Goal: Task Accomplishment & Management: Manage account settings

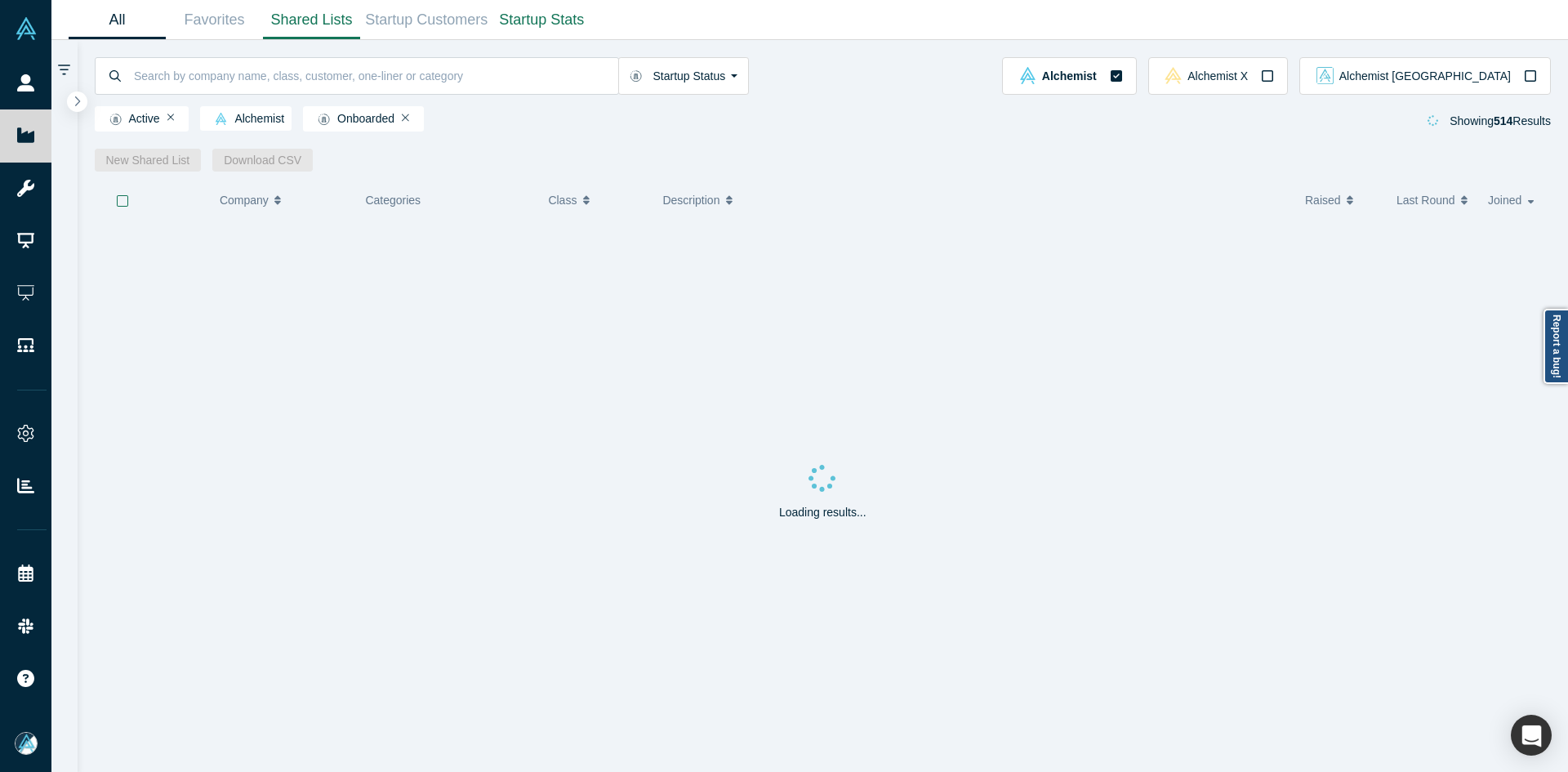
click at [344, 22] on link "Shared Lists" at bounding box center [311, 20] width 97 height 38
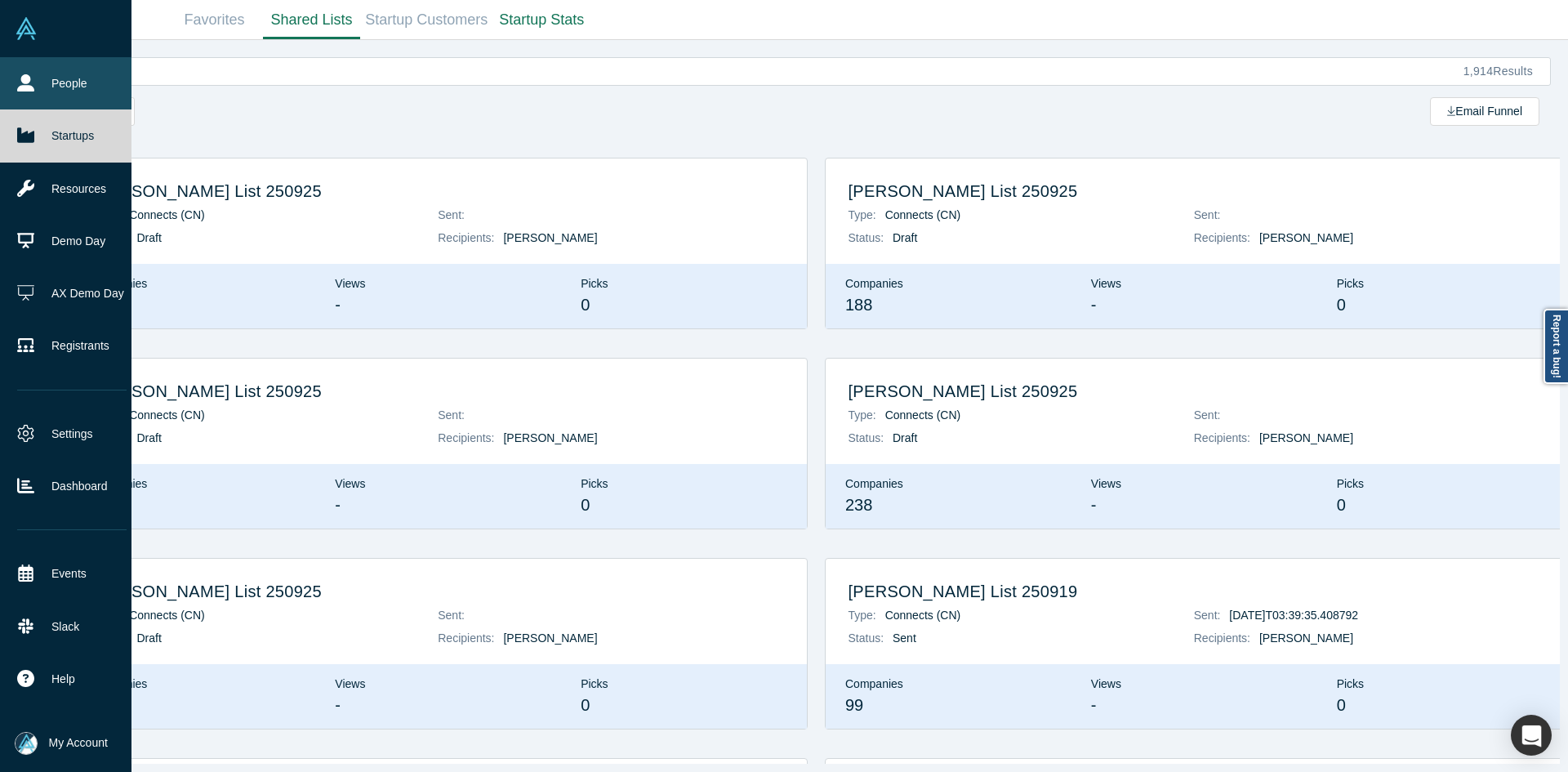
click at [39, 83] on link "People" at bounding box center [72, 83] width 144 height 53
drag, startPoint x: 39, startPoint y: 83, endPoint x: 61, endPoint y: 2, distance: 83.9
click at [39, 82] on link "People" at bounding box center [72, 83] width 144 height 53
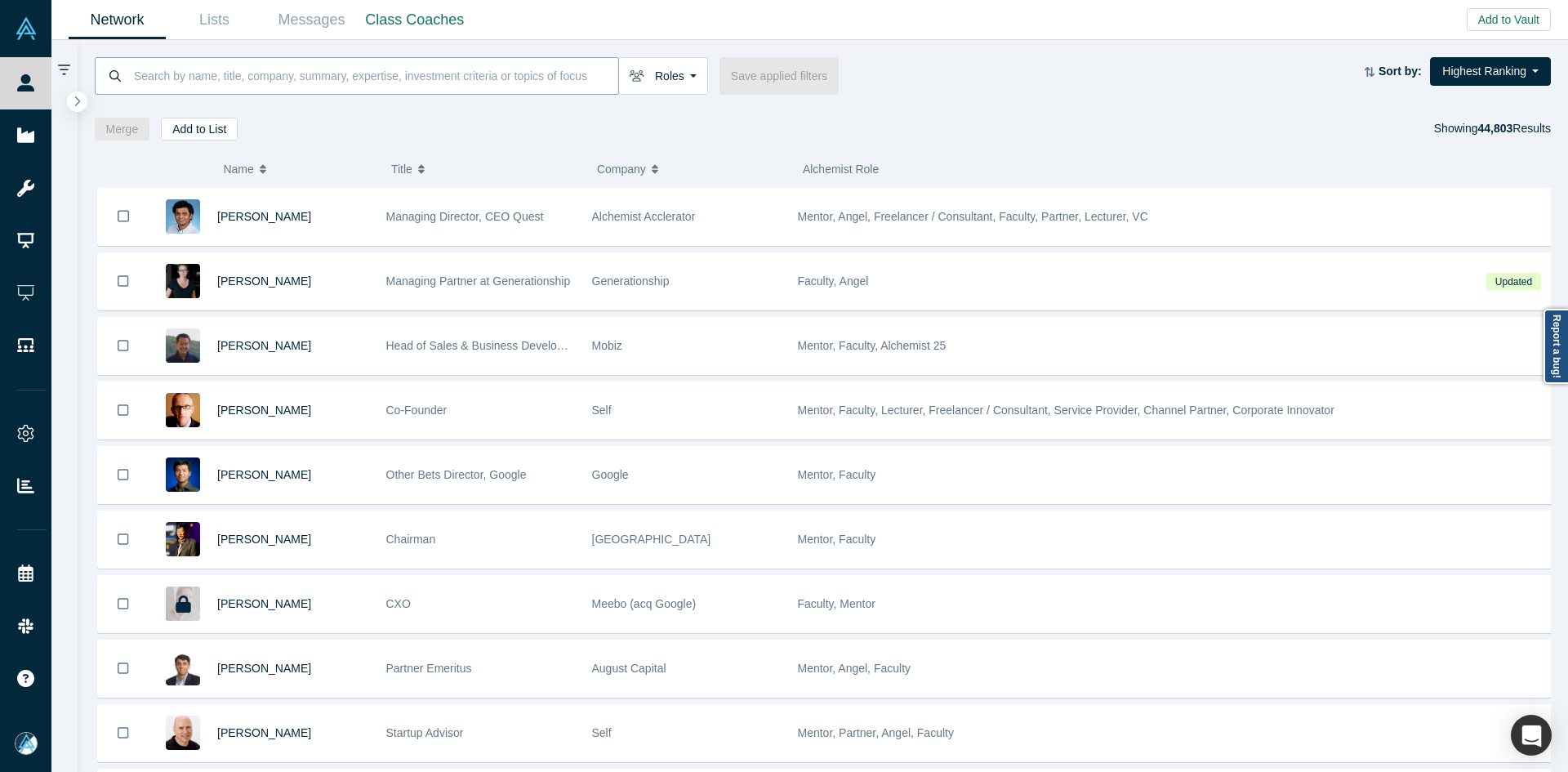
click at [236, 78] on input at bounding box center [376, 75] width 486 height 38
paste input "Jonathan Karl"
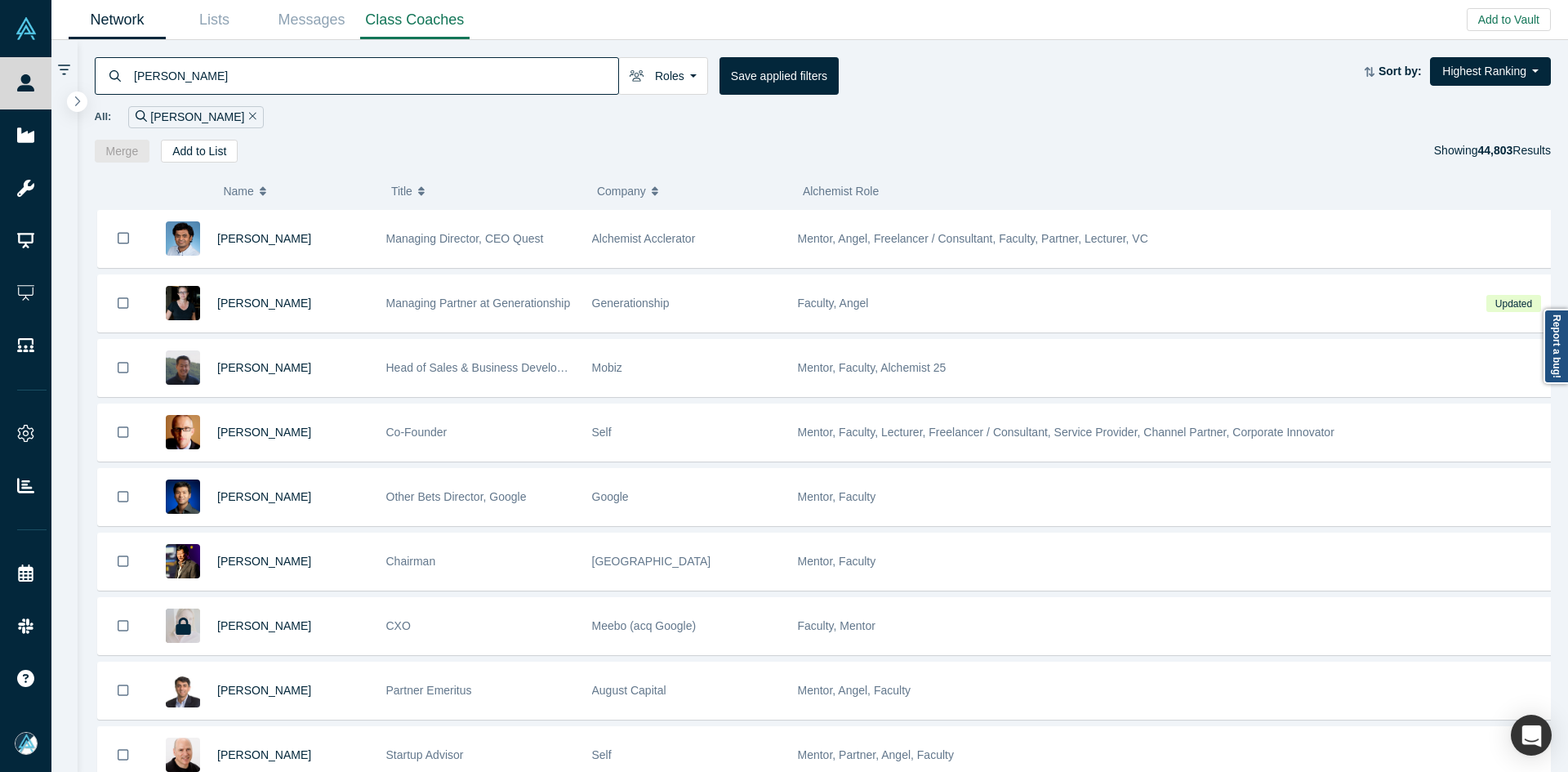
type input "Jonathan Karl"
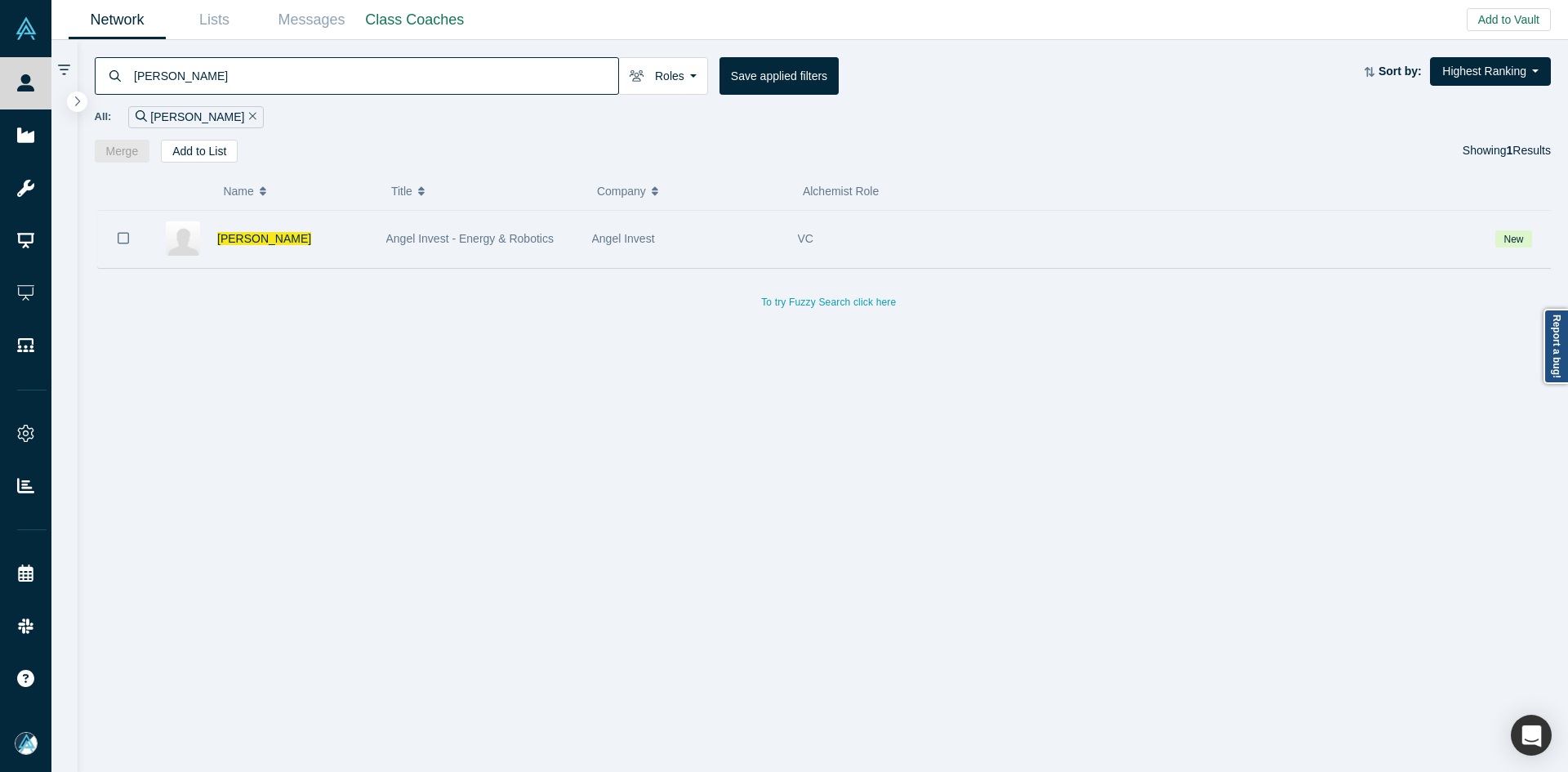
click at [117, 238] on icon "Bookmark" at bounding box center [123, 238] width 12 height 12
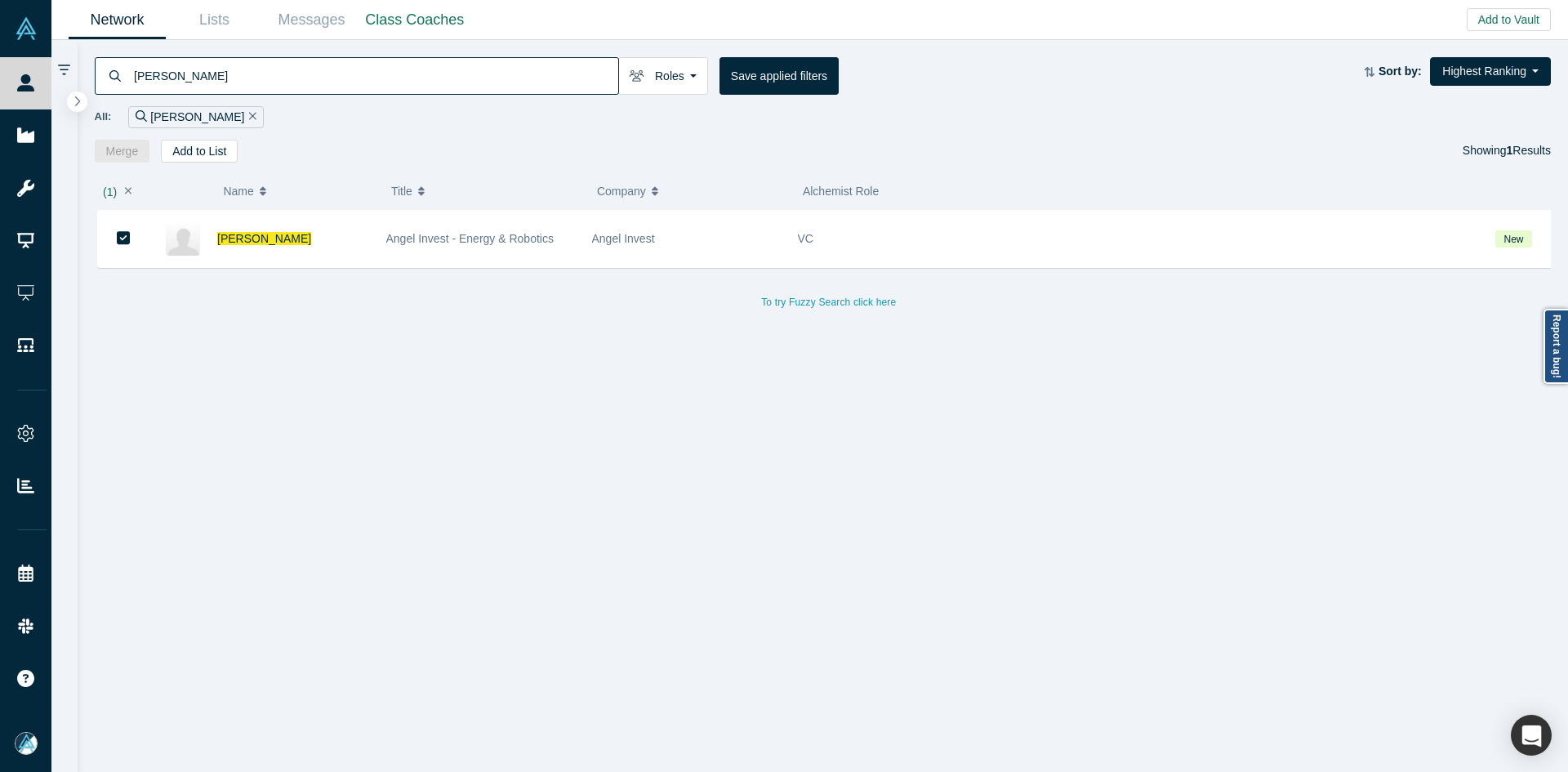
click at [201, 164] on div "( 1 ) Name Title Company Alchemist Role Jonathan Karl Angel Invest - Energy & R…" at bounding box center [823, 468] width 1491 height 611
click at [225, 143] on button "Add to List" at bounding box center [199, 151] width 77 height 23
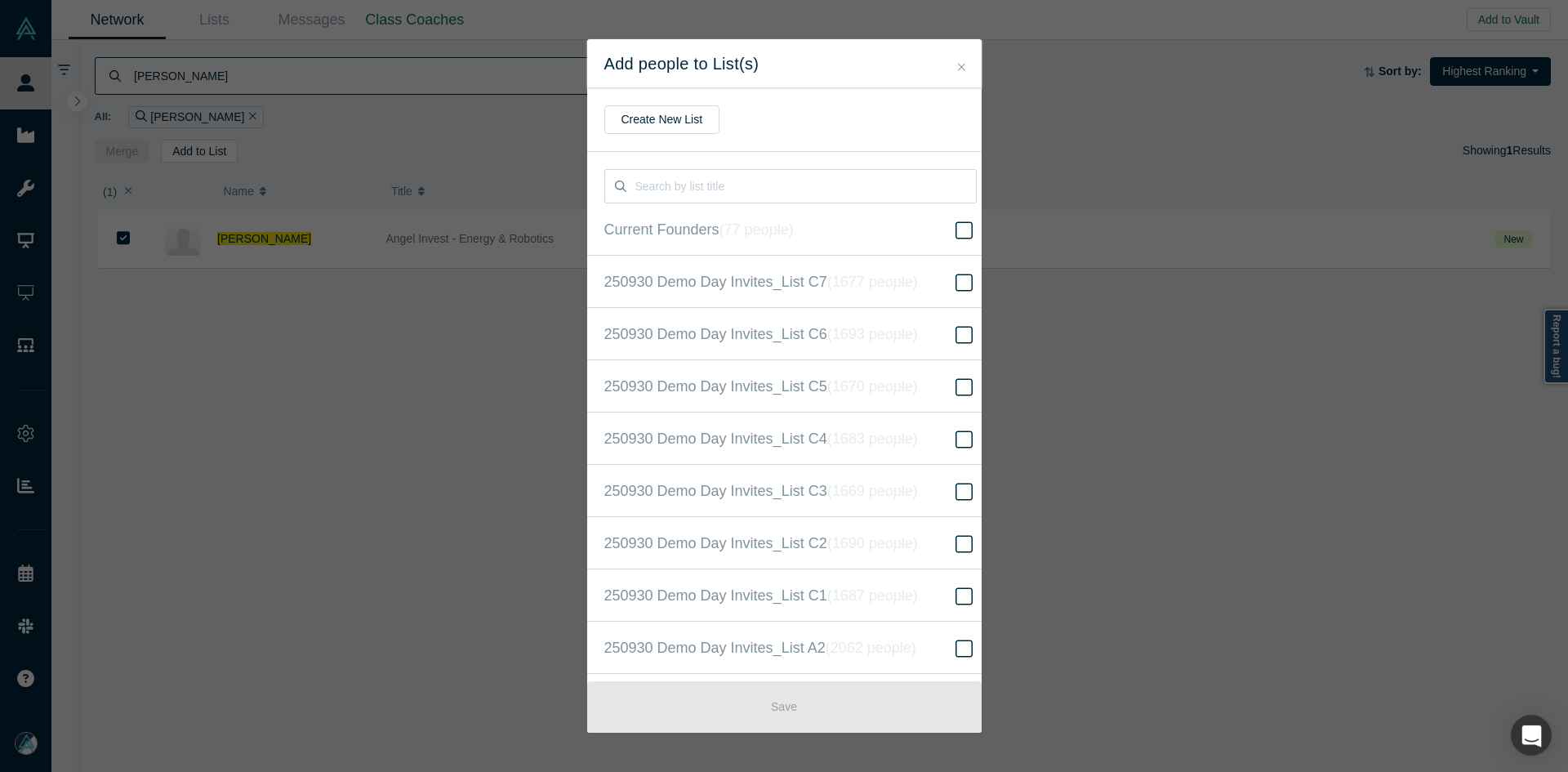
click at [0, 0] on input "250930 Demo Day Invites_Base List ( 16621 people )" at bounding box center [0, 0] width 0 height 0
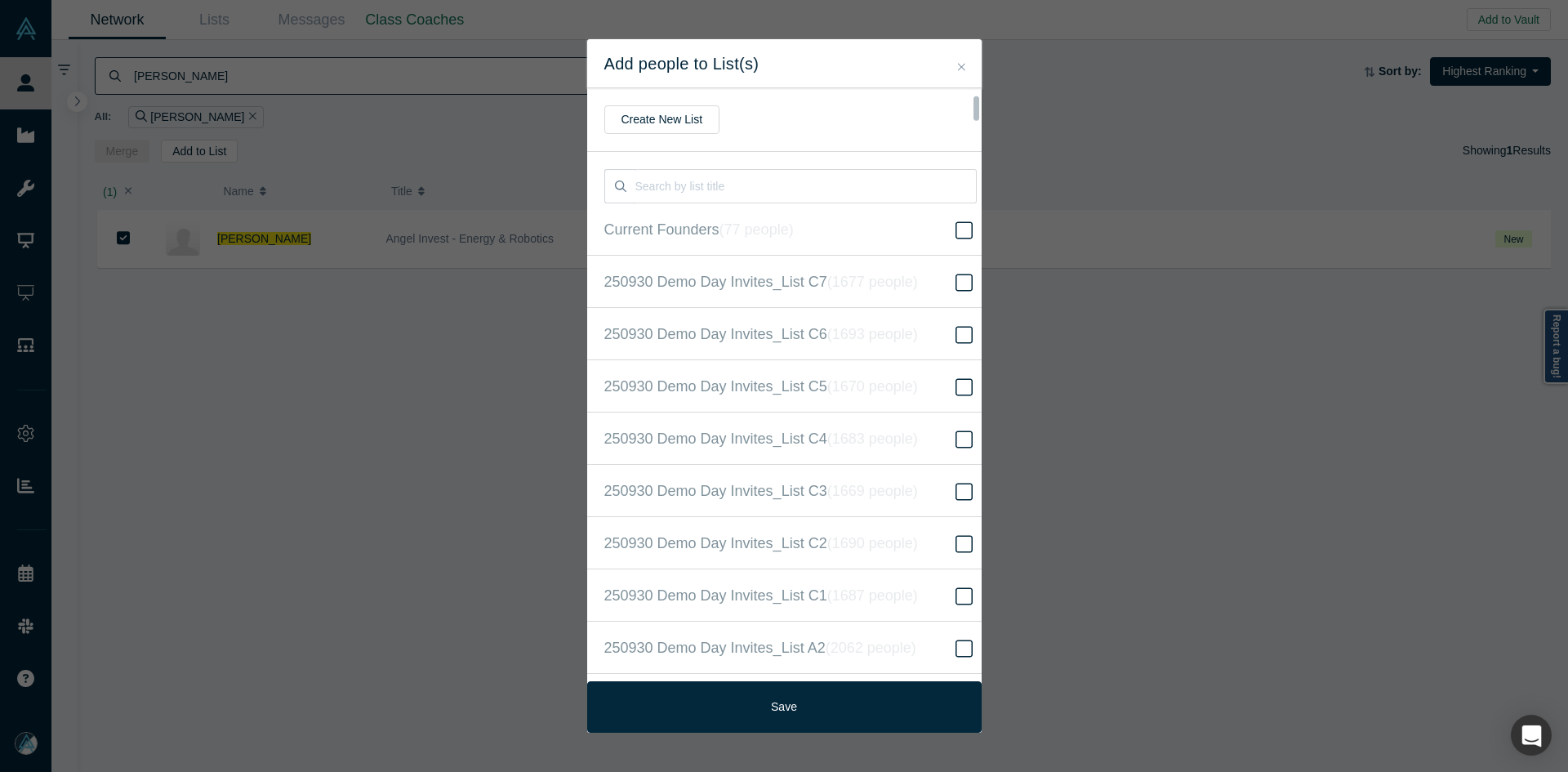
scroll to position [419, 0]
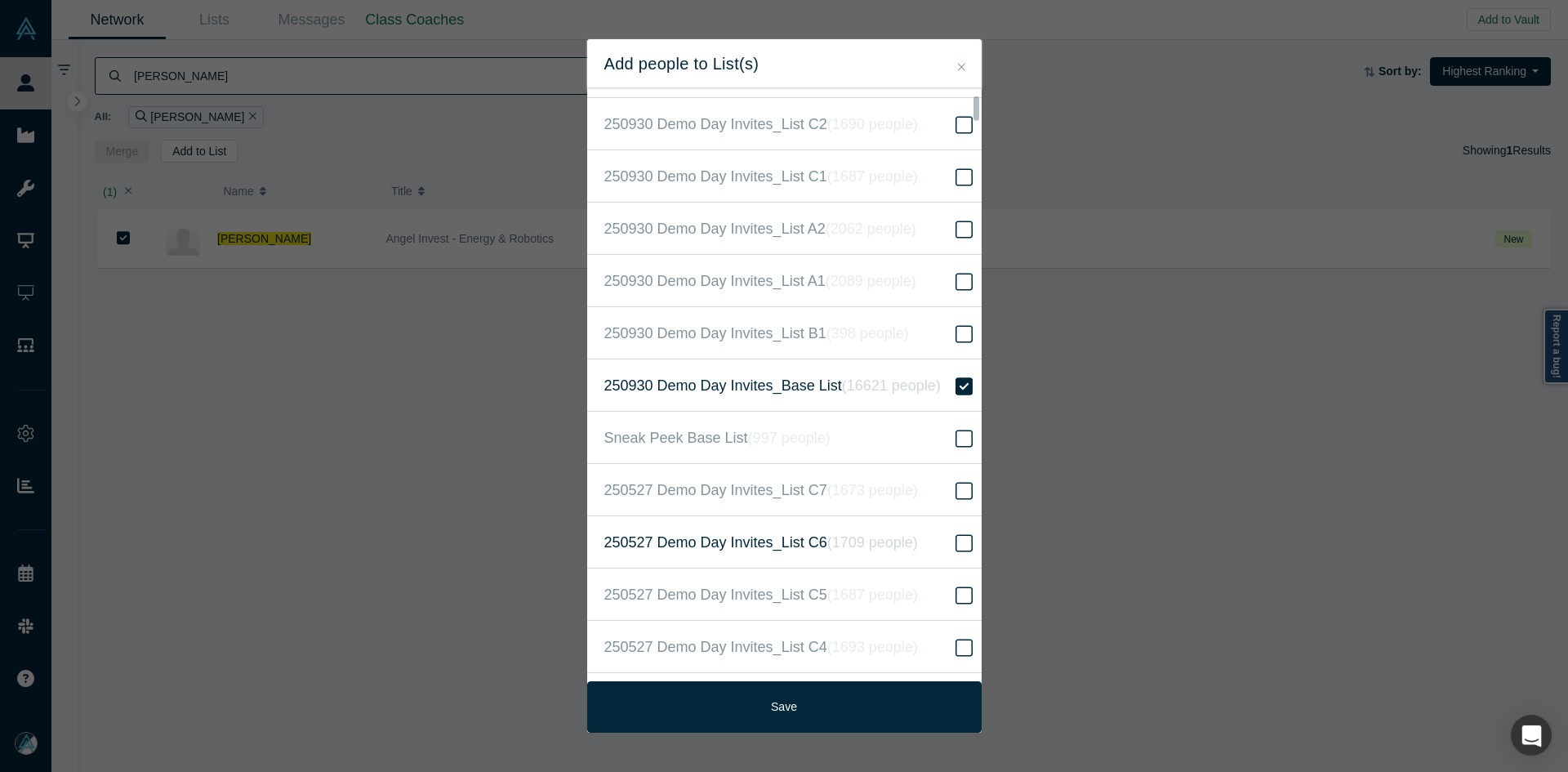
drag, startPoint x: 788, startPoint y: 722, endPoint x: 819, endPoint y: 542, distance: 182.6
click at [787, 722] on button "Save" at bounding box center [784, 708] width 394 height 52
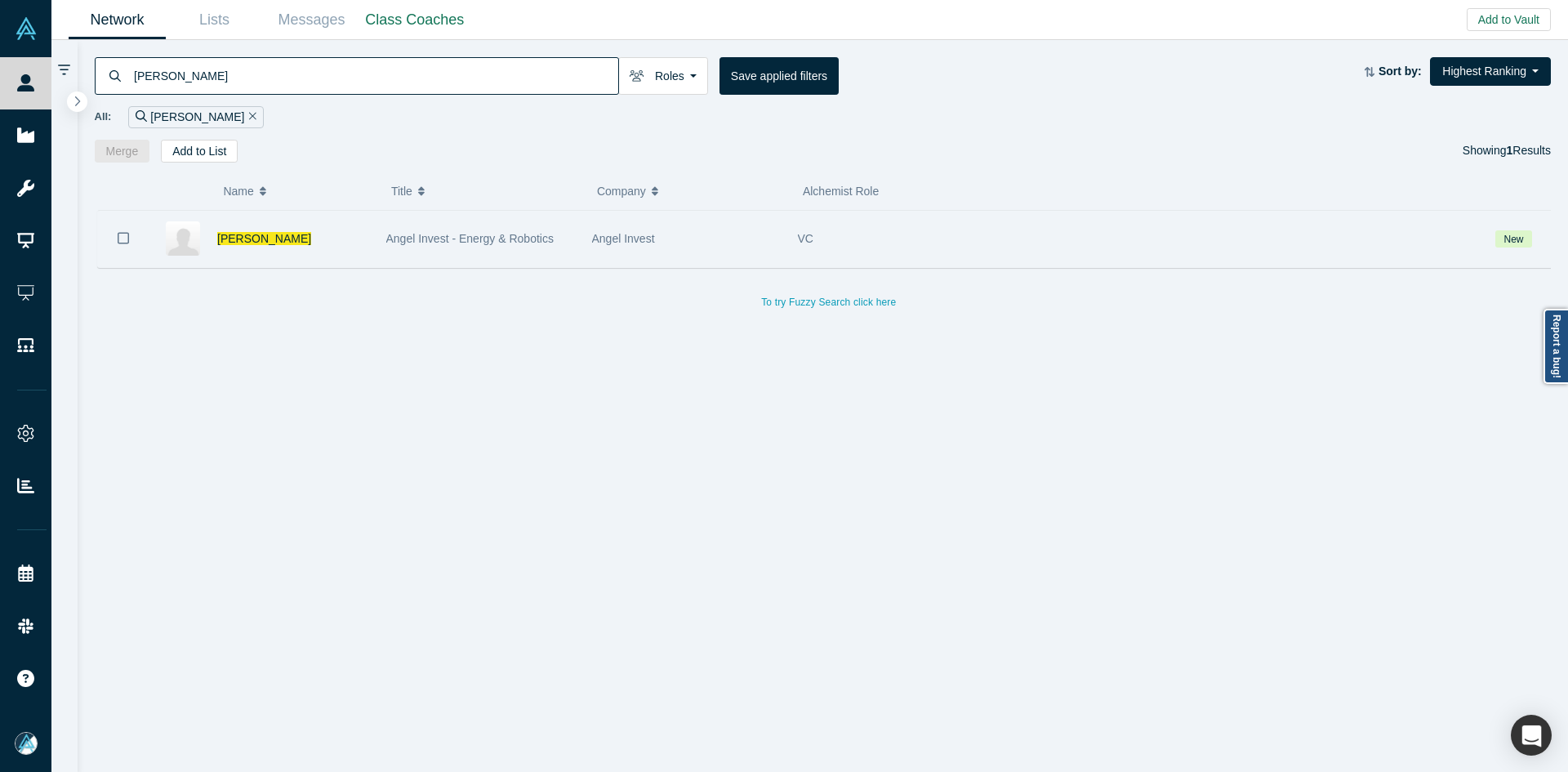
click at [262, 249] on div "Jonathan Karl" at bounding box center [293, 239] width 152 height 56
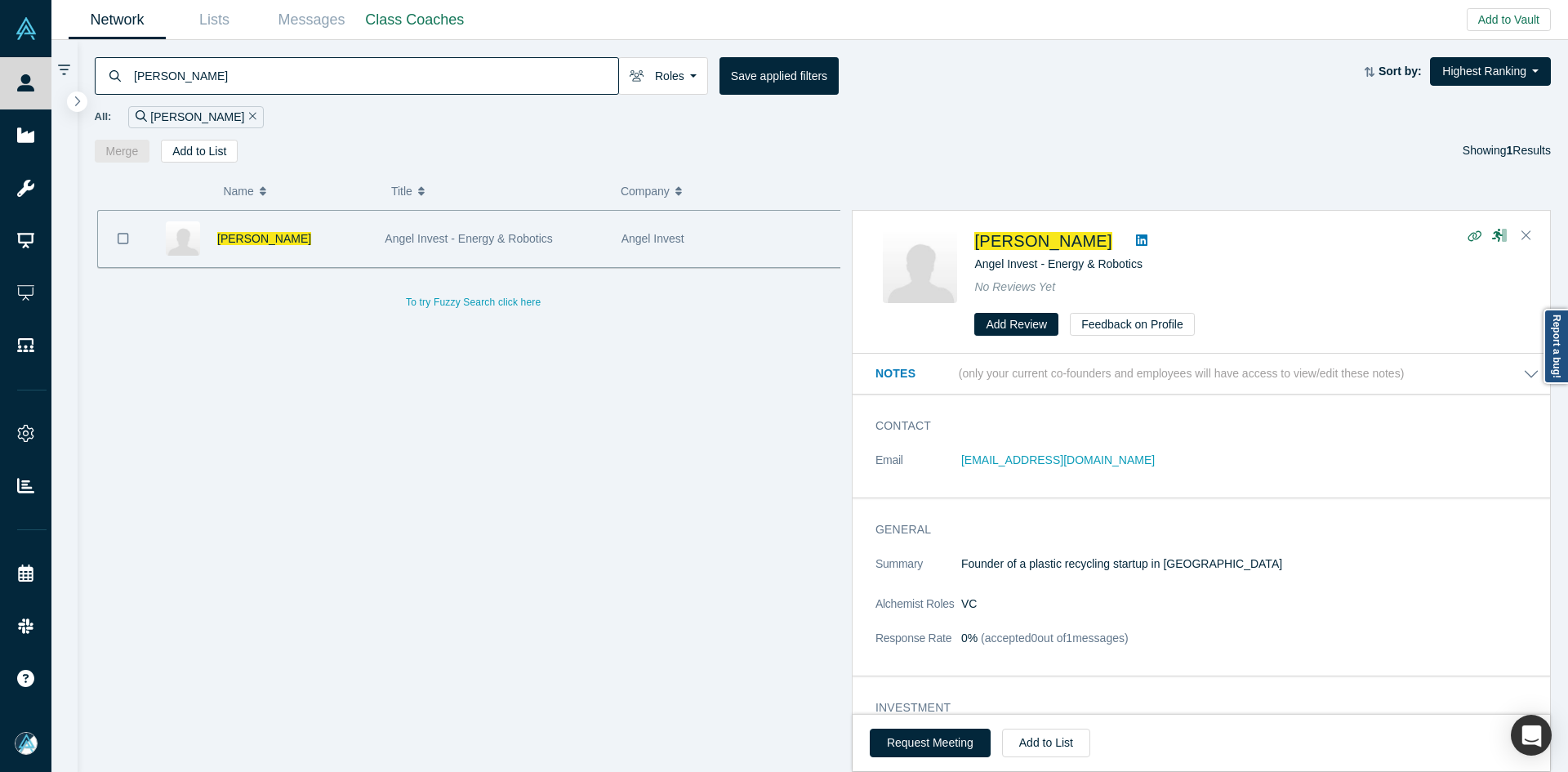
click at [258, 242] on span "Jonathan Karl" at bounding box center [264, 239] width 94 height 13
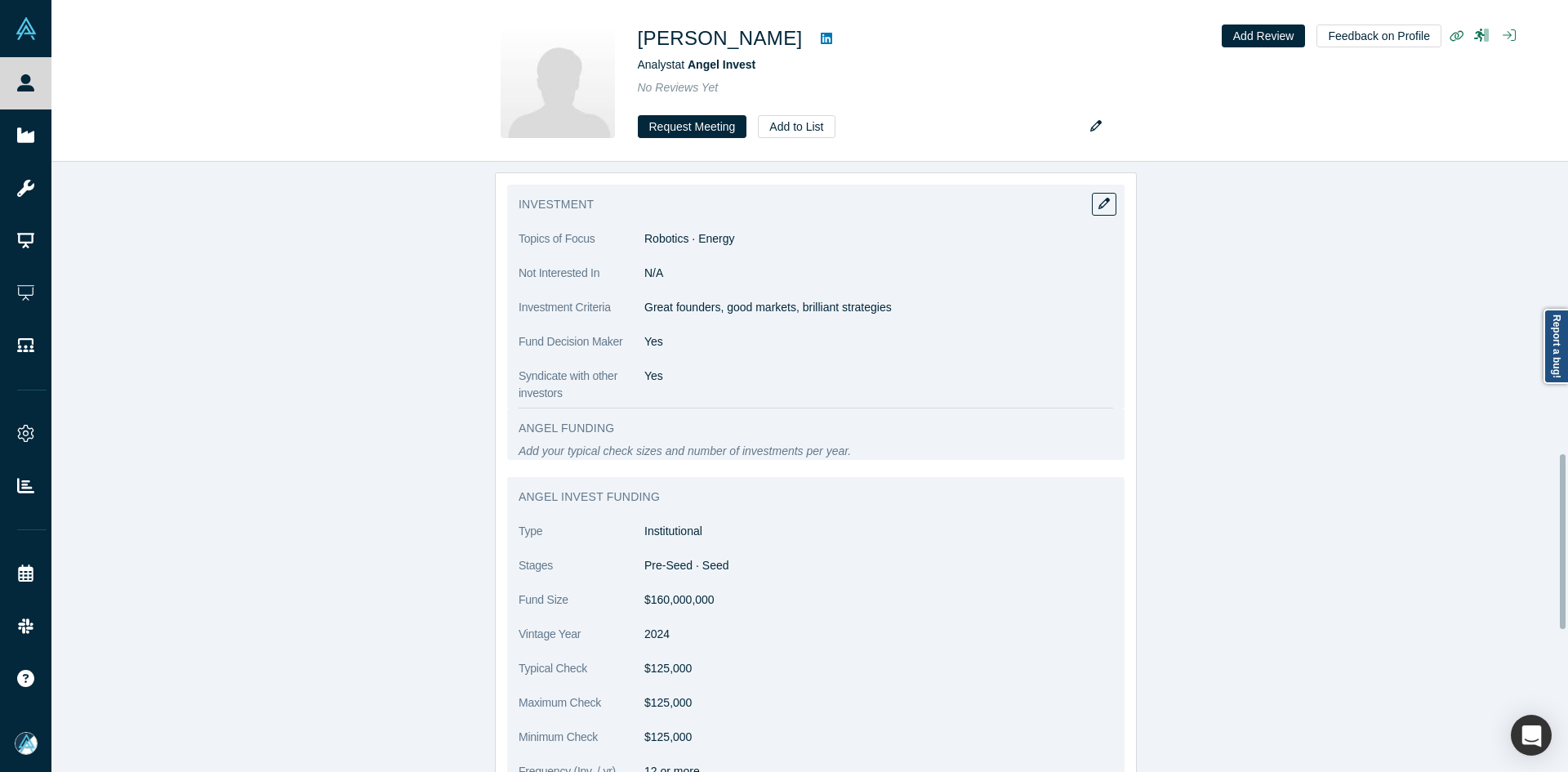
scroll to position [1144, 0]
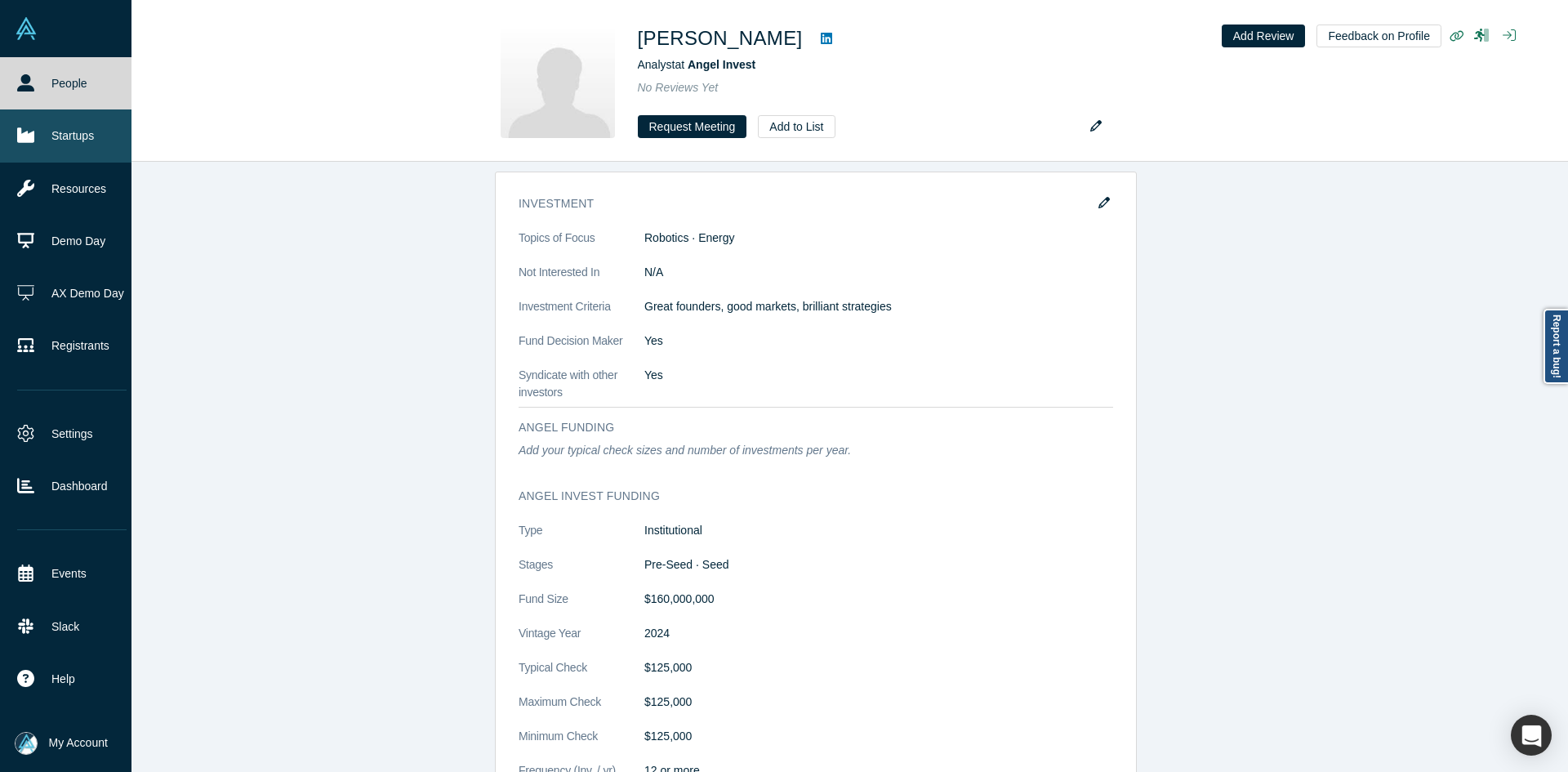
click at [26, 133] on icon at bounding box center [25, 135] width 17 height 15
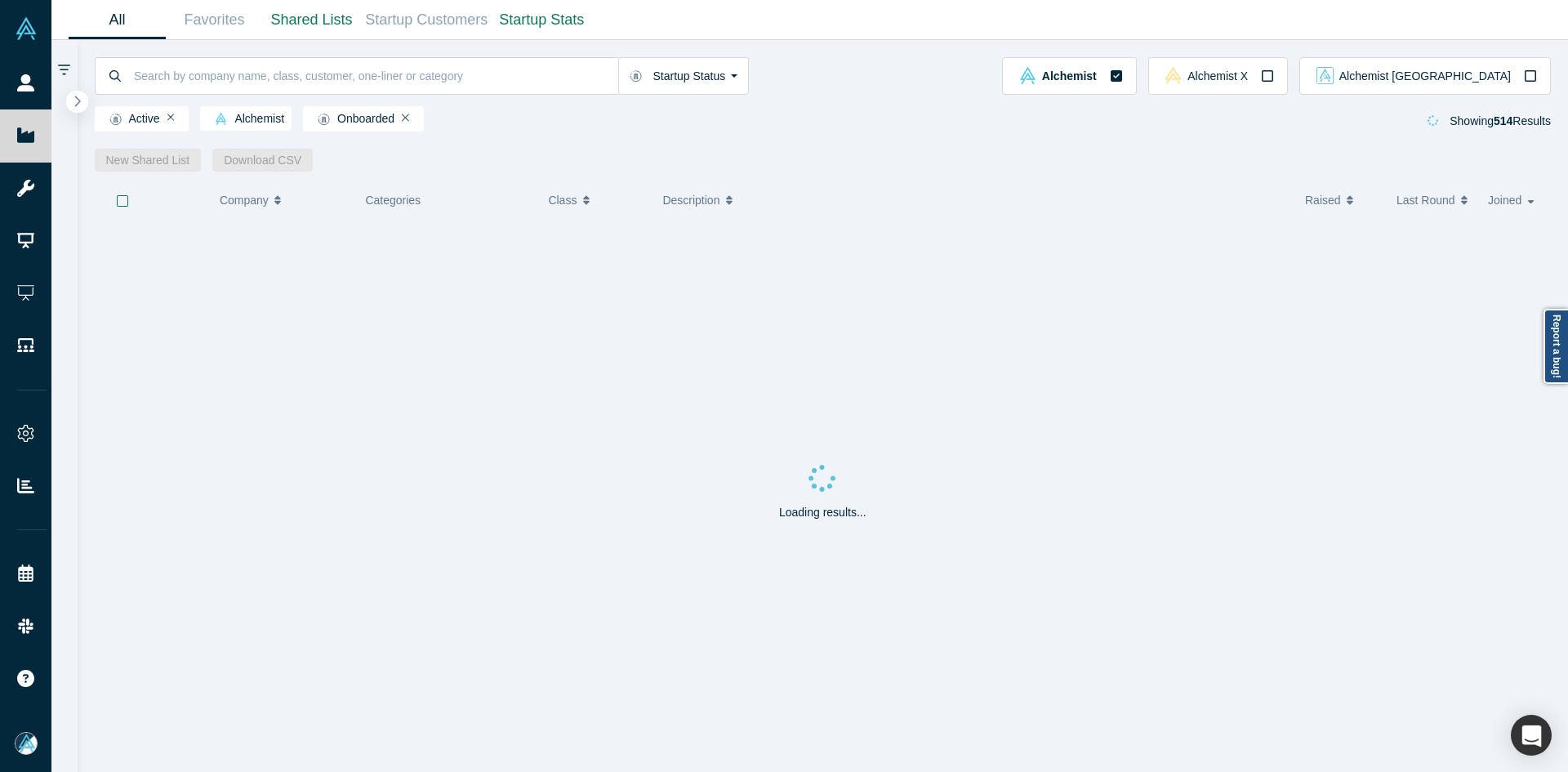
click at [81, 94] on button "button" at bounding box center [77, 102] width 22 height 22
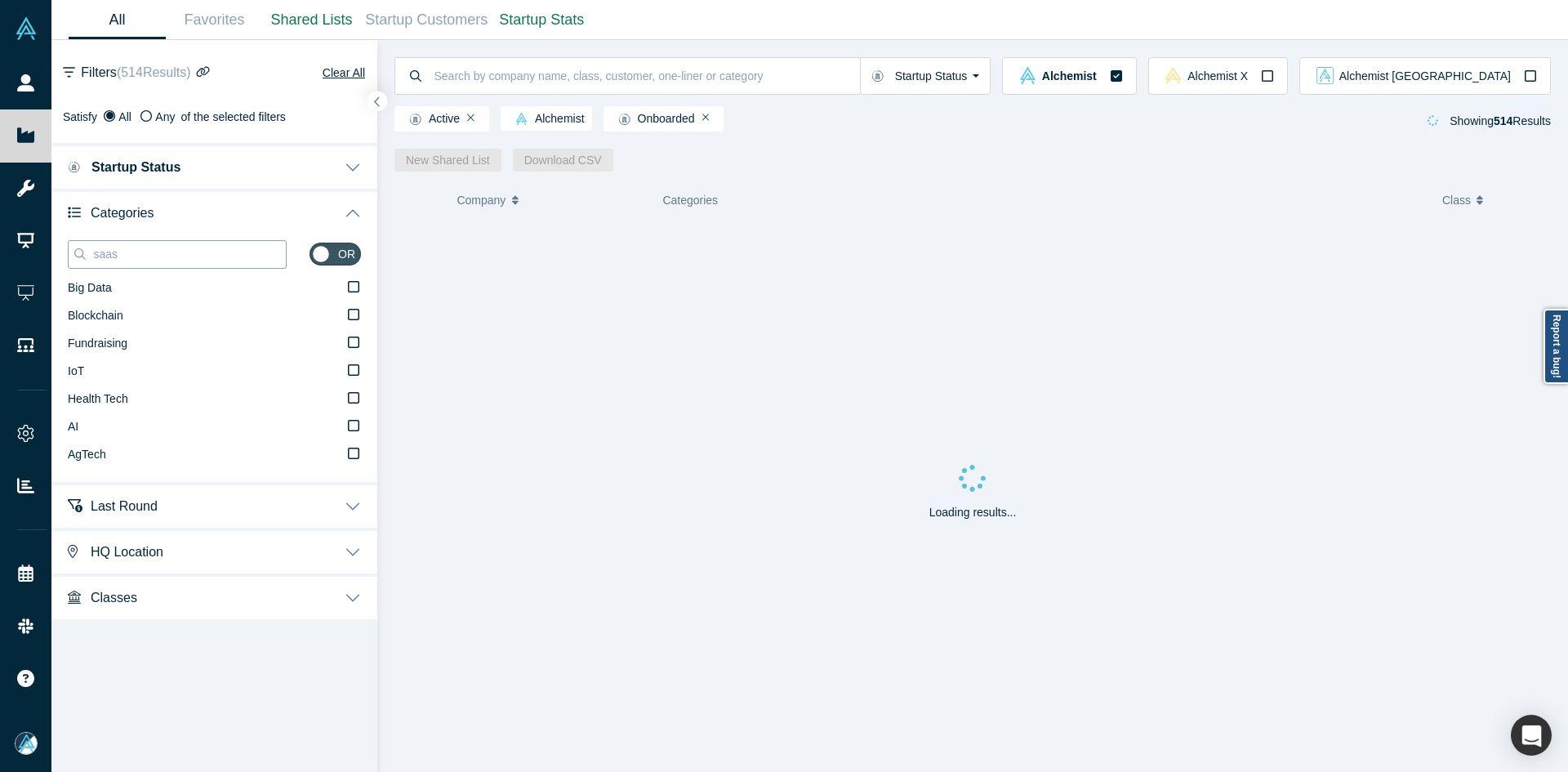
click at [148, 247] on input "saas" at bounding box center [189, 255] width 194 height 21
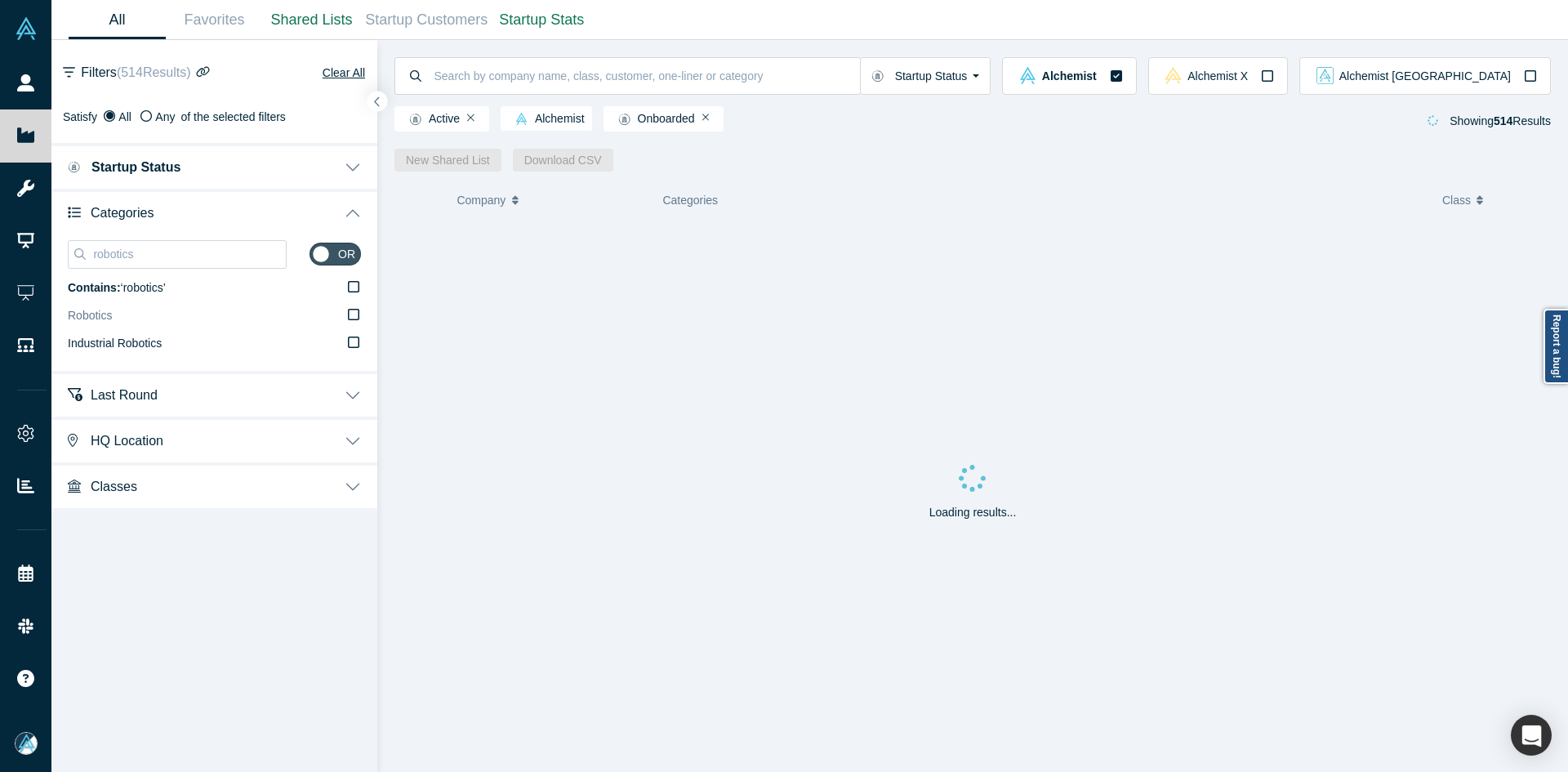
click at [129, 309] on label "Robotics" at bounding box center [214, 316] width 294 height 28
click at [0, 0] on input "Robotics" at bounding box center [0, 0] width 0 height 0
click at [194, 252] on input "robotics" at bounding box center [189, 255] width 194 height 21
click at [193, 252] on input "robotics" at bounding box center [189, 255] width 194 height 21
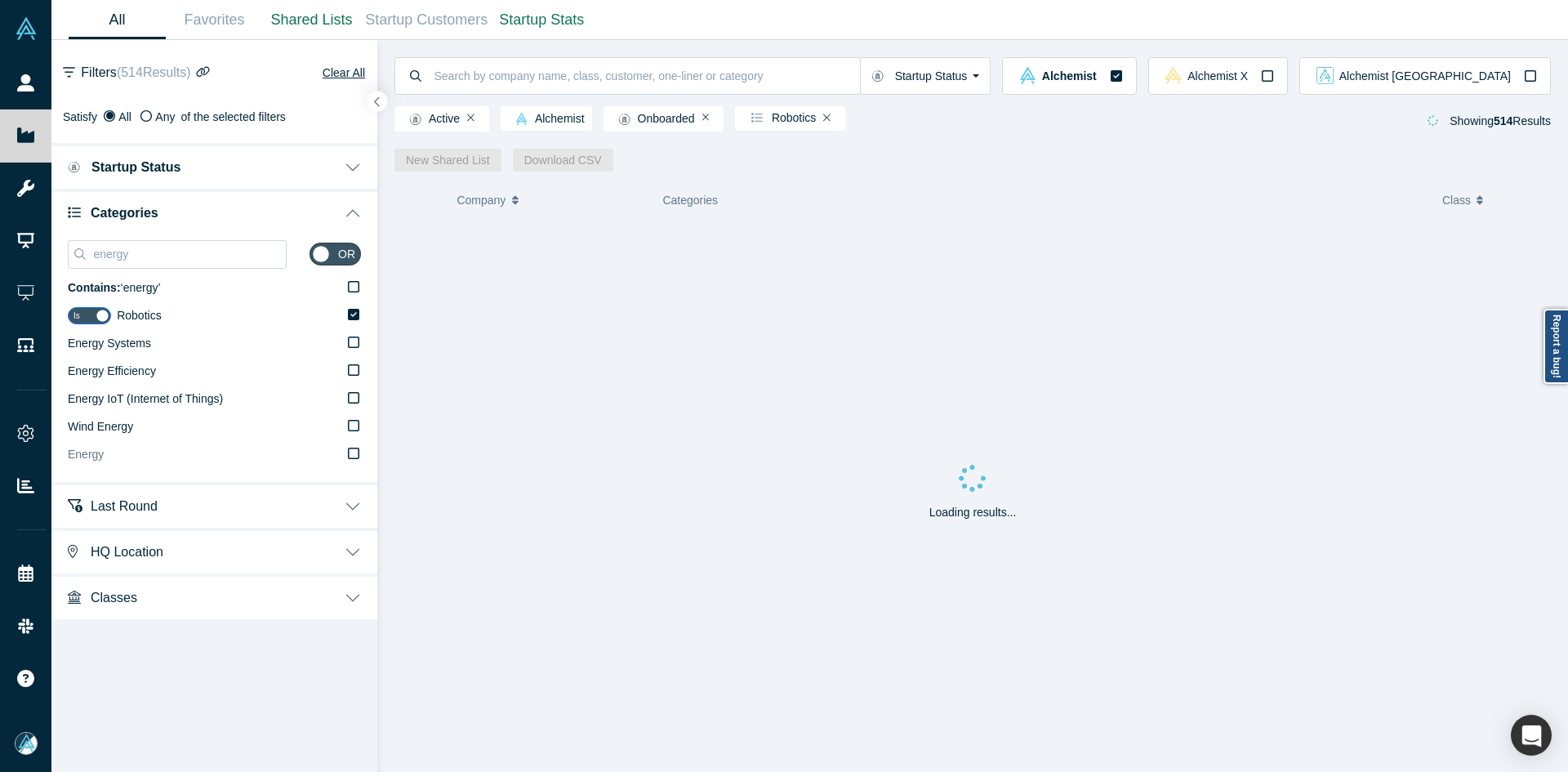
type input "energy"
click at [129, 456] on label "Energy" at bounding box center [214, 455] width 294 height 28
click at [0, 0] on input "Energy" at bounding box center [0, 0] width 0 height 0
click at [380, 91] on button "button" at bounding box center [377, 102] width 22 height 22
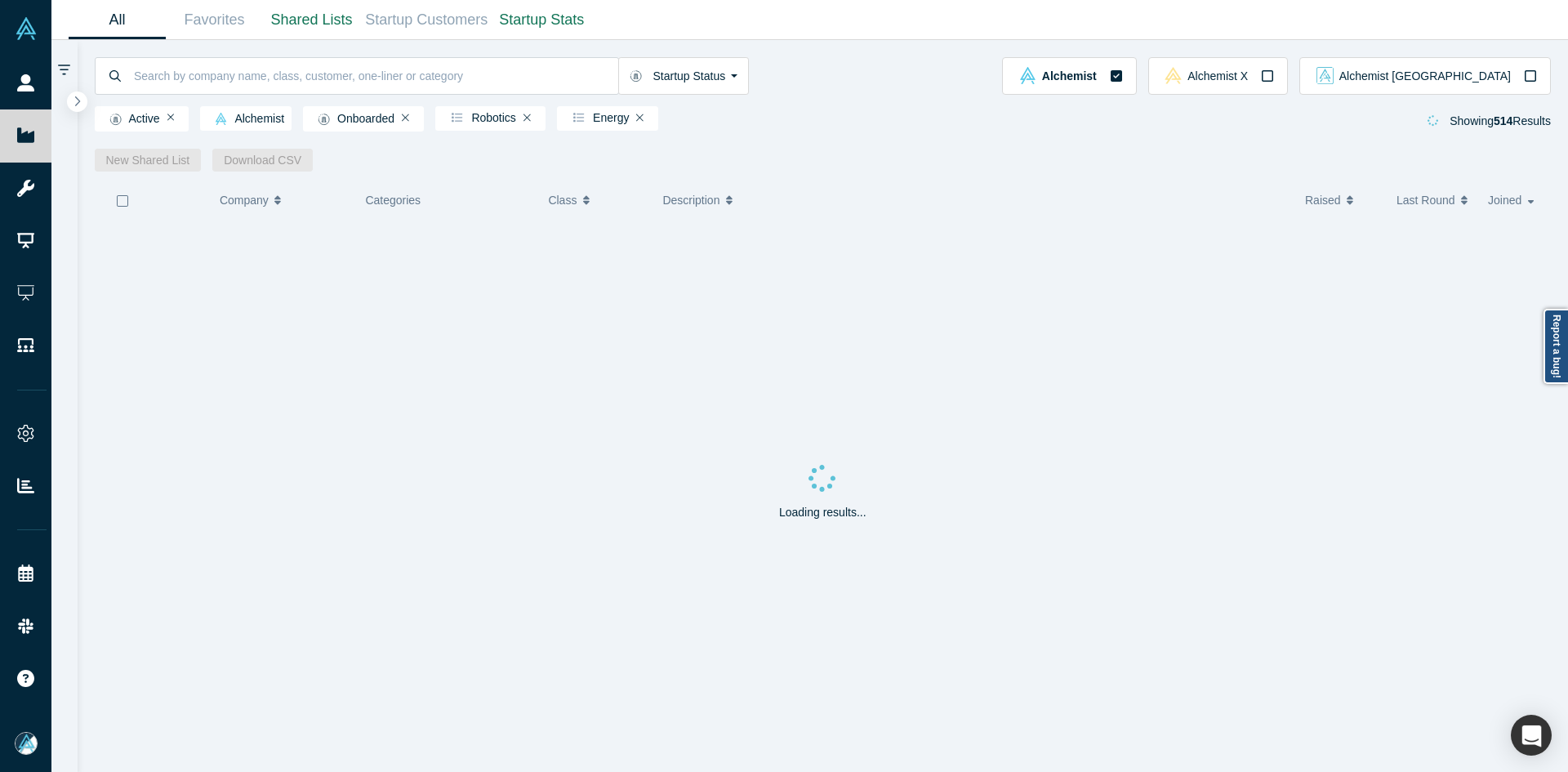
click at [123, 202] on icon "button" at bounding box center [122, 200] width 13 height 13
click at [70, 98] on button "button" at bounding box center [77, 102] width 22 height 22
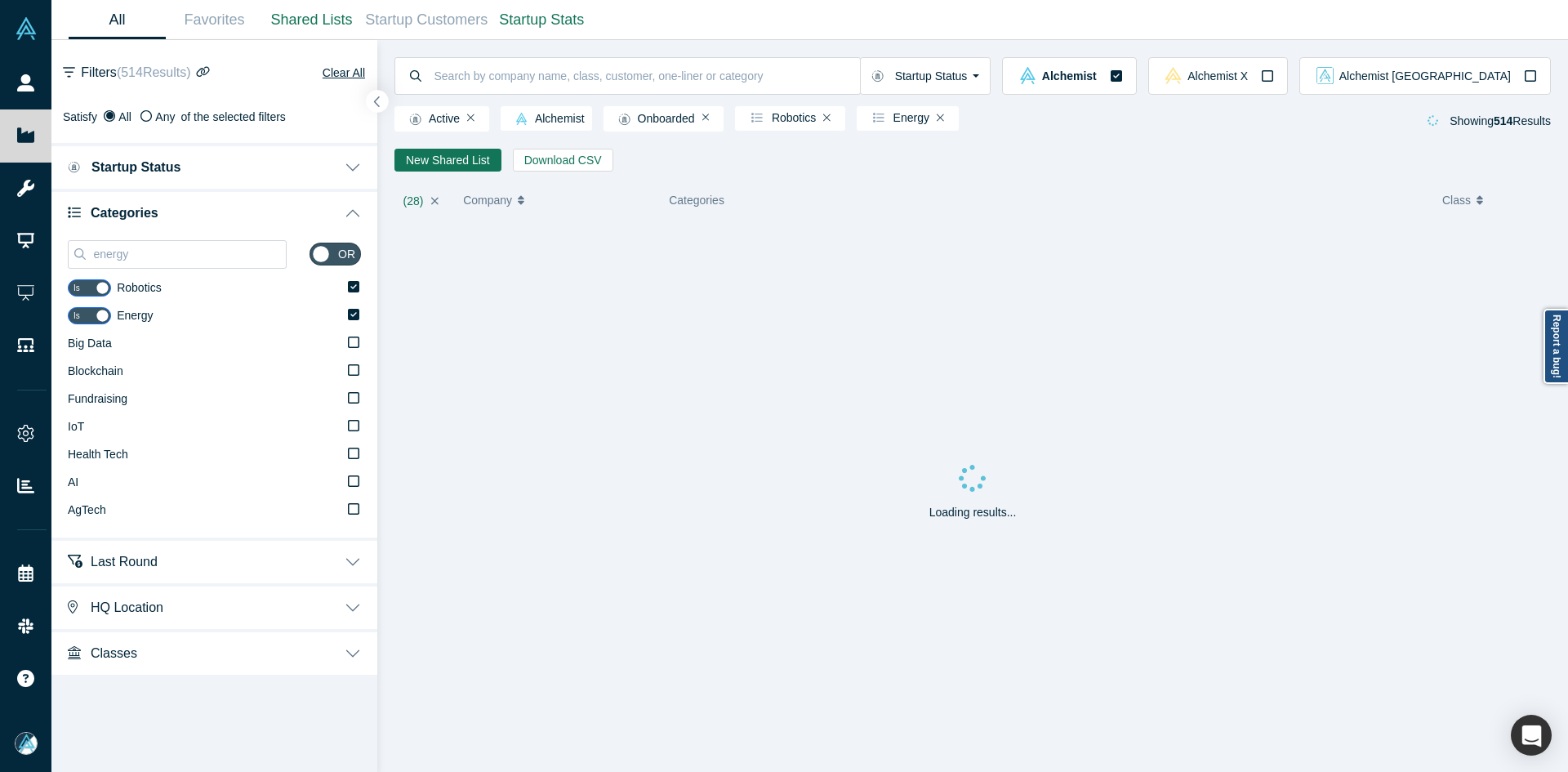
click at [373, 104] on icon "button" at bounding box center [376, 102] width 8 height 12
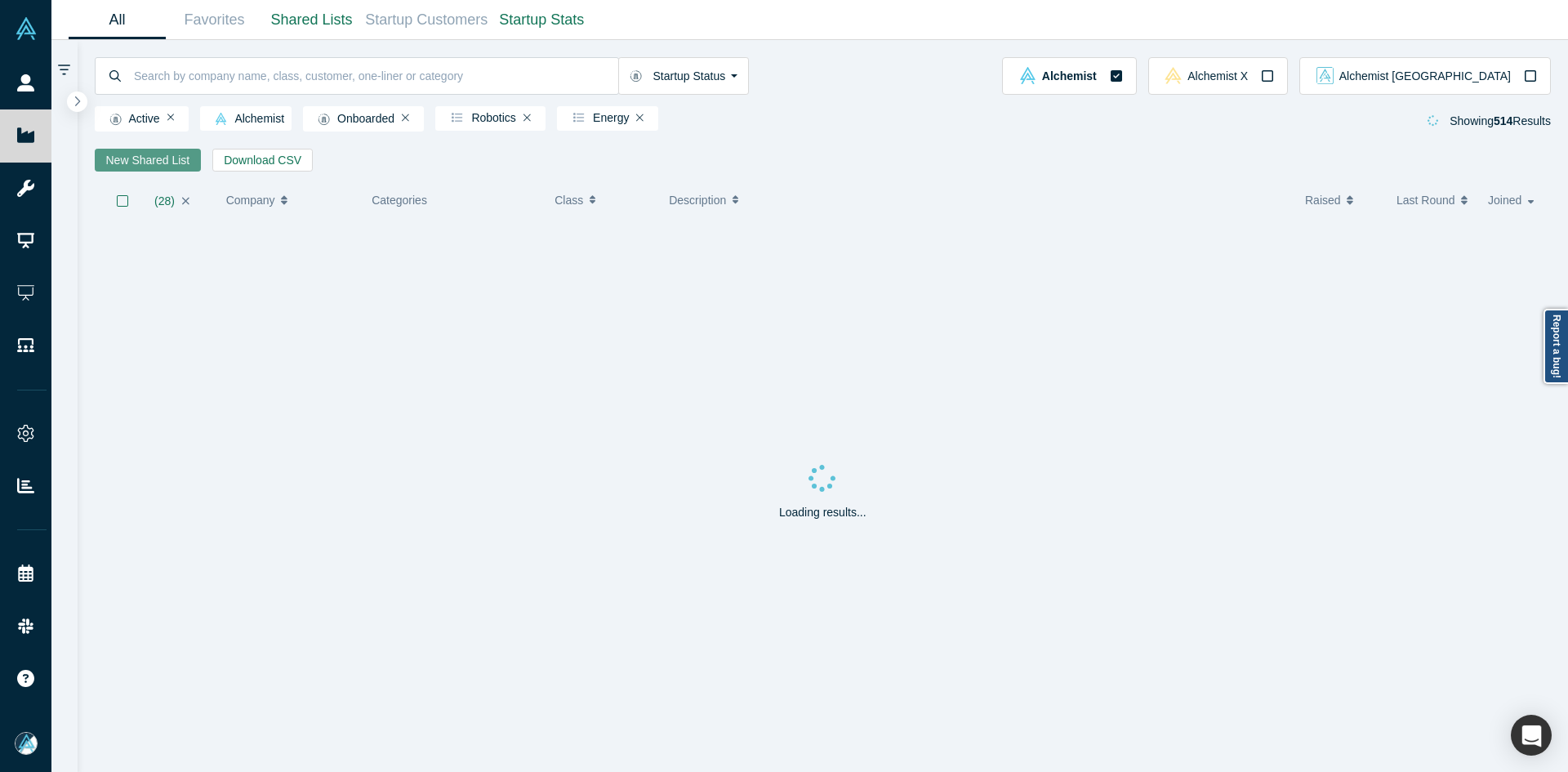
click at [125, 154] on link "New Shared List" at bounding box center [148, 160] width 107 height 23
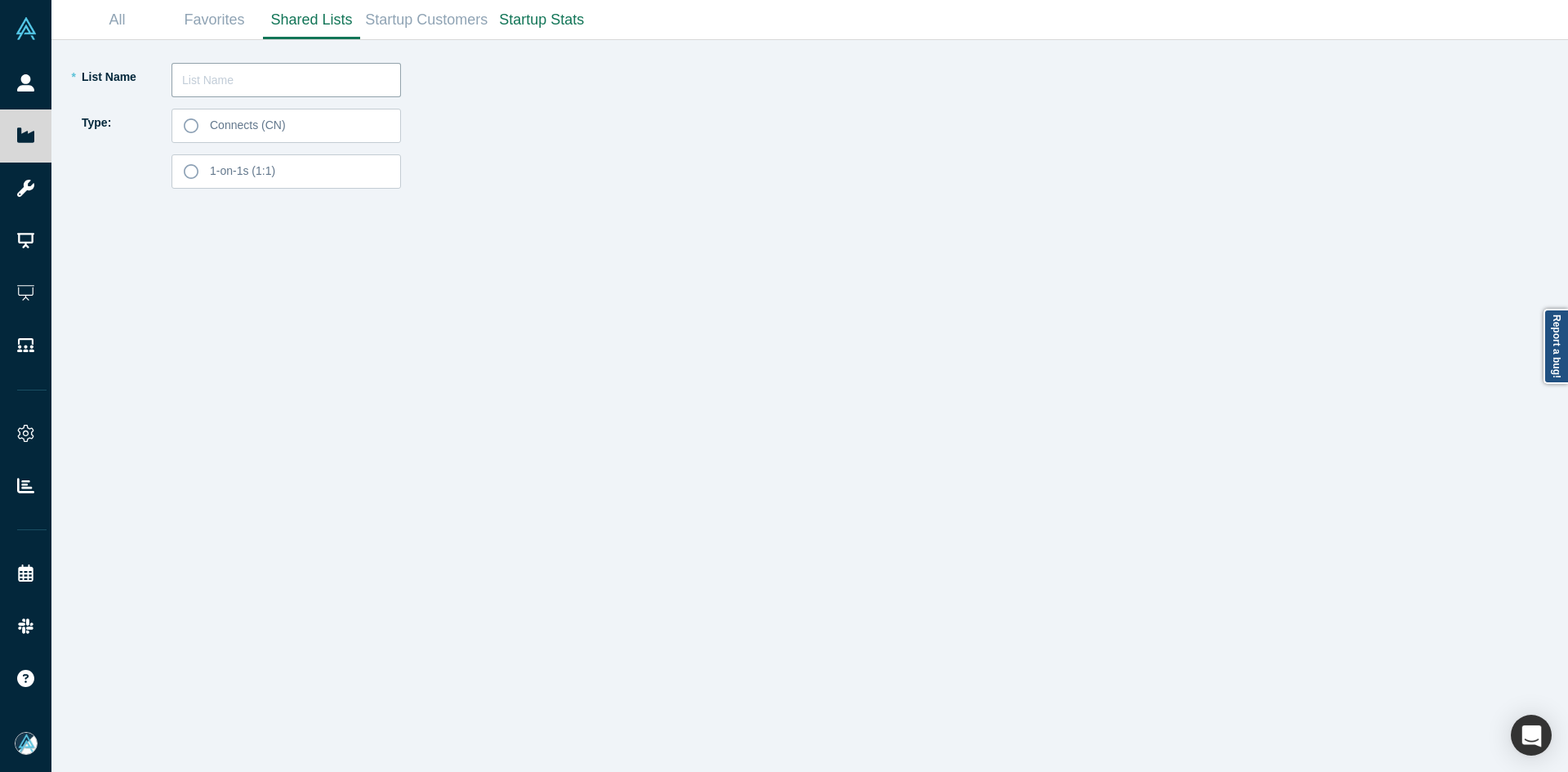
paste input "Jonathan Karl"
click at [341, 77] on input "Jonathan Karl" at bounding box center [287, 80] width 230 height 35
type input "Jonathan Karl List 250925"
click at [348, 115] on label "Connects (CN)" at bounding box center [287, 126] width 230 height 35
click at [0, 0] on input "Connects (CN)" at bounding box center [0, 0] width 0 height 0
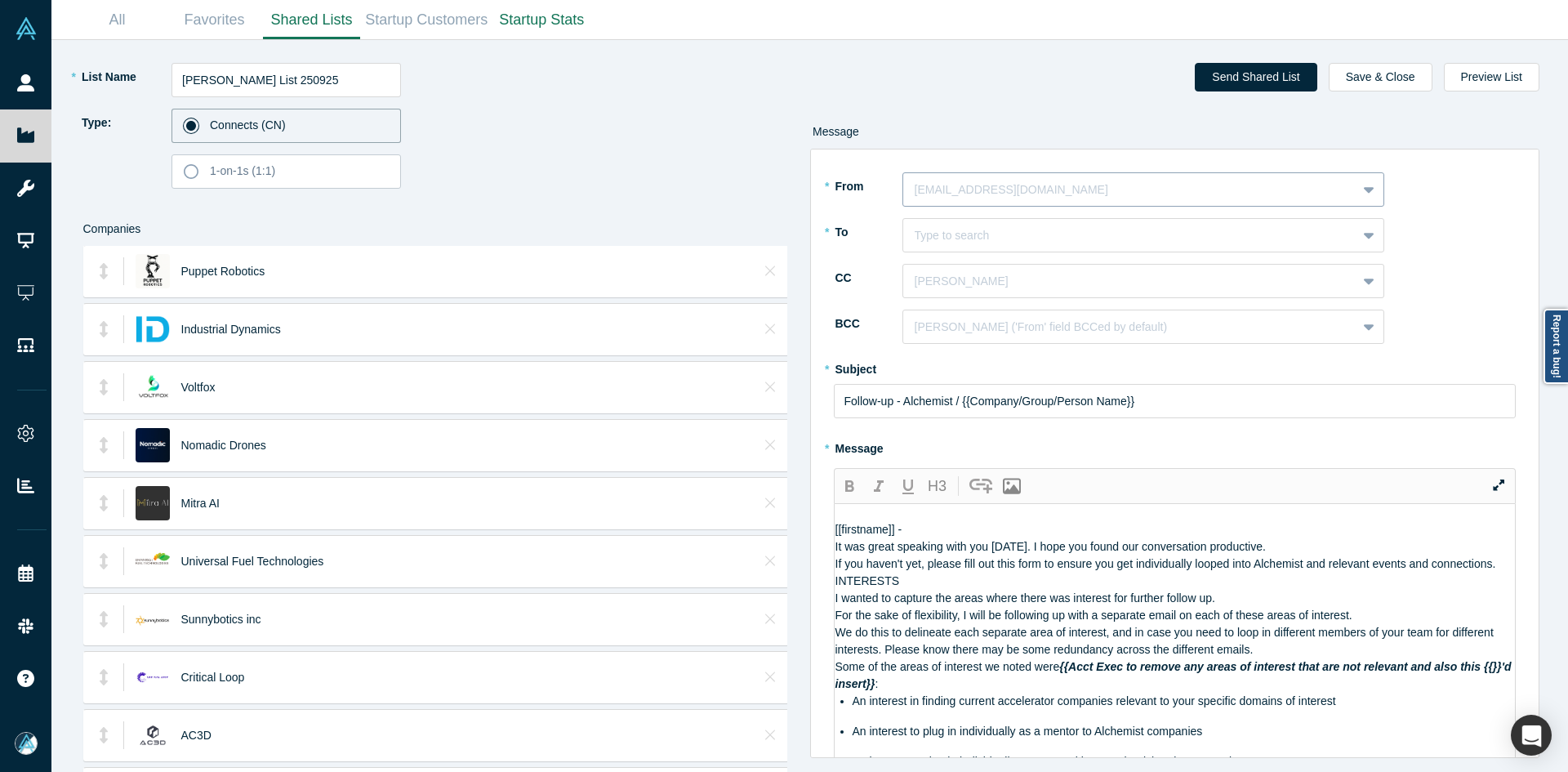
click at [1010, 196] on div at bounding box center [1130, 190] width 431 height 20
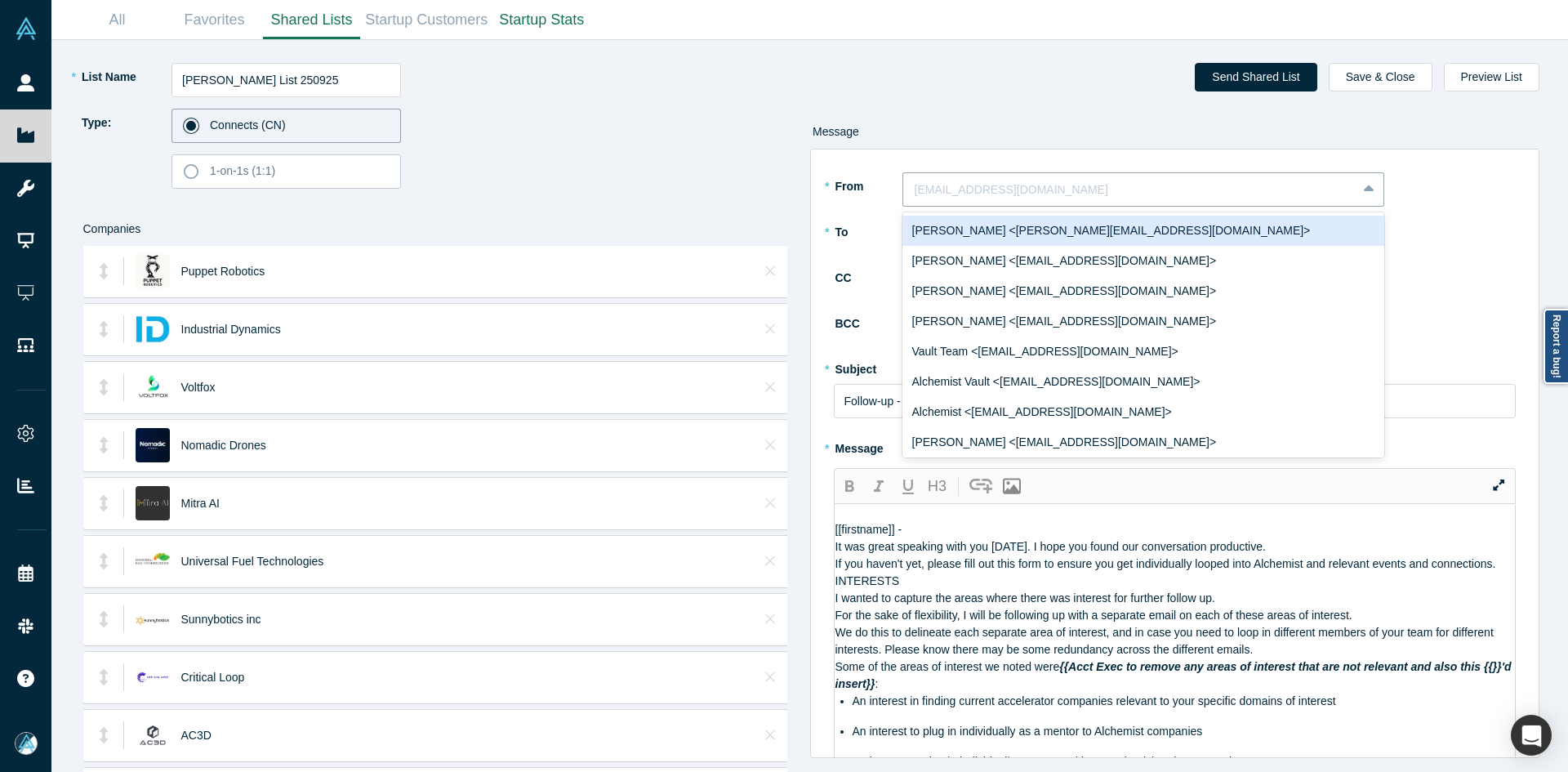
click at [996, 239] on div "Ravi Belani <ravi@alchemistaccelerator.com>" at bounding box center [1144, 231] width 482 height 30
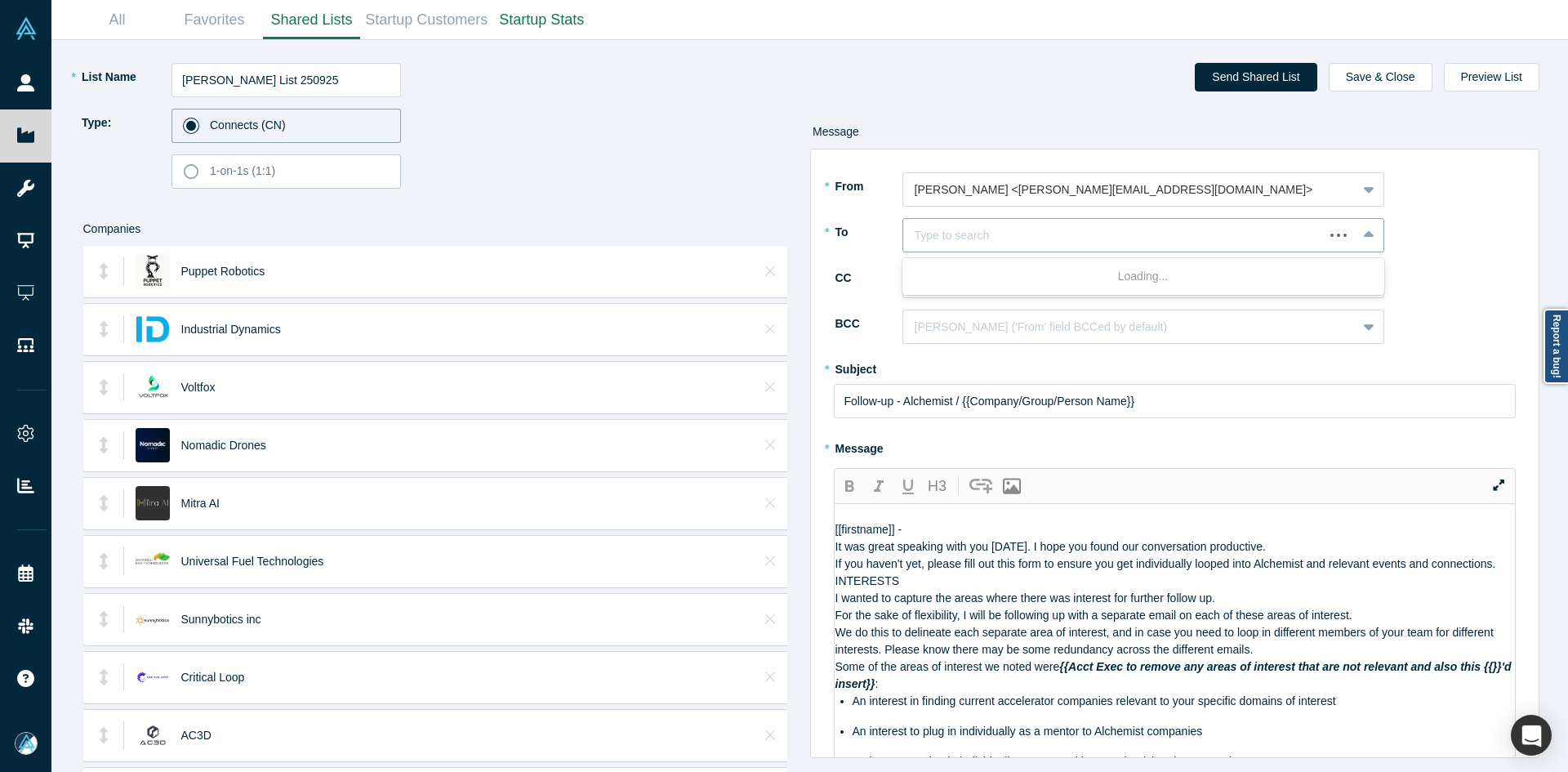
click at [982, 237] on div at bounding box center [1113, 235] width 398 height 20
paste input "Jonathan Karl"
type input "Jonathan Karl"
click at [975, 272] on div "Jonathan Karl" at bounding box center [1144, 277] width 482 height 30
click at [972, 280] on div at bounding box center [1130, 281] width 431 height 20
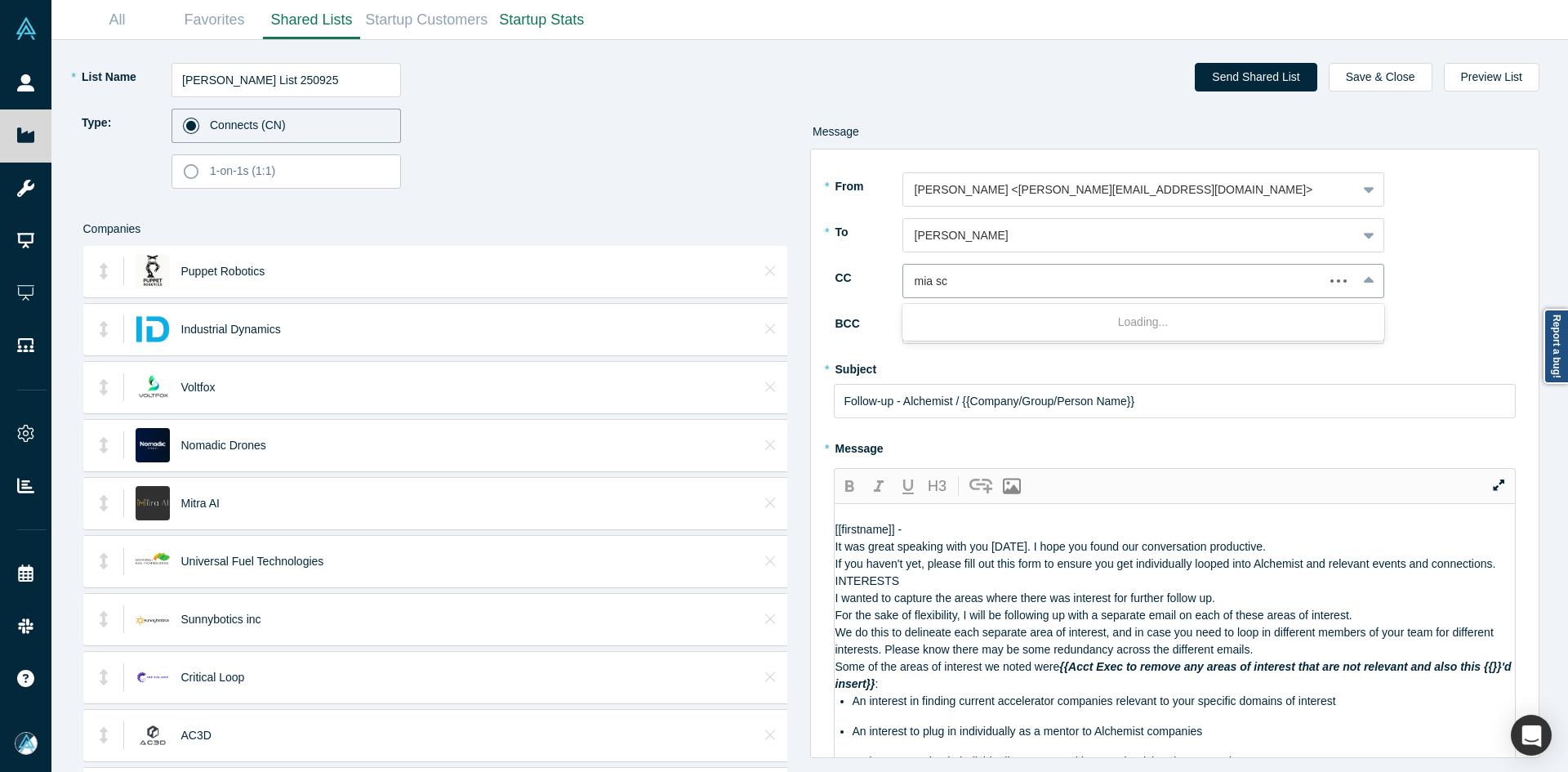
type input "mia sco"
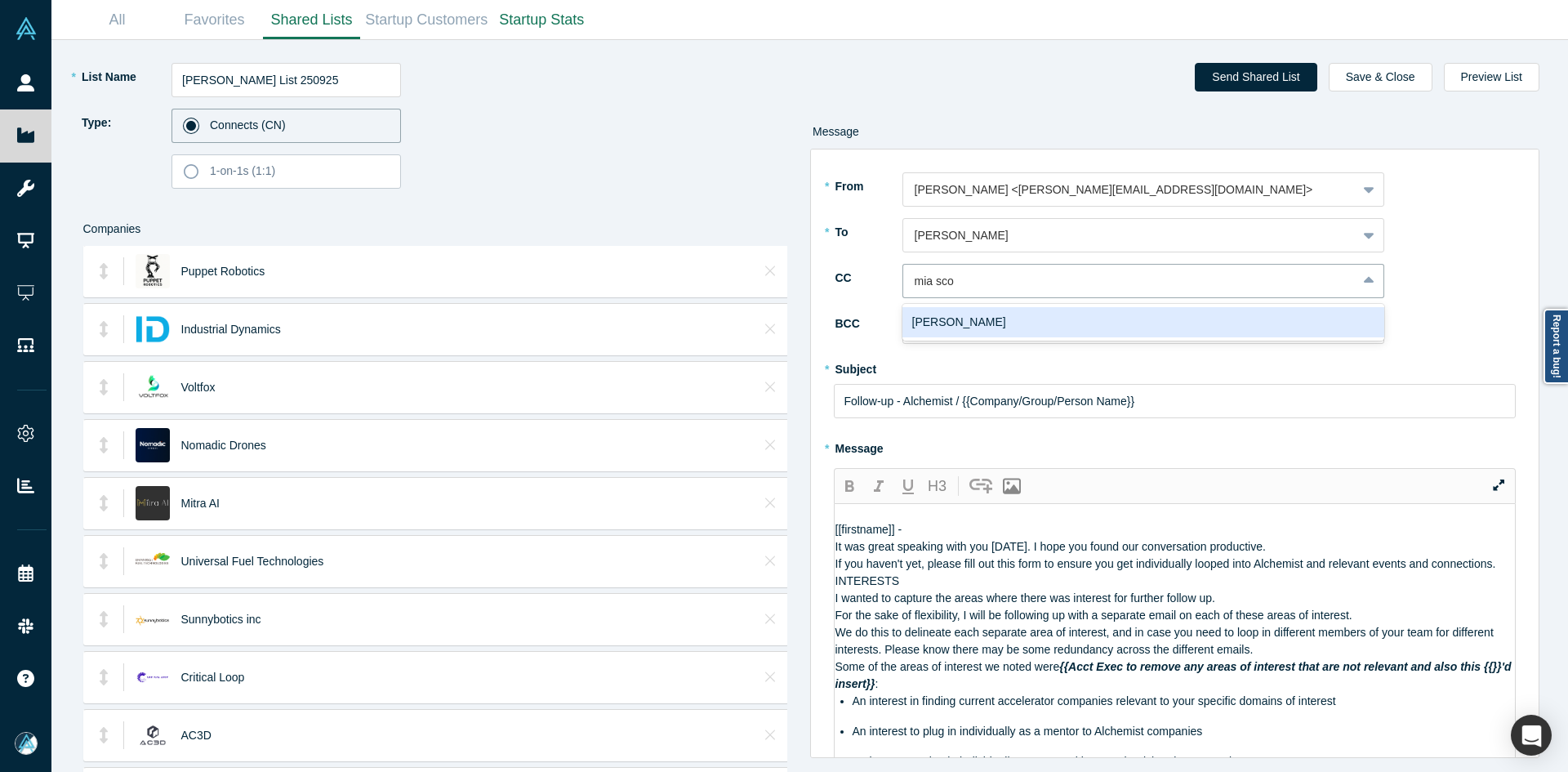
click at [979, 330] on div "Mia Scott" at bounding box center [1144, 322] width 482 height 30
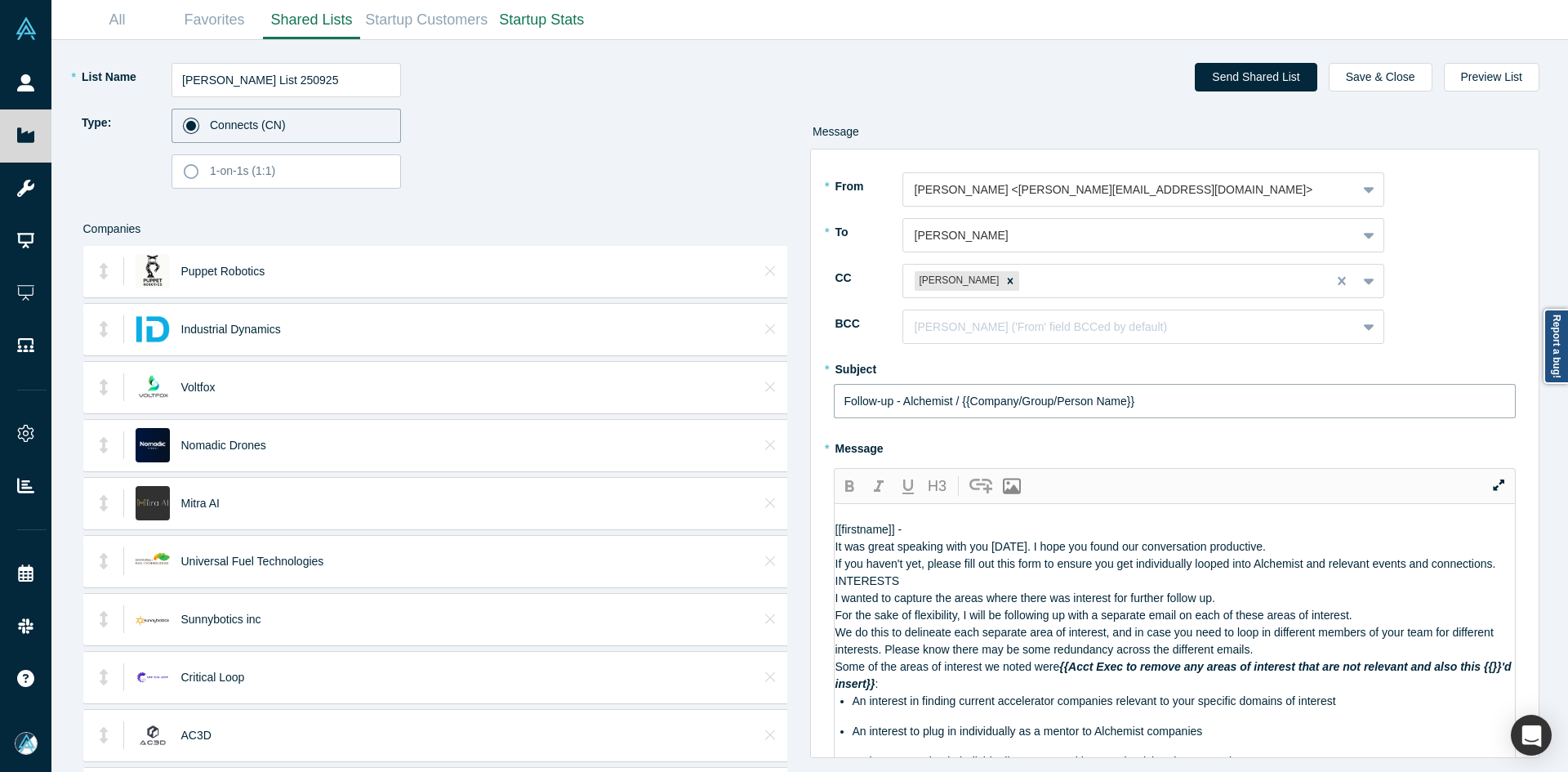
click at [921, 396] on input "Follow-up - Alchemist / {{Company/Group/Person Name}}" at bounding box center [1175, 401] width 683 height 35
paste input "Curated Alchemist Companies Relevant to Your Interests"
type input "Curated Alchemist Companies Relevant to Your Interests"
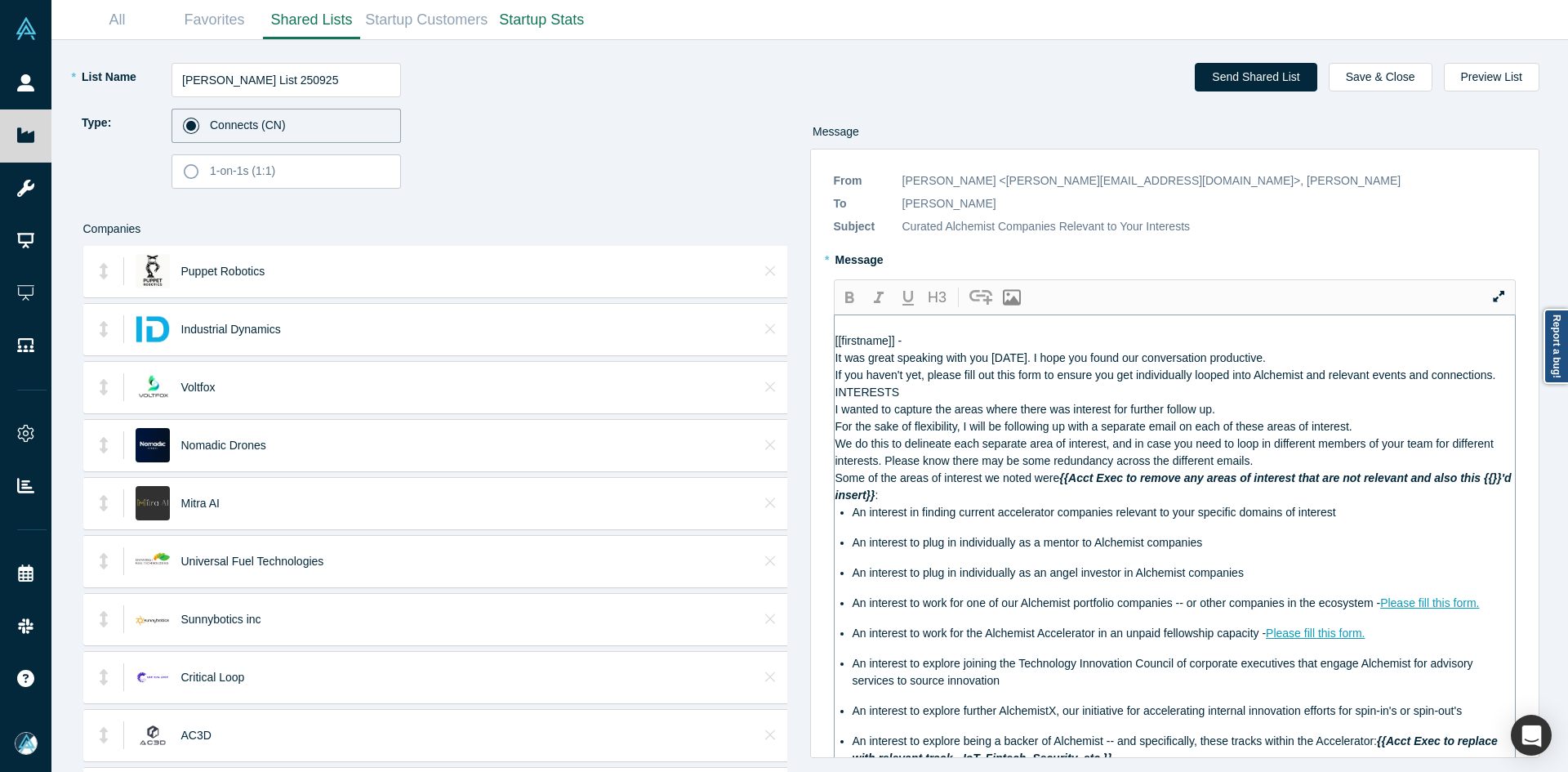
click at [843, 364] on span "It was great speaking with you today. I hope you found our conversation product…" at bounding box center [1051, 358] width 431 height 13
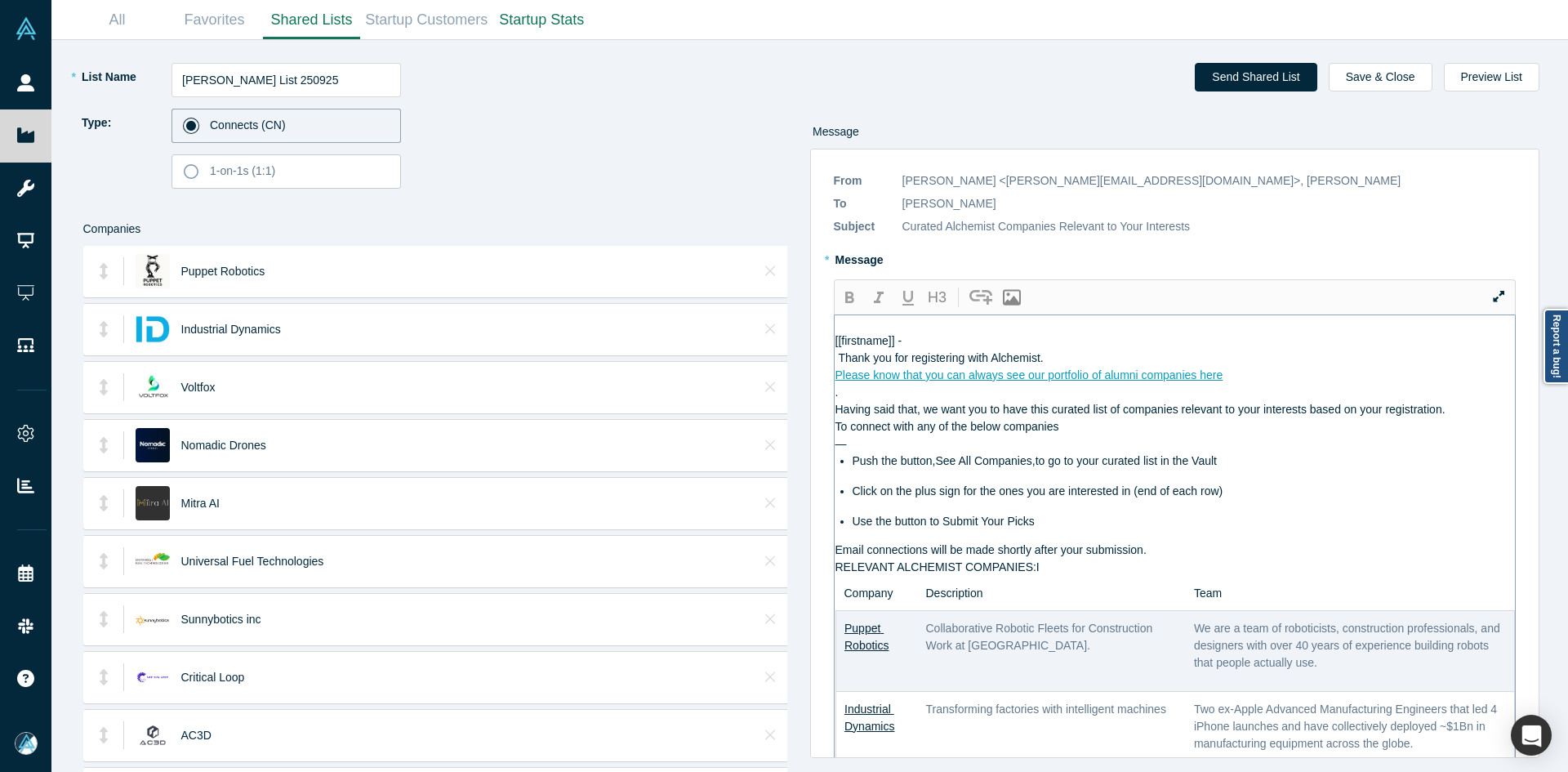
click at [1152, 550] on div "Email connections will be made shortly after your submission." at bounding box center [1176, 550] width 681 height 17
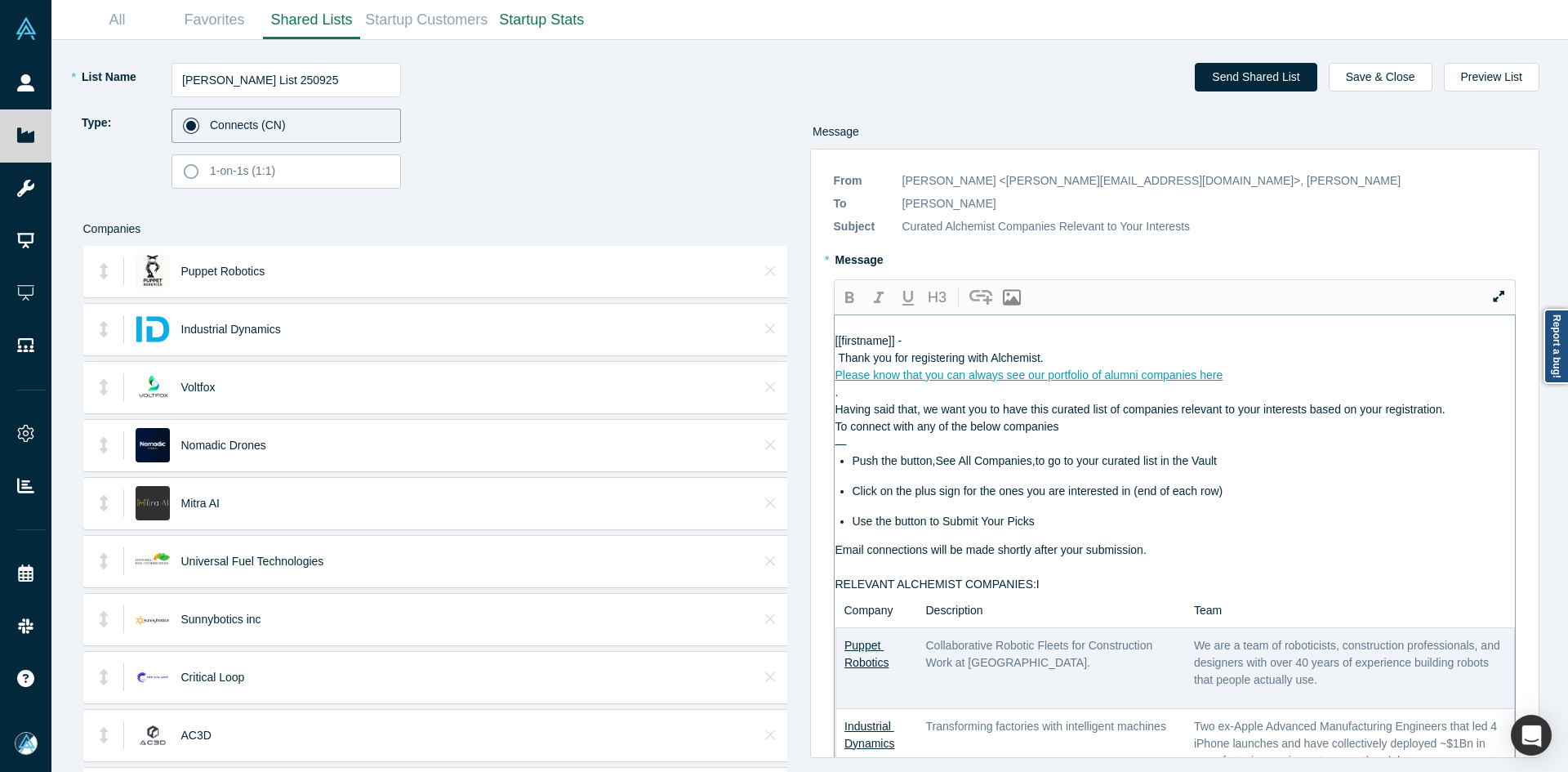
click at [1128, 350] on div "[[firstname]] - Thank you for registering with Alchemist." at bounding box center [1176, 350] width 681 height 35
click at [1015, 347] on div "[[firstname]] - Thank you for registering with Alchemist." at bounding box center [1176, 350] width 681 height 35
click at [838, 364] on span "Thank you for registering with Alchemist." at bounding box center [938, 358] width 205 height 13
click at [1241, 384] on div "Please know that you can always see our portfolio of alumni companies here" at bounding box center [1176, 375] width 681 height 17
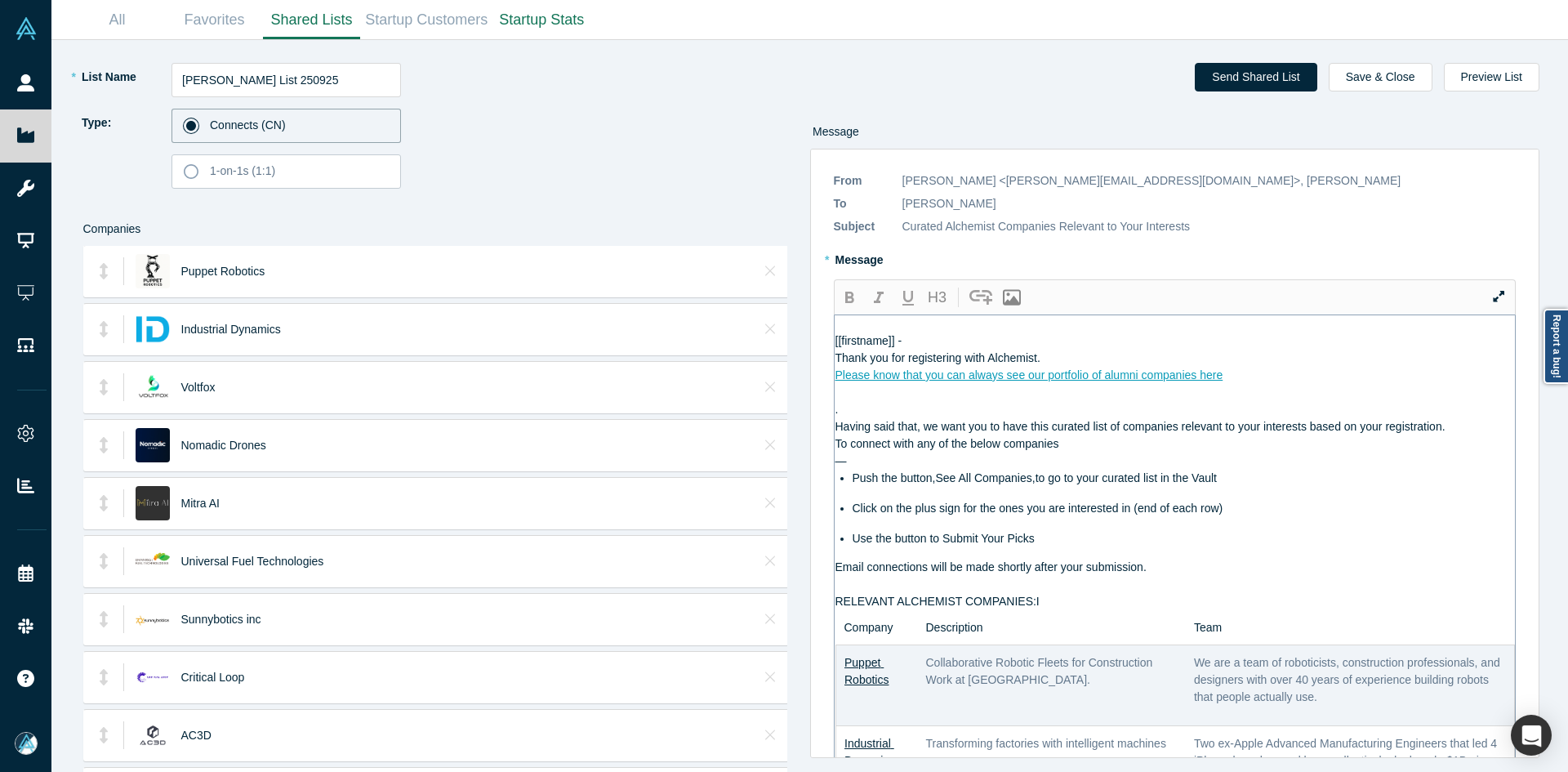
click at [1240, 384] on div "Please know that you can always see our portfolio of alumni companies here" at bounding box center [1176, 375] width 681 height 17
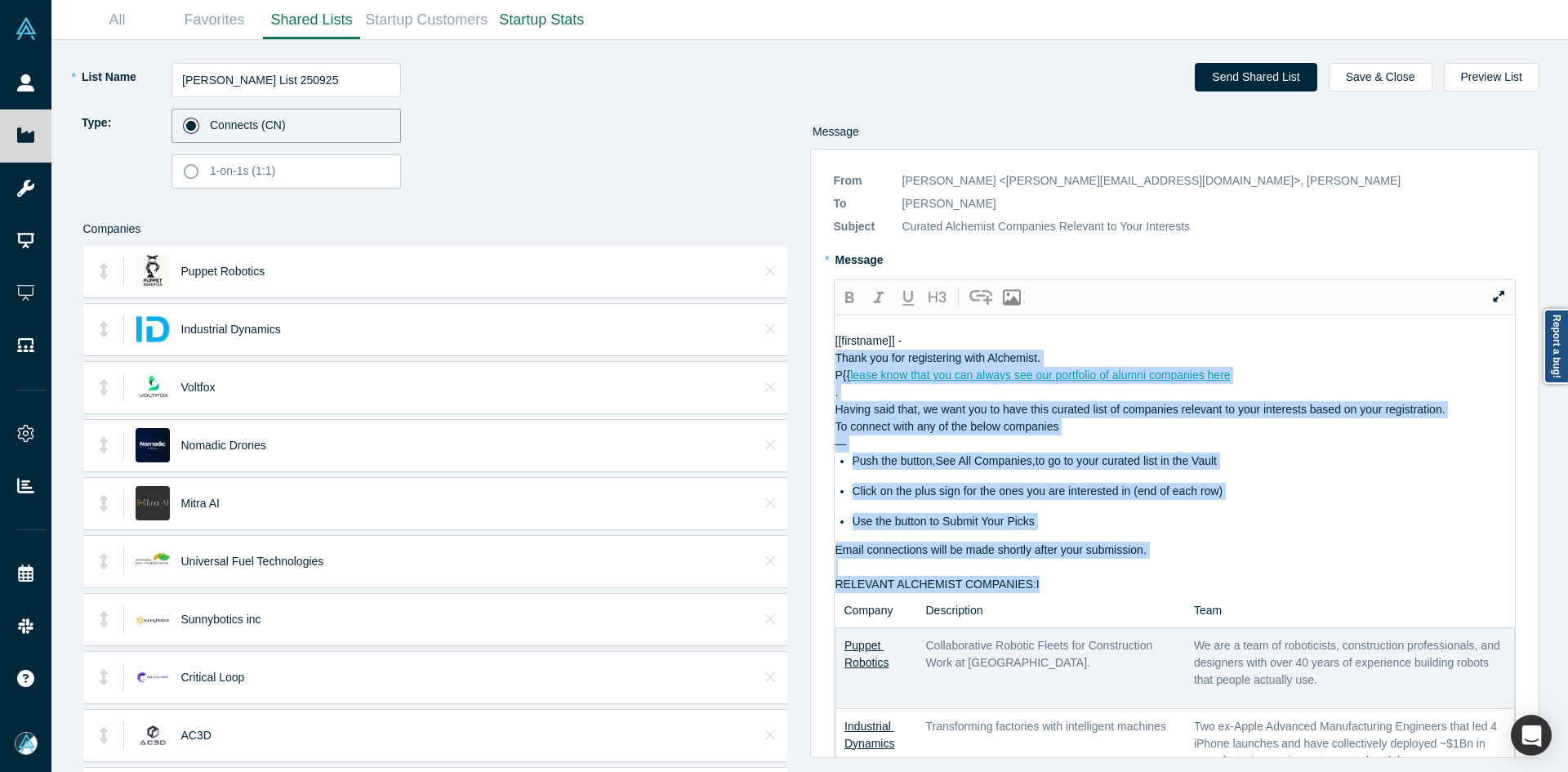
drag, startPoint x: 1050, startPoint y: 601, endPoint x: 796, endPoint y: 363, distance: 348.1
click at [796, 363] on div "* List Name Jonathan Karl List 250925 Type: Connects (CN) 1-on-1s (1:1) Compani…" at bounding box center [810, 406] width 1494 height 732
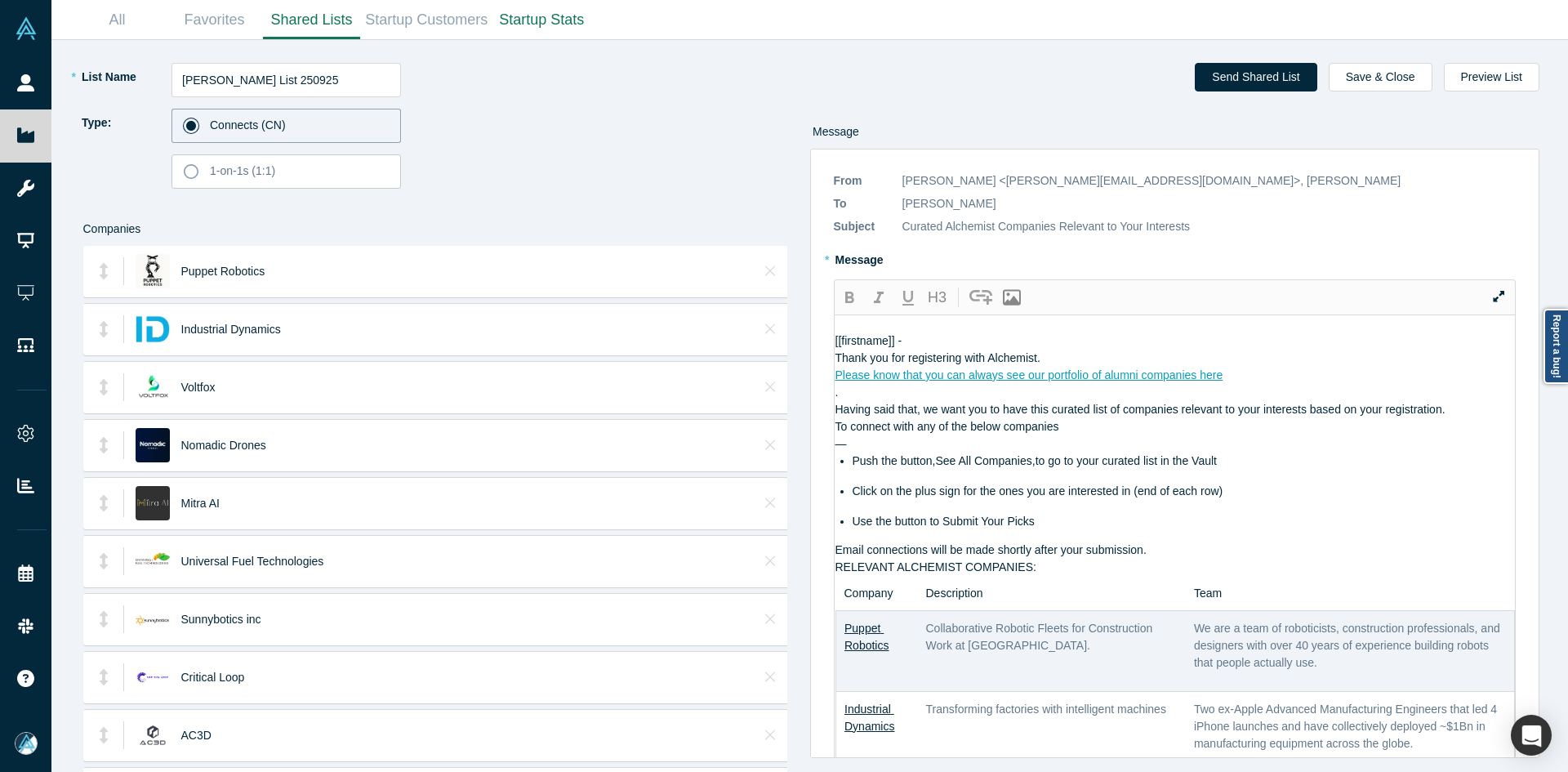
click at [1071, 359] on div "Thank you for registering with Alchemist." at bounding box center [1176, 358] width 681 height 17
click at [984, 341] on div "[[firstname]] -" at bounding box center [1176, 341] width 681 height 17
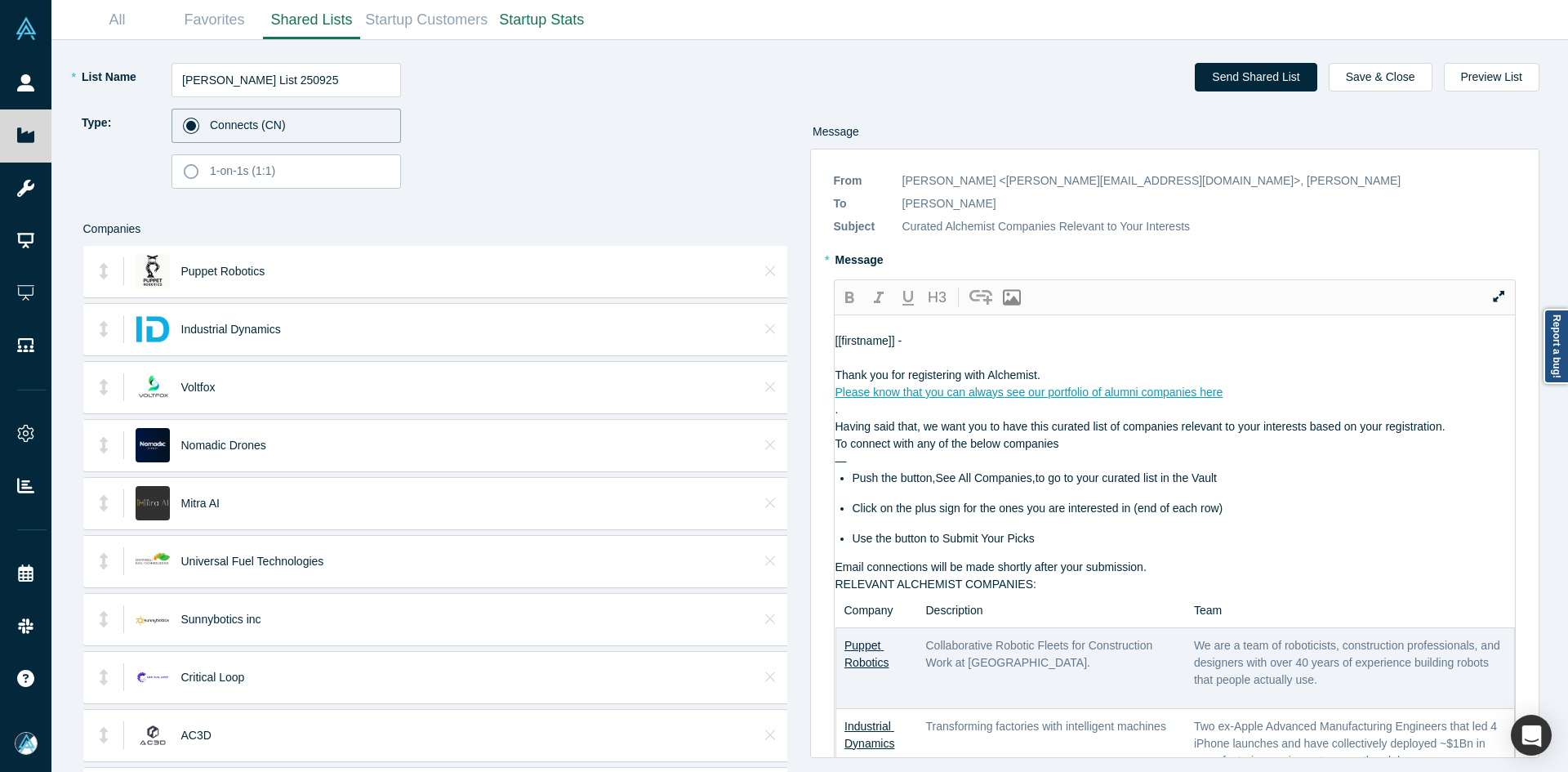
click at [1099, 381] on div "Thank you for registering with Alchemist." at bounding box center [1176, 375] width 681 height 17
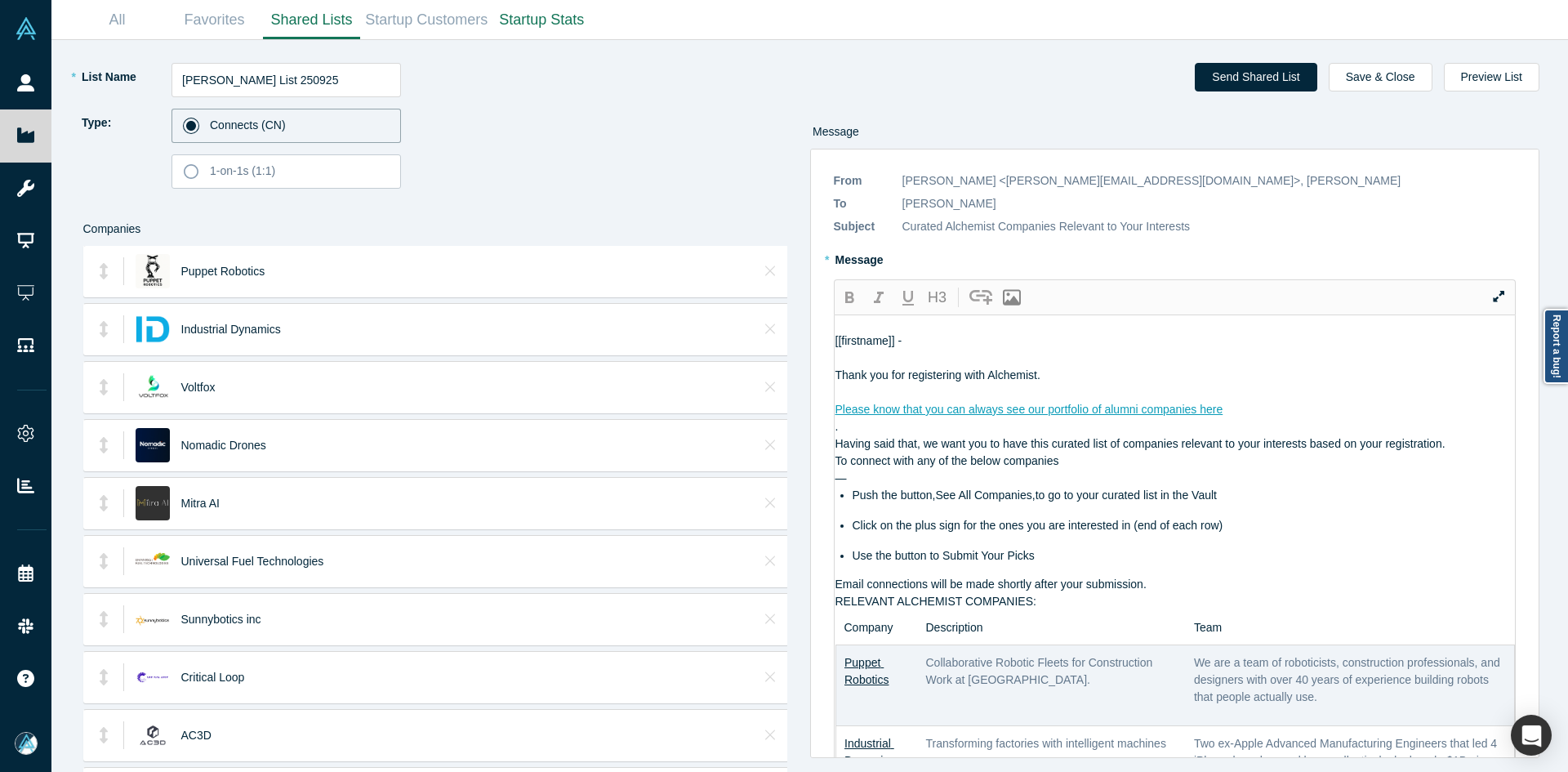
click at [1224, 410] on div "Please know that you can always see our portfolio of alumni companies here" at bounding box center [1176, 410] width 681 height 17
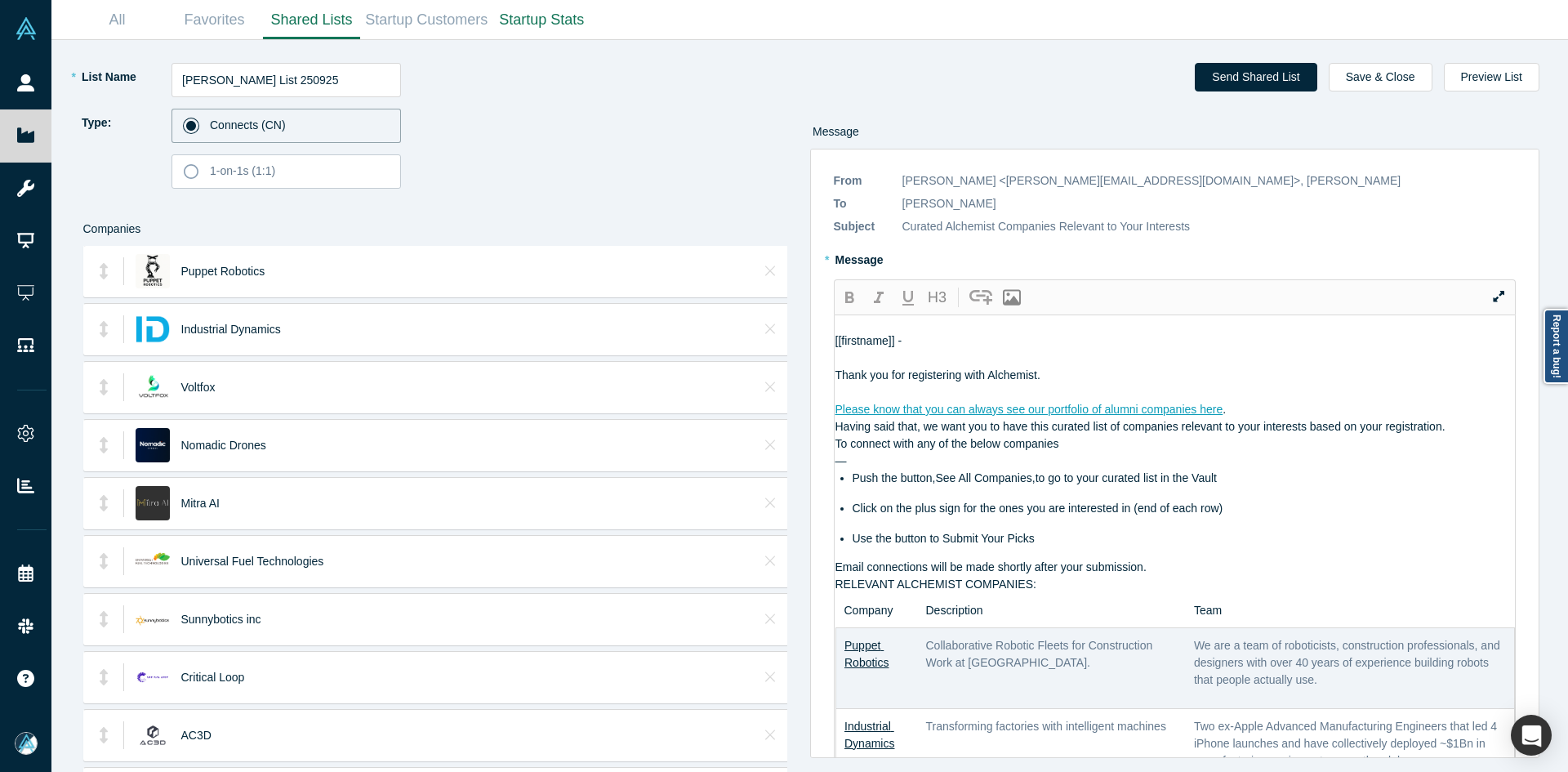
click at [1248, 413] on div "Please know that you can always see our portfolio of alumni companies here ." at bounding box center [1176, 410] width 681 height 17
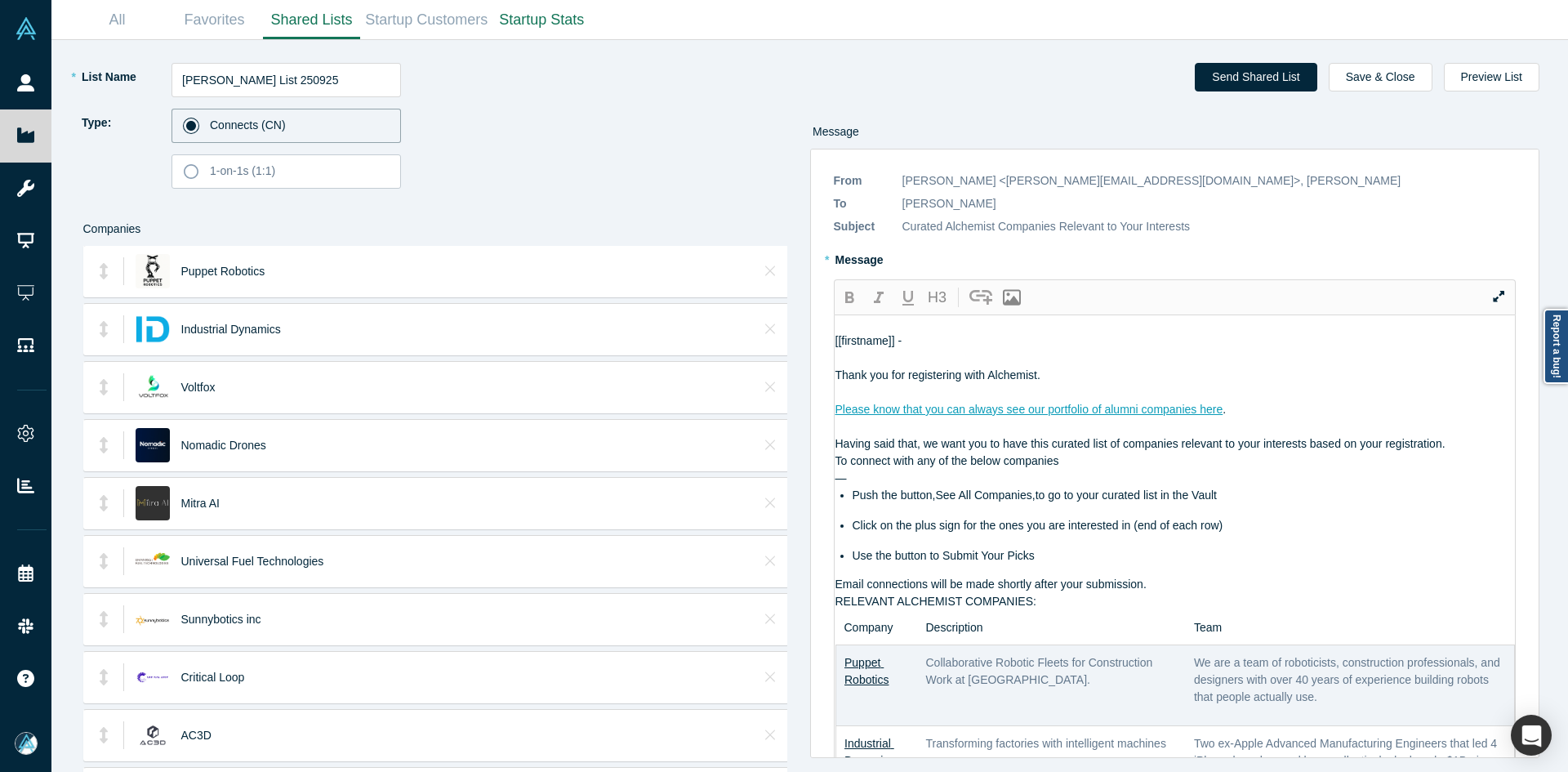
click at [1459, 443] on div "Having said that, we want you to have this curated list of companies relevant t…" at bounding box center [1176, 443] width 681 height 17
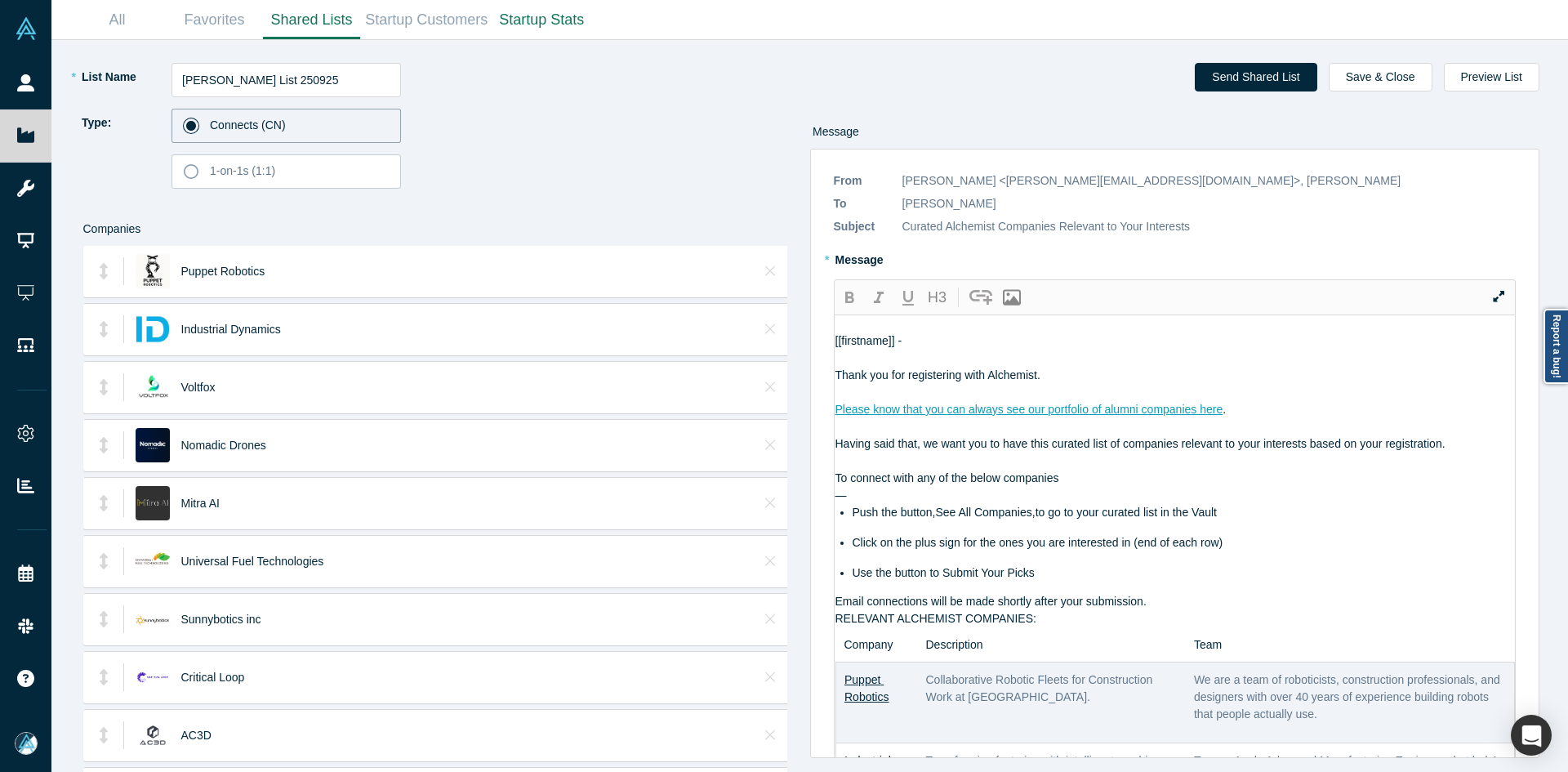
click at [1194, 607] on div "Email connections will be made shortly after your submission." at bounding box center [1176, 601] width 681 height 17
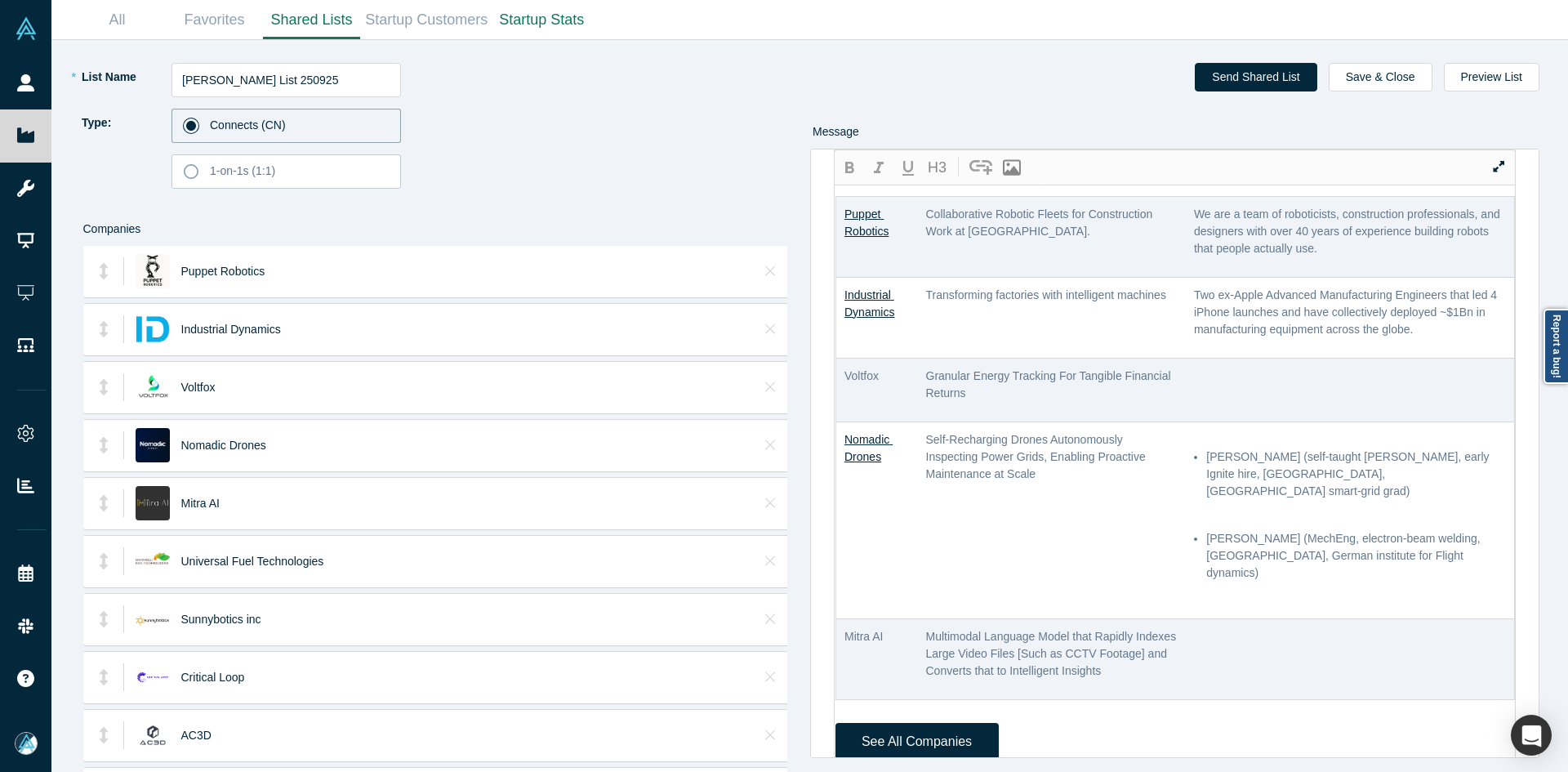
scroll to position [491, 0]
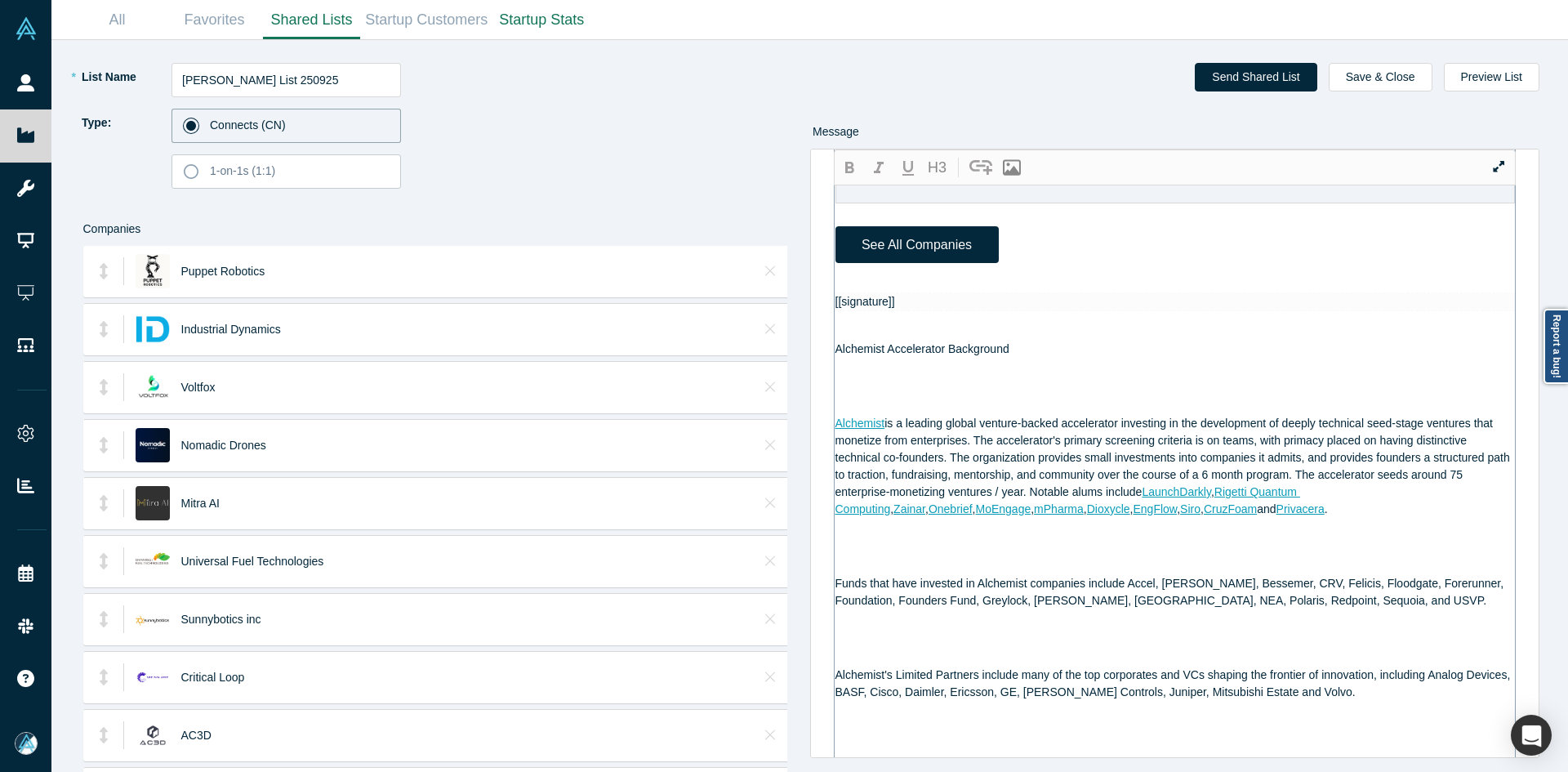
click at [871, 276] on div at bounding box center [1176, 284] width 681 height 17
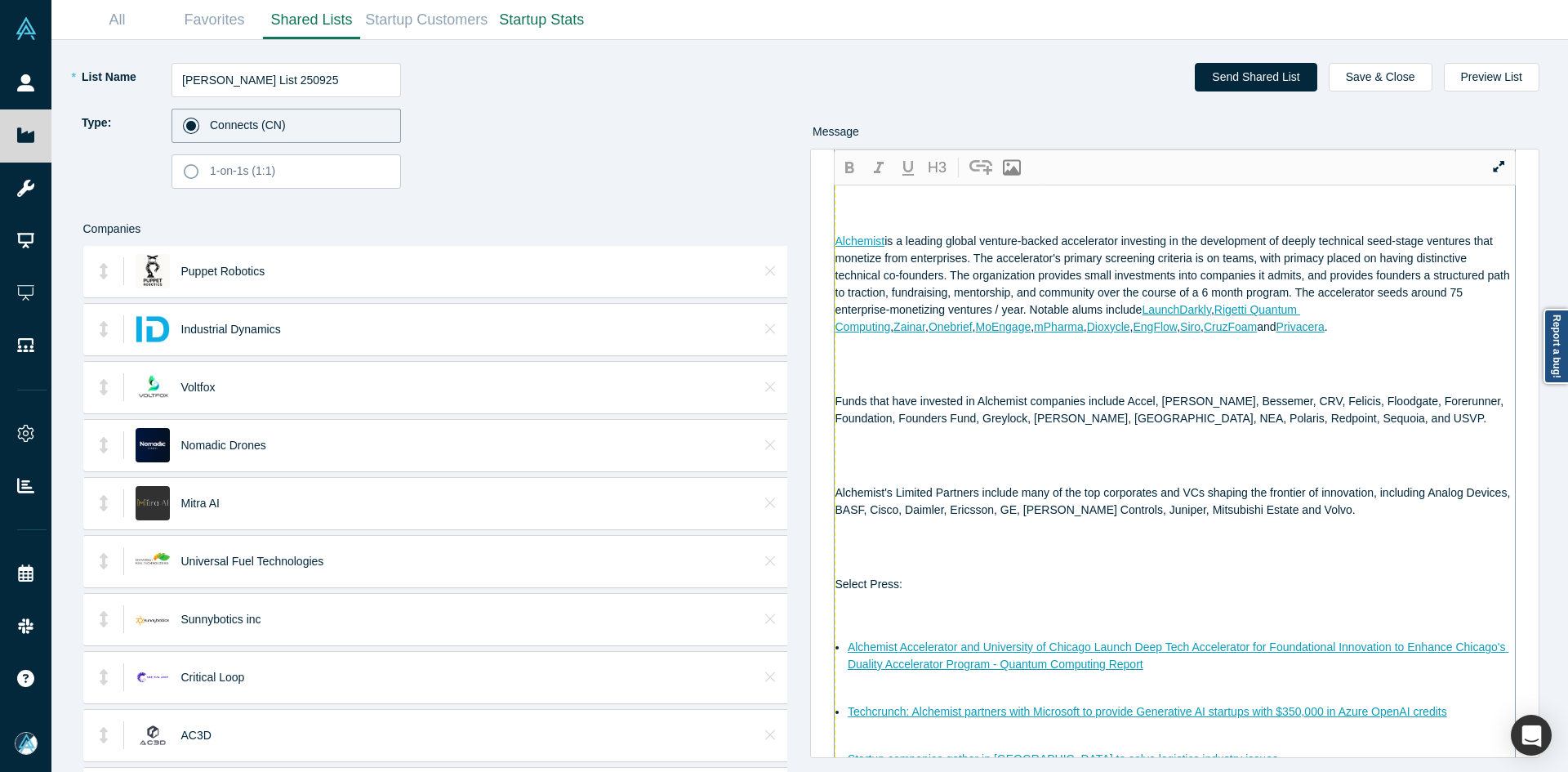
scroll to position [772, 0]
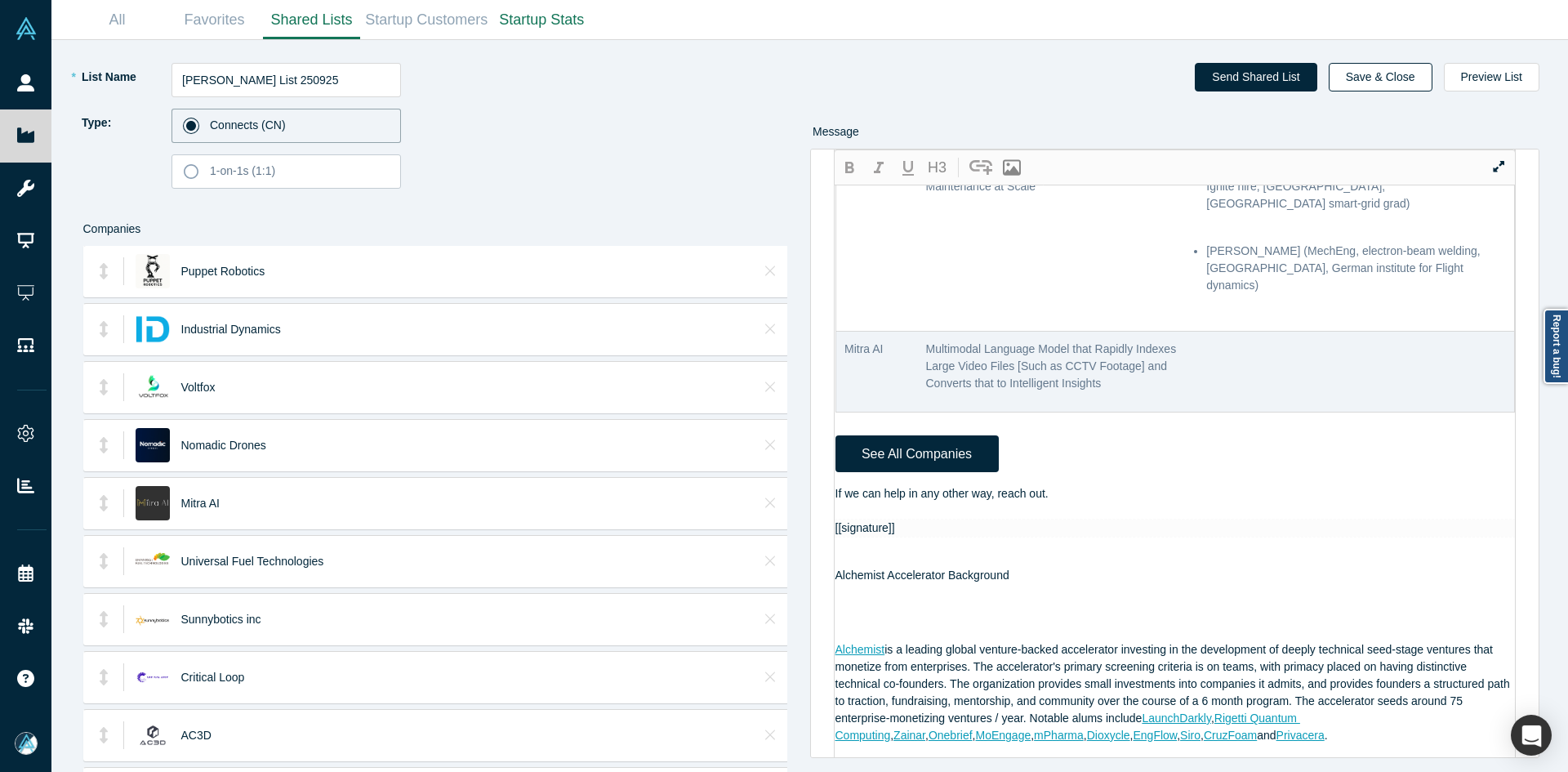
click at [1388, 80] on button "Save & Close" at bounding box center [1380, 77] width 104 height 28
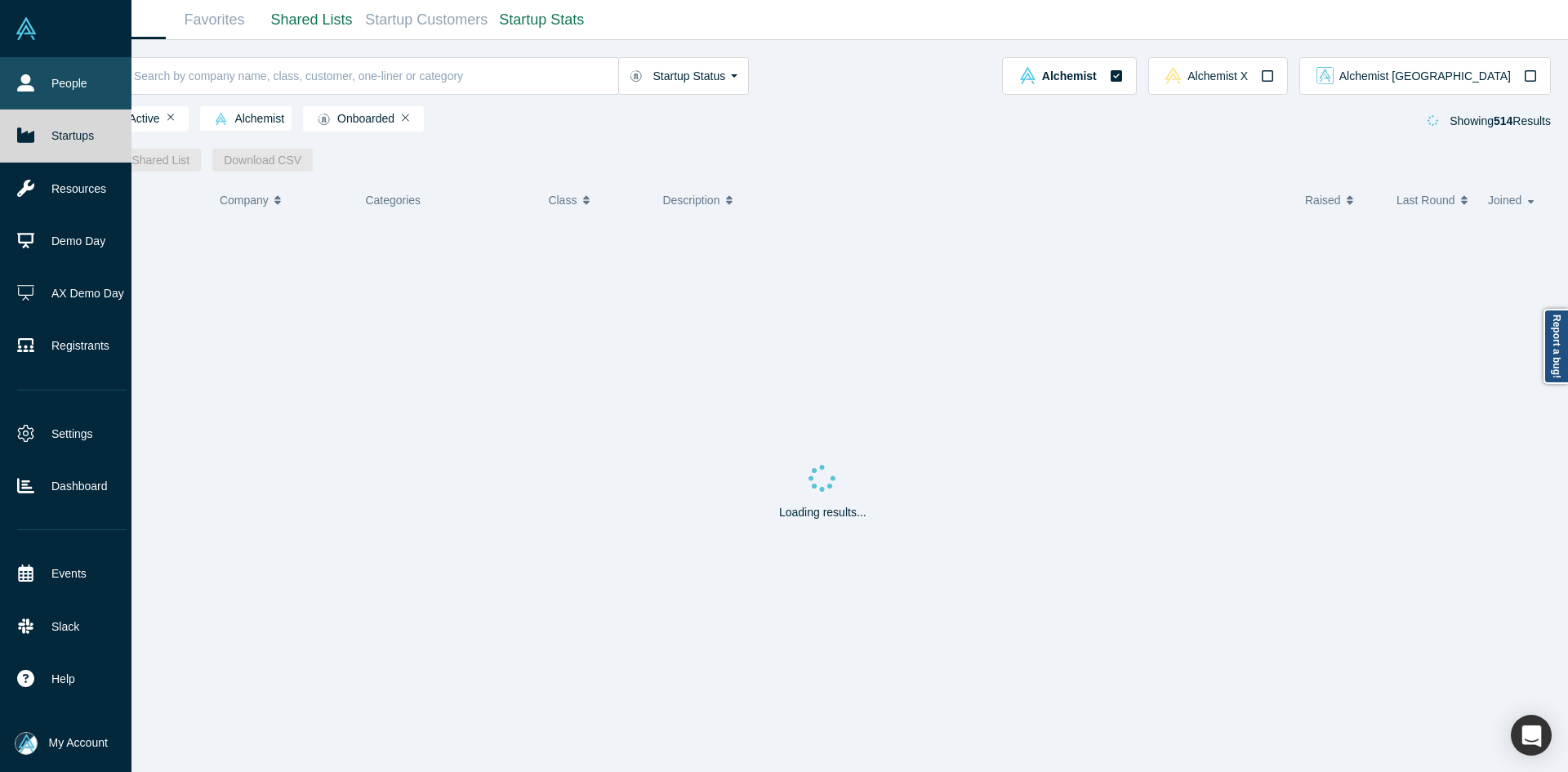
click at [28, 81] on icon at bounding box center [25, 83] width 17 height 17
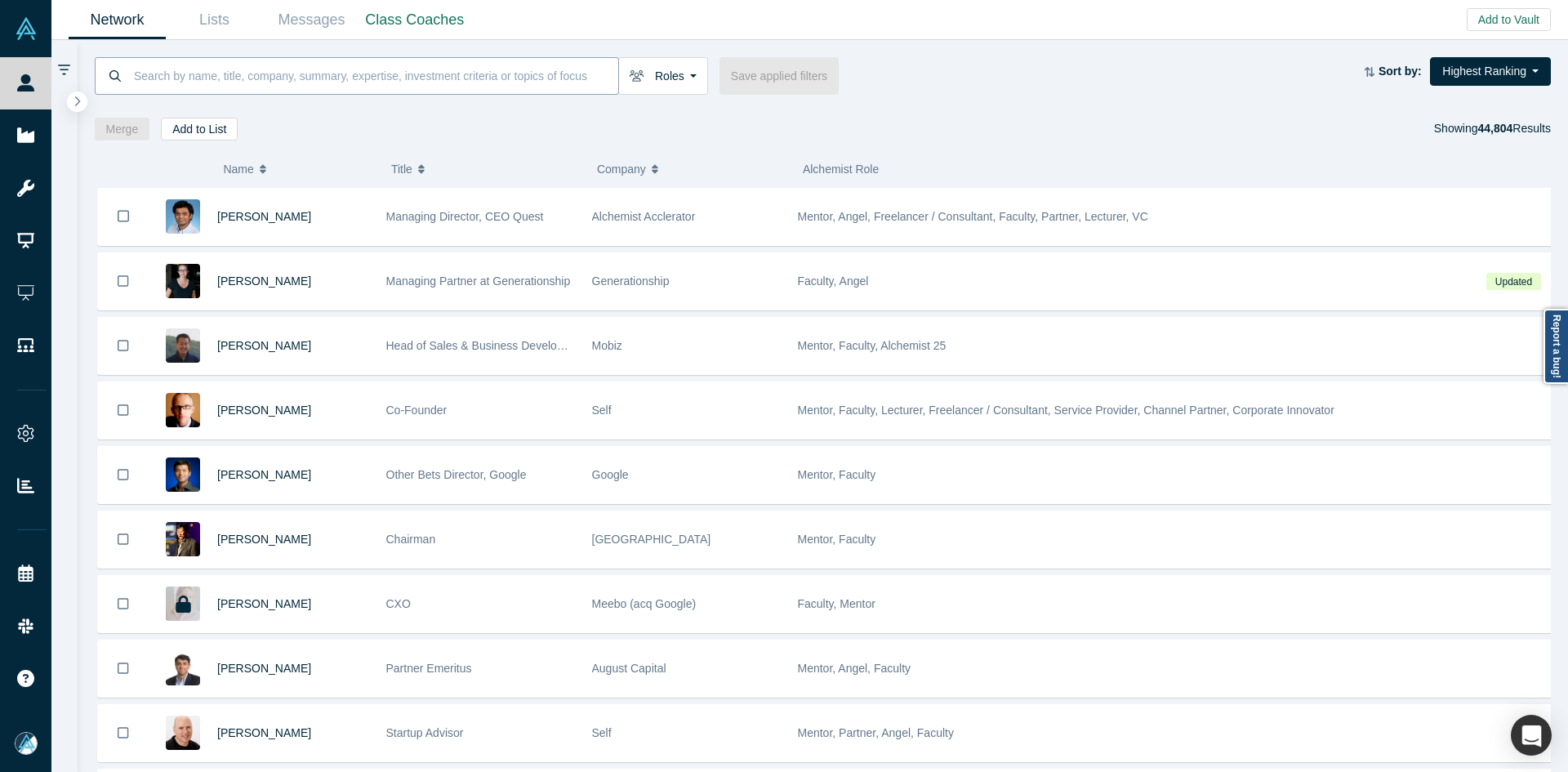
drag, startPoint x: 311, startPoint y: 88, endPoint x: 315, endPoint y: 81, distance: 8.1
click at [311, 86] on input at bounding box center [376, 75] width 486 height 38
paste input "Kate Thorp"
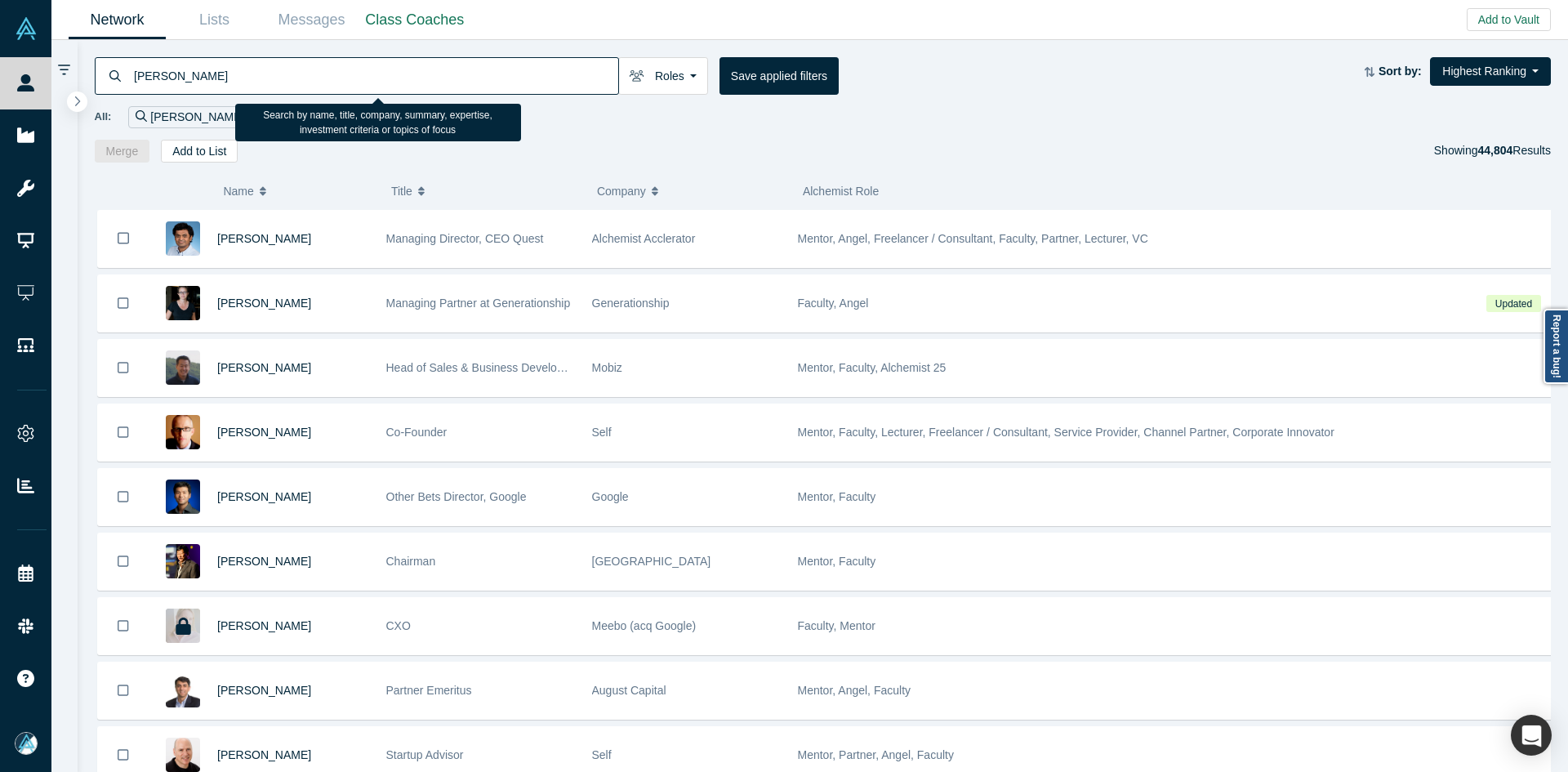
type input "Kate Thorp"
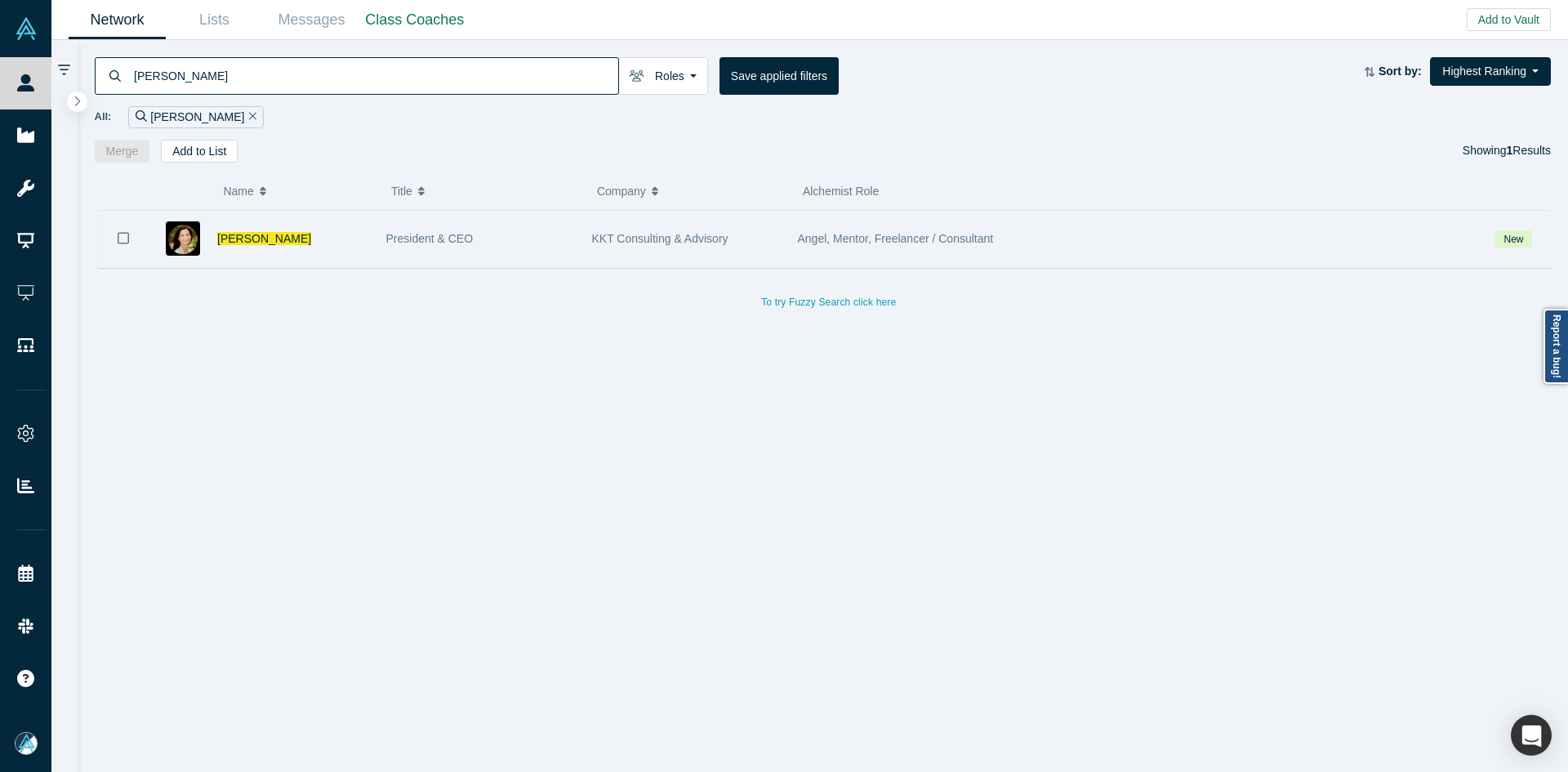
click at [121, 237] on icon "Bookmark" at bounding box center [123, 238] width 12 height 15
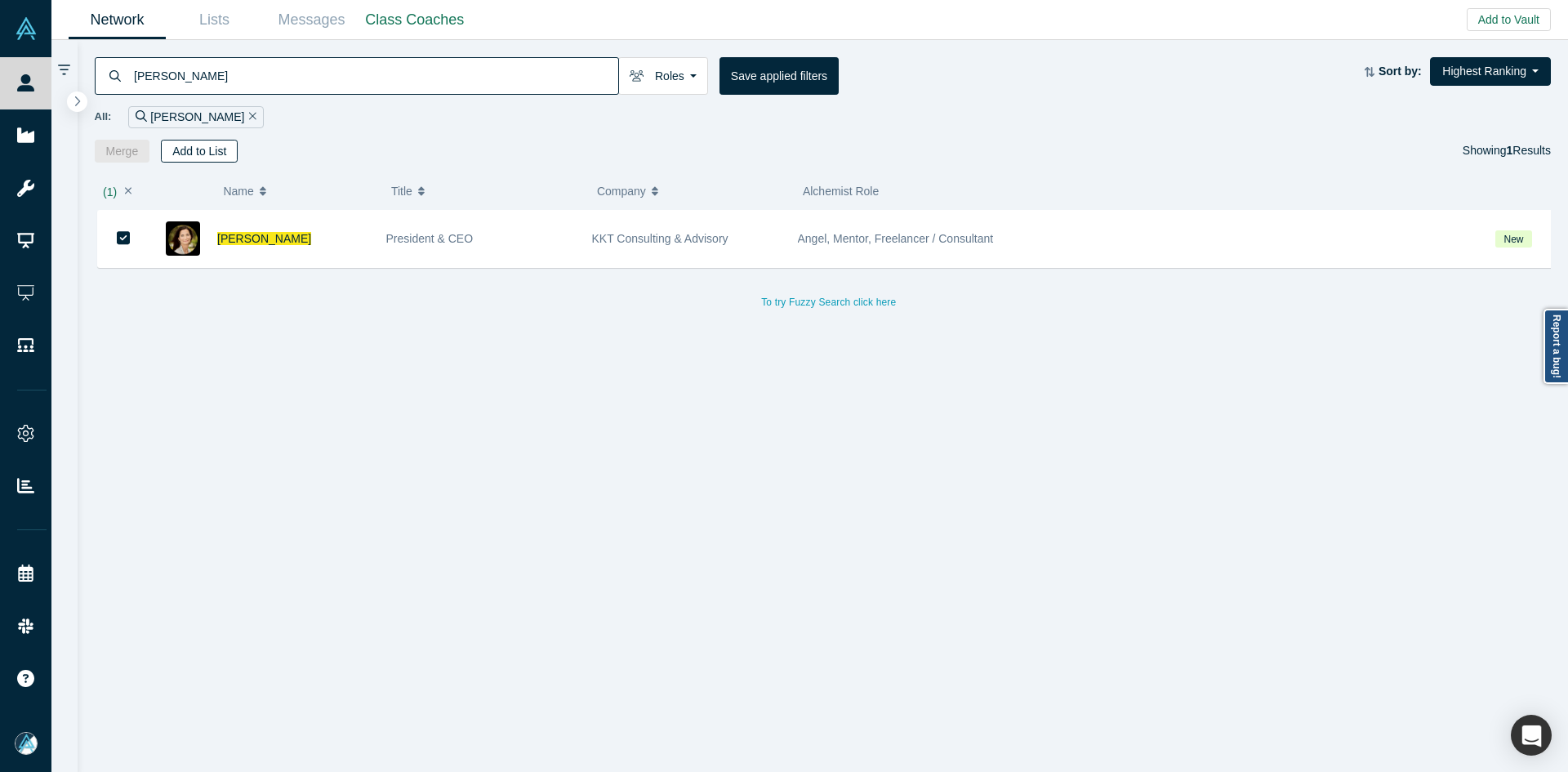
click at [182, 157] on button "Add to List" at bounding box center [199, 151] width 77 height 23
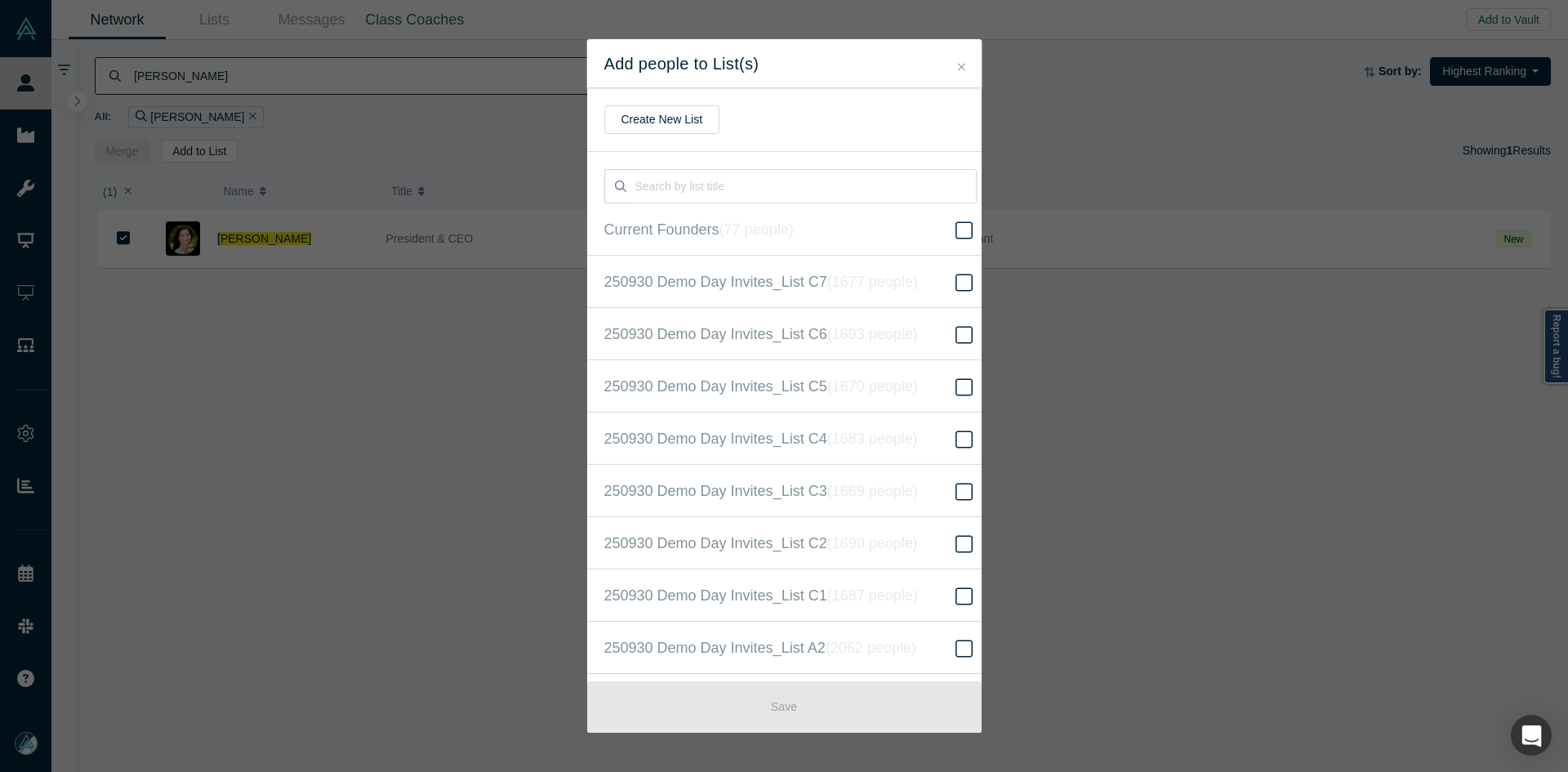
click at [0, 0] on input "250930 Demo Day Invites_Base List ( 16623 people )" at bounding box center [0, 0] width 0 height 0
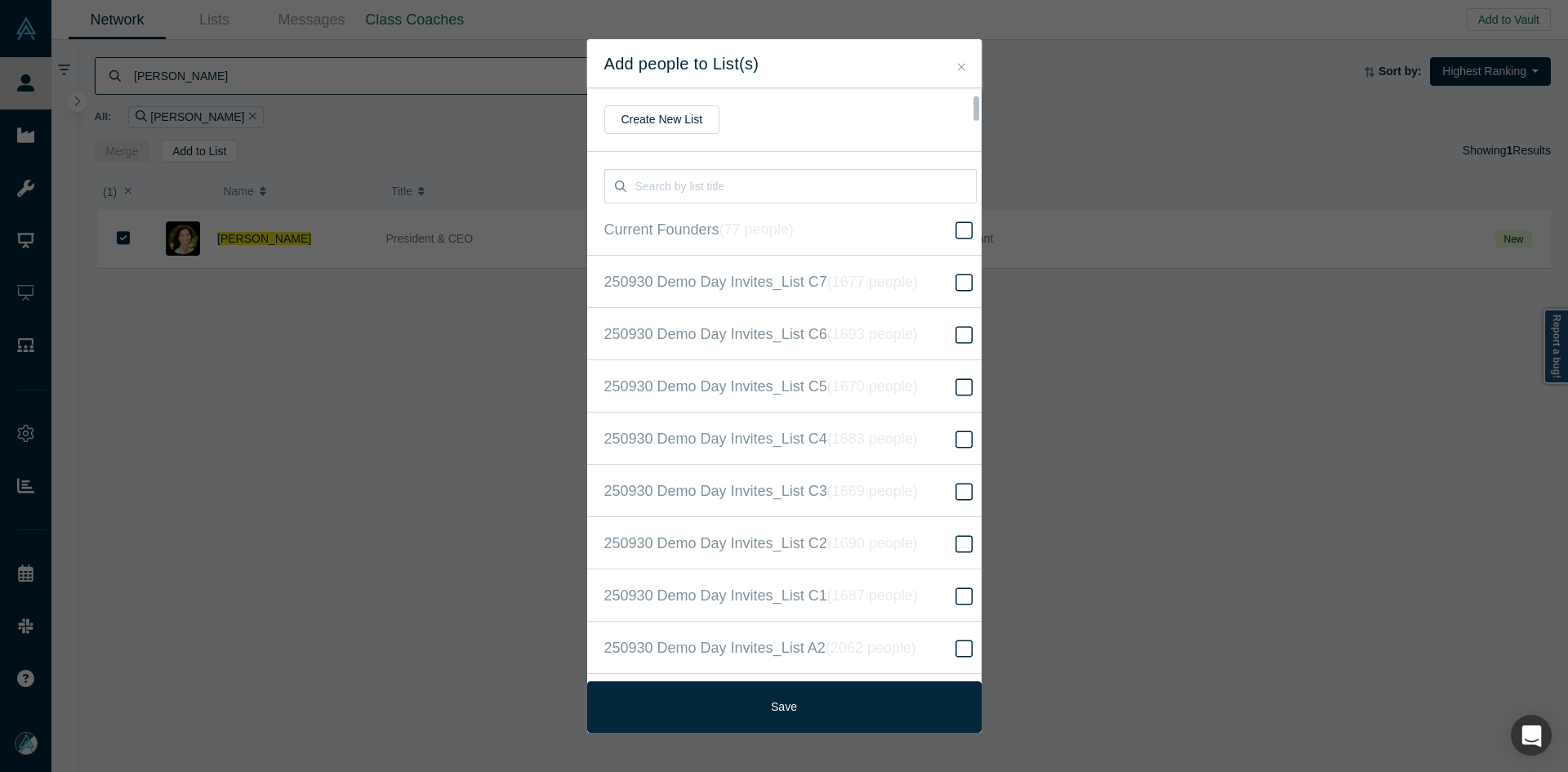
scroll to position [419, 0]
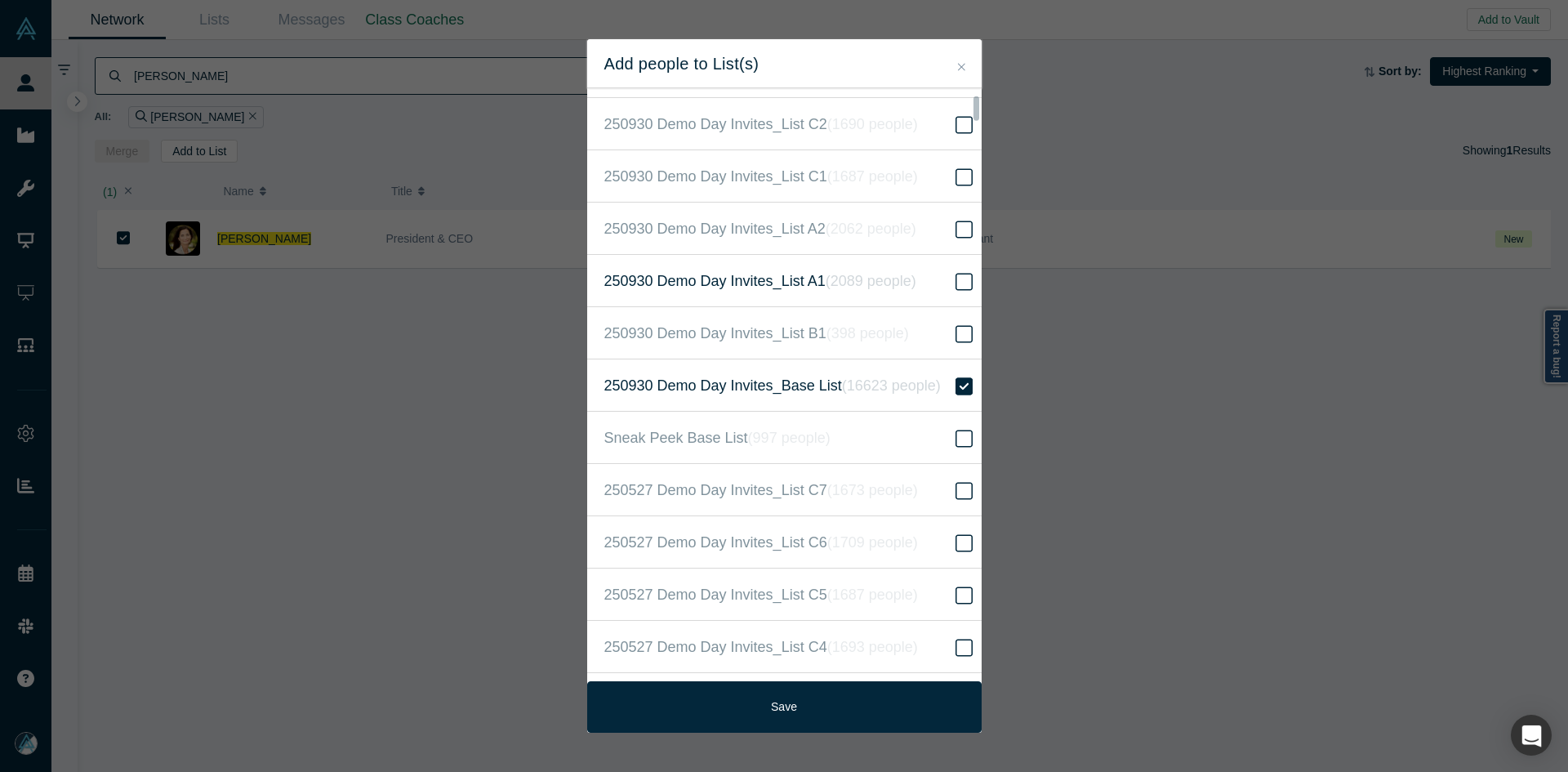
drag, startPoint x: 847, startPoint y: 701, endPoint x: 688, endPoint y: 262, distance: 466.9
click at [846, 701] on button "Save" at bounding box center [784, 708] width 394 height 52
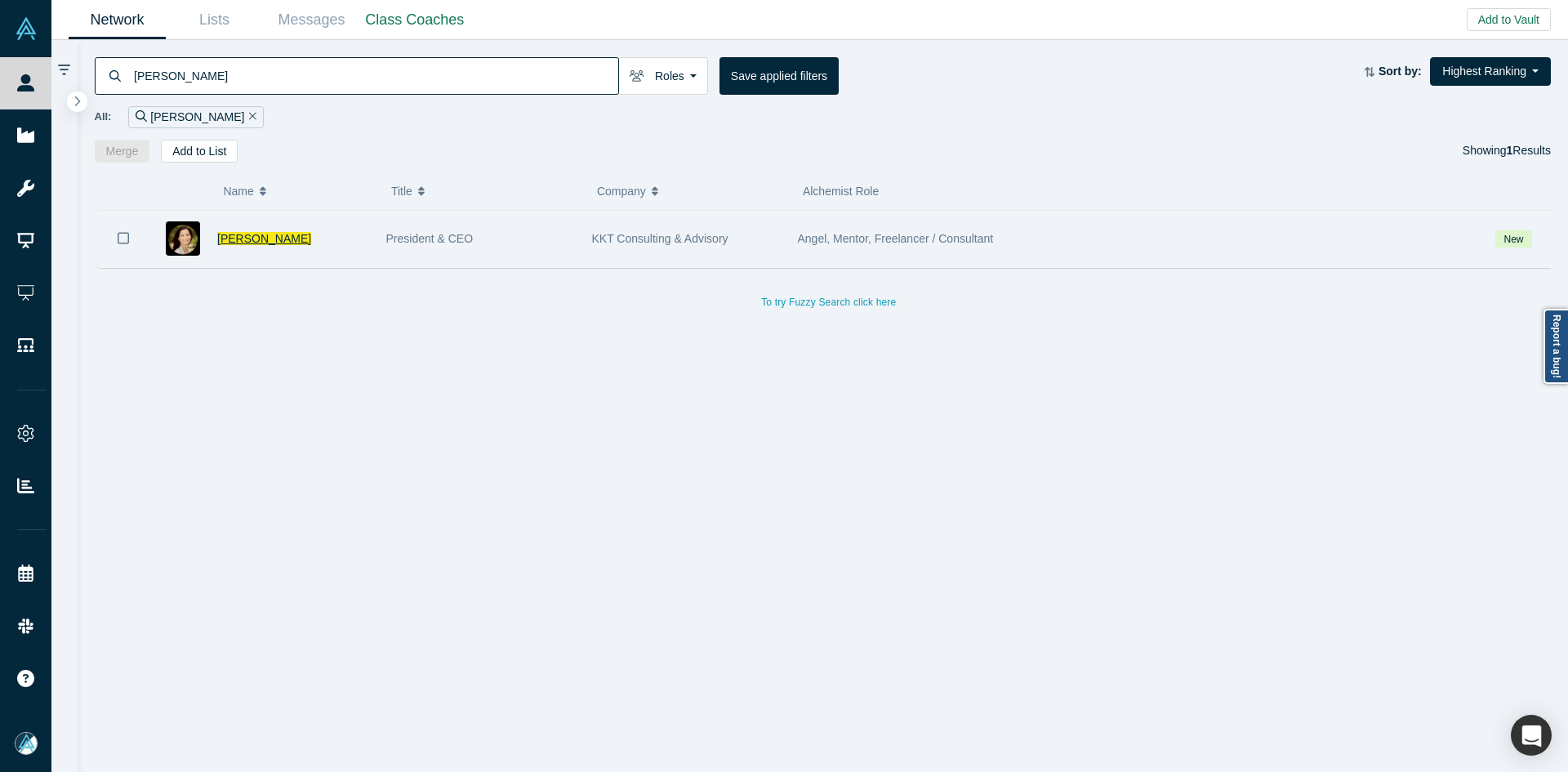
click at [251, 235] on span "Kate Thorp" at bounding box center [264, 239] width 94 height 13
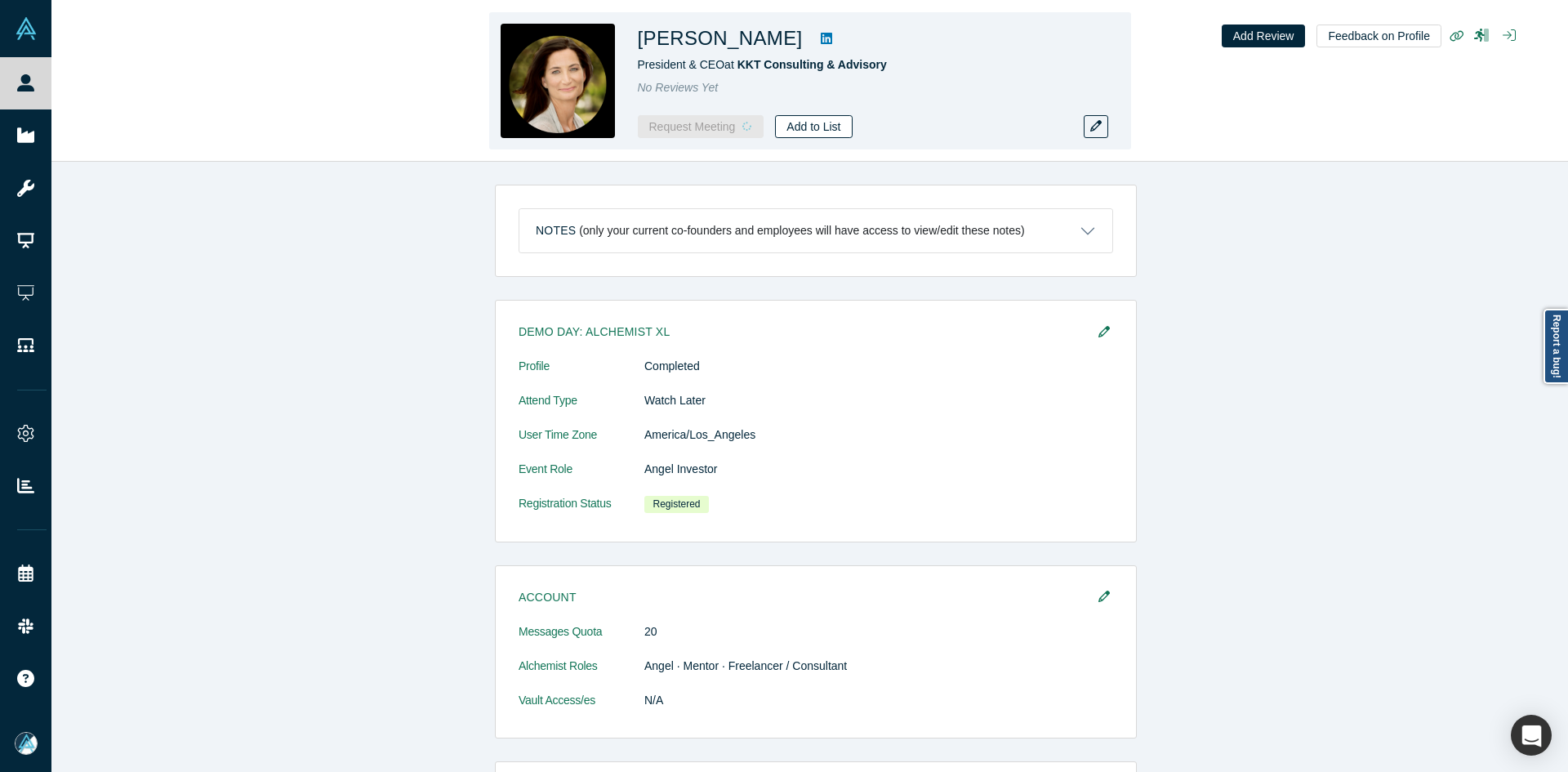
click at [809, 128] on button "Add to List" at bounding box center [813, 126] width 77 height 23
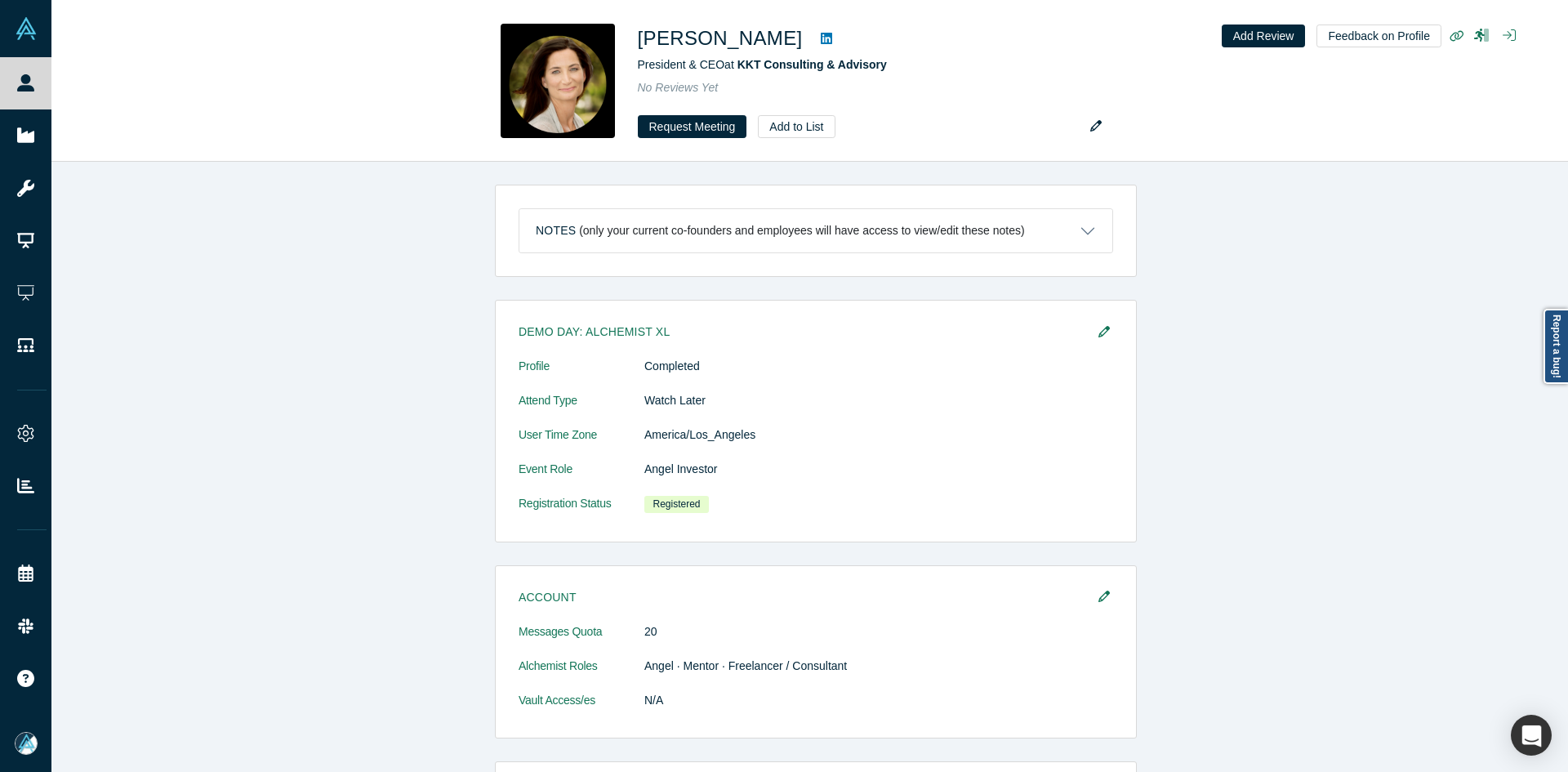
click at [788, 125] on div "Create New List" at bounding box center [987, 120] width 407 height 64
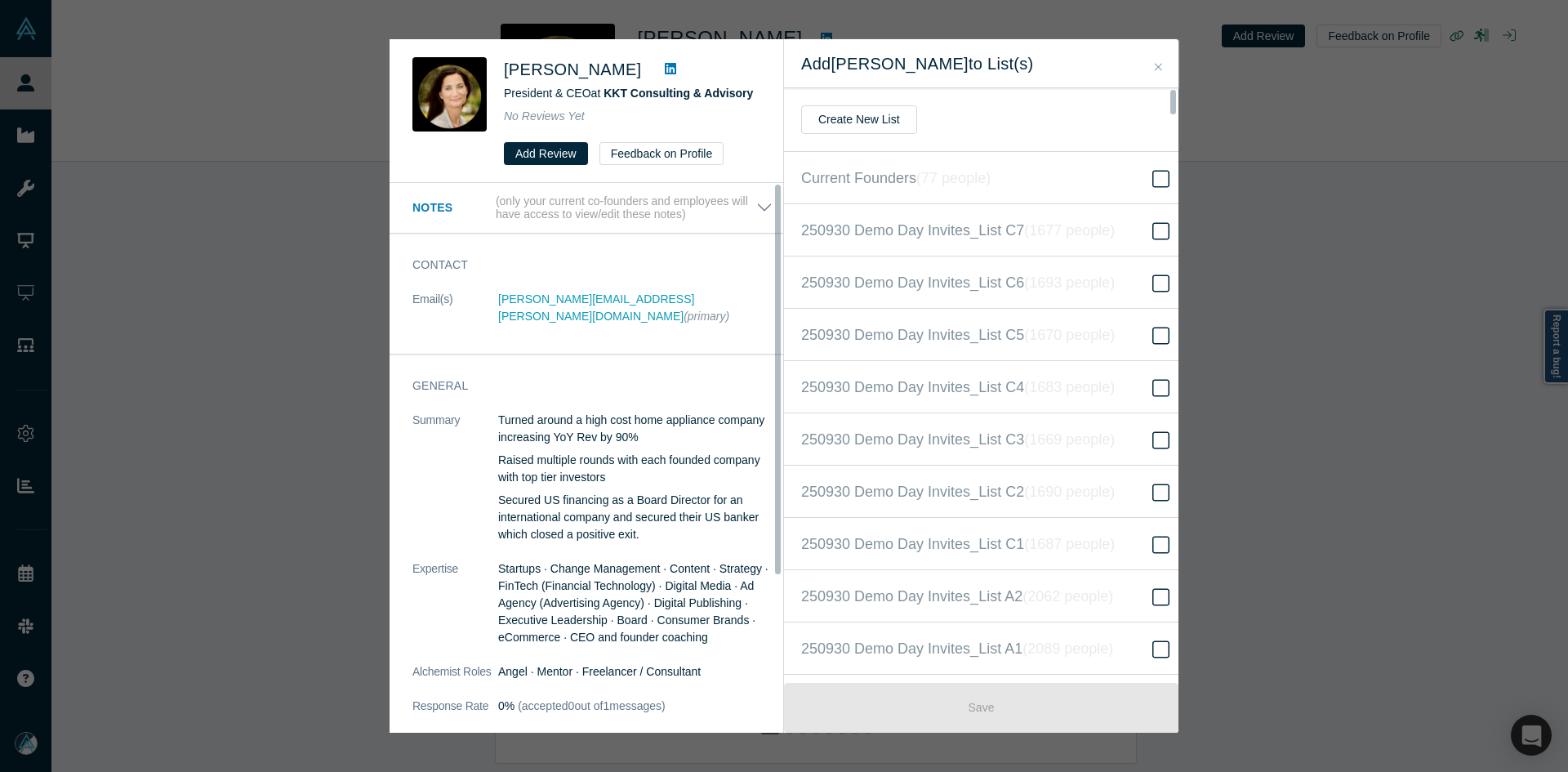
scroll to position [367, 0]
click at [996, 405] on label "250930 Demo Day Invites_Base List ( 16623 people )" at bounding box center [987, 386] width 407 height 53
click at [0, 0] on input "250930 Demo Day Invites_Base List ( 16623 people )" at bounding box center [0, 0] width 0 height 0
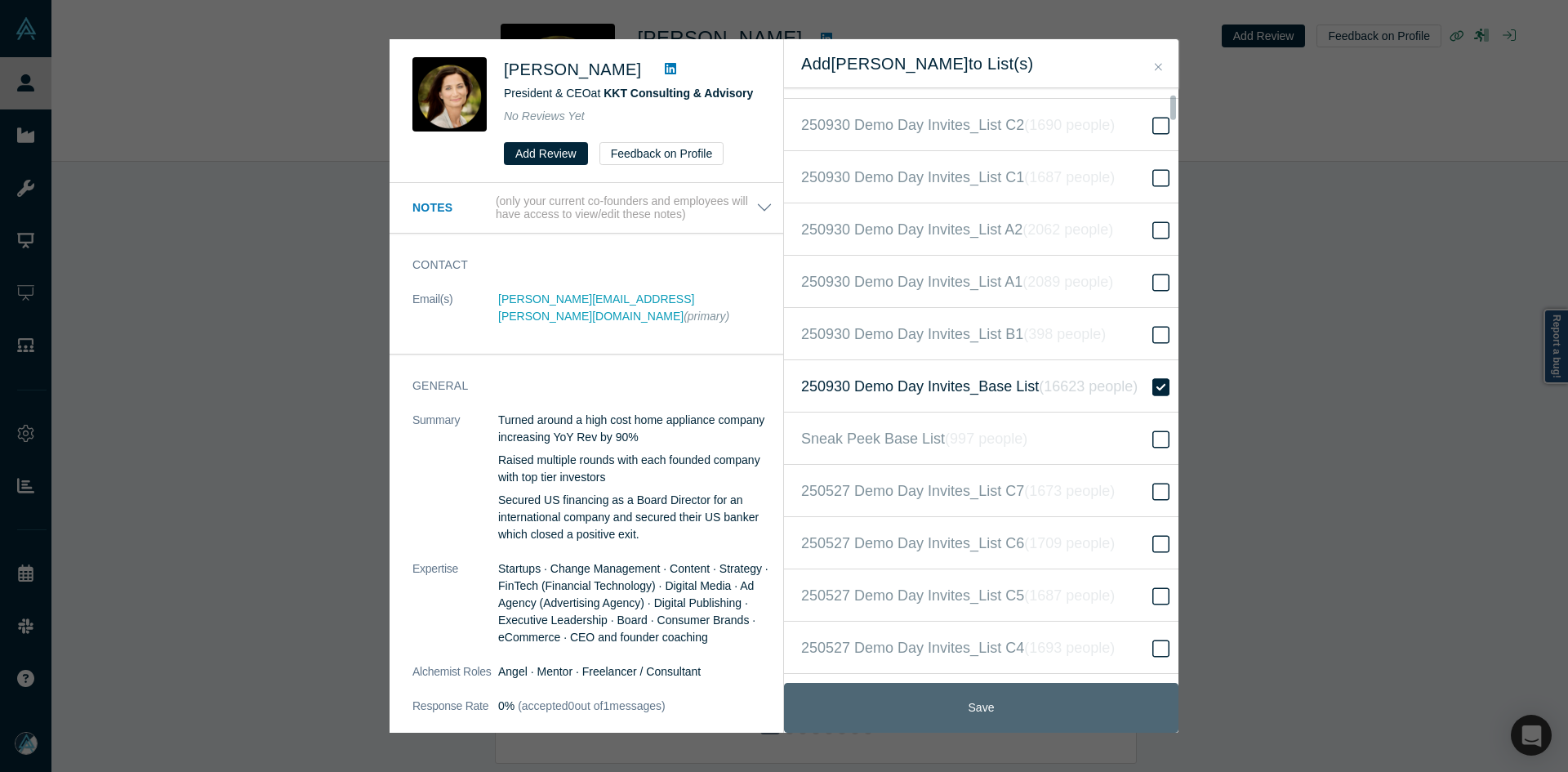
click at [996, 721] on button "Save" at bounding box center [981, 708] width 394 height 50
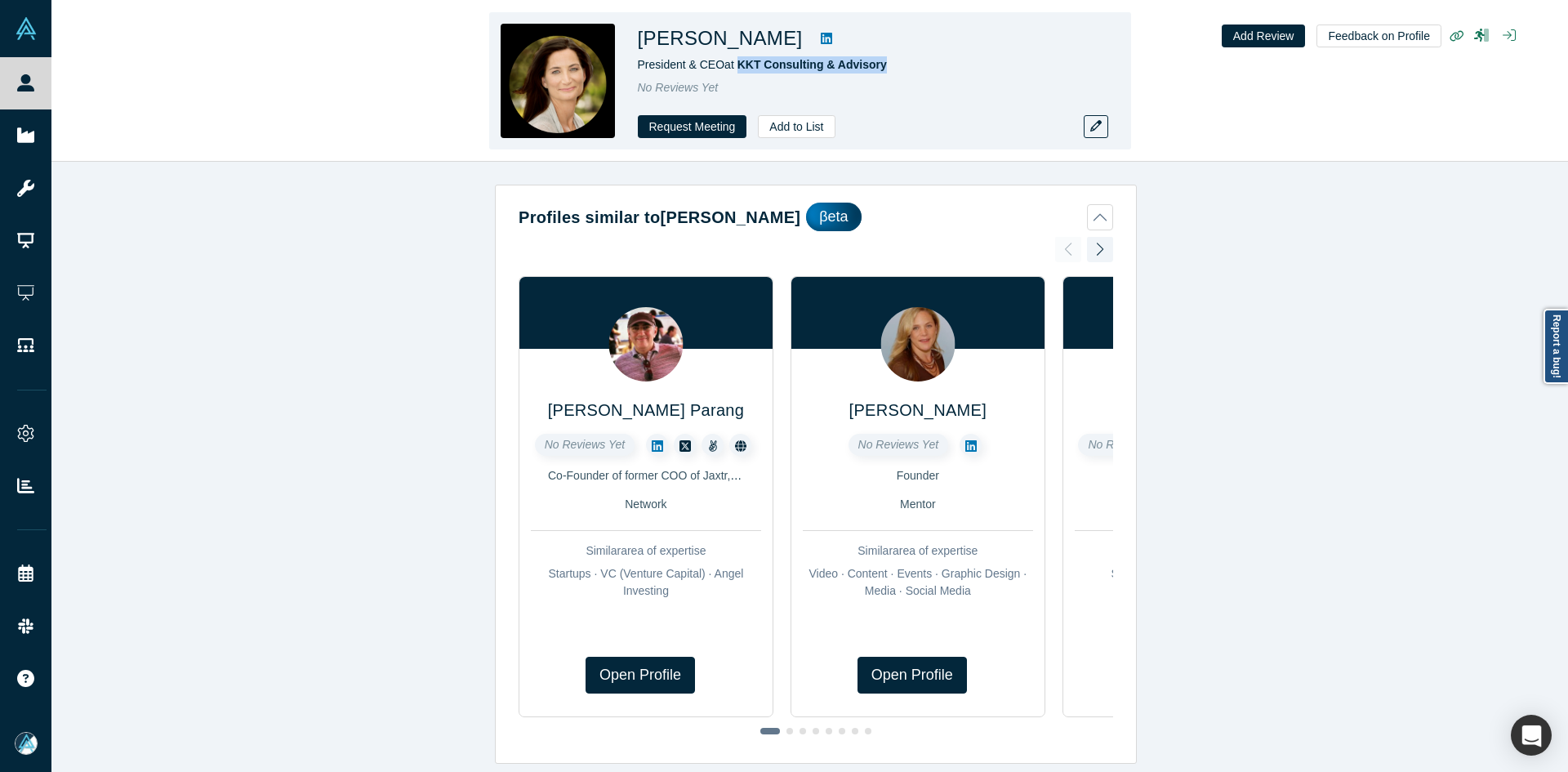
copy span "KKT Consulting & Advisory"
drag, startPoint x: 890, startPoint y: 67, endPoint x: 739, endPoint y: 74, distance: 151.2
click at [739, 74] on div "Kate Thorp President & CEO at KKT Consulting & Advisory No Reviews Yet Request …" at bounding box center [867, 81] width 457 height 115
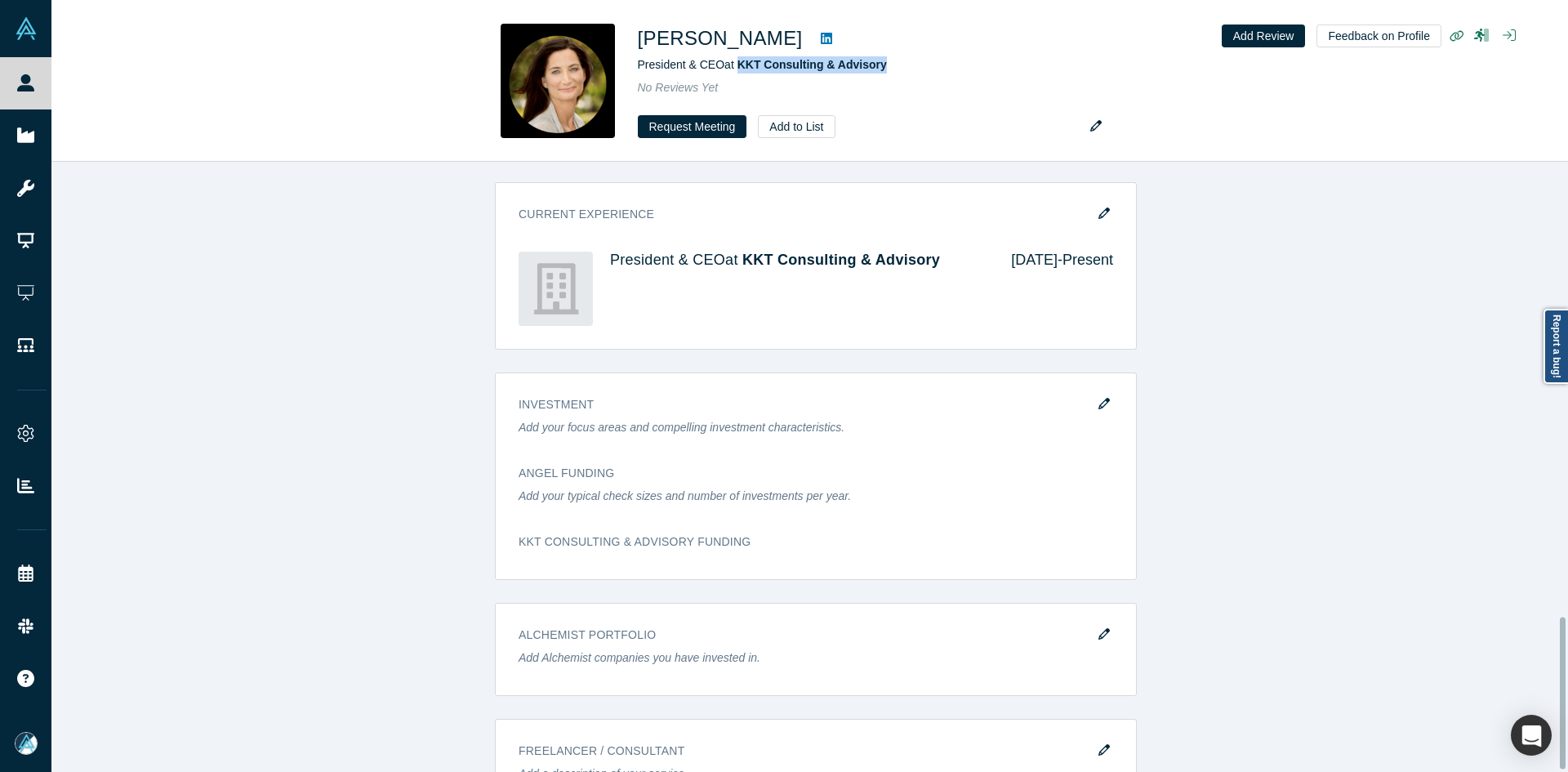
scroll to position [1431, 0]
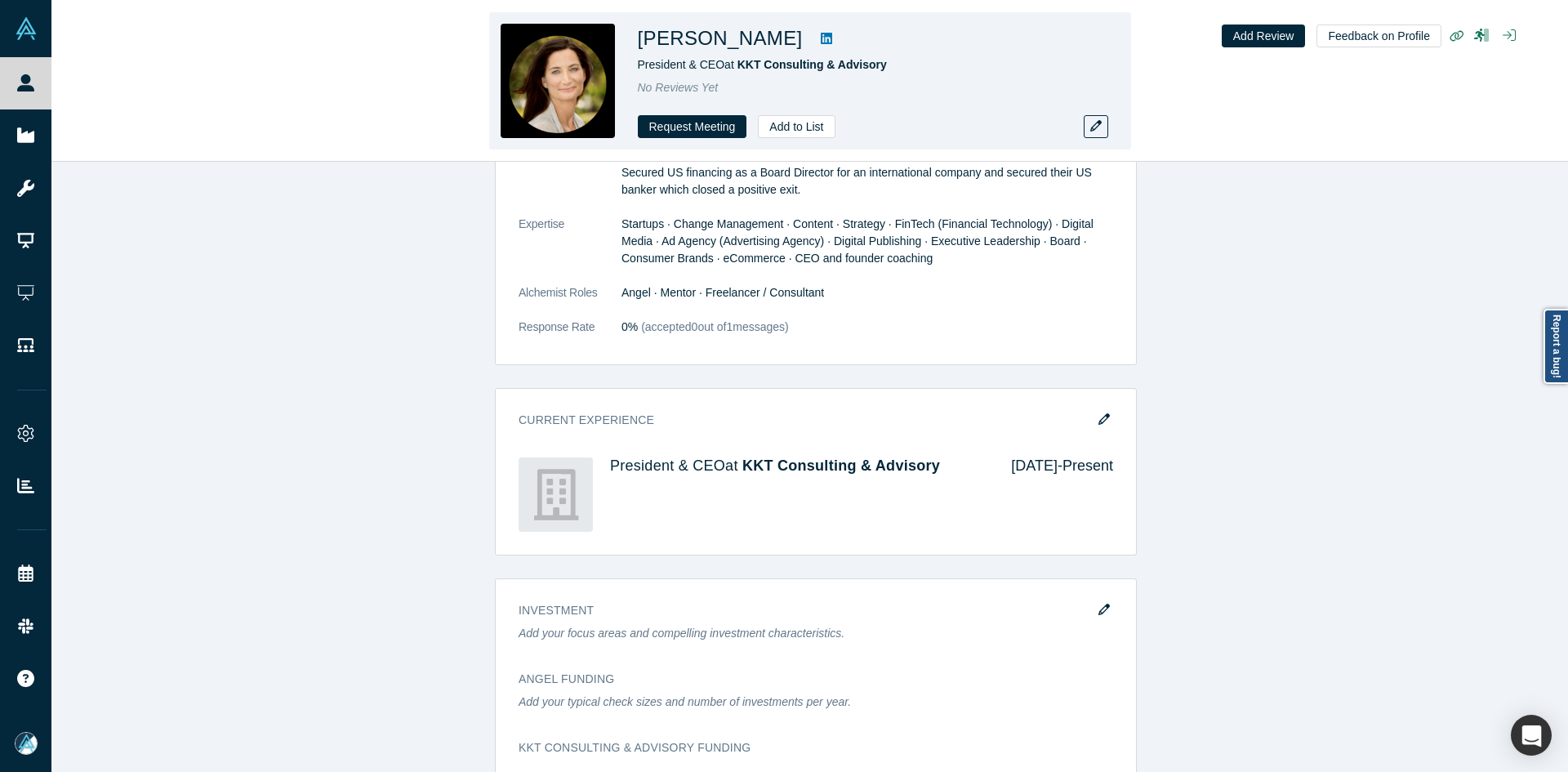
click at [699, 48] on h1 "Kate Thorp" at bounding box center [720, 38] width 165 height 29
copy h1 "Thorp"
click at [699, 48] on h1 "Kate Thorp" at bounding box center [720, 38] width 165 height 29
copy div "Kate Thorp"
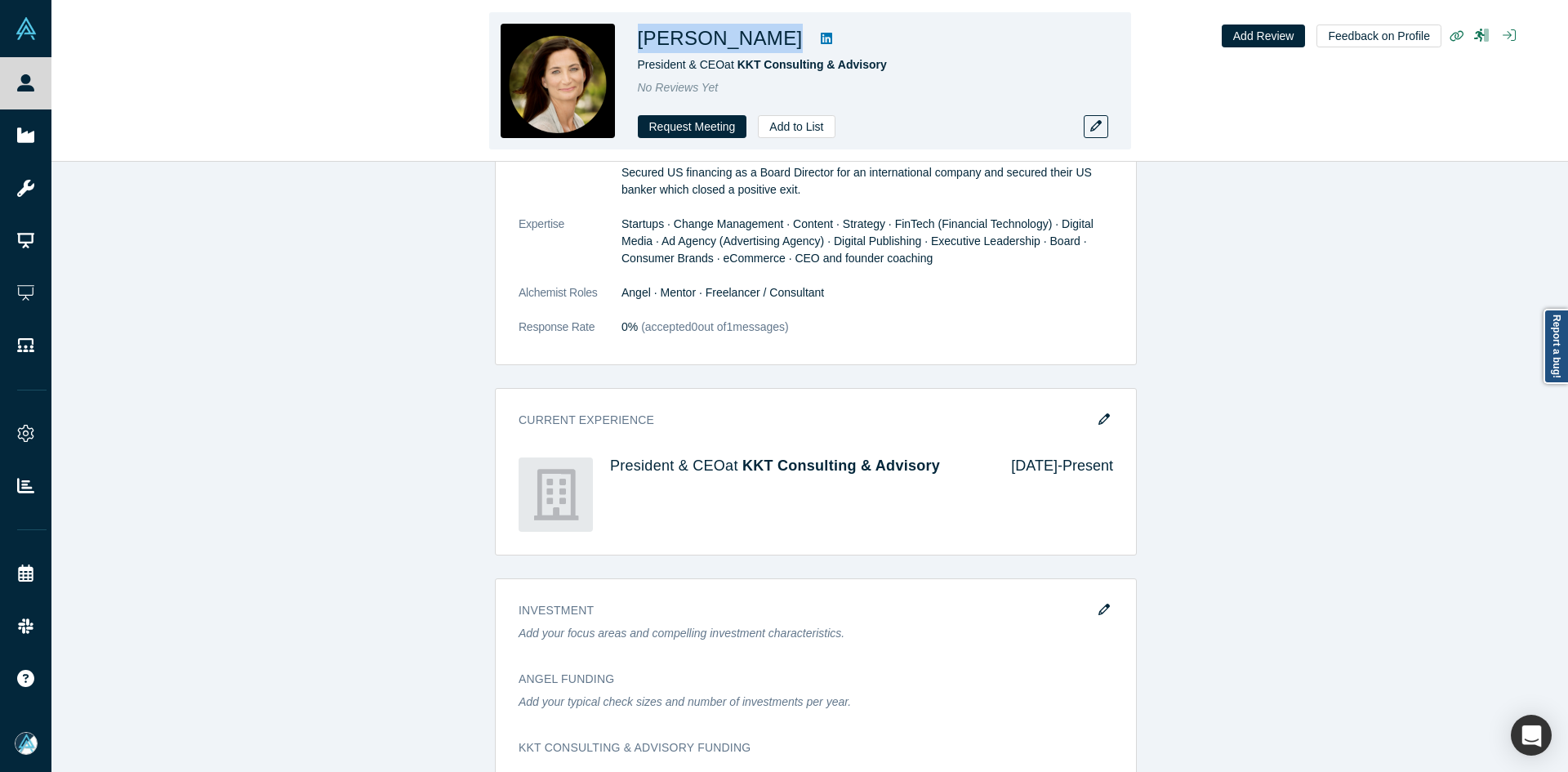
click at [814, 31] on link at bounding box center [827, 38] width 25 height 20
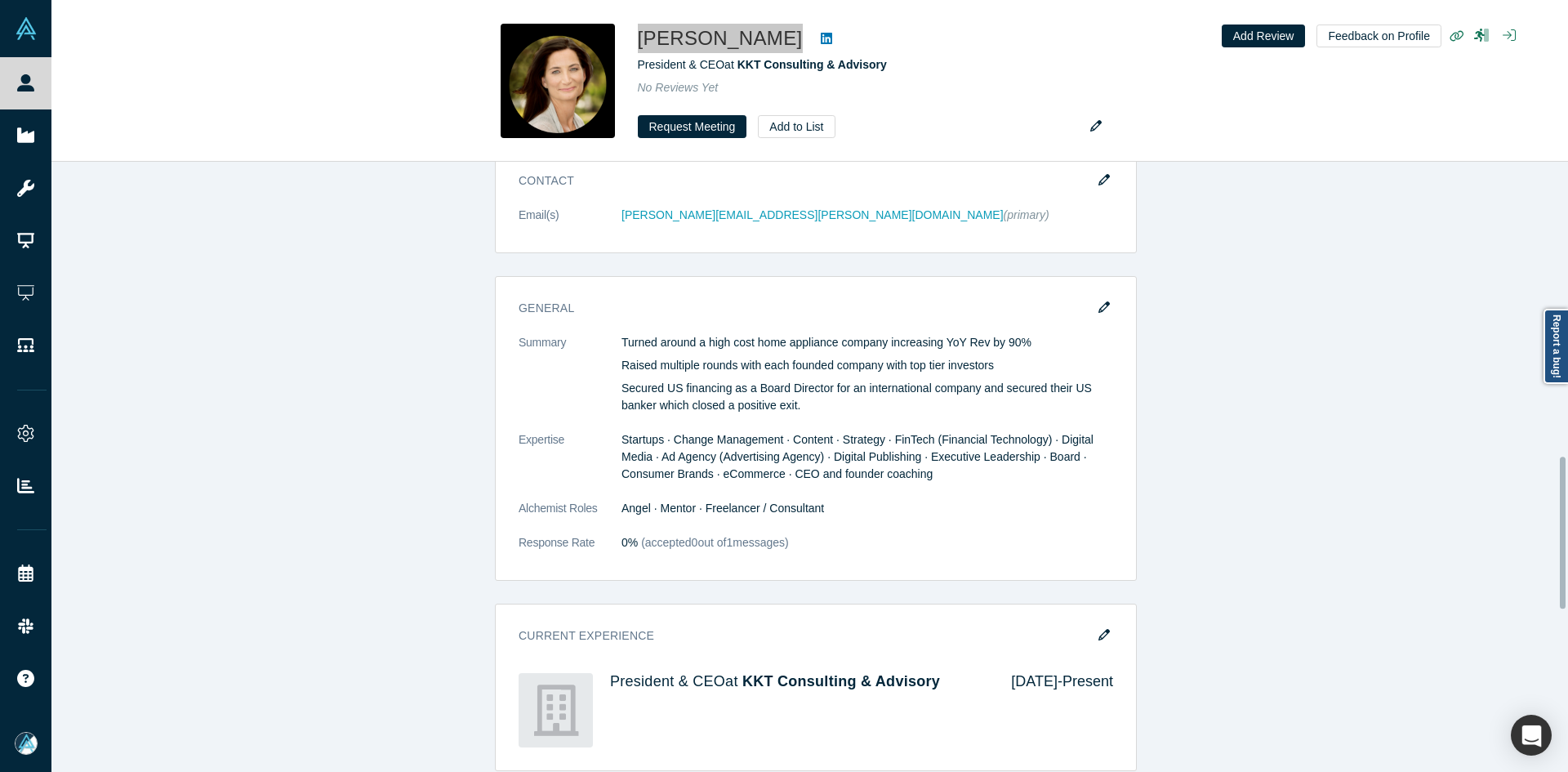
scroll to position [1186, 0]
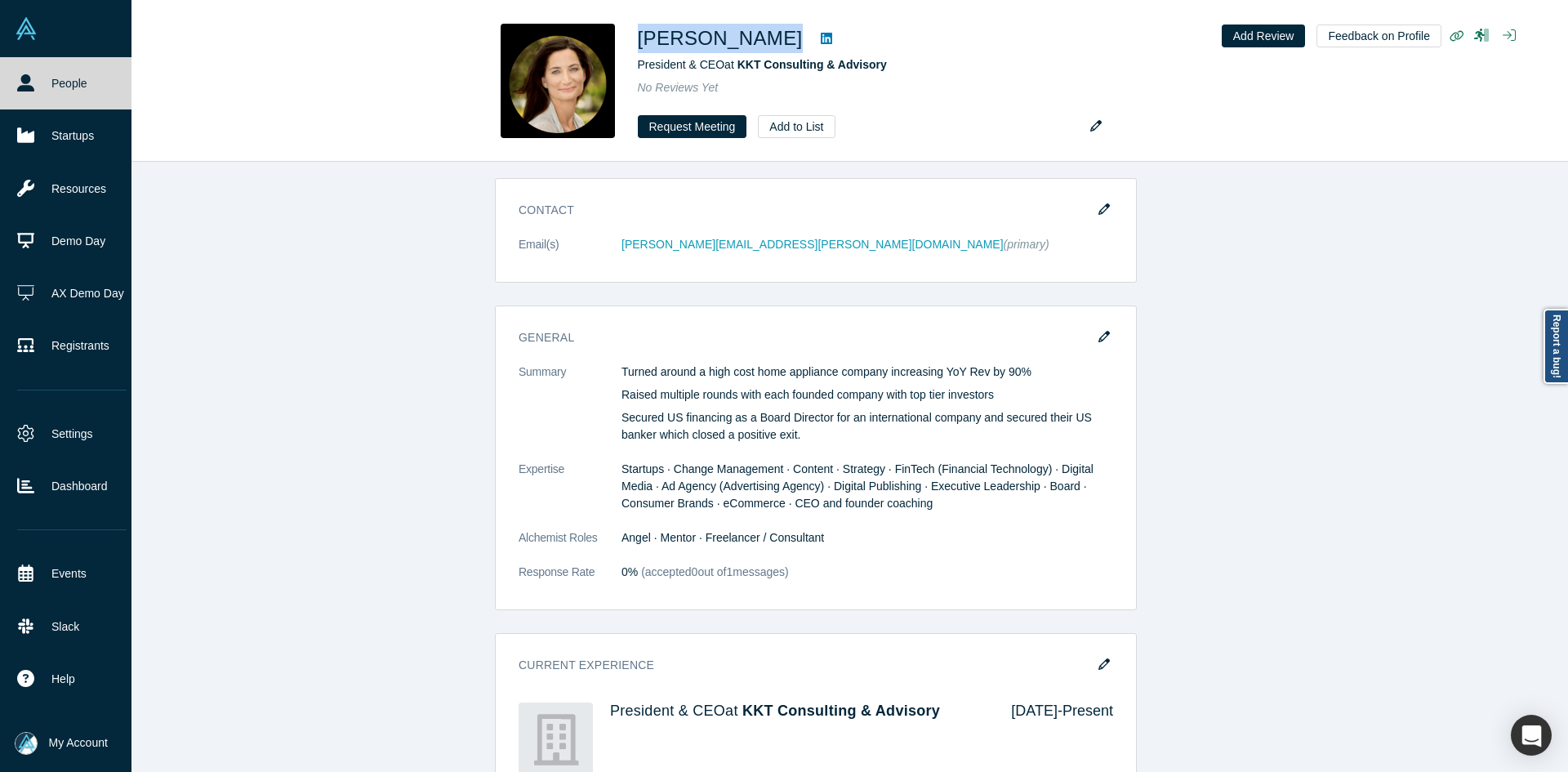
click at [26, 88] on icon at bounding box center [25, 83] width 17 height 17
click at [26, 87] on icon at bounding box center [25, 83] width 17 height 17
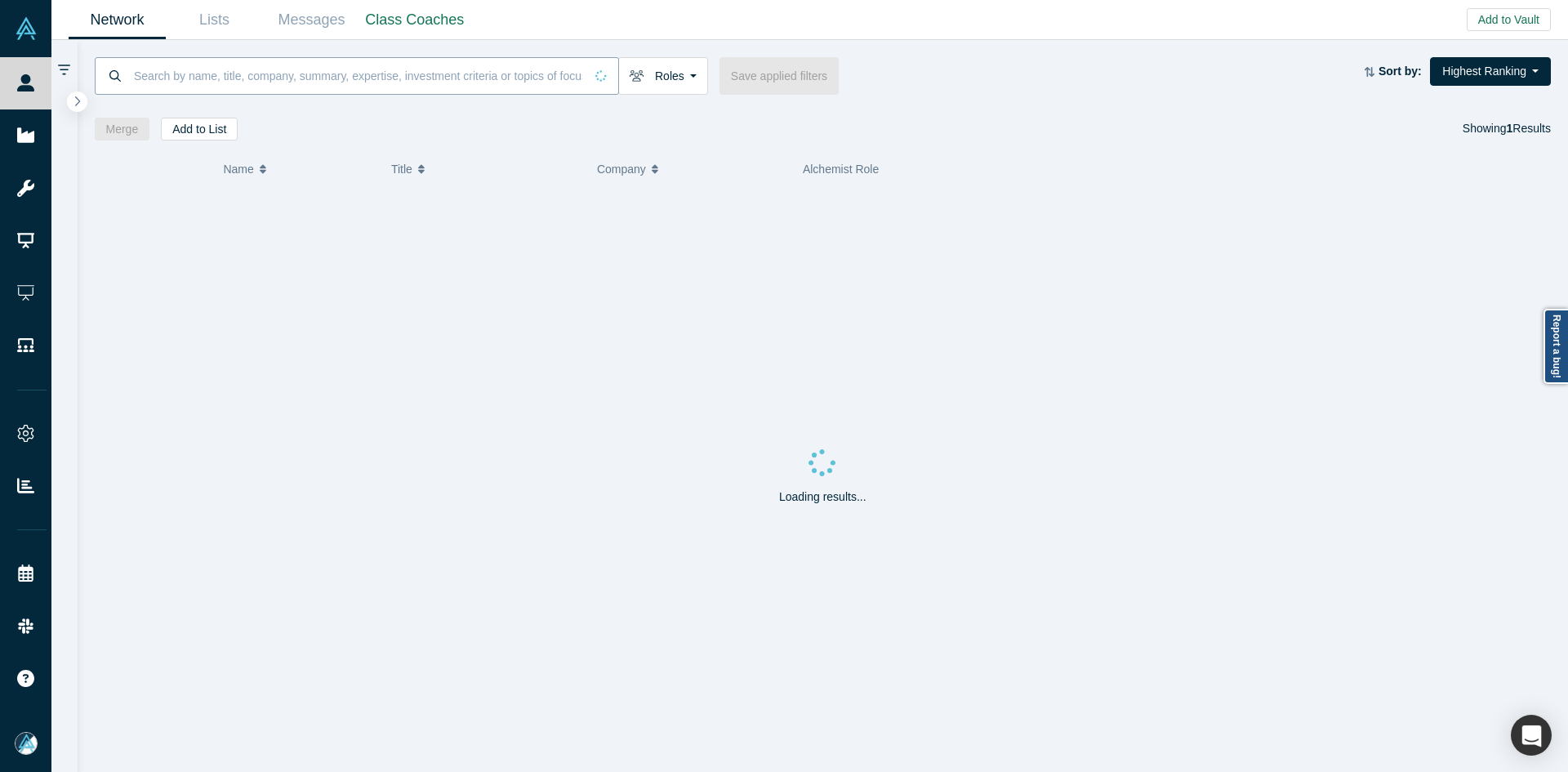
click at [271, 81] on input at bounding box center [359, 75] width 452 height 38
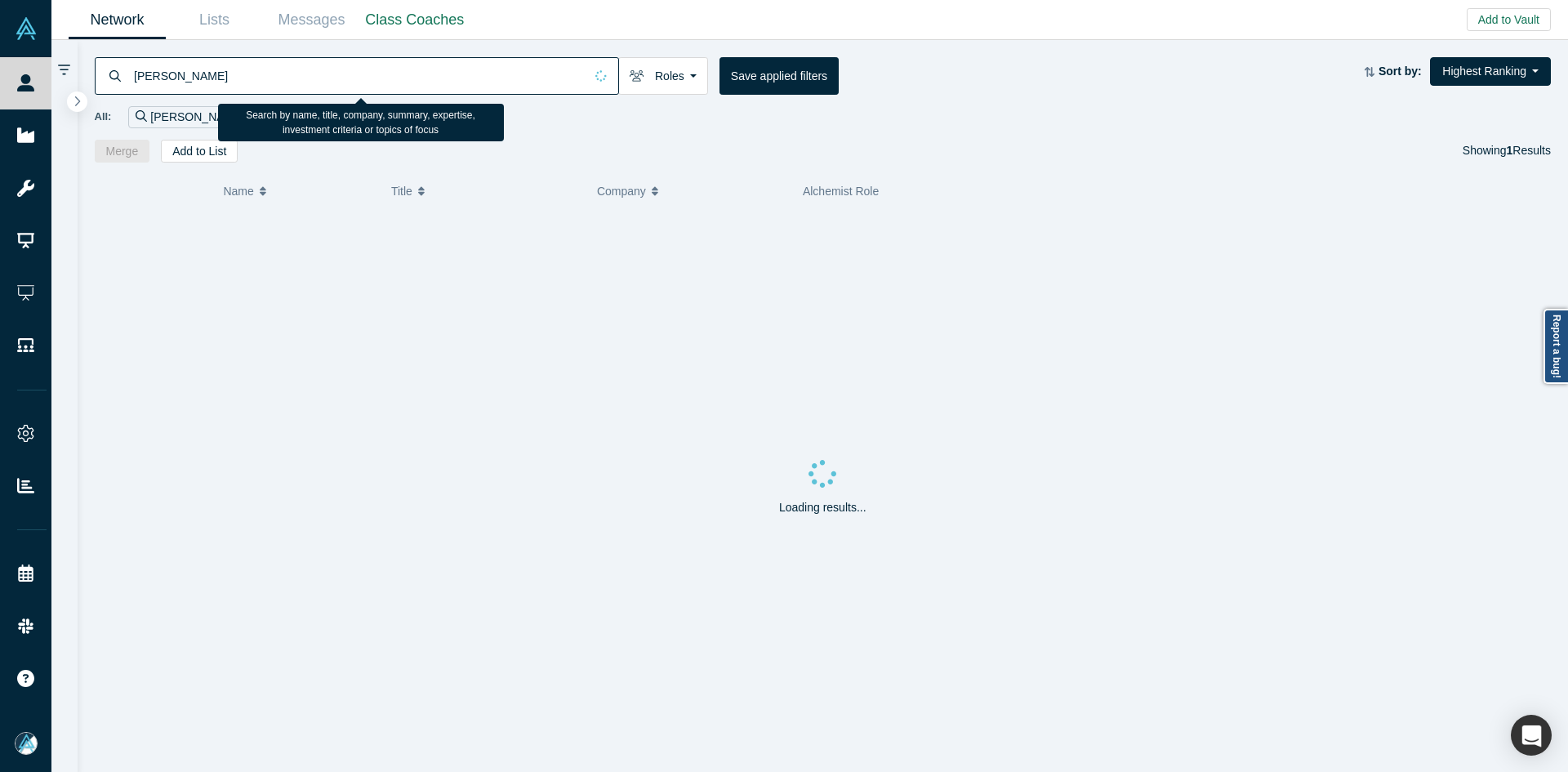
type input "ben shih"
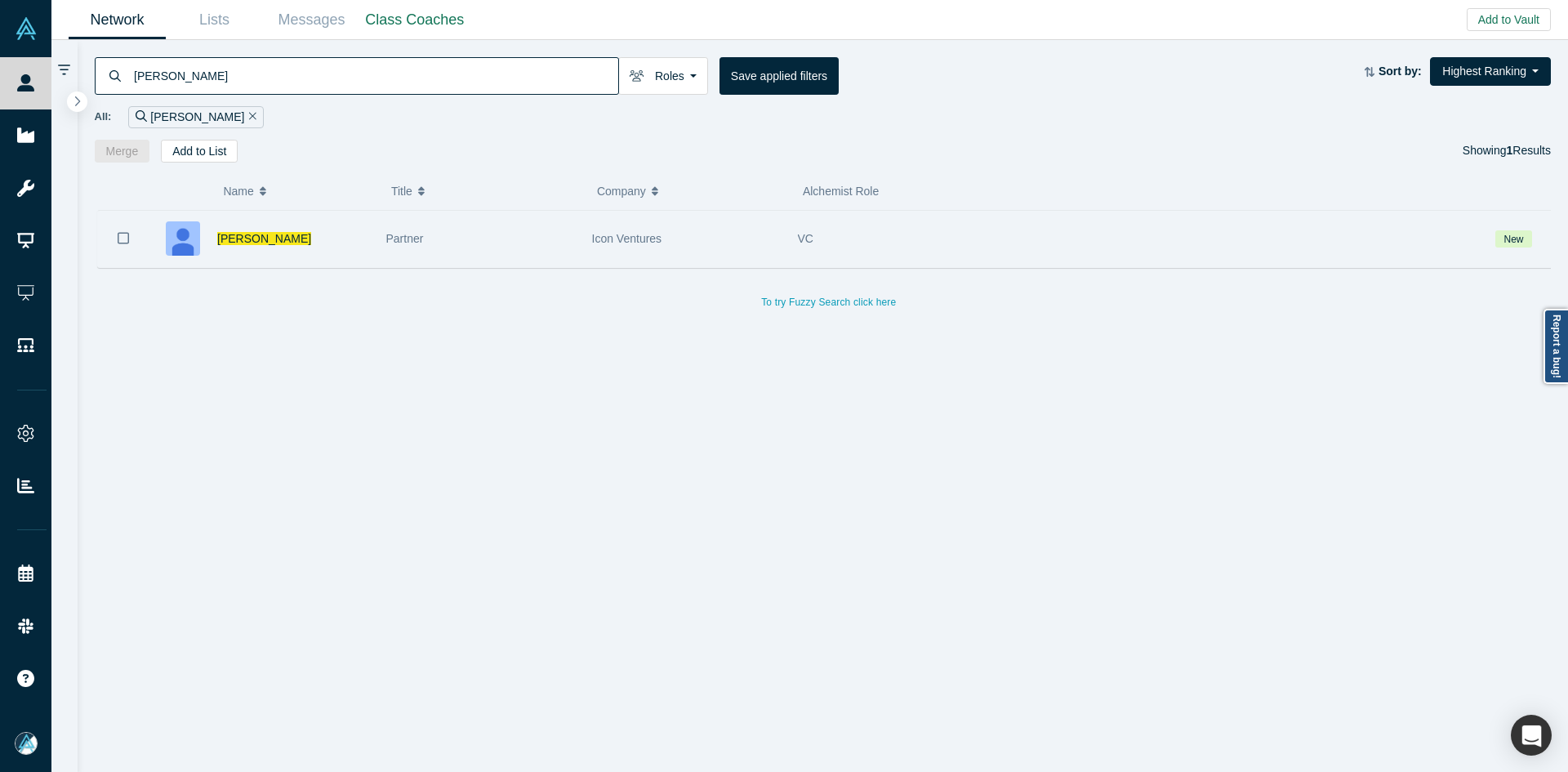
click at [129, 242] on button "Bookmark" at bounding box center [123, 239] width 51 height 57
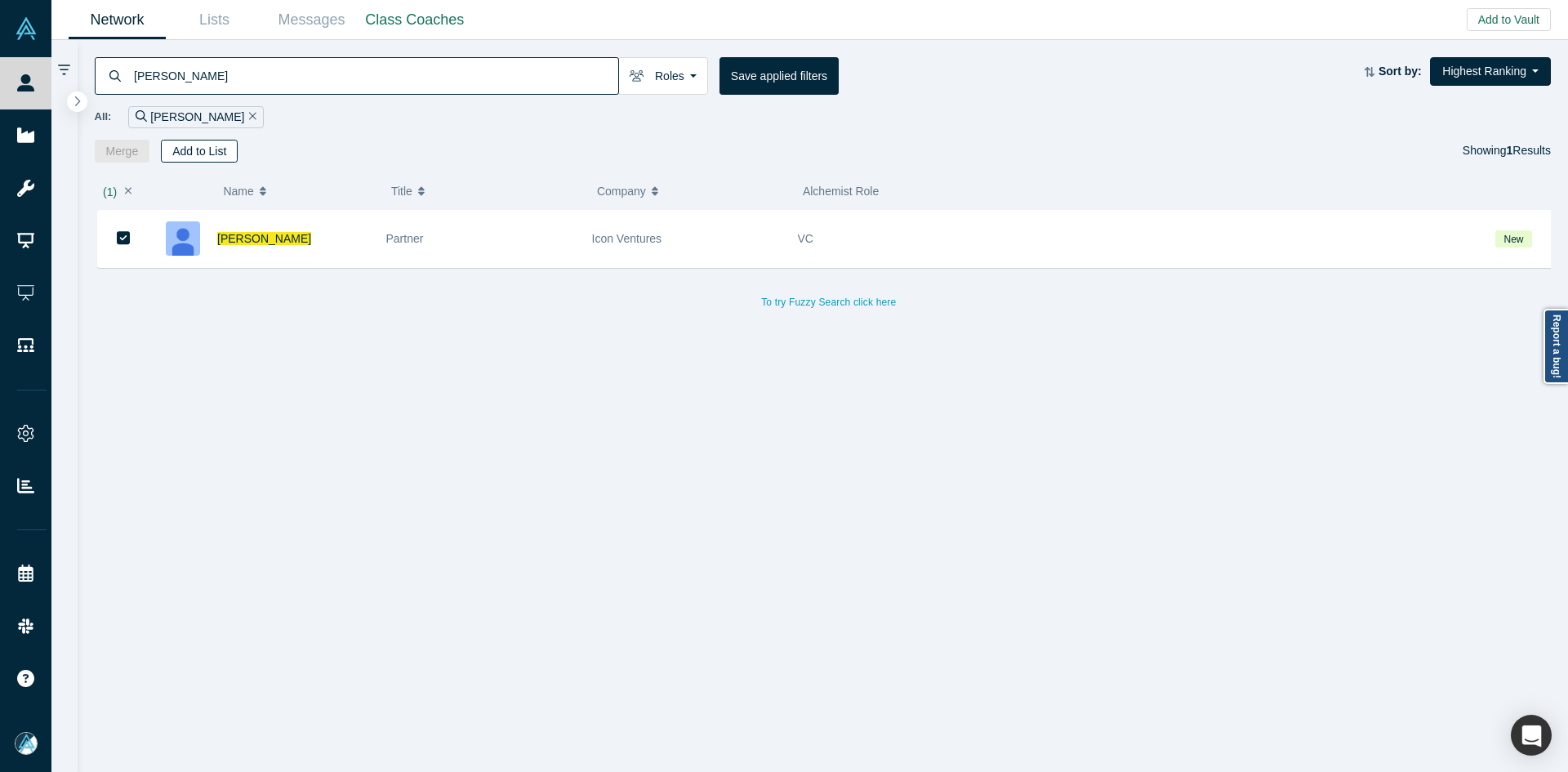
click at [214, 157] on button "Add to List" at bounding box center [199, 151] width 77 height 23
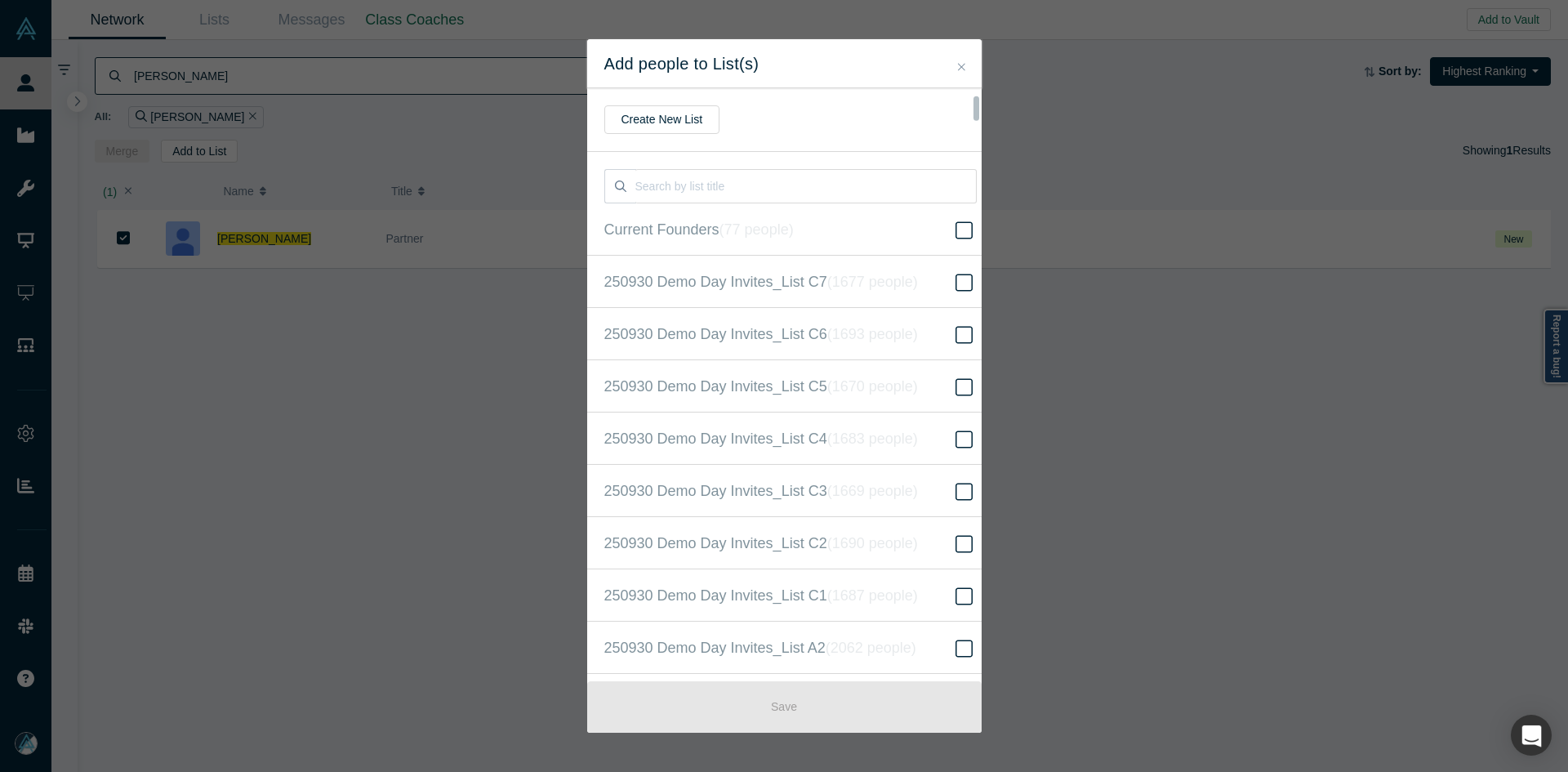
scroll to position [419, 0]
click at [899, 384] on icon "( 16625 people )" at bounding box center [891, 386] width 99 height 16
click at [0, 0] on input "250930 Demo Day Invites_Base List ( 16625 people )" at bounding box center [0, 0] width 0 height 0
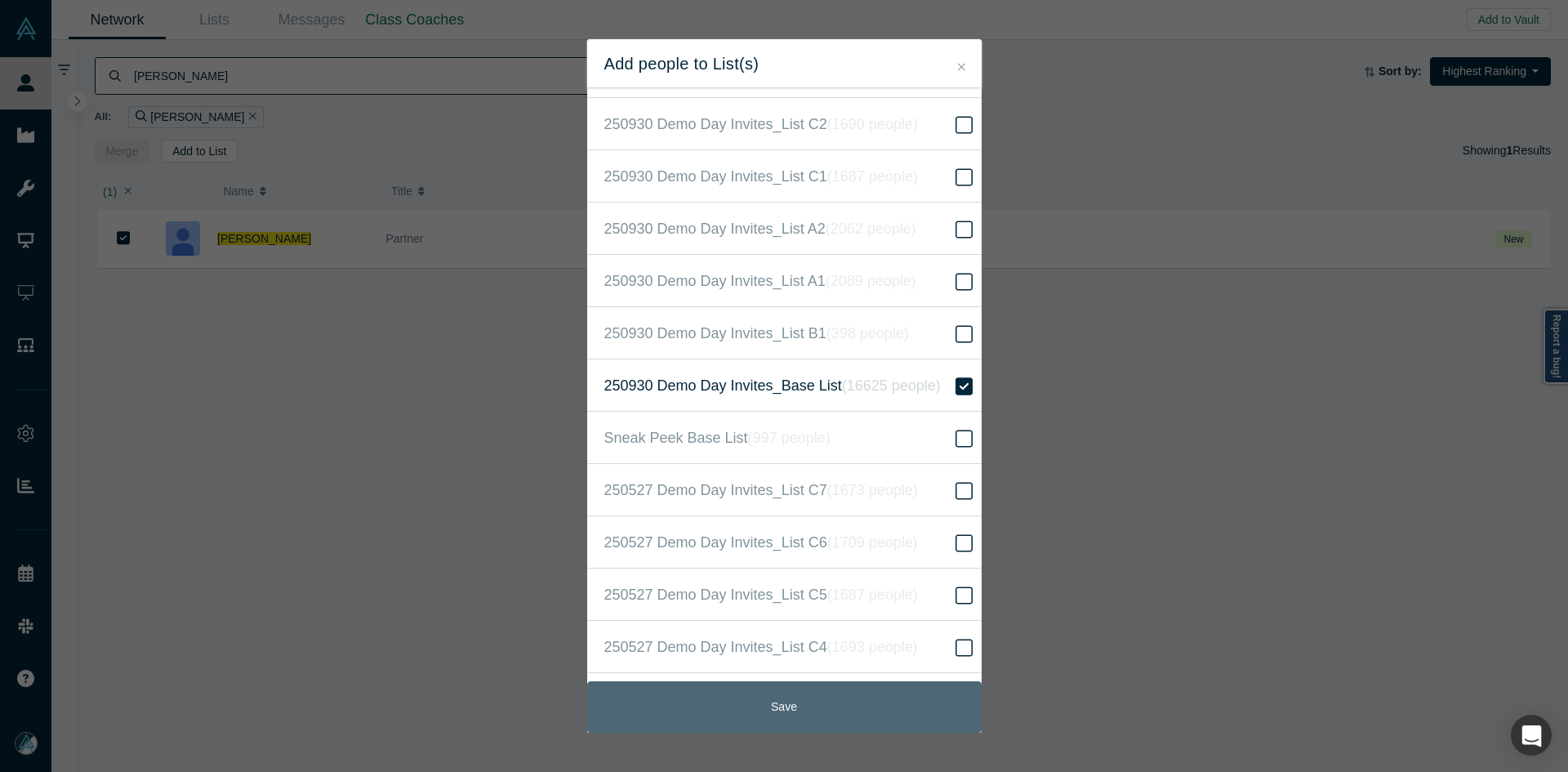
click at [793, 703] on button "Save" at bounding box center [784, 708] width 394 height 52
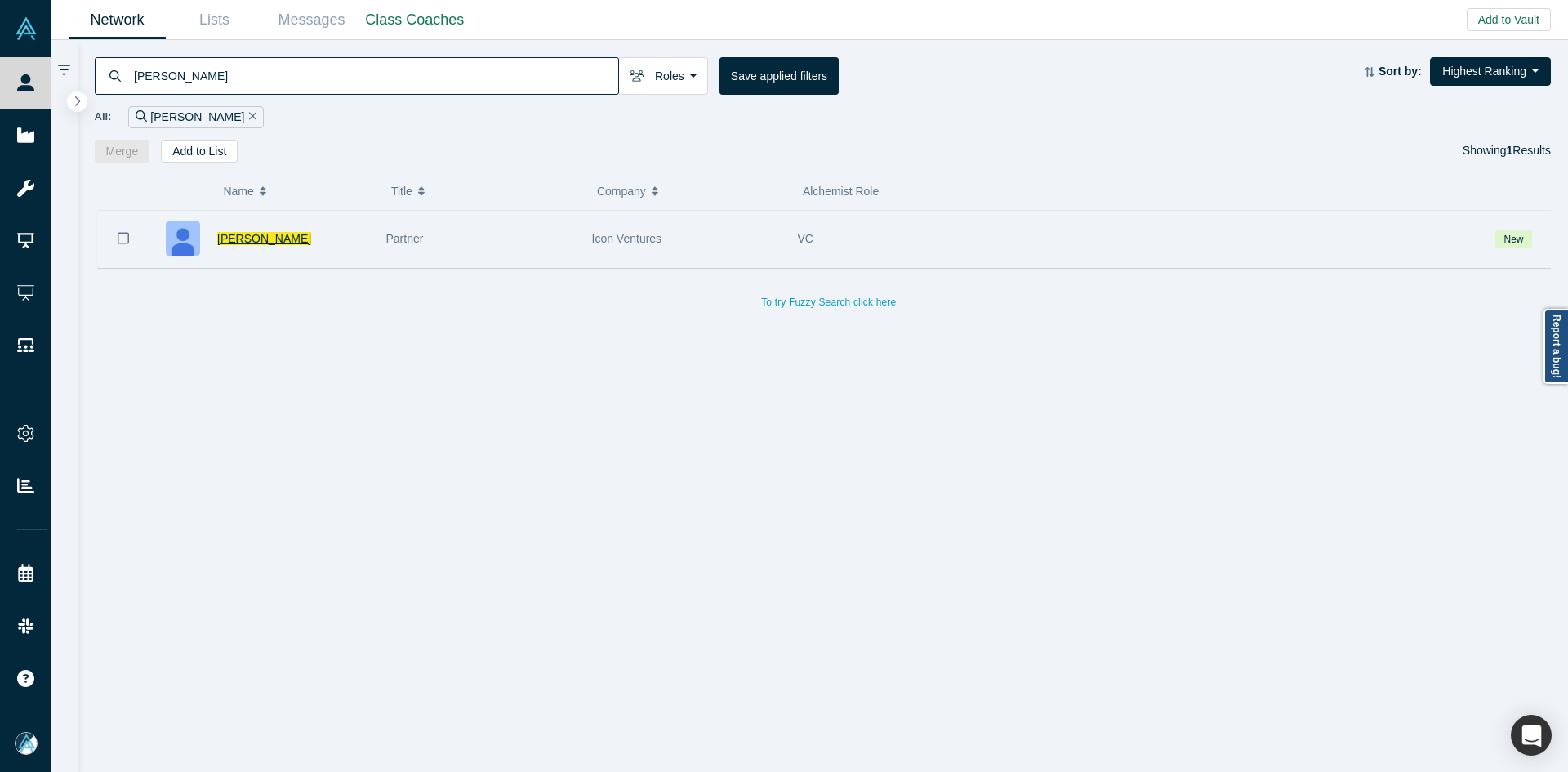
click at [221, 243] on div "Ben Shih" at bounding box center [259, 239] width 221 height 56
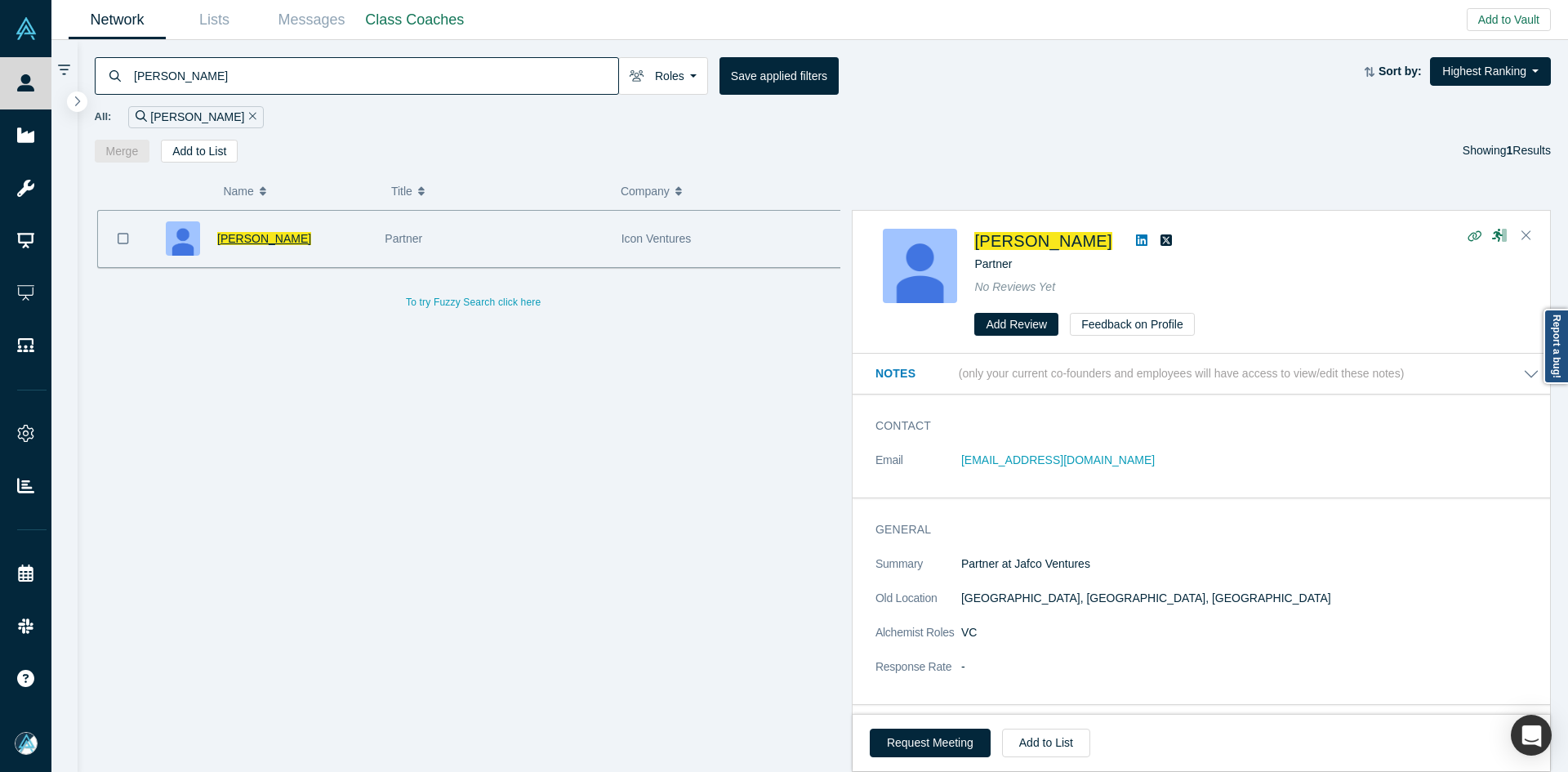
click at [231, 245] on span "Ben Shih" at bounding box center [264, 239] width 94 height 13
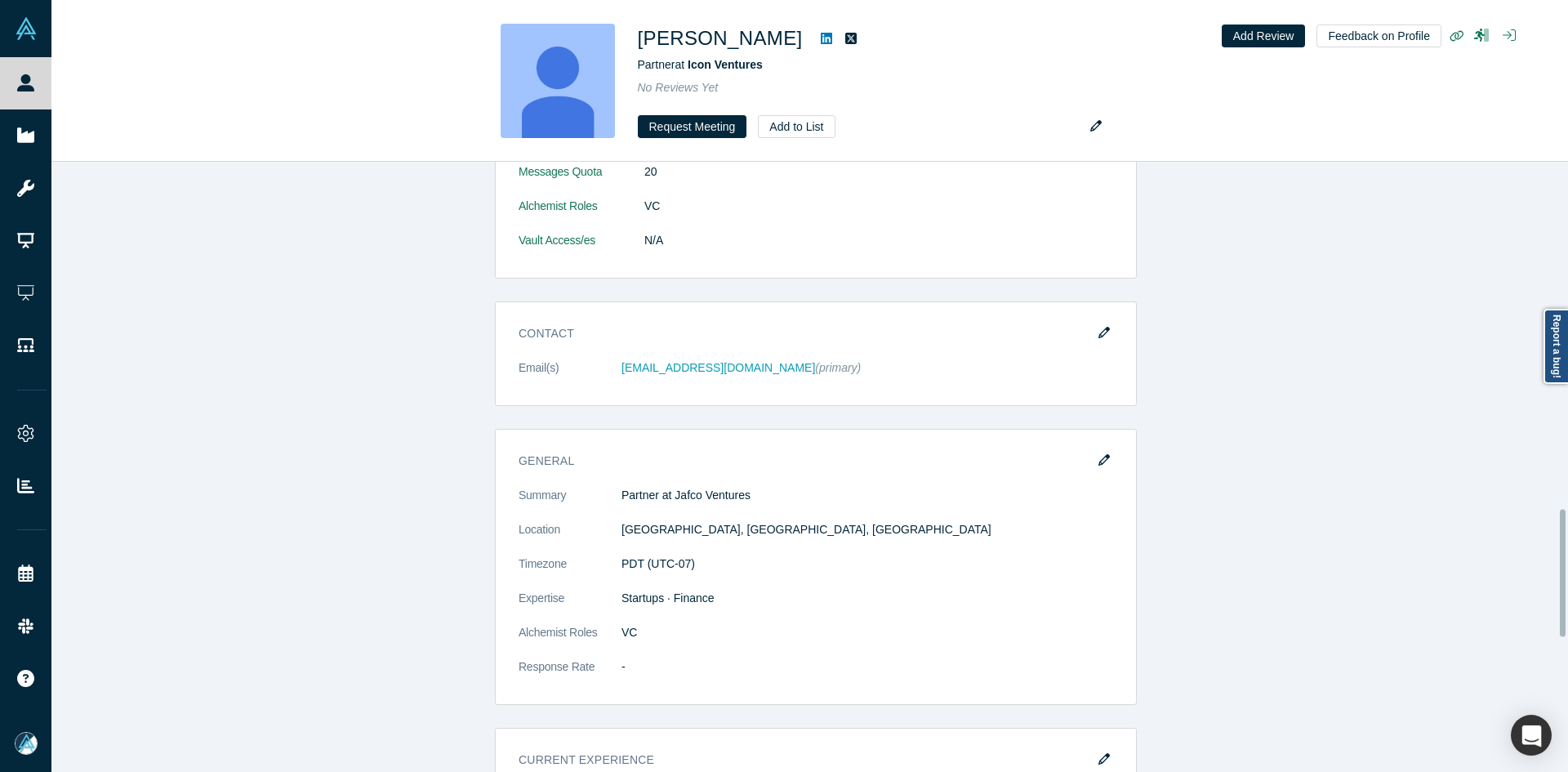
scroll to position [1665, 0]
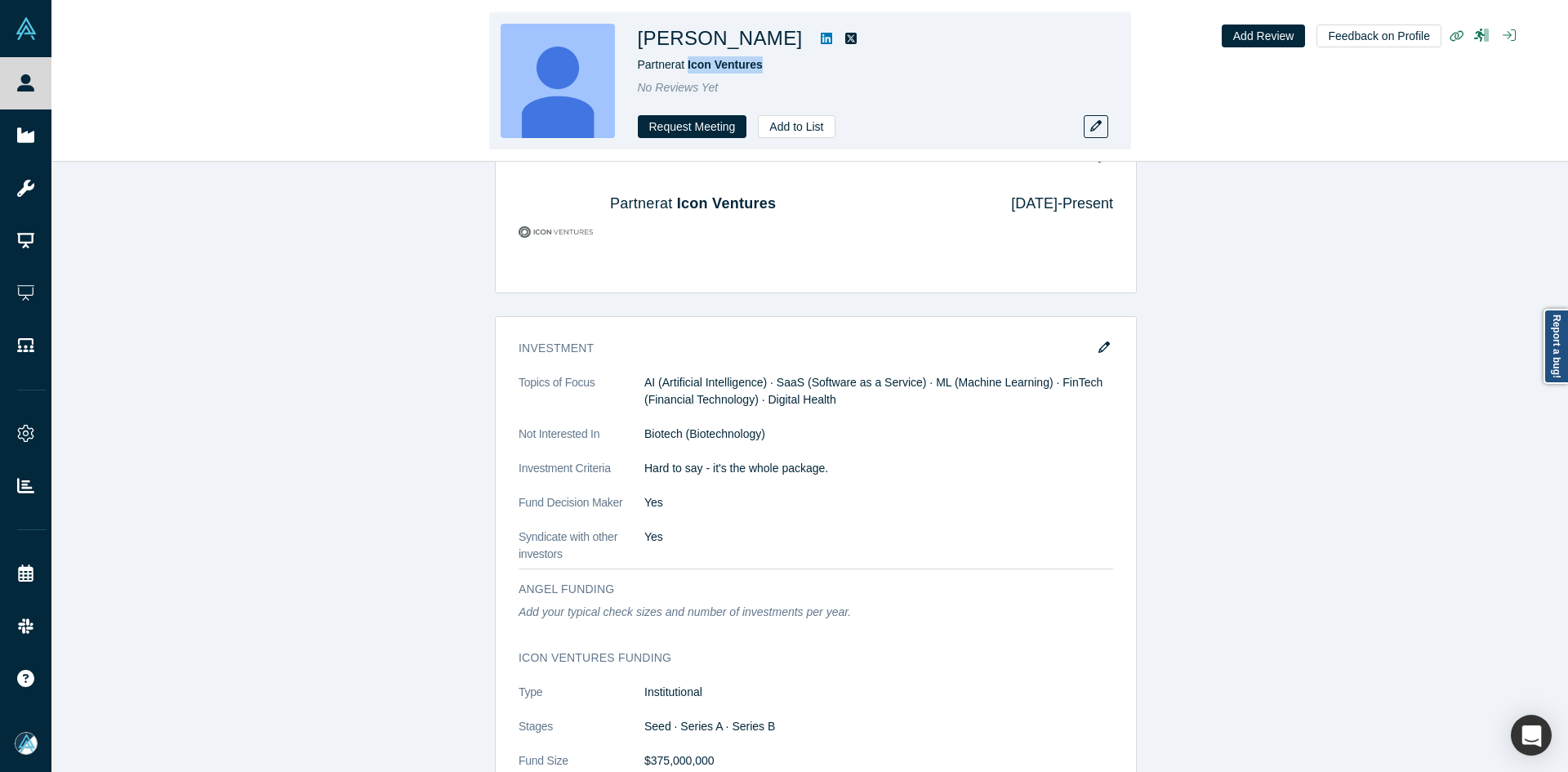
drag, startPoint x: 760, startPoint y: 66, endPoint x: 690, endPoint y: 74, distance: 70.5
click at [690, 74] on div "Ben Shih Partner at Icon Ventures No Reviews Yet Request Meeting Add to List" at bounding box center [867, 81] width 457 height 115
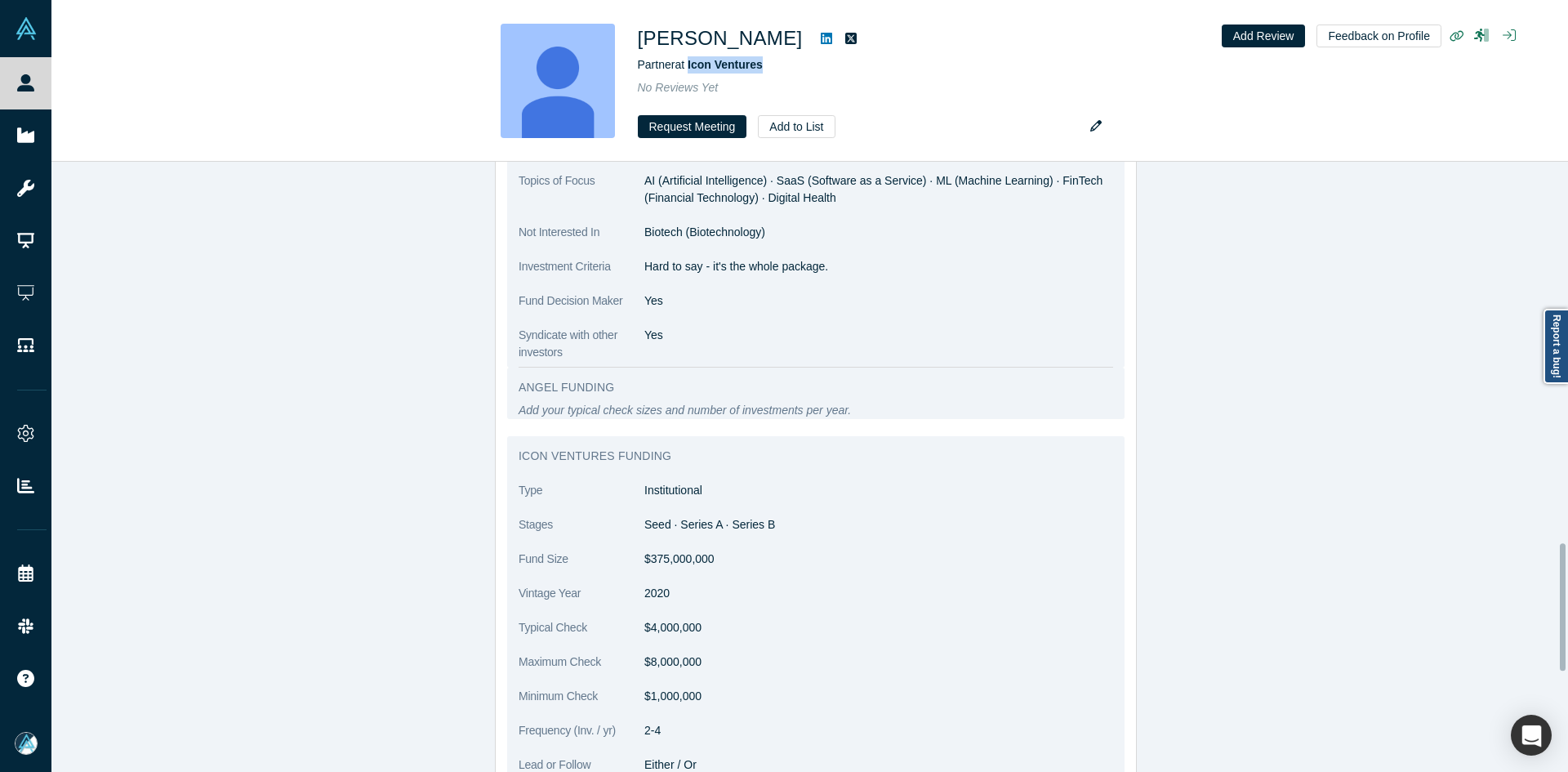
scroll to position [1828, 0]
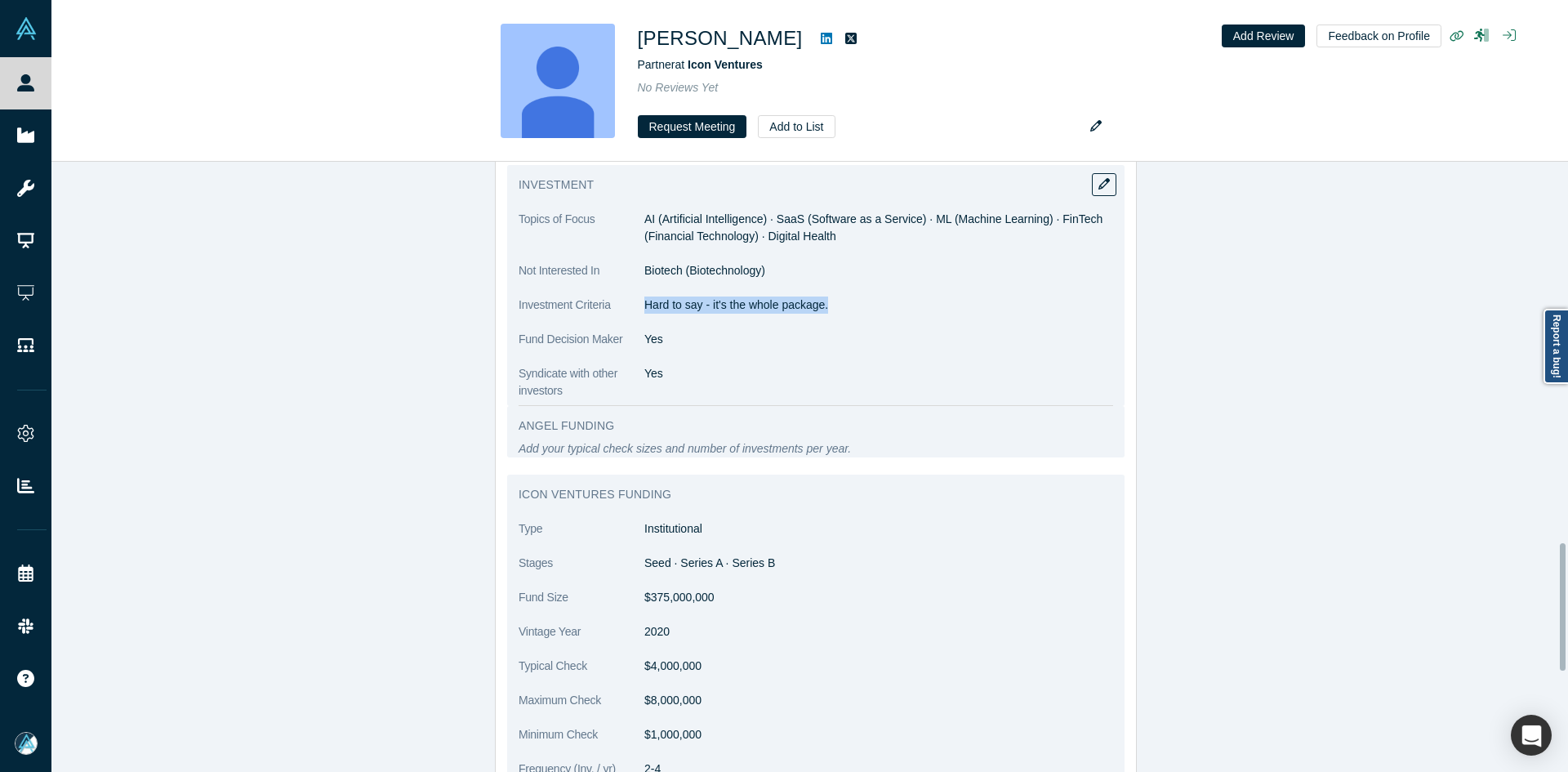
drag, startPoint x: 711, startPoint y: 321, endPoint x: 641, endPoint y: 316, distance: 70.2
click at [641, 316] on dl "Topics of Focus AI (Artificial Intelligence) · SaaS (Software as a Service) · M…" at bounding box center [816, 305] width 594 height 189
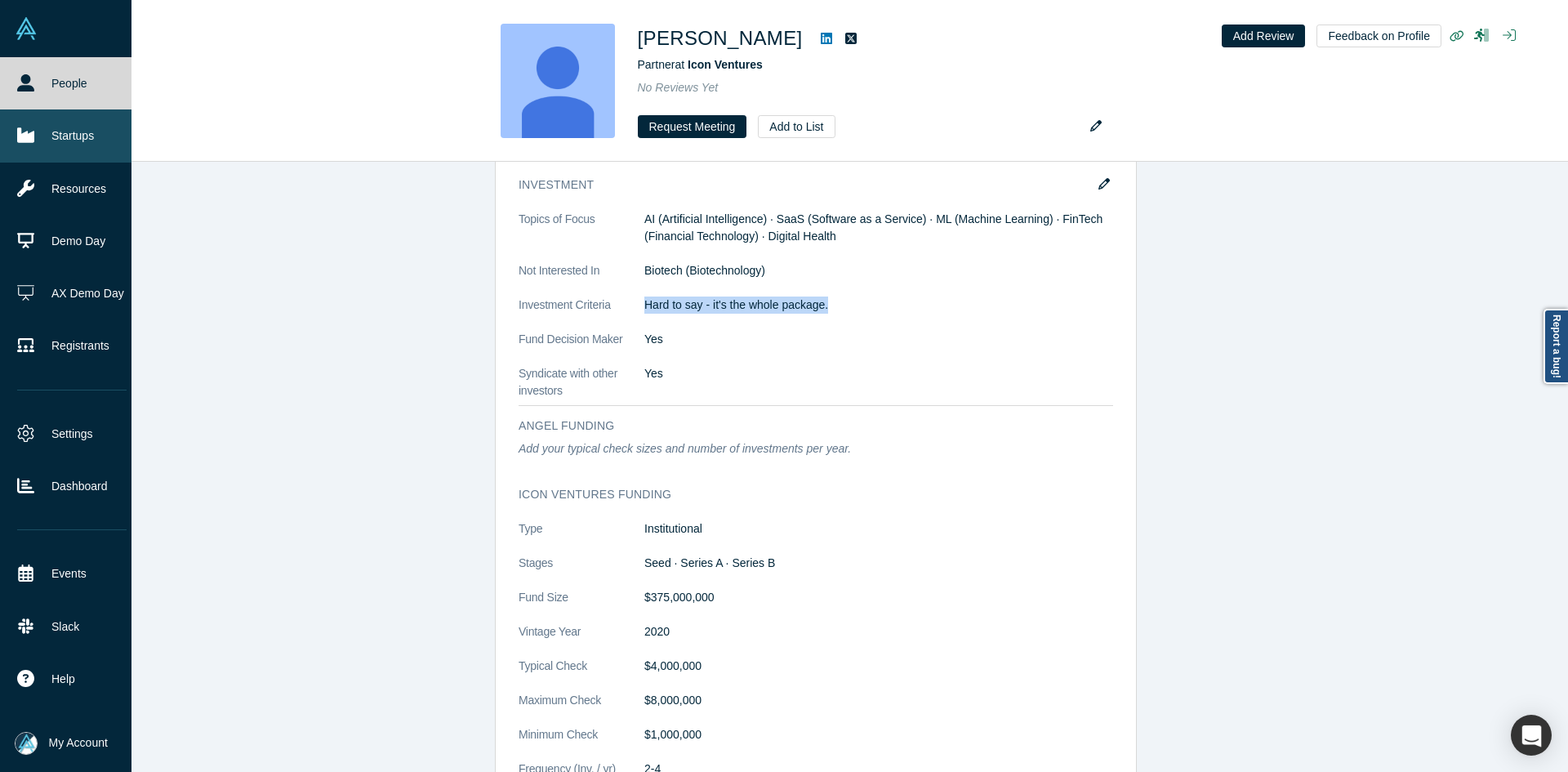
click at [38, 126] on link "Startups" at bounding box center [72, 135] width 144 height 53
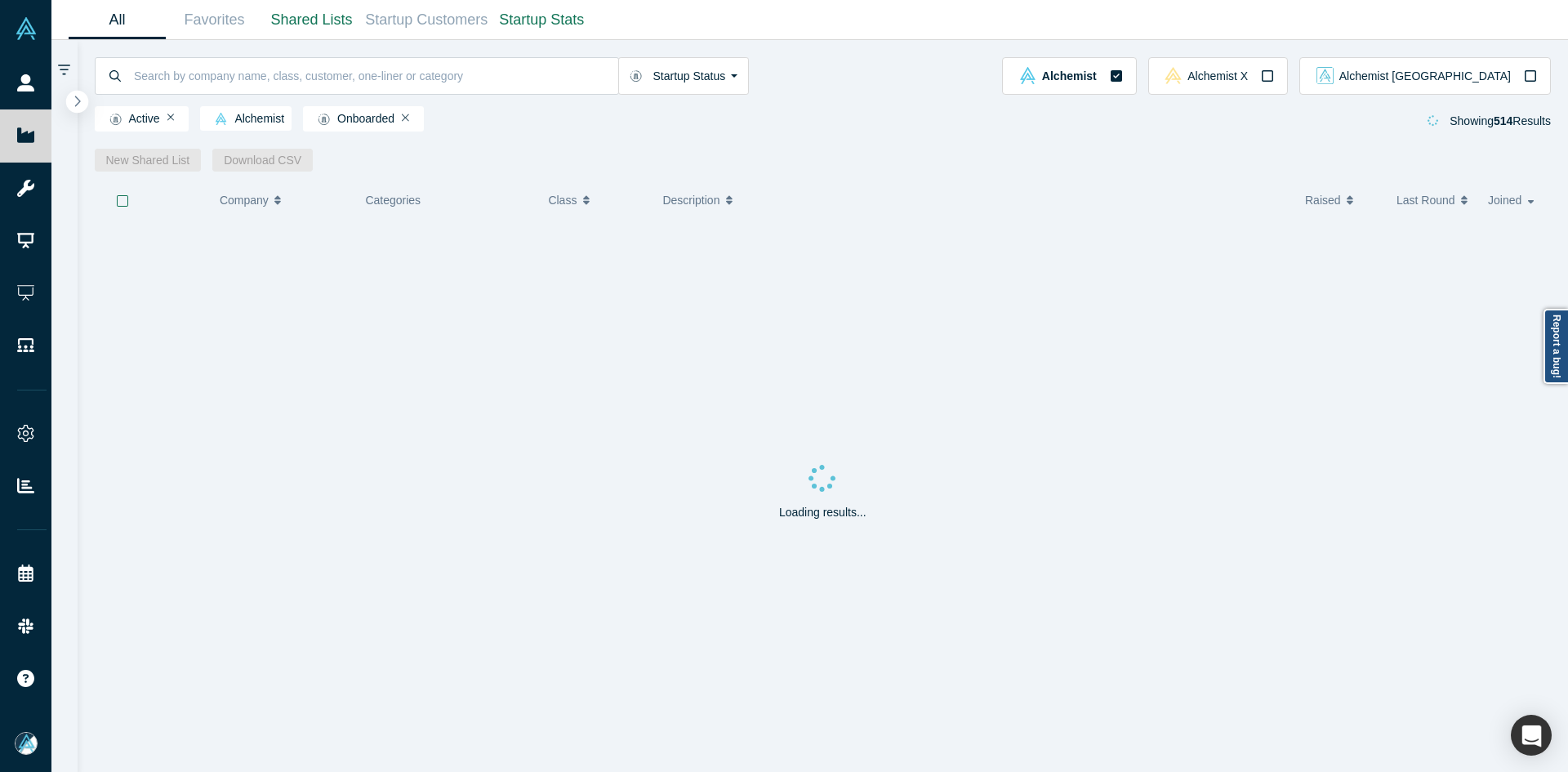
click at [81, 101] on icon "button" at bounding box center [77, 101] width 8 height 12
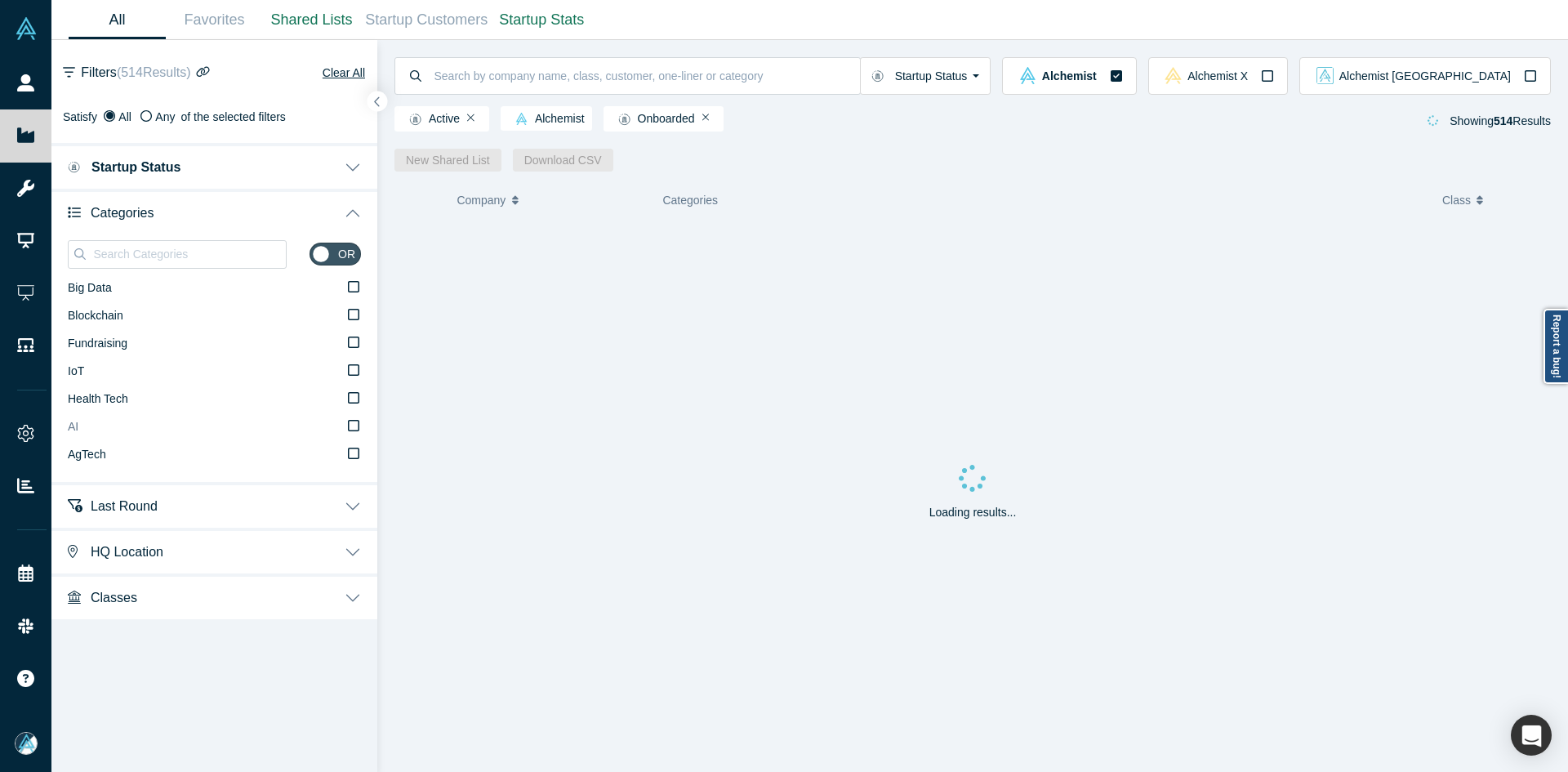
click at [108, 424] on label "AI" at bounding box center [214, 427] width 294 height 28
click at [0, 0] on input "AI" at bounding box center [0, 0] width 0 height 0
click at [165, 248] on input at bounding box center [189, 255] width 194 height 21
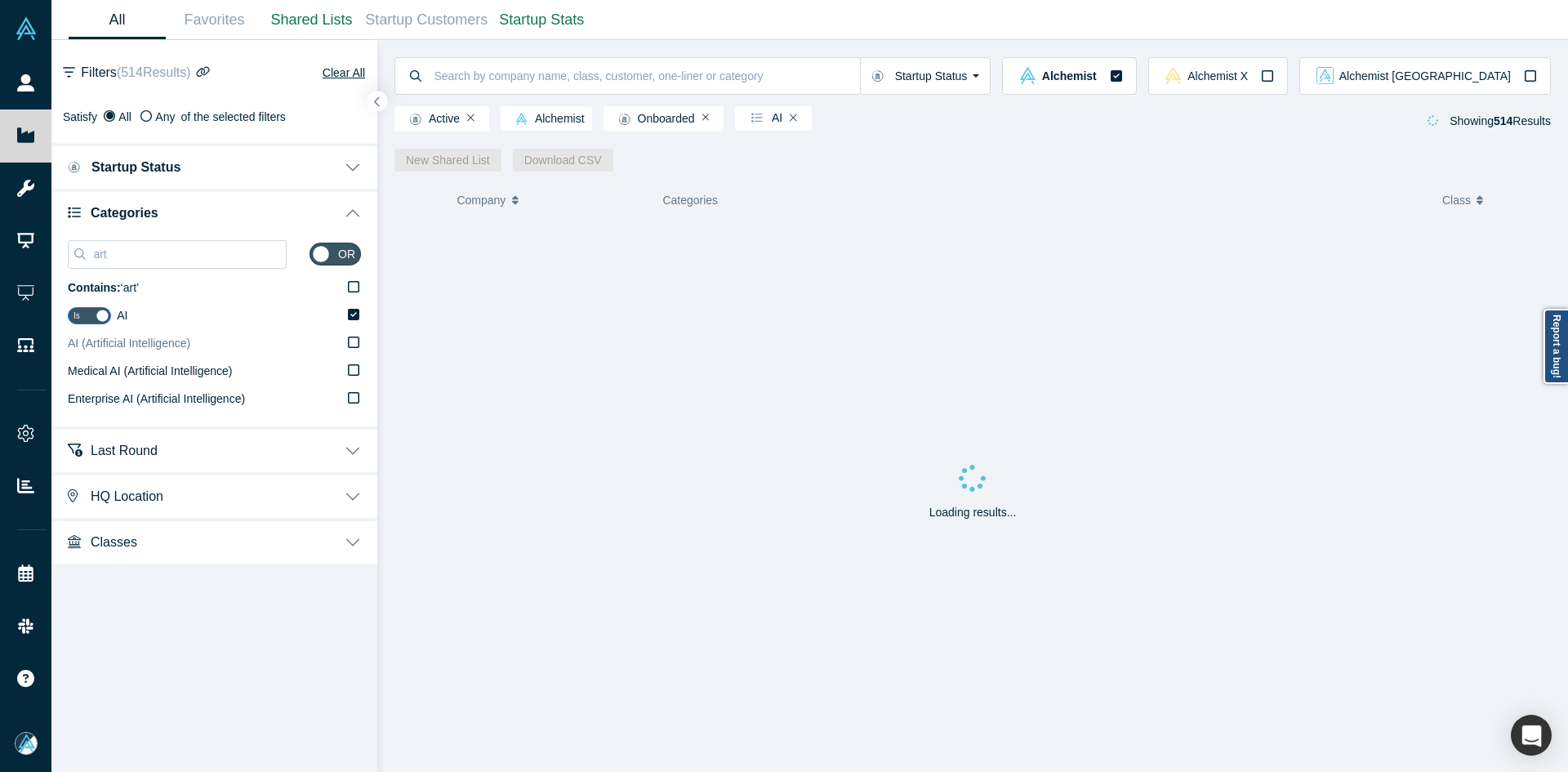
click at [154, 348] on span "AI (Artificial Intelligence)" at bounding box center [129, 343] width 123 height 13
click at [0, 0] on input "AI (Artificial Intelligence)" at bounding box center [0, 0] width 0 height 0
click at [193, 250] on input "art" at bounding box center [189, 255] width 194 height 21
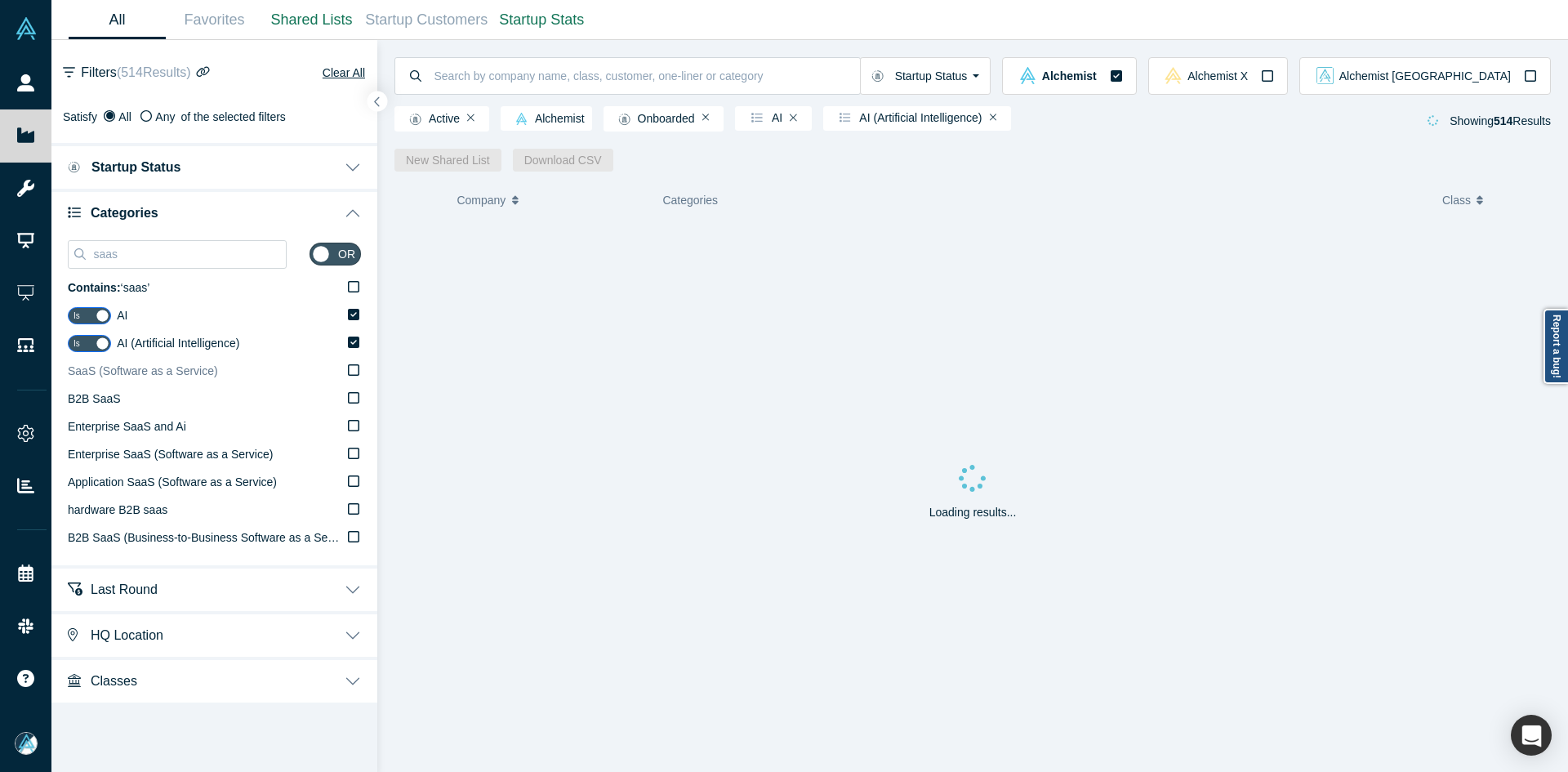
click at [140, 380] on label "SaaS (Software as a Service)" at bounding box center [214, 371] width 294 height 28
click at [0, 0] on input "SaaS (Software as a Service)" at bounding box center [0, 0] width 0 height 0
click at [214, 257] on input "saas" at bounding box center [189, 255] width 194 height 21
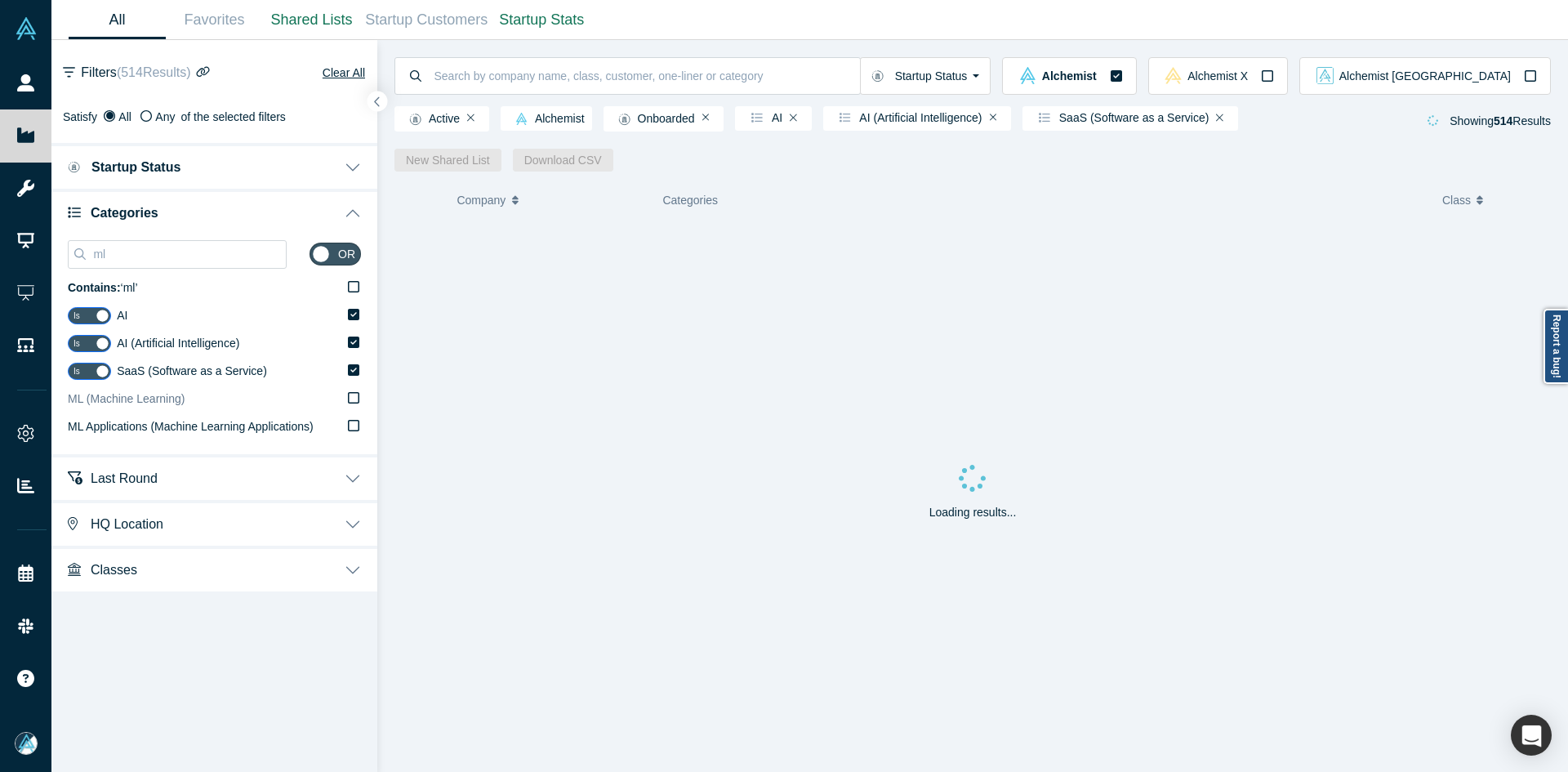
click at [122, 407] on div "ML (Machine Learning)" at bounding box center [125, 399] width 117 height 17
click at [0, 0] on input "ML (Machine Learning)" at bounding box center [0, 0] width 0 height 0
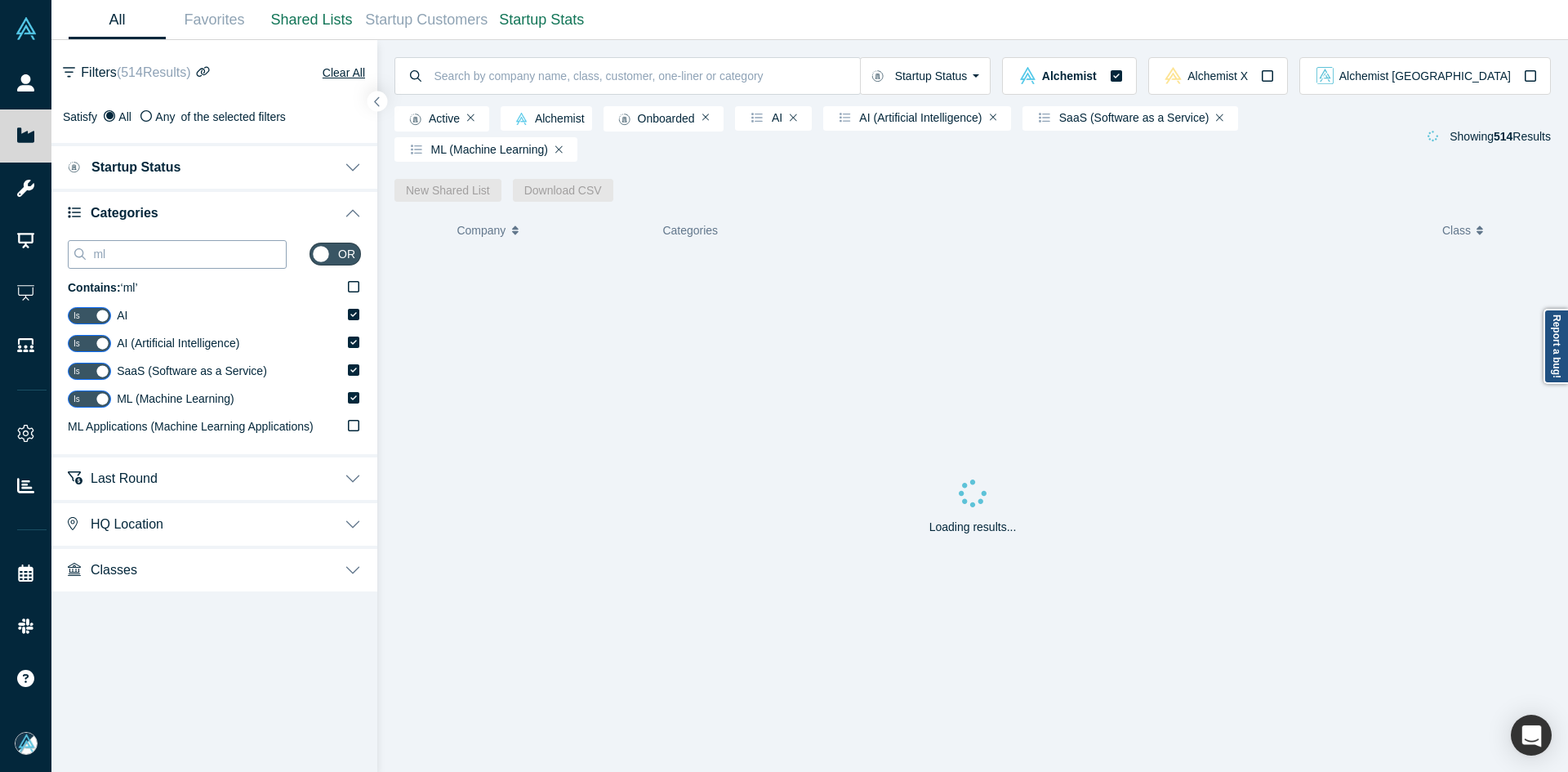
click at [122, 250] on input "ml" at bounding box center [189, 255] width 194 height 21
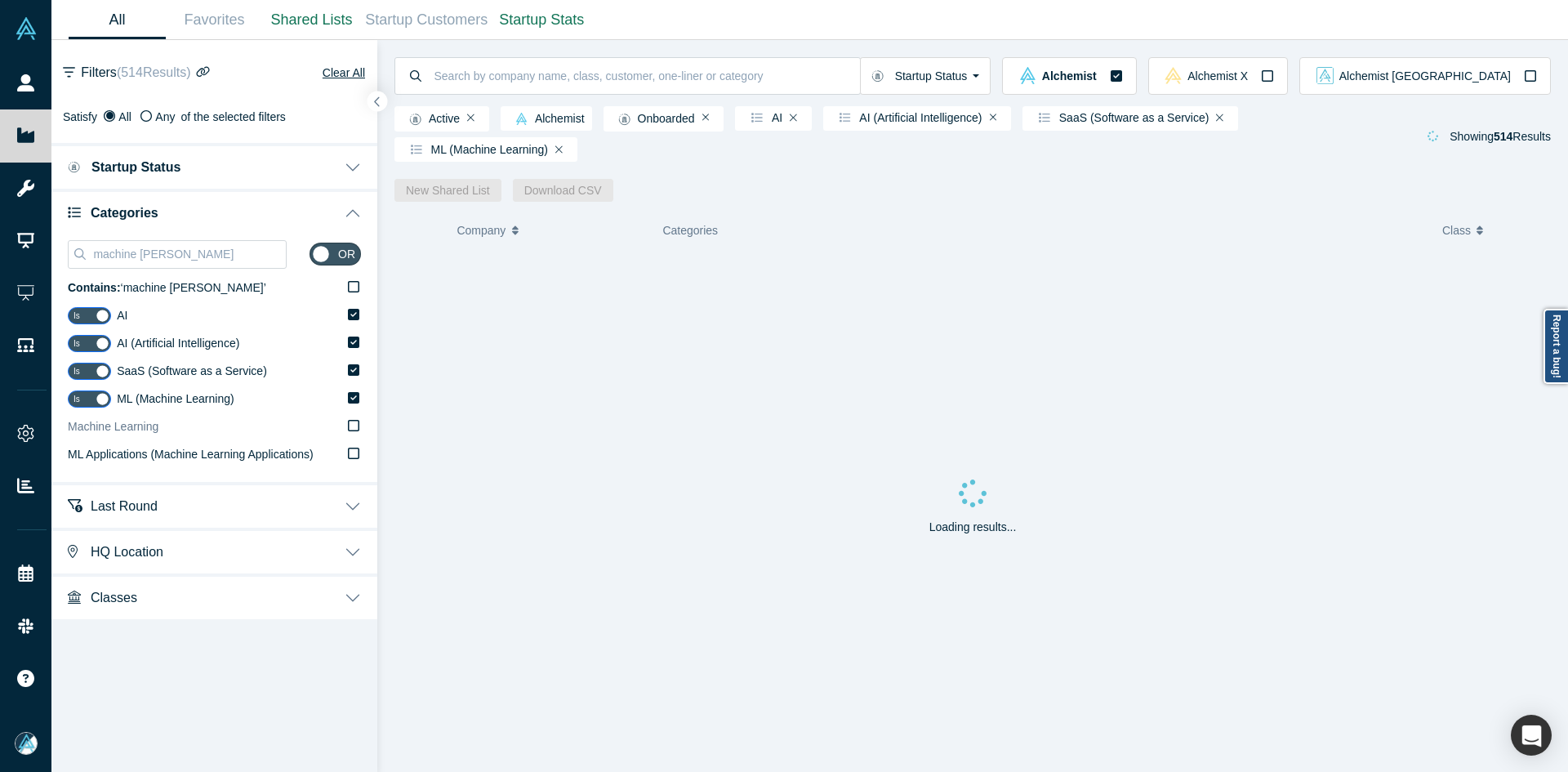
click at [150, 420] on span "Machine Learning" at bounding box center [113, 427] width 91 height 13
click at [0, 0] on input "Machine Learning" at bounding box center [0, 0] width 0 height 0
click at [145, 262] on input "machine lear" at bounding box center [189, 255] width 194 height 21
click at [145, 261] on input "machine lear" at bounding box center [189, 255] width 194 height 21
click at [145, 260] on input "machine lear" at bounding box center [189, 255] width 194 height 21
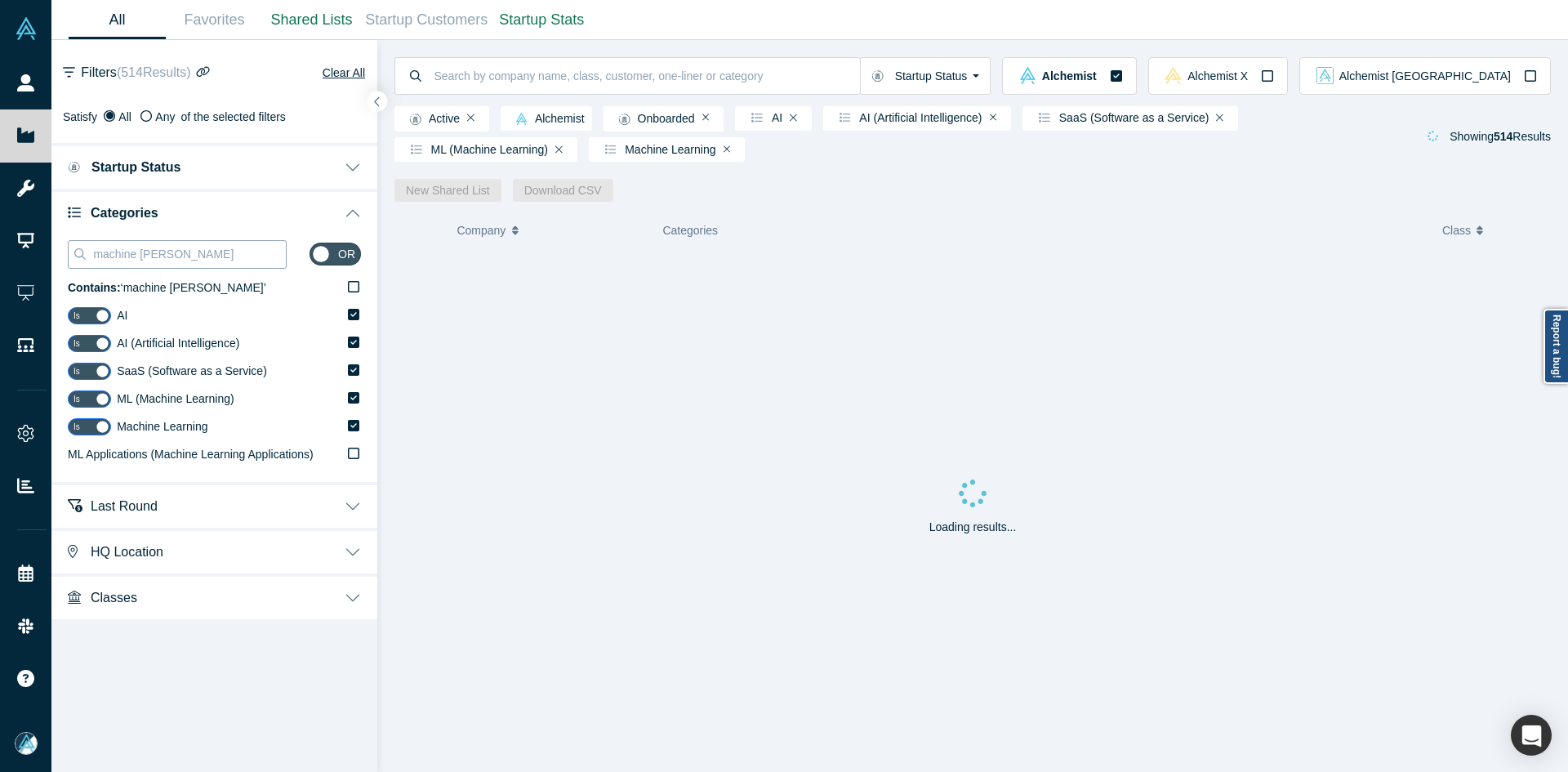
paste input "FinTech"
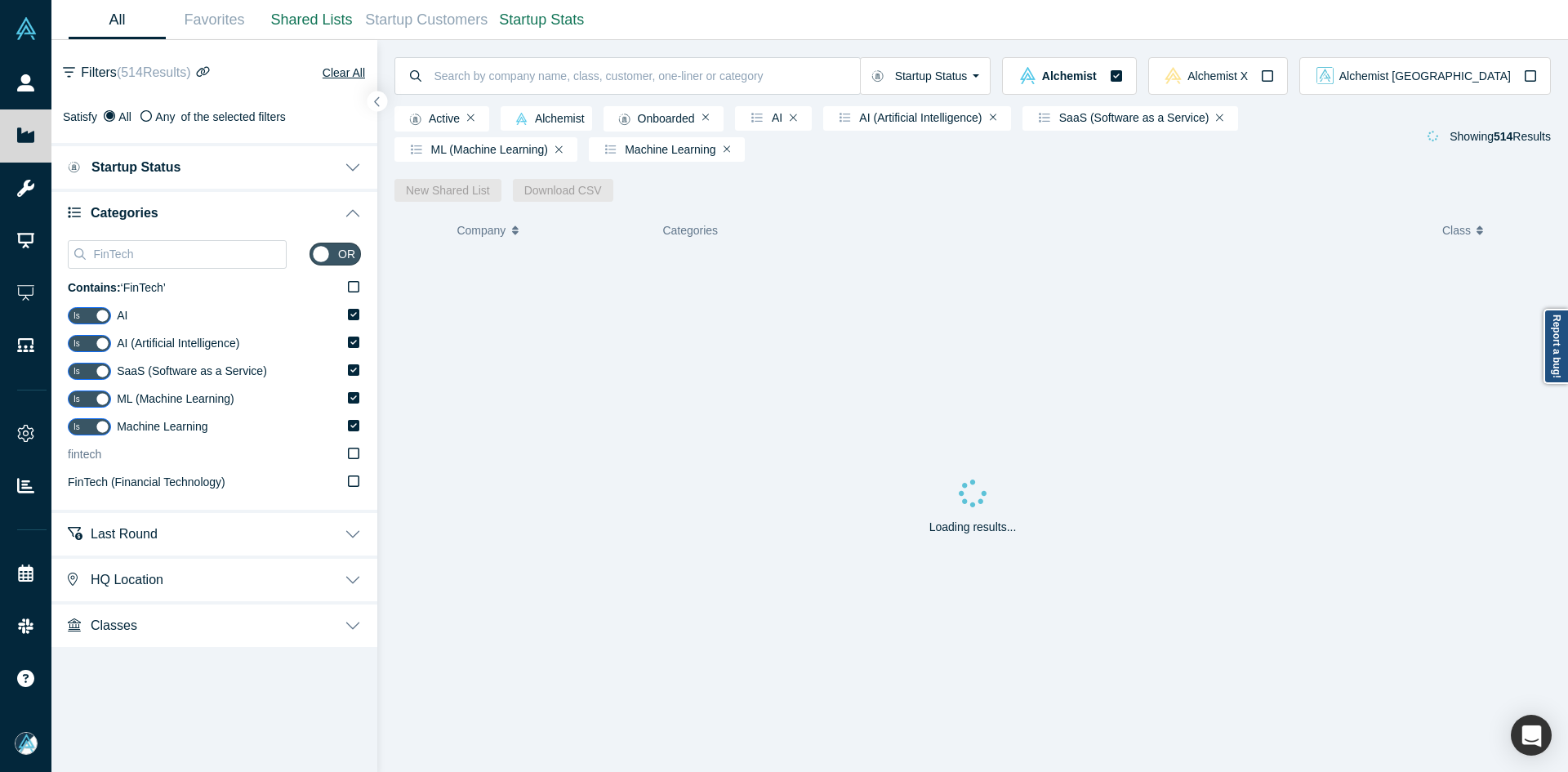
click at [134, 454] on label "fintech" at bounding box center [214, 455] width 294 height 28
click at [0, 0] on input "fintech" at bounding box center [0, 0] width 0 height 0
click at [125, 487] on span "FinTech (Financial Technology)" at bounding box center [146, 482] width 158 height 13
click at [0, 0] on input "FinTech (Financial Technology)" at bounding box center [0, 0] width 0 height 0
click at [166, 248] on input "FinTech" at bounding box center [189, 255] width 194 height 21
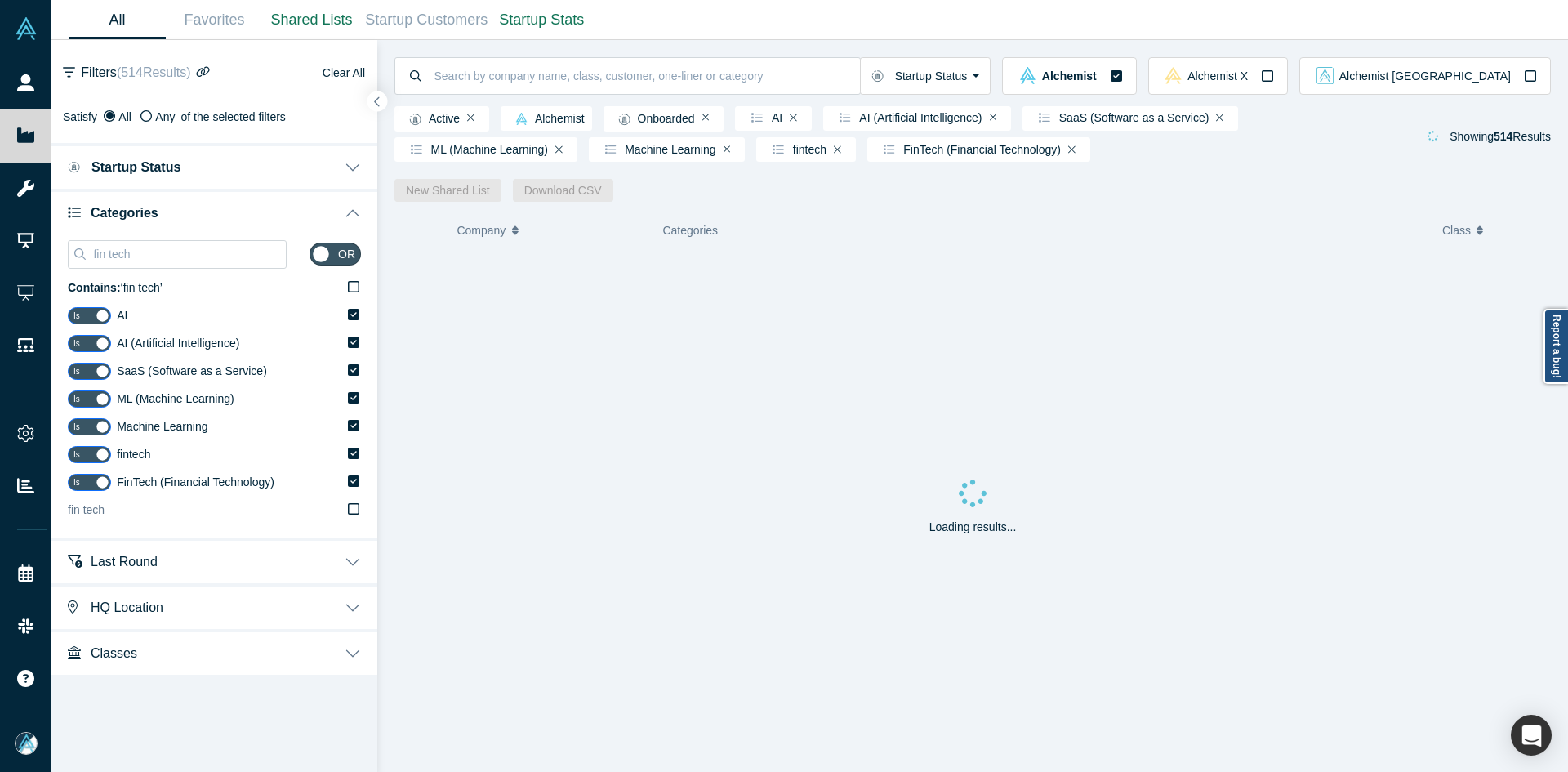
click at [171, 507] on label "fin tech" at bounding box center [214, 510] width 294 height 28
click at [0, 0] on input "fin tech" at bounding box center [0, 0] width 0 height 0
click at [149, 261] on input "fin tech" at bounding box center [189, 255] width 194 height 21
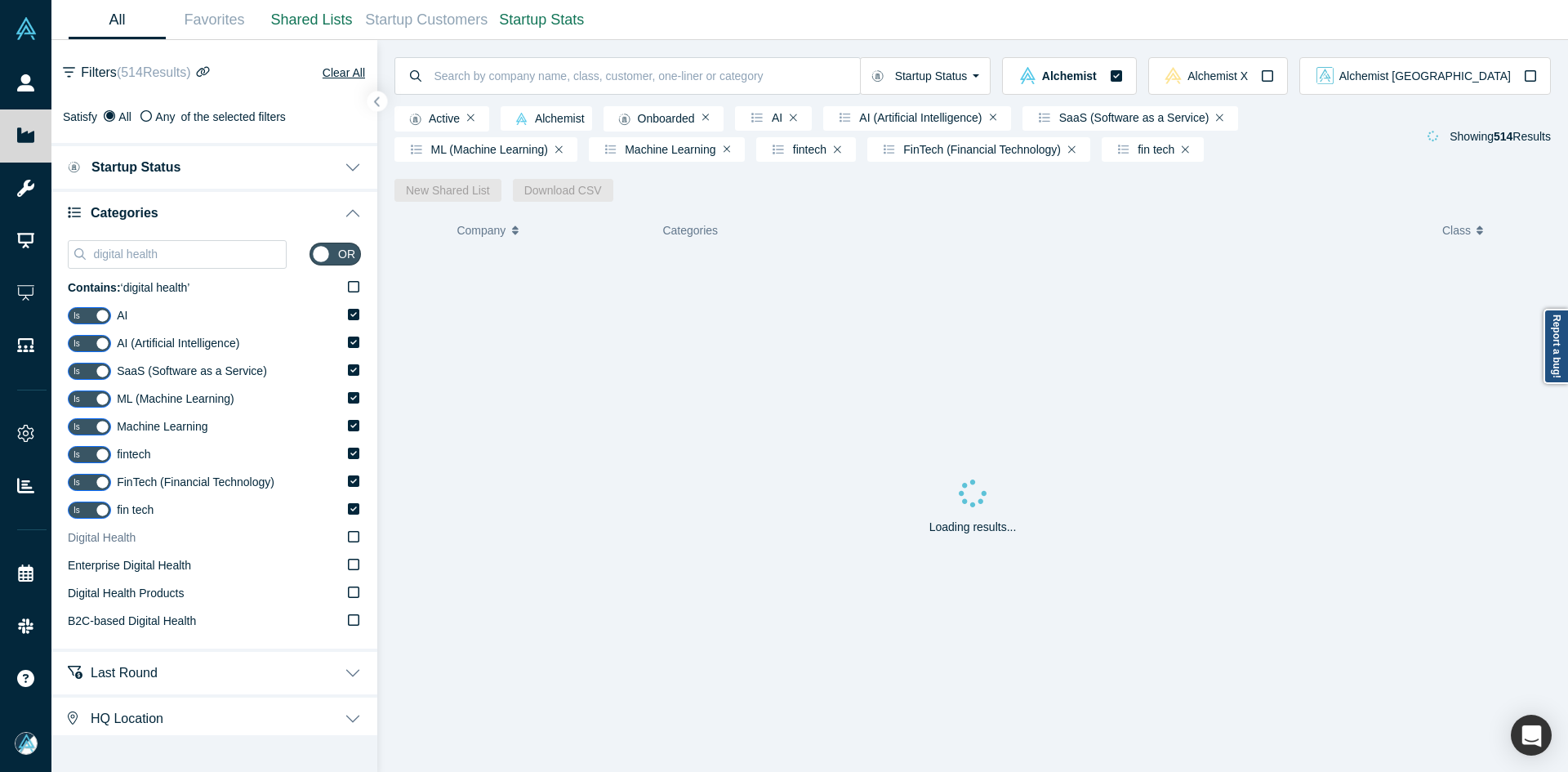
type input "digital health"
click at [130, 530] on div "Digital Health" at bounding box center [101, 538] width 68 height 17
click at [0, 0] on input "Digital Health" at bounding box center [0, 0] width 0 height 0
click at [376, 104] on icon "button" at bounding box center [376, 102] width 8 height 12
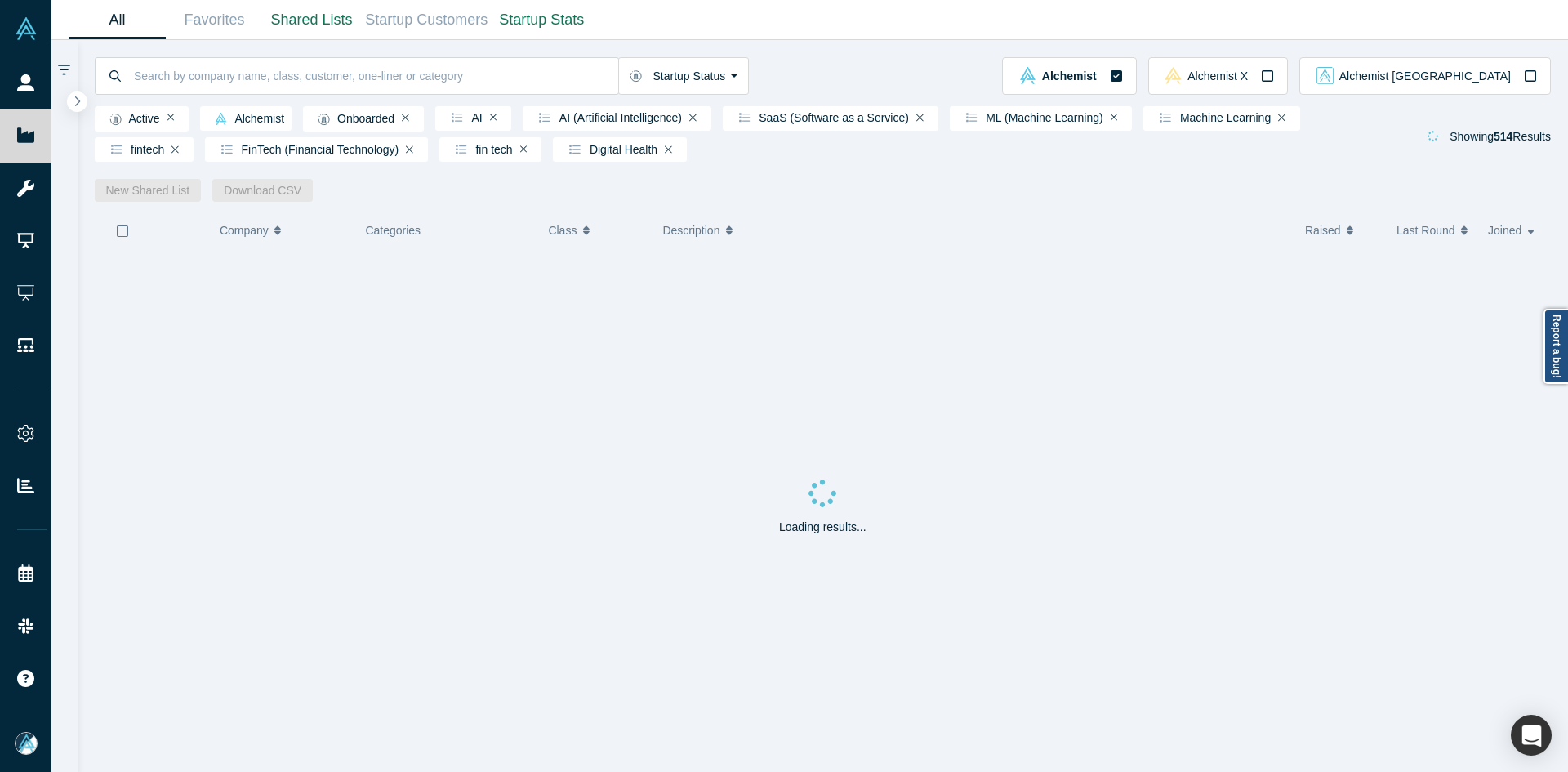
click at [122, 238] on icon "button" at bounding box center [122, 231] width 13 height 13
click at [163, 196] on link "New Shared List" at bounding box center [148, 191] width 107 height 23
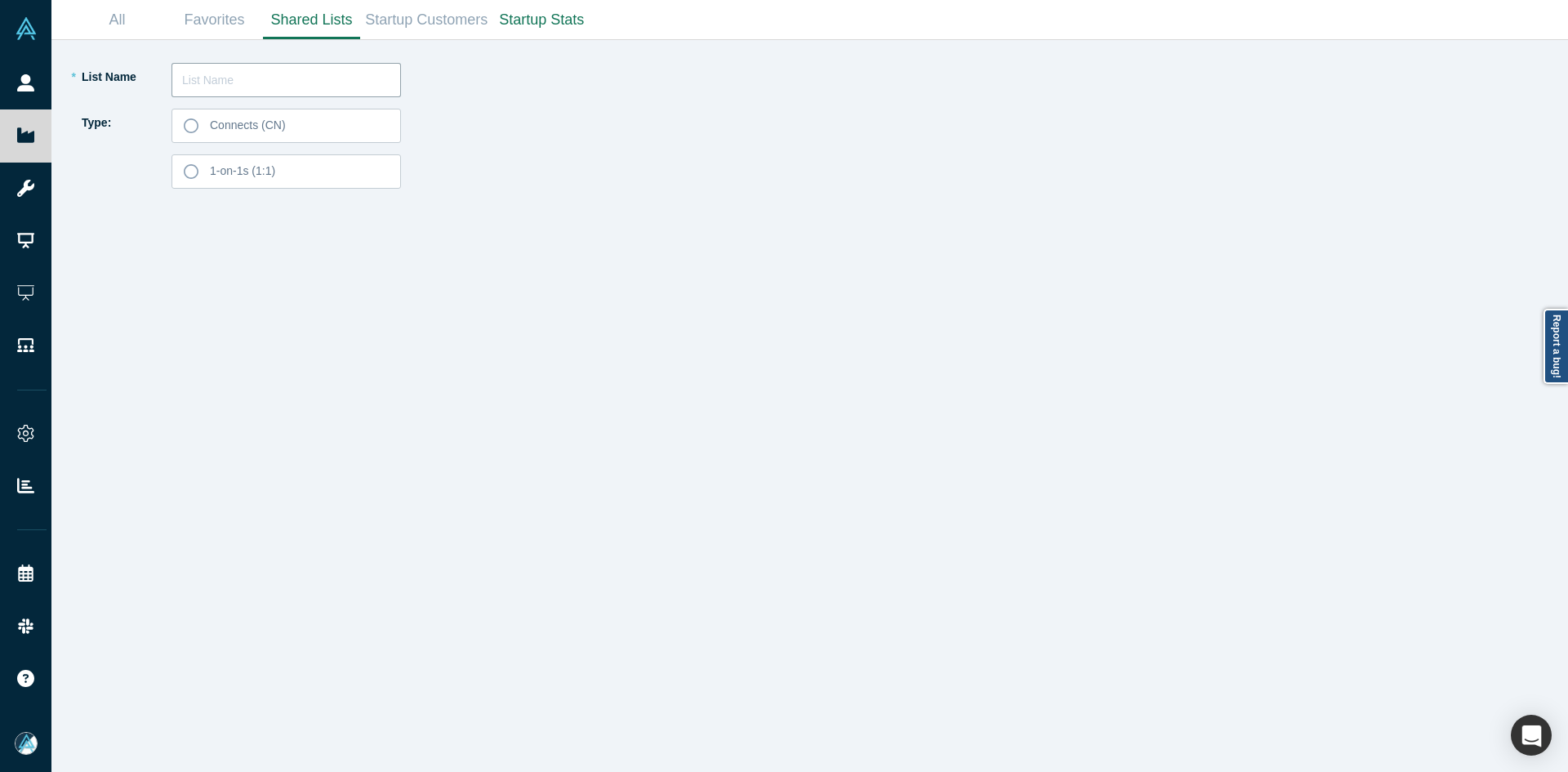
click at [318, 94] on input "text" at bounding box center [287, 80] width 230 height 35
type input "ben"
type input "Ben Shih List 250925"
click at [359, 136] on label "Connects (CN)" at bounding box center [287, 126] width 230 height 35
click at [0, 0] on input "Connects (CN)" at bounding box center [0, 0] width 0 height 0
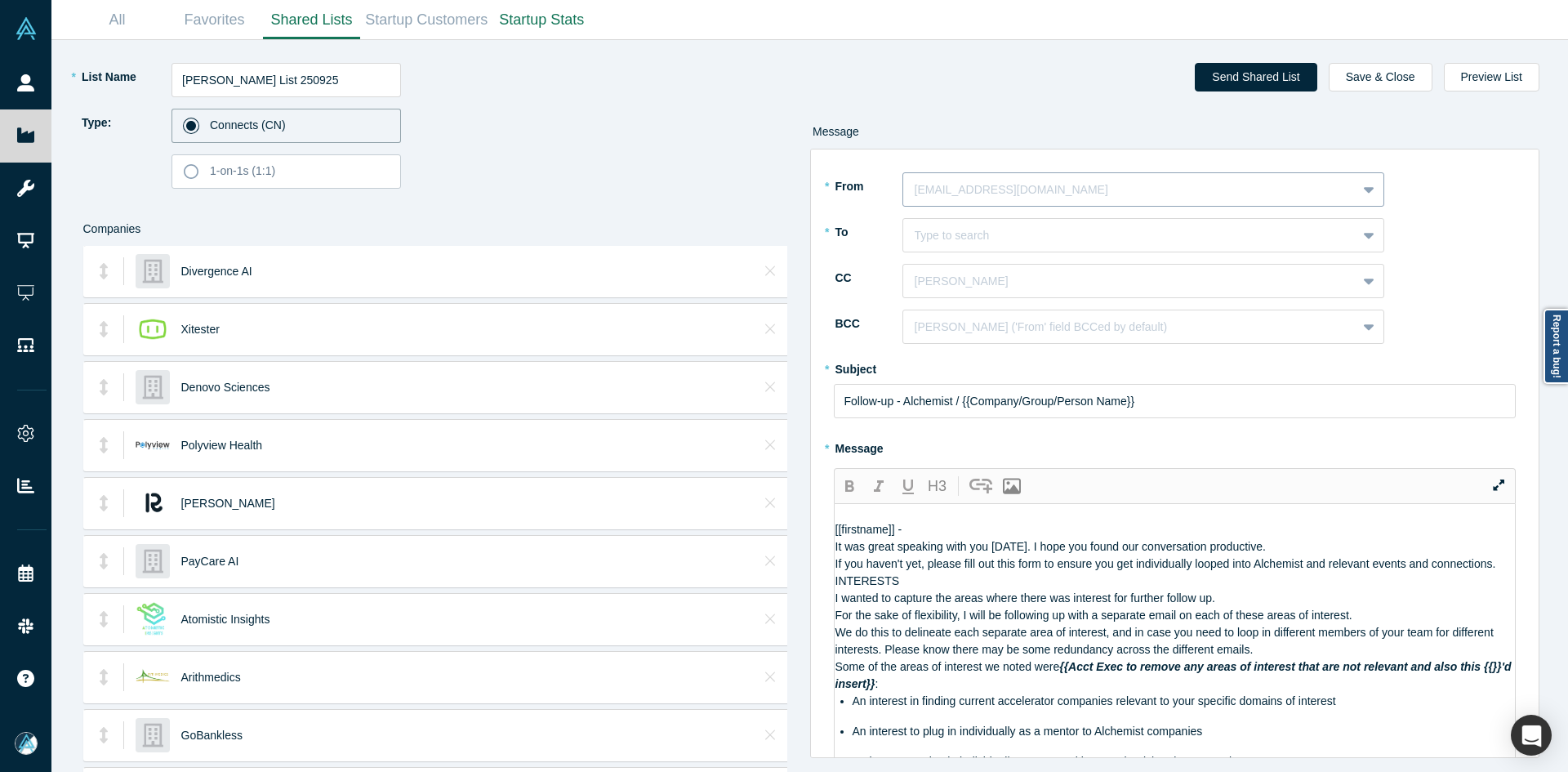
click at [998, 184] on div at bounding box center [1130, 190] width 431 height 20
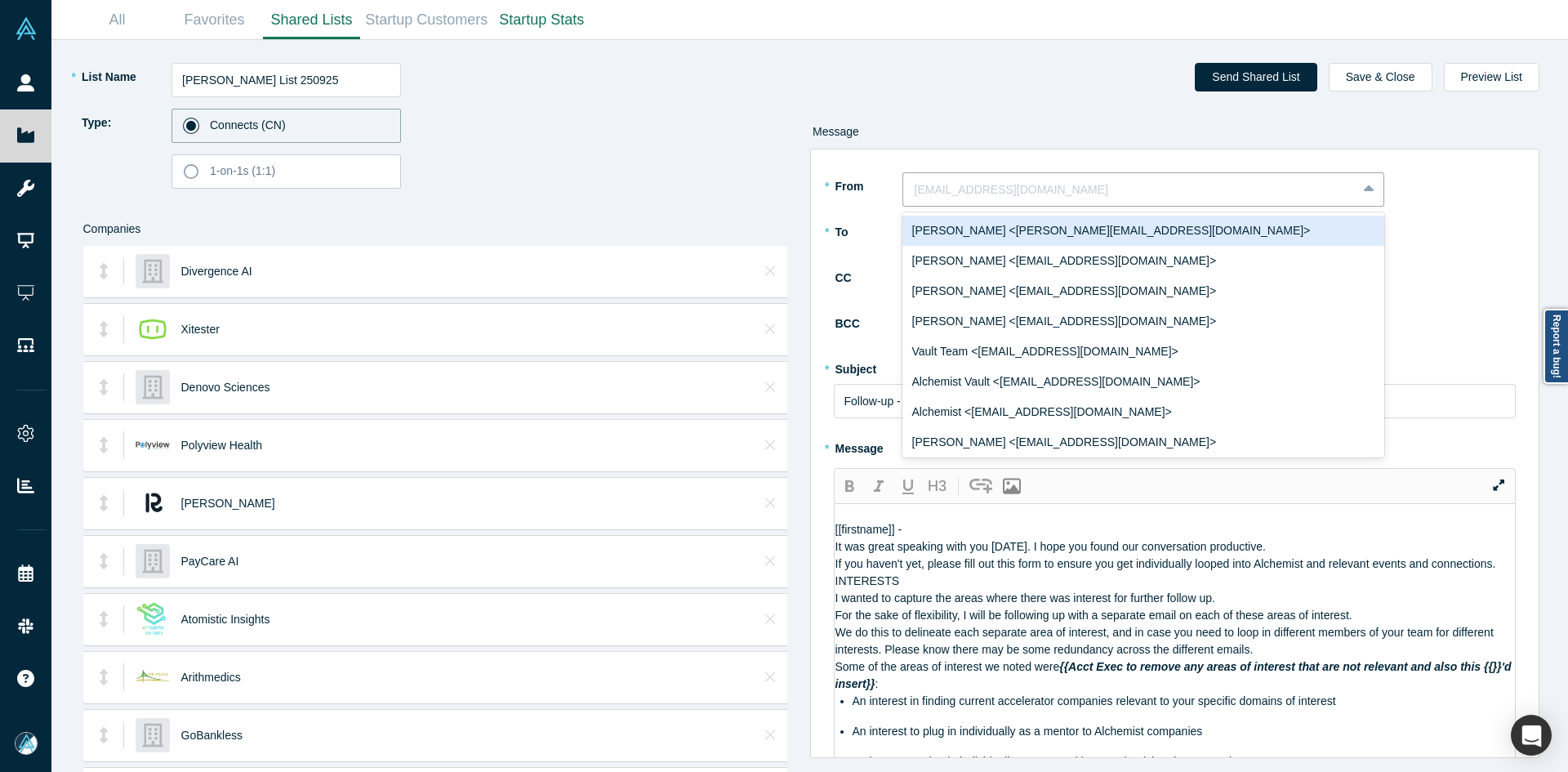
click at [982, 234] on div "Ravi Belani <ravi@alchemistaccelerator.com>" at bounding box center [1144, 231] width 482 height 30
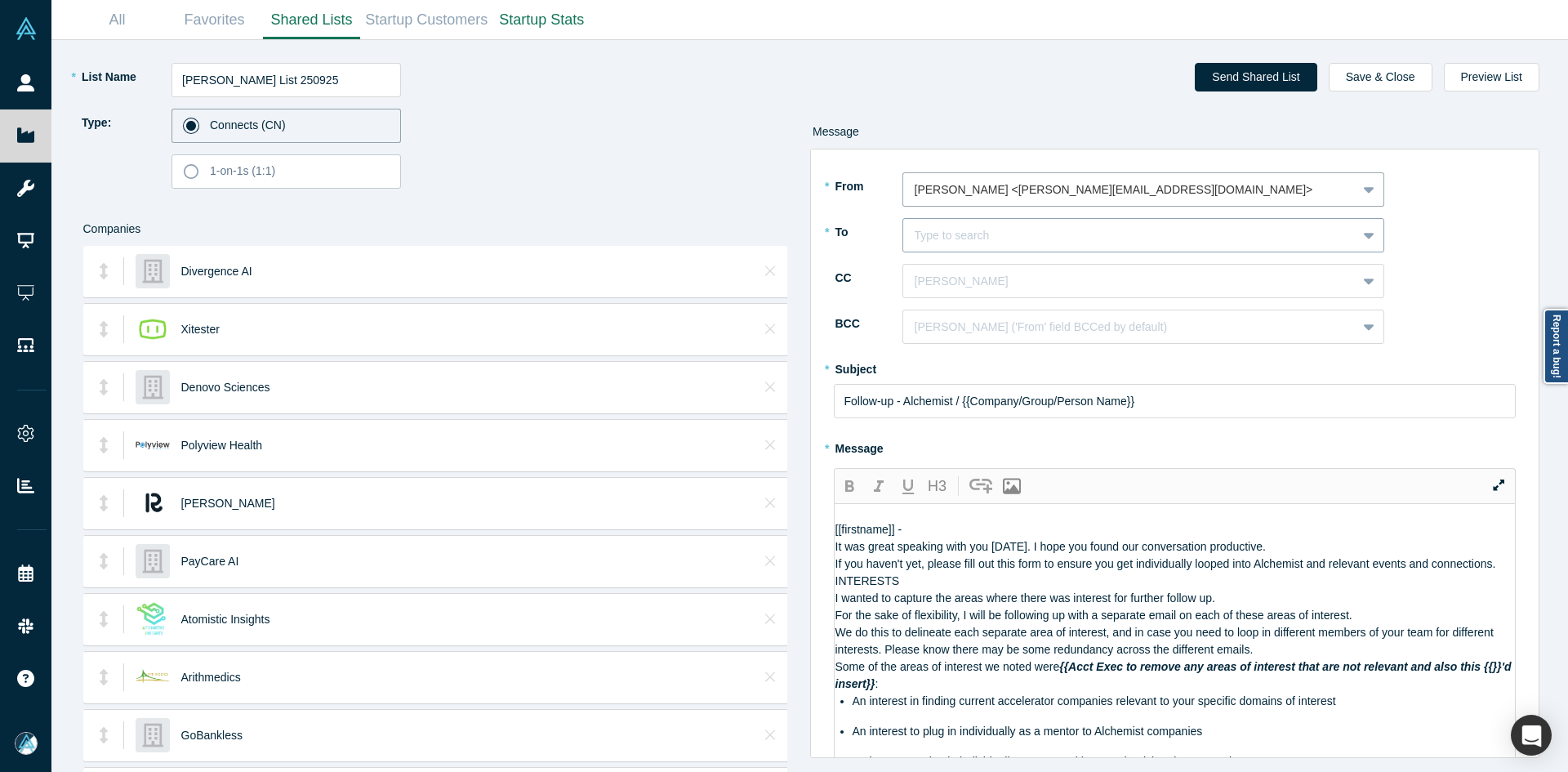
click at [982, 234] on div at bounding box center [1130, 235] width 431 height 20
type input "ben shih"
click at [979, 260] on div "Ben Shih" at bounding box center [1144, 276] width 482 height 37
click at [979, 274] on div "Ben Shih" at bounding box center [1144, 277] width 482 height 30
click at [979, 274] on div at bounding box center [1130, 281] width 431 height 20
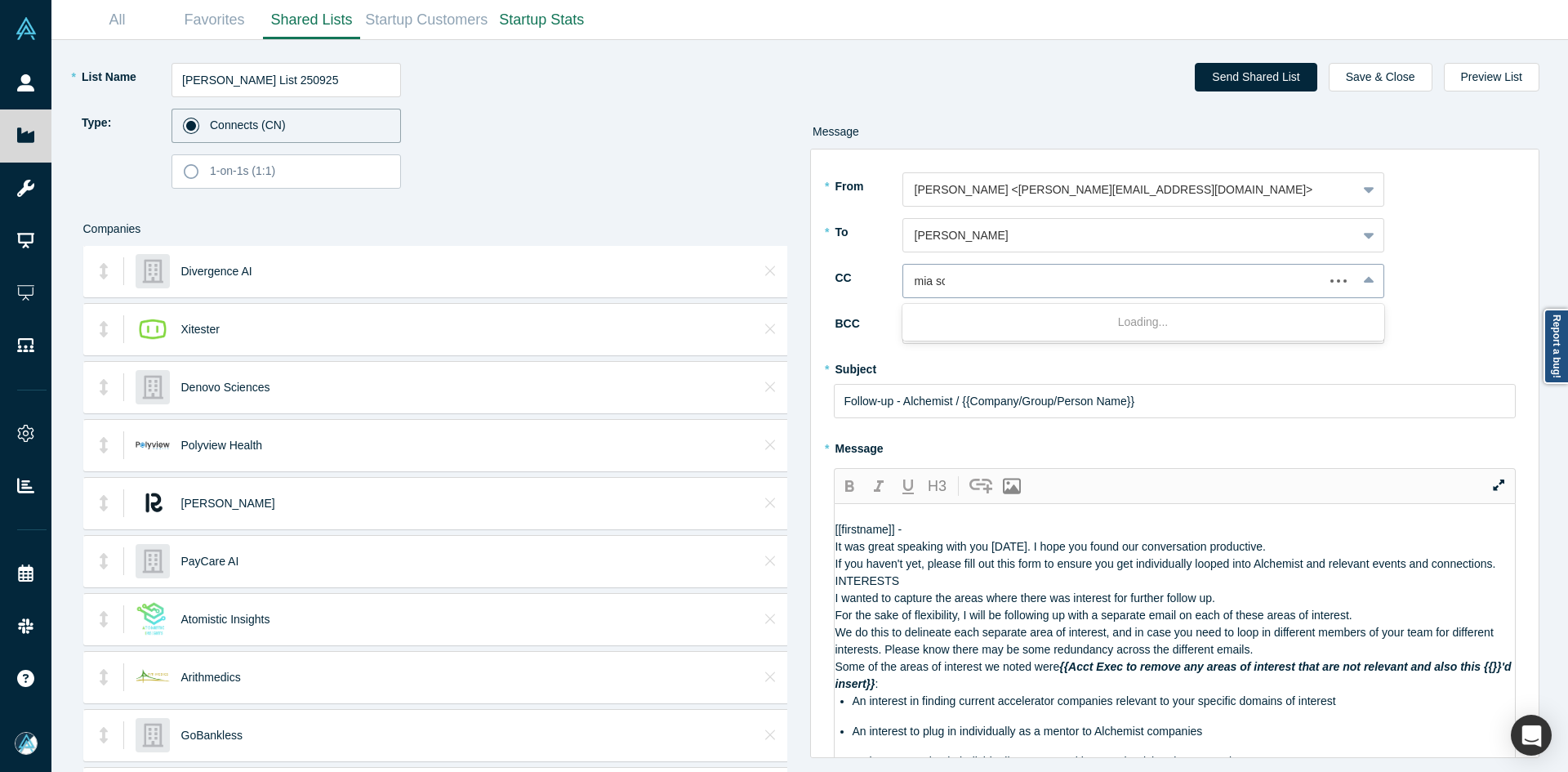
type input "mia sco"
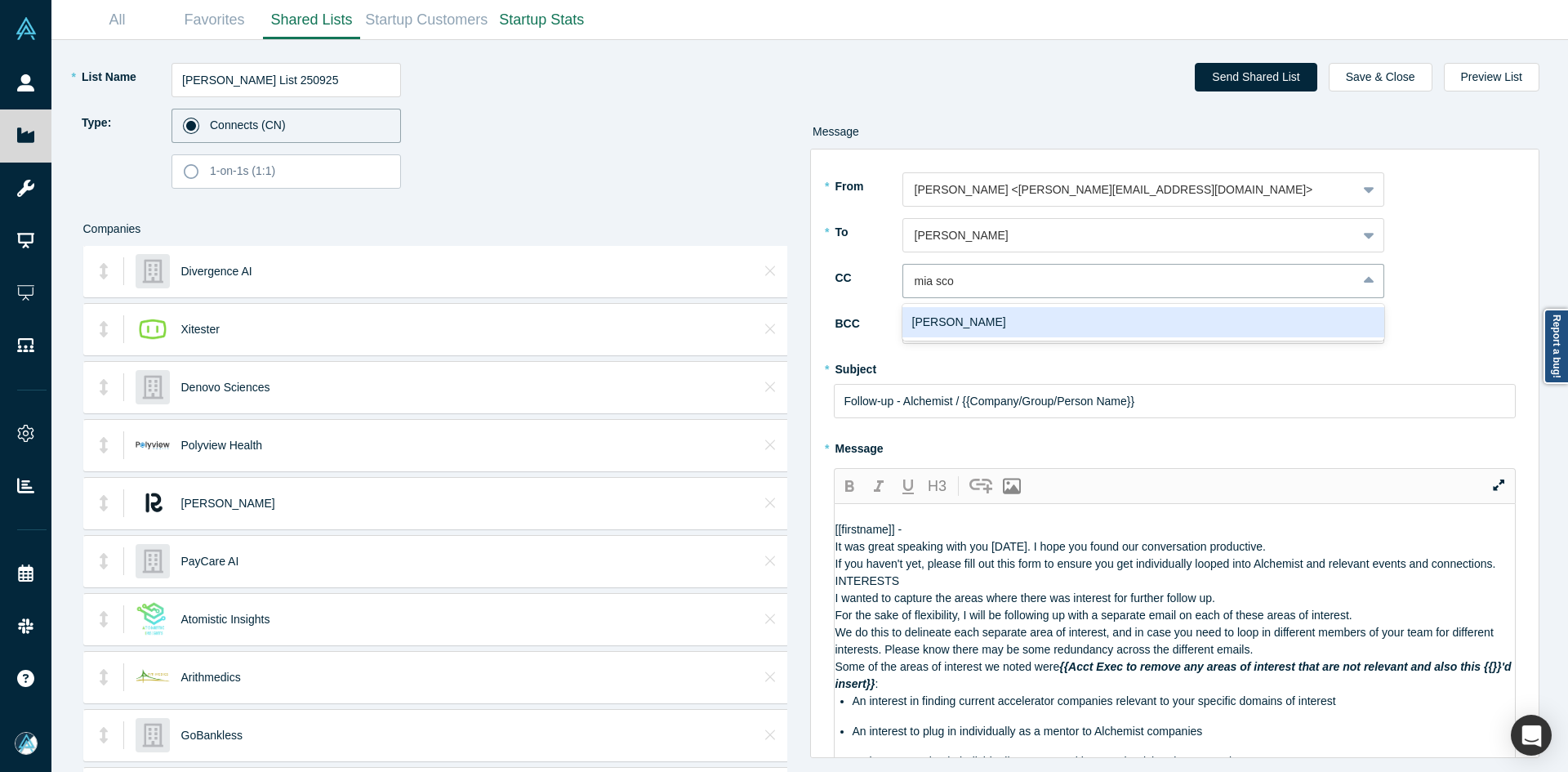
click at [982, 321] on div "Mia Scott" at bounding box center [1144, 322] width 482 height 30
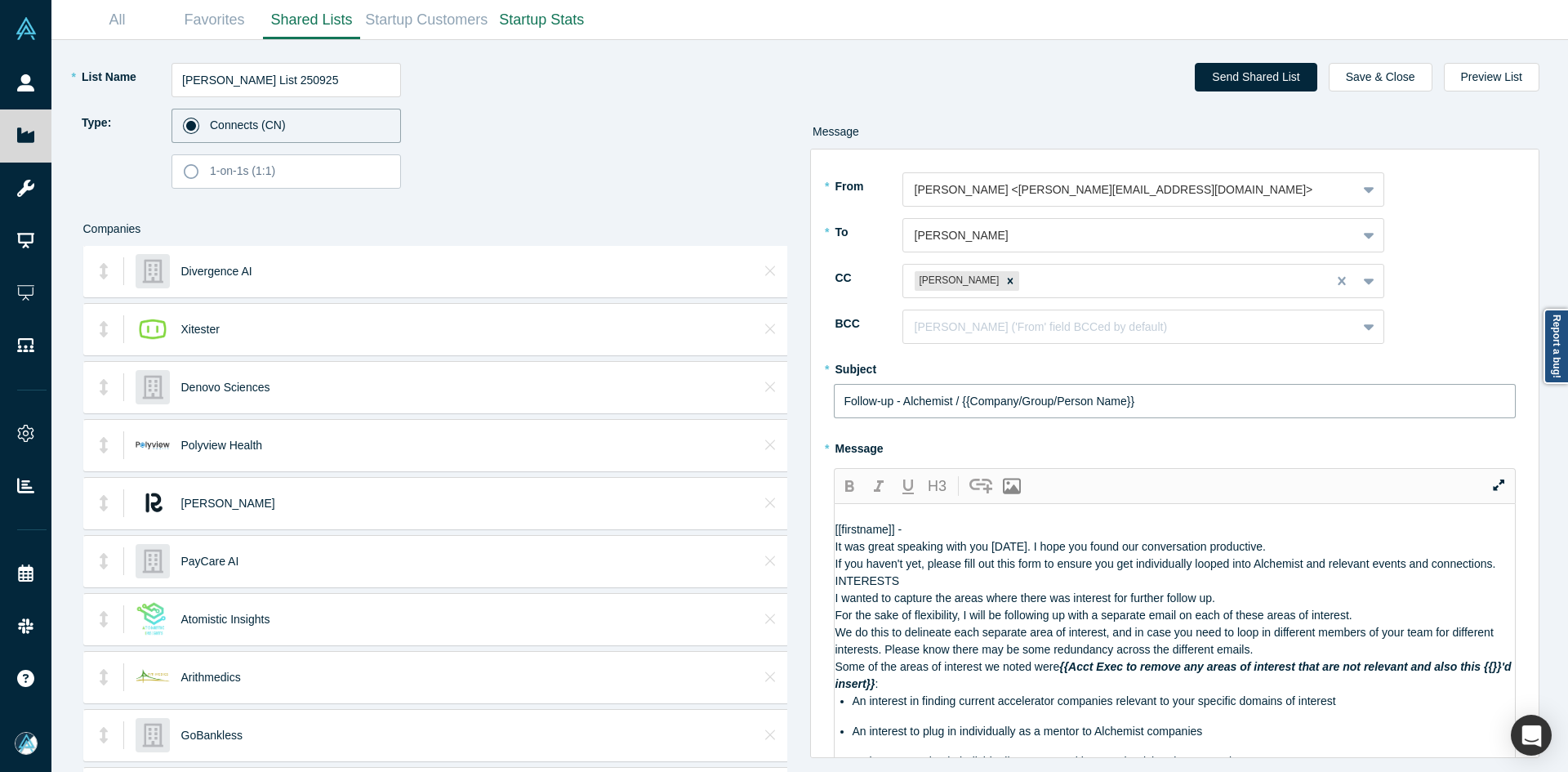
click at [937, 412] on input "Follow-up - Alchemist / {{Company/Group/Person Name}}" at bounding box center [1175, 401] width 683 height 35
paste input "Curated Alchemist Companies Relevant to Your Interests"
type input "Curated Alchemist Companies Relevant to Your Interests"
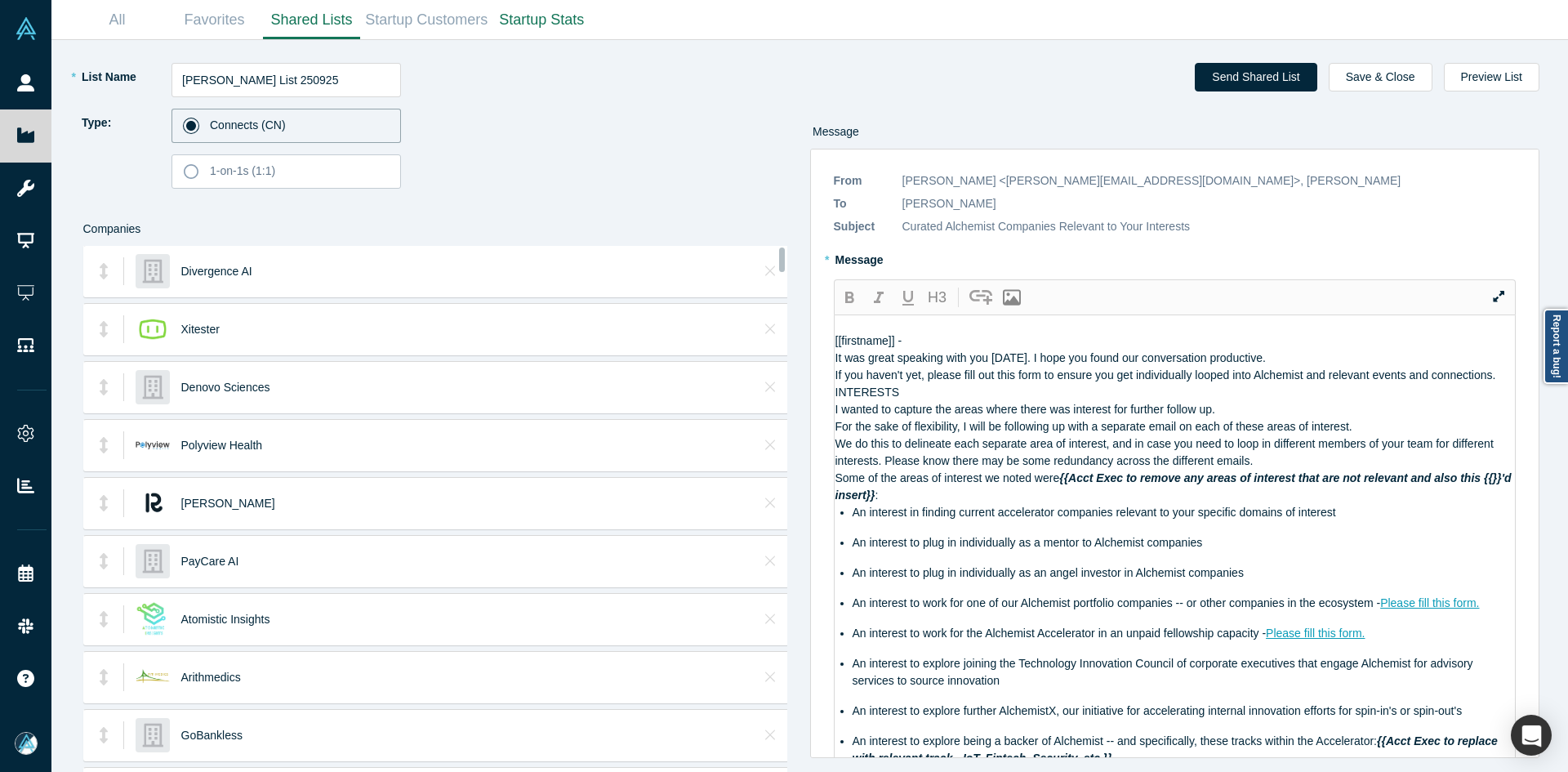
drag, startPoint x: 1037, startPoint y: 639, endPoint x: 816, endPoint y: 378, distance: 342.0
click at [816, 378] on div "* From Ravi Belani <ravi@alchemistaccelerator.com> * To Ben Shih To pick up a d…" at bounding box center [1176, 453] width 731 height 610
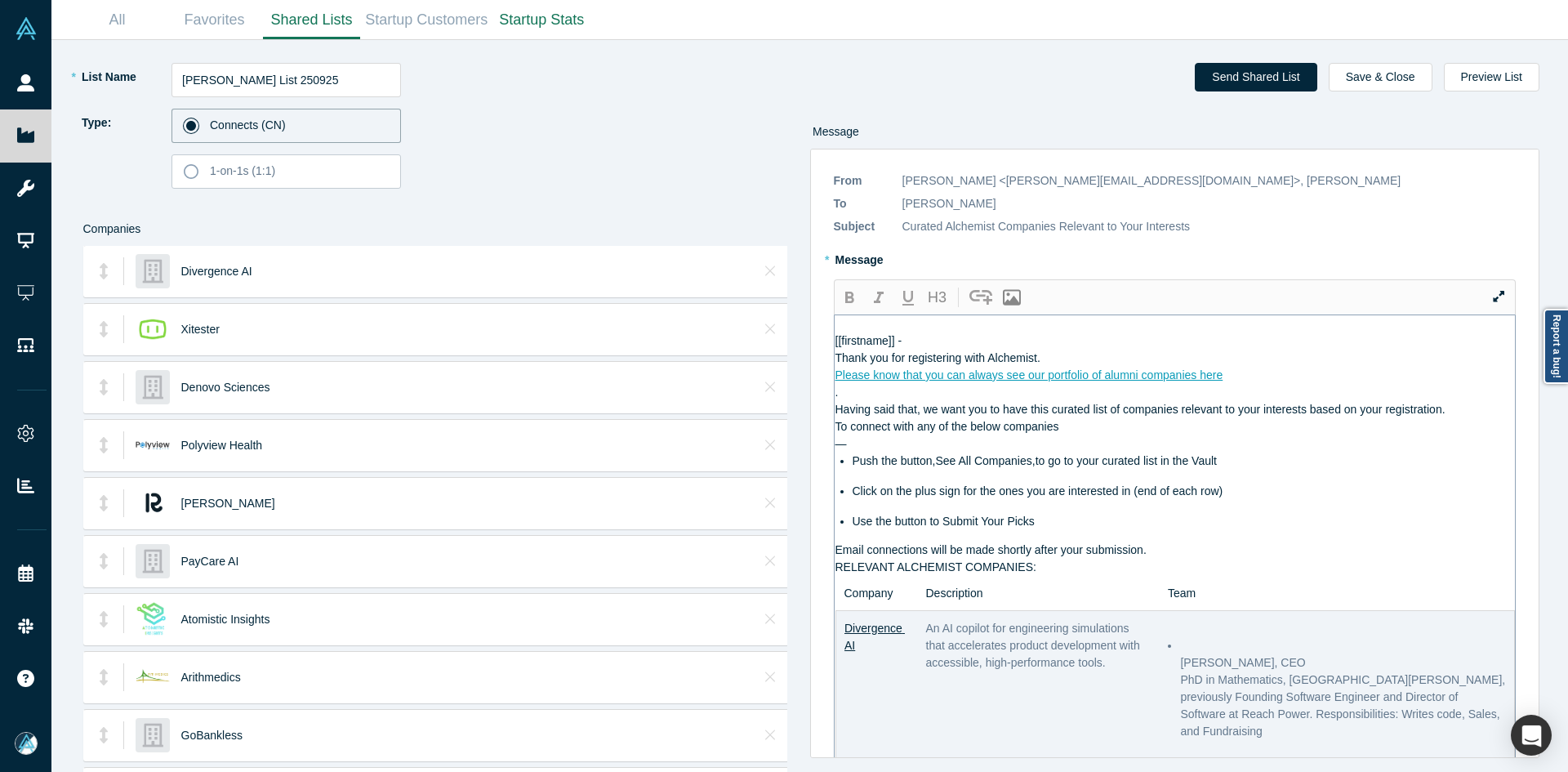
click at [1259, 384] on div "Please know that you can always see our portfolio of alumni companies here" at bounding box center [1176, 375] width 681 height 17
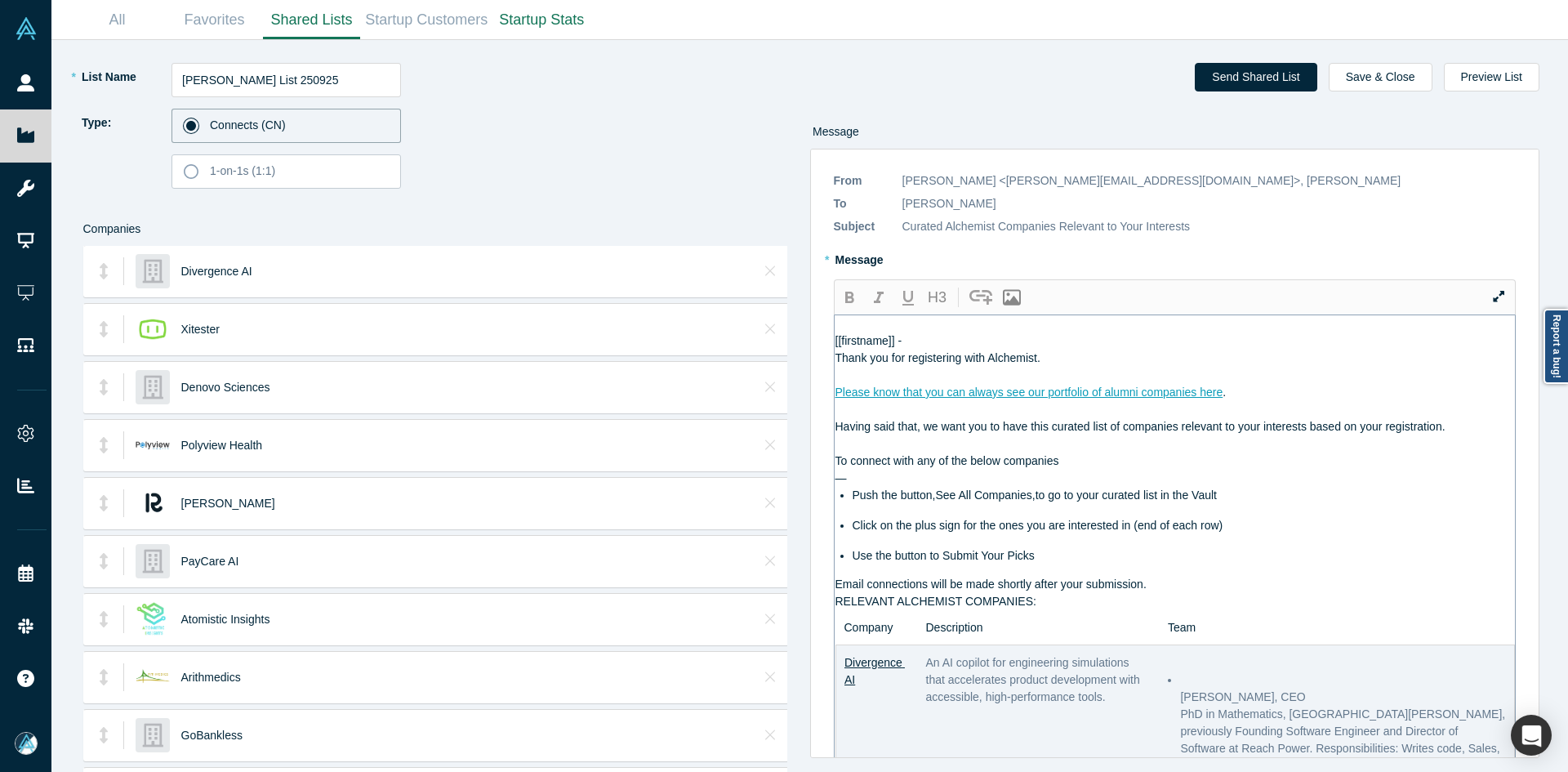
click at [1160, 593] on div "Email connections will be made shortly after your submission." at bounding box center [1176, 584] width 681 height 17
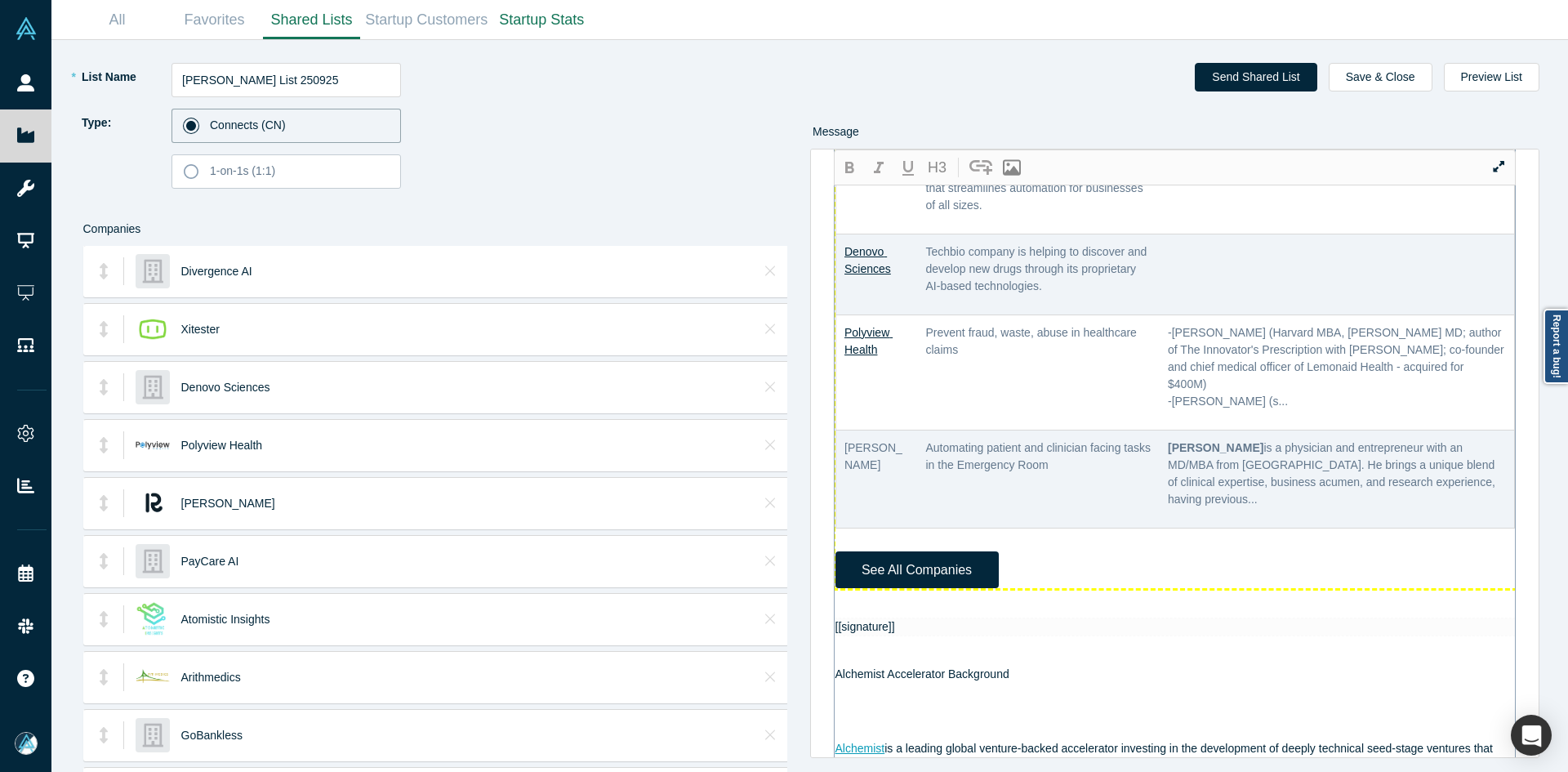
scroll to position [817, 0]
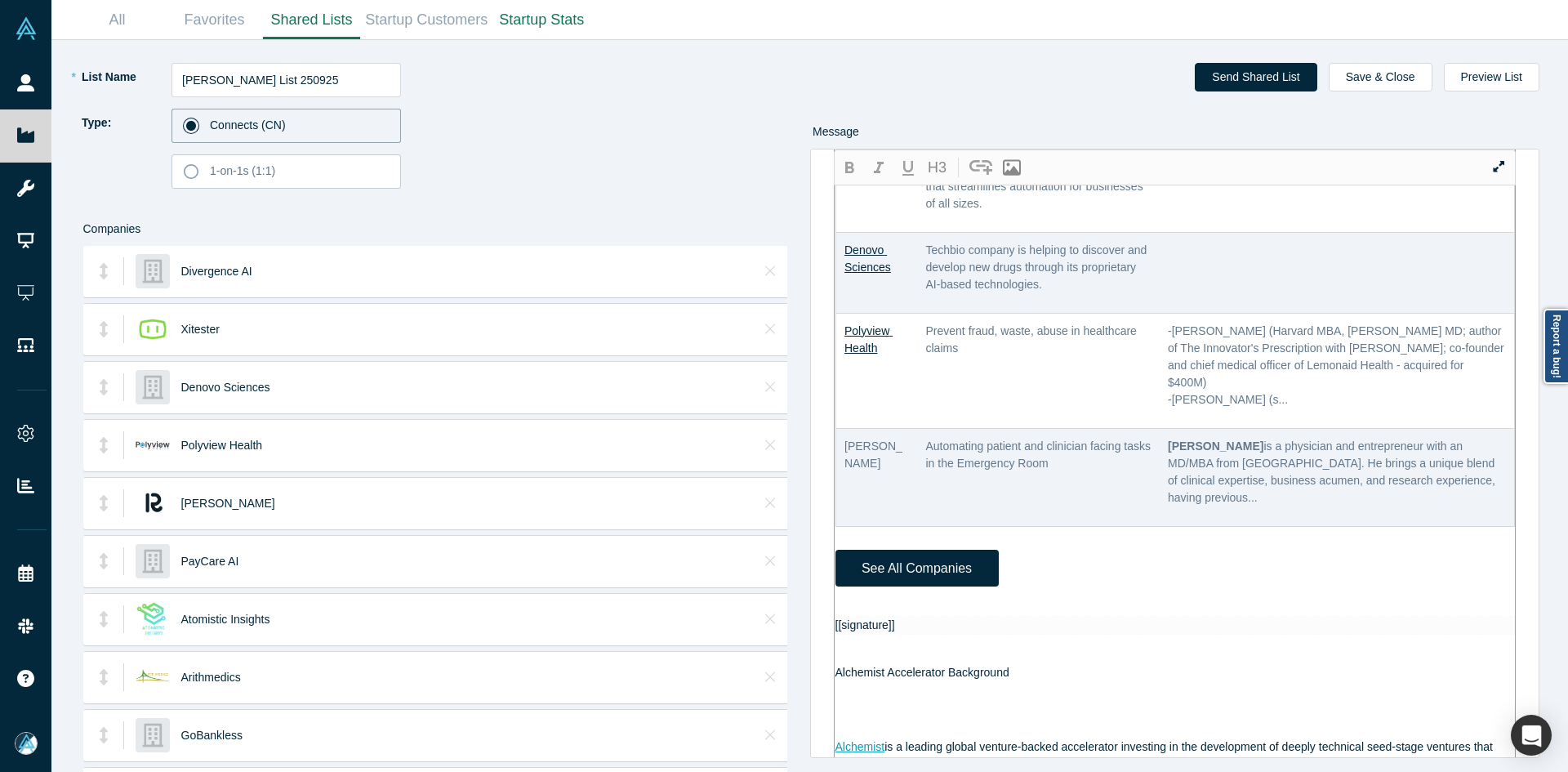
click at [874, 643] on div "[[firstname]] - Thank you for registering with Alchemist. Please know that you …" at bounding box center [1176, 527] width 681 height 2057
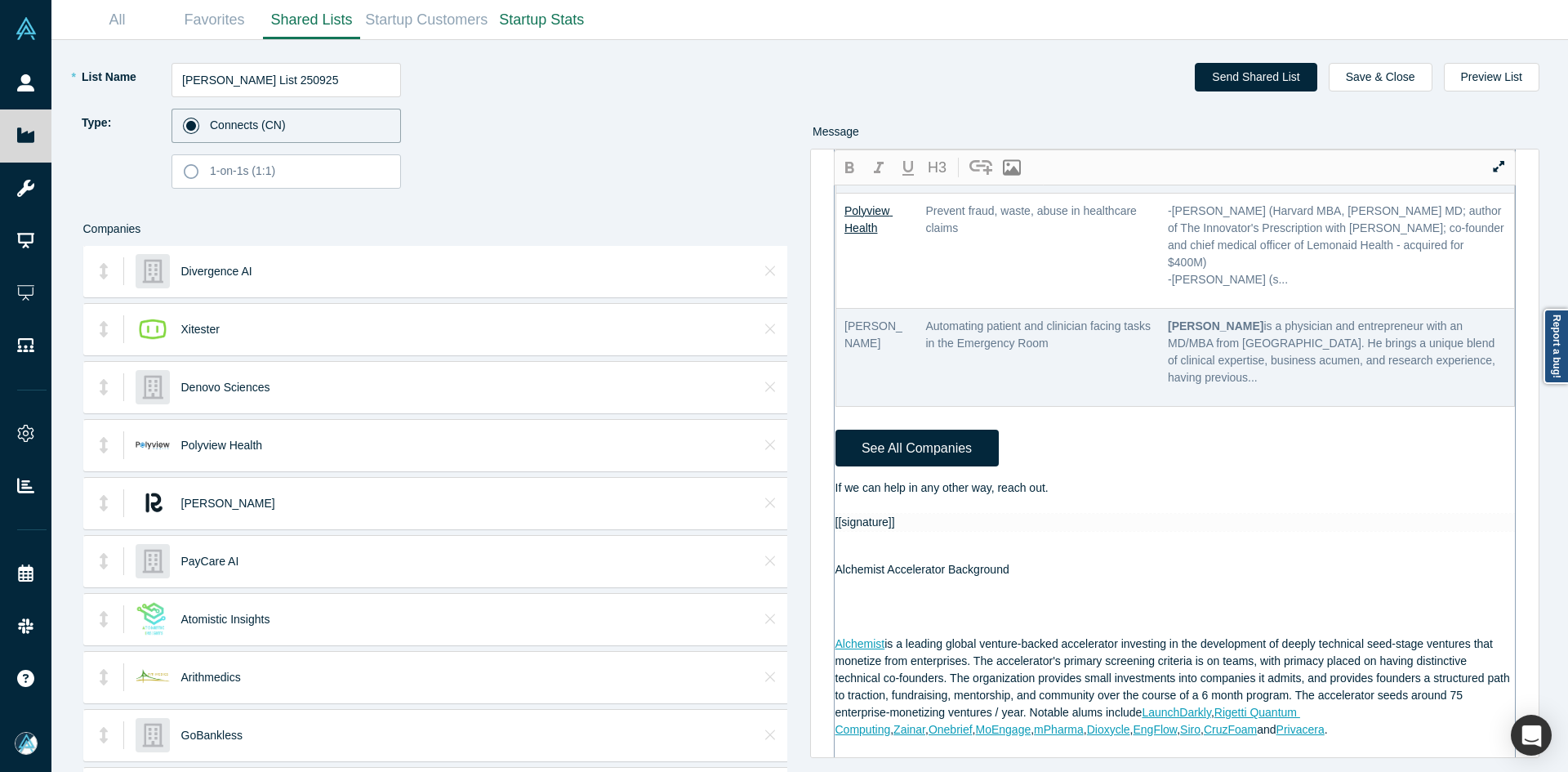
scroll to position [1270, 0]
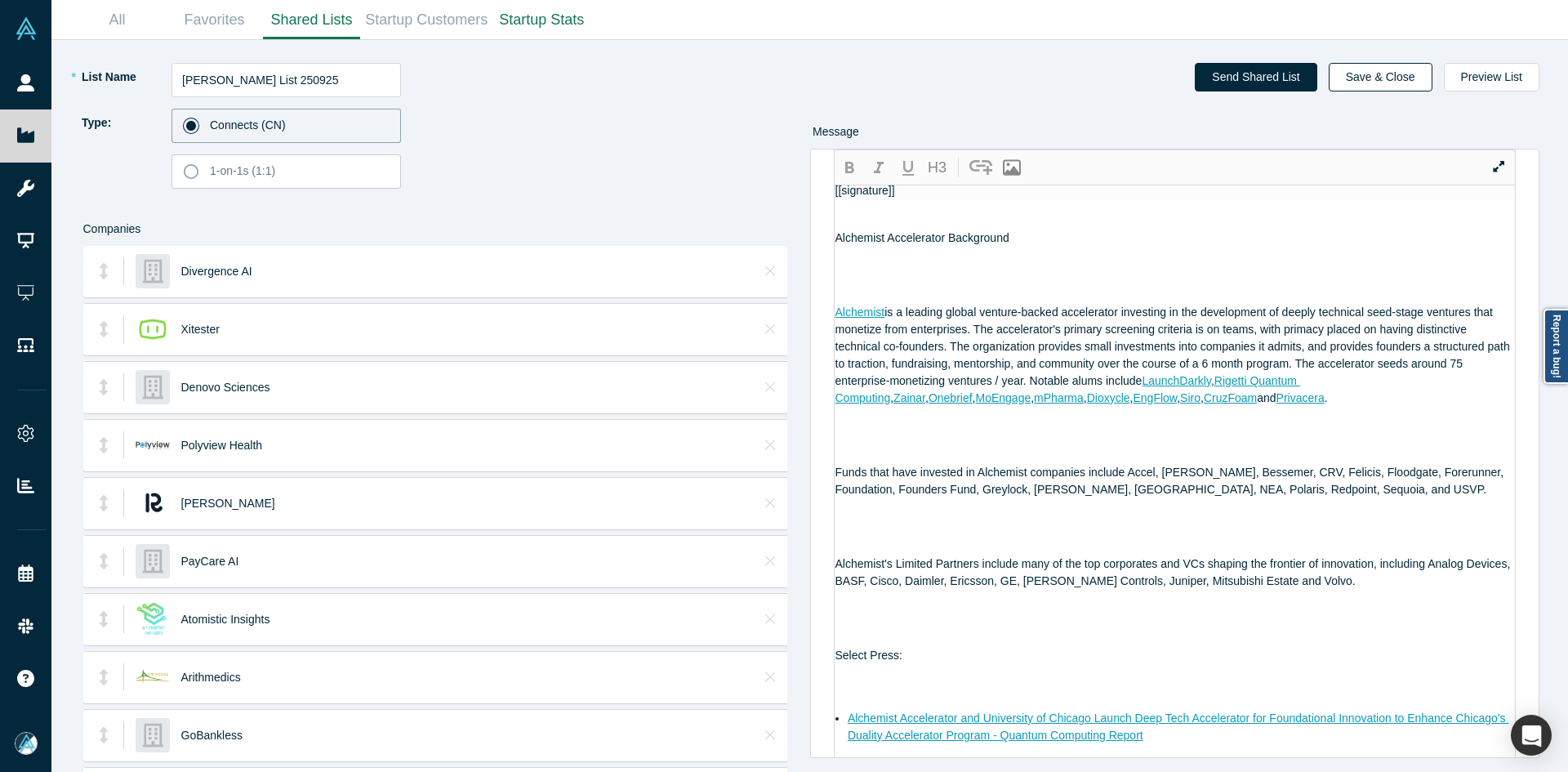
click at [1419, 69] on button "Save & Close" at bounding box center [1380, 77] width 104 height 28
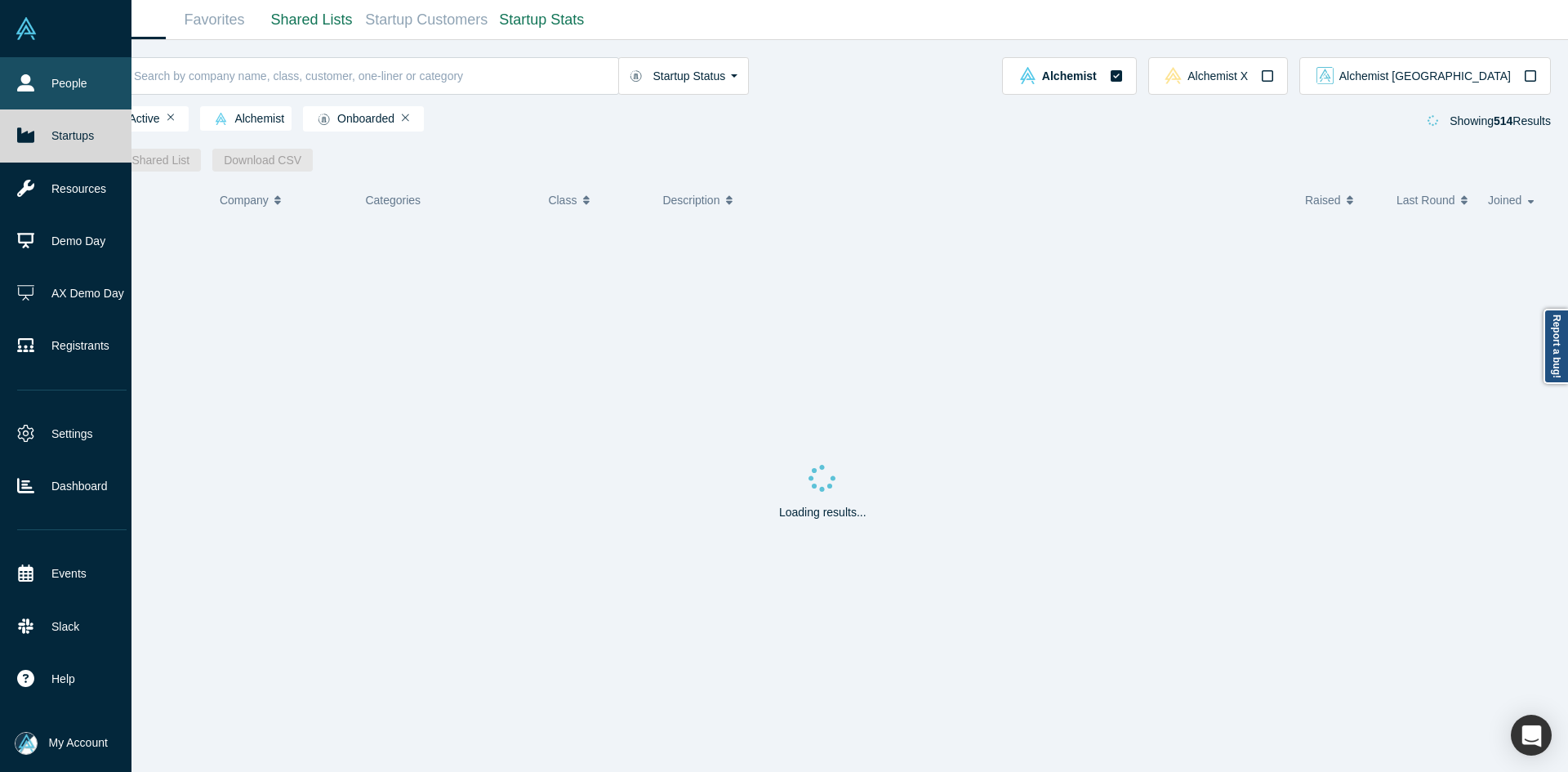
click at [35, 84] on link "People" at bounding box center [72, 83] width 144 height 53
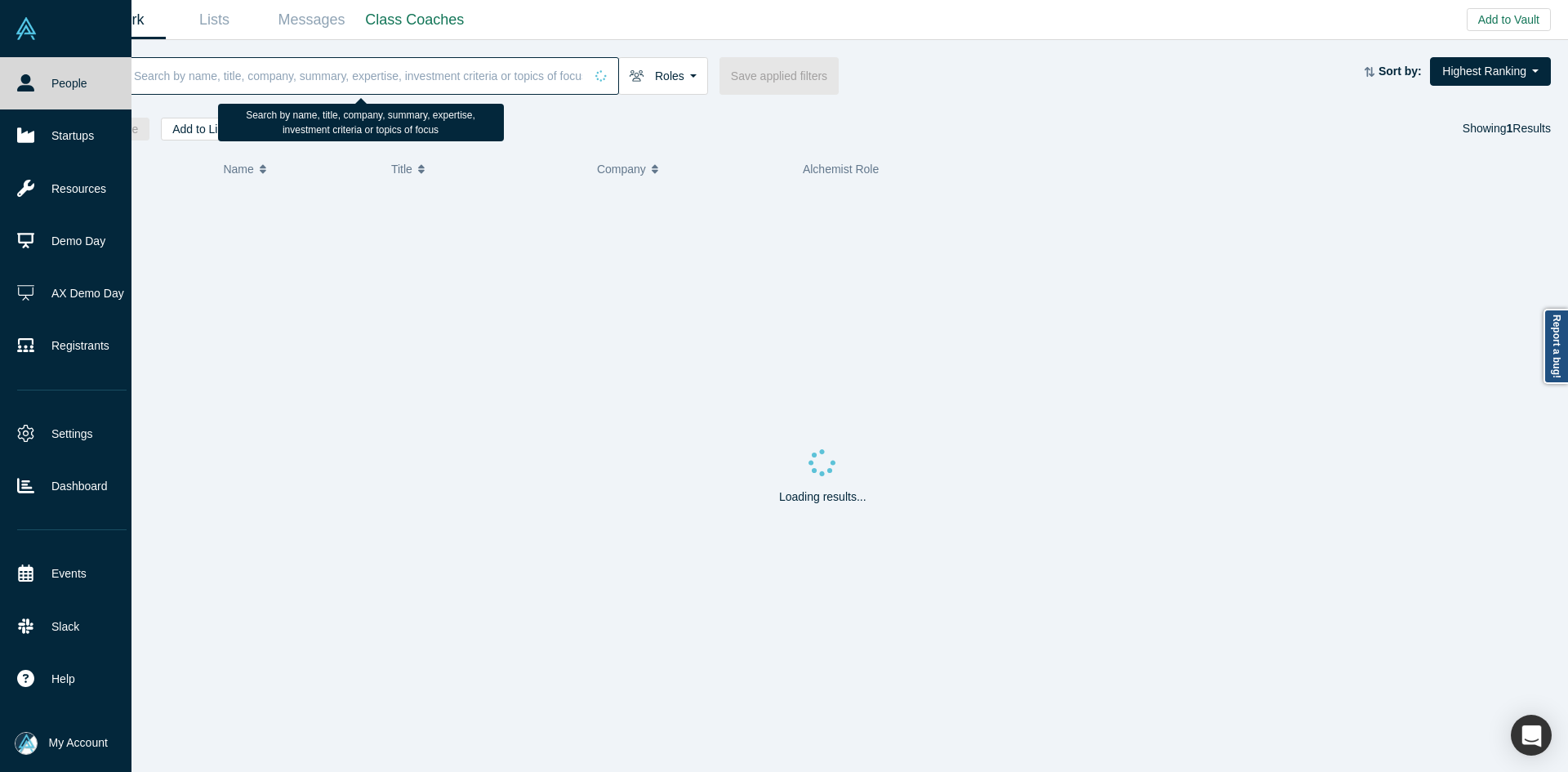
click at [248, 68] on input at bounding box center [359, 75] width 452 height 38
paste input "Nick Pahade"
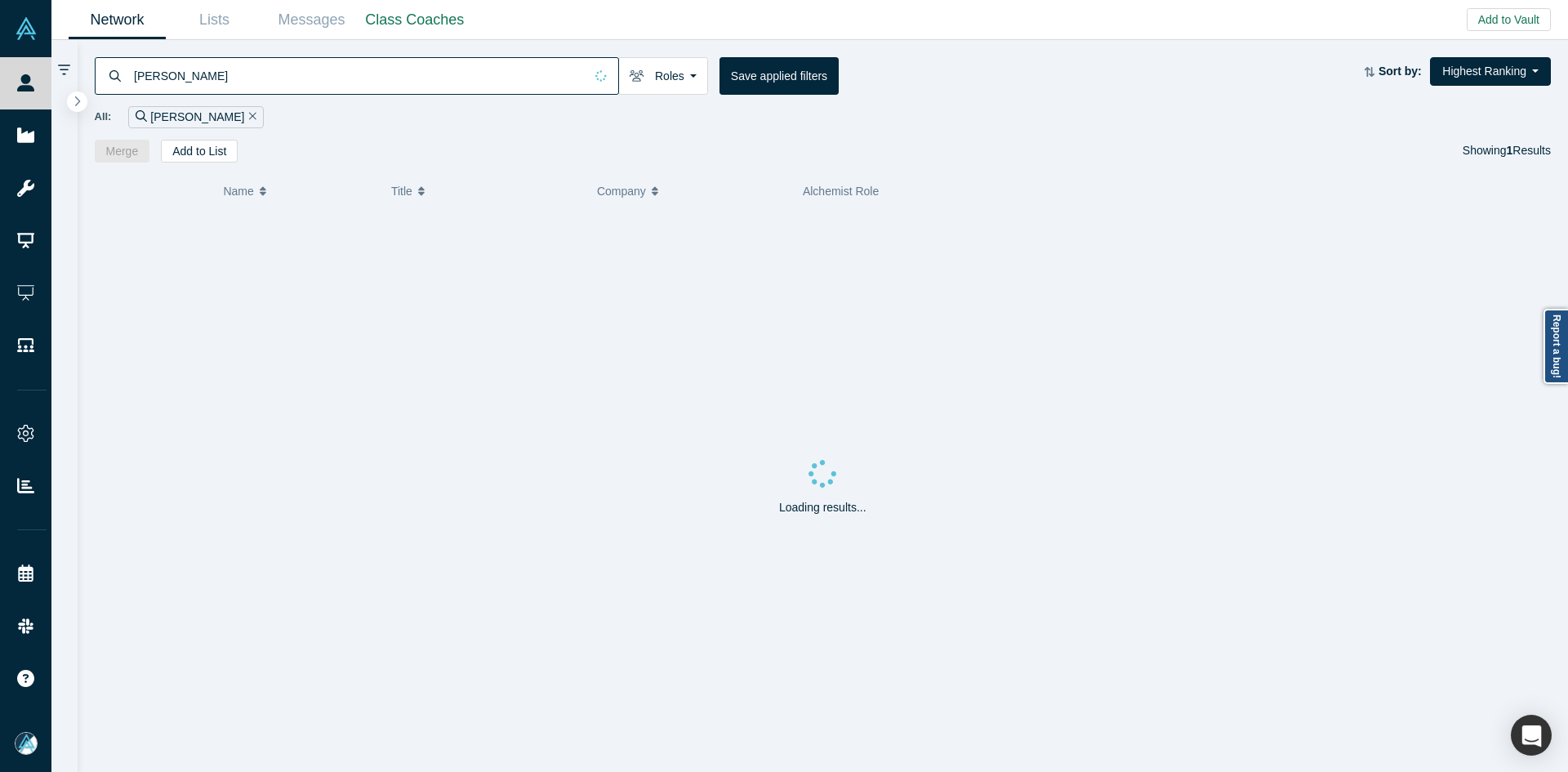
type input "Nick Pahade"
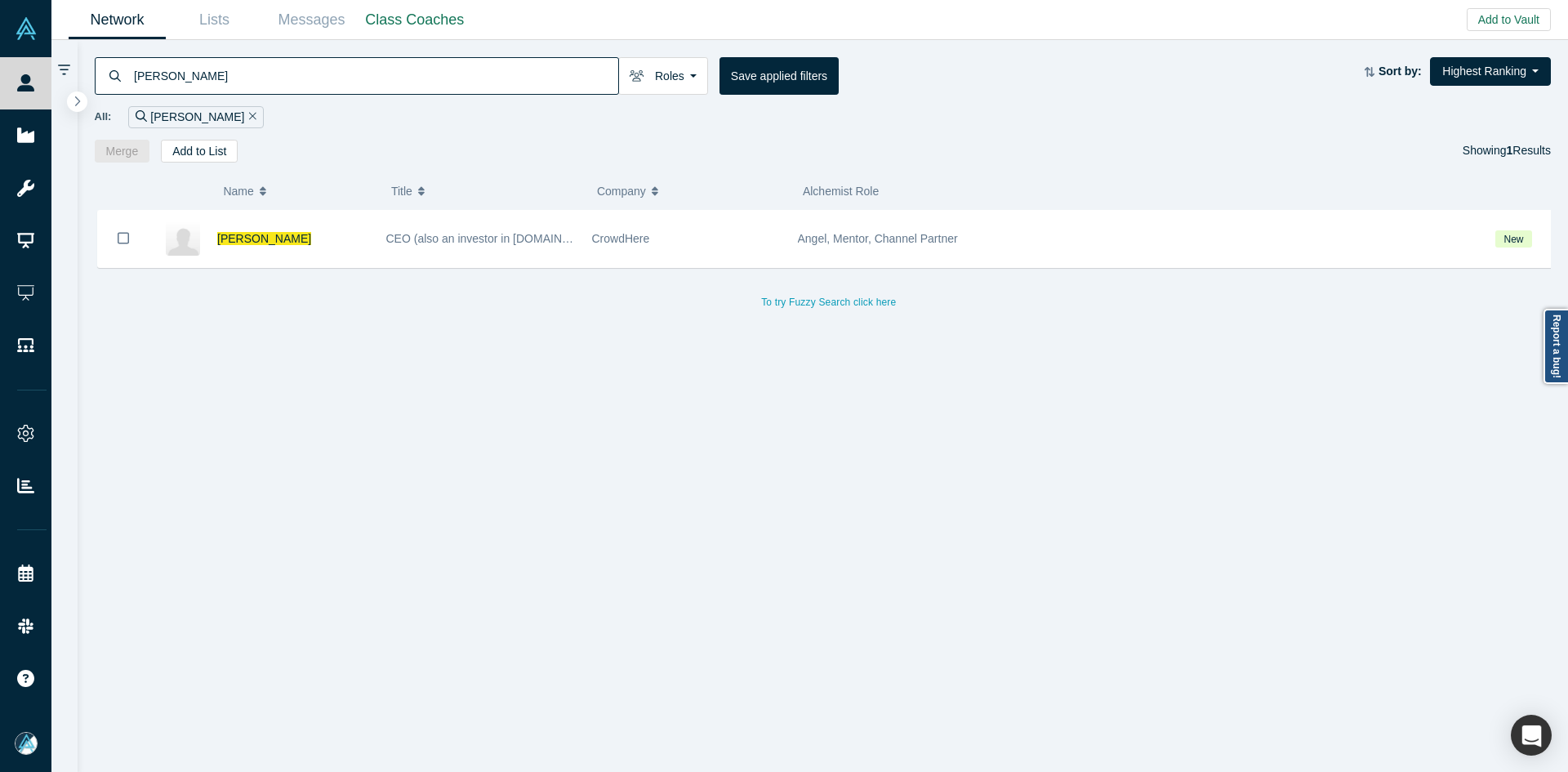
click at [699, 484] on div "Nick Pahade CEO (also an investor in Fuse.is) CrowdHere Angel, Mentor, Channel …" at bounding box center [828, 498] width 1469 height 575
drag, startPoint x: 125, startPoint y: 236, endPoint x: 265, endPoint y: 151, distance: 163.8
click at [125, 237] on icon "Bookmark" at bounding box center [123, 238] width 12 height 15
click at [212, 150] on button "Add to List" at bounding box center [199, 151] width 77 height 23
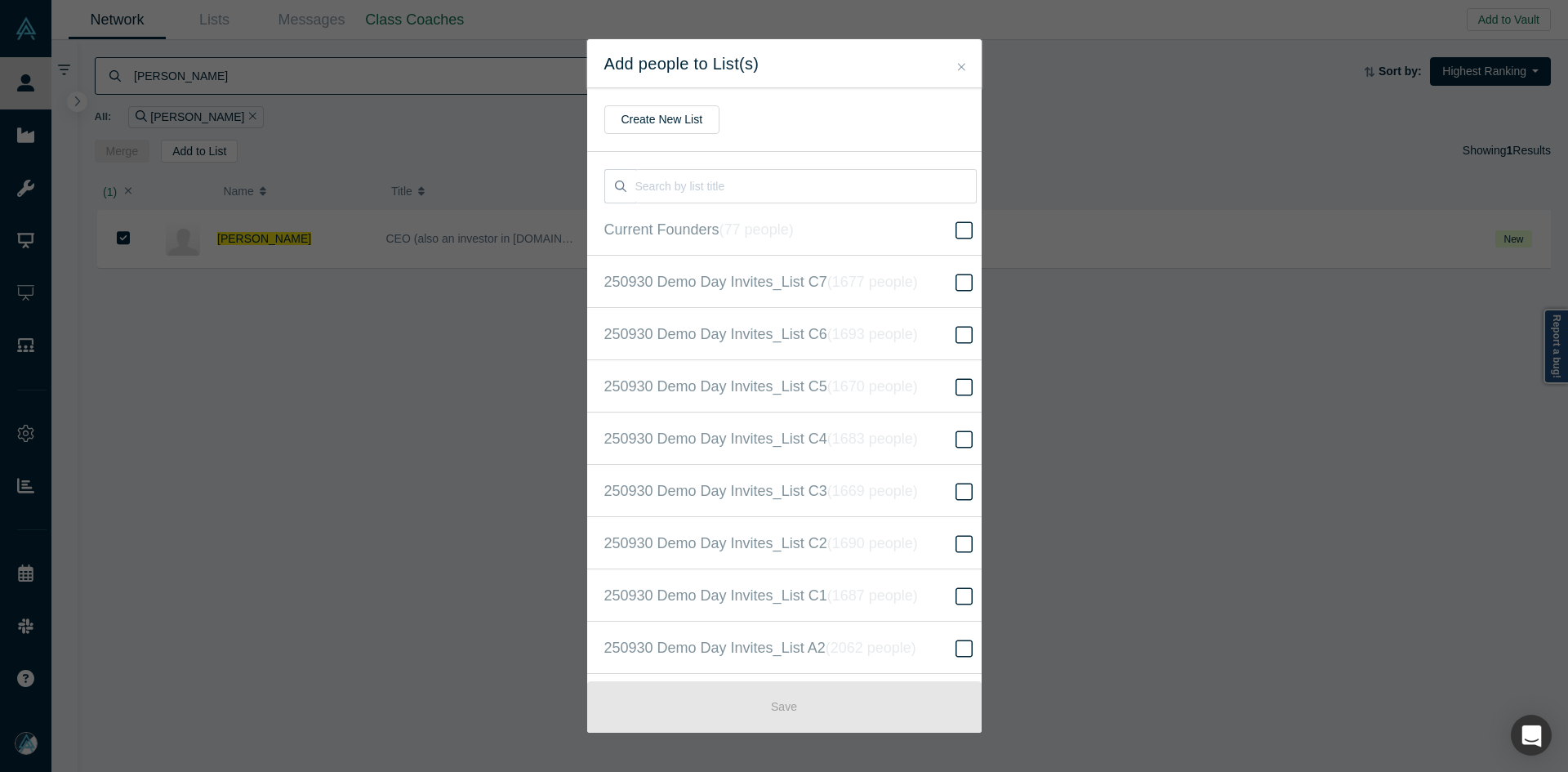
click at [0, 0] on input "250930 Demo Day Invites_Base List ( 16628 people )" at bounding box center [0, 0] width 0 height 0
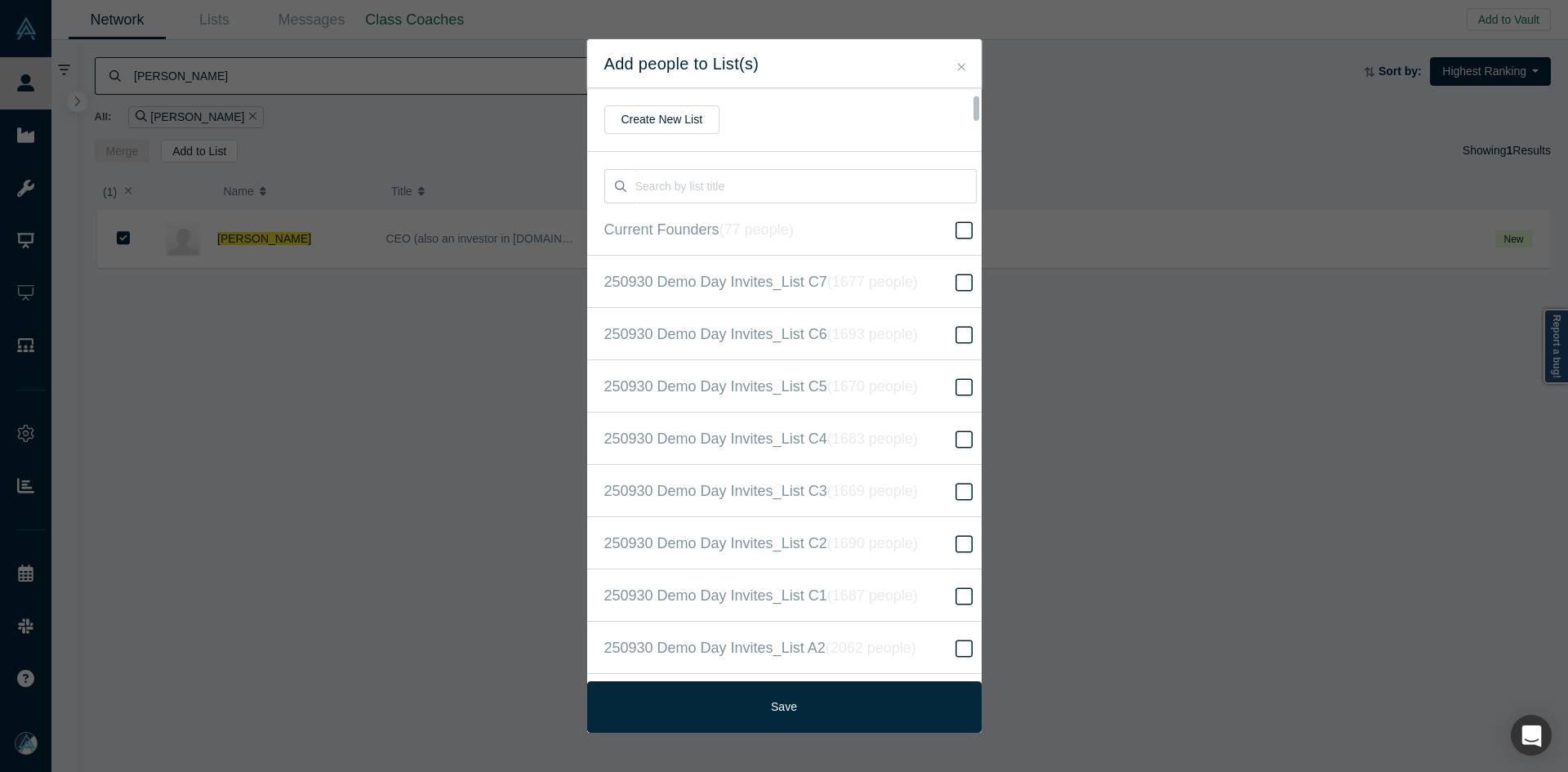
scroll to position [419, 0]
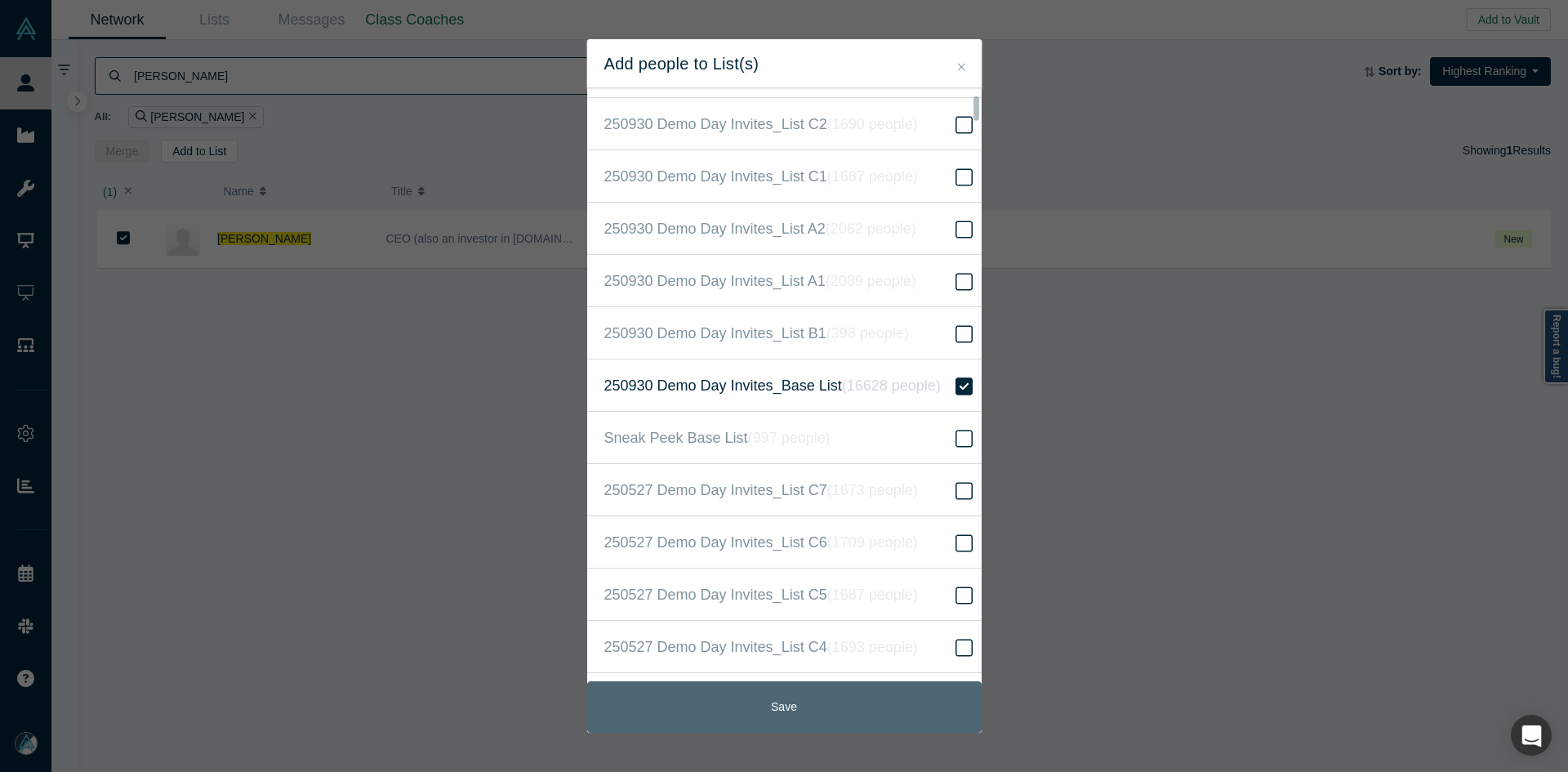
click at [823, 709] on button "Save" at bounding box center [784, 708] width 394 height 52
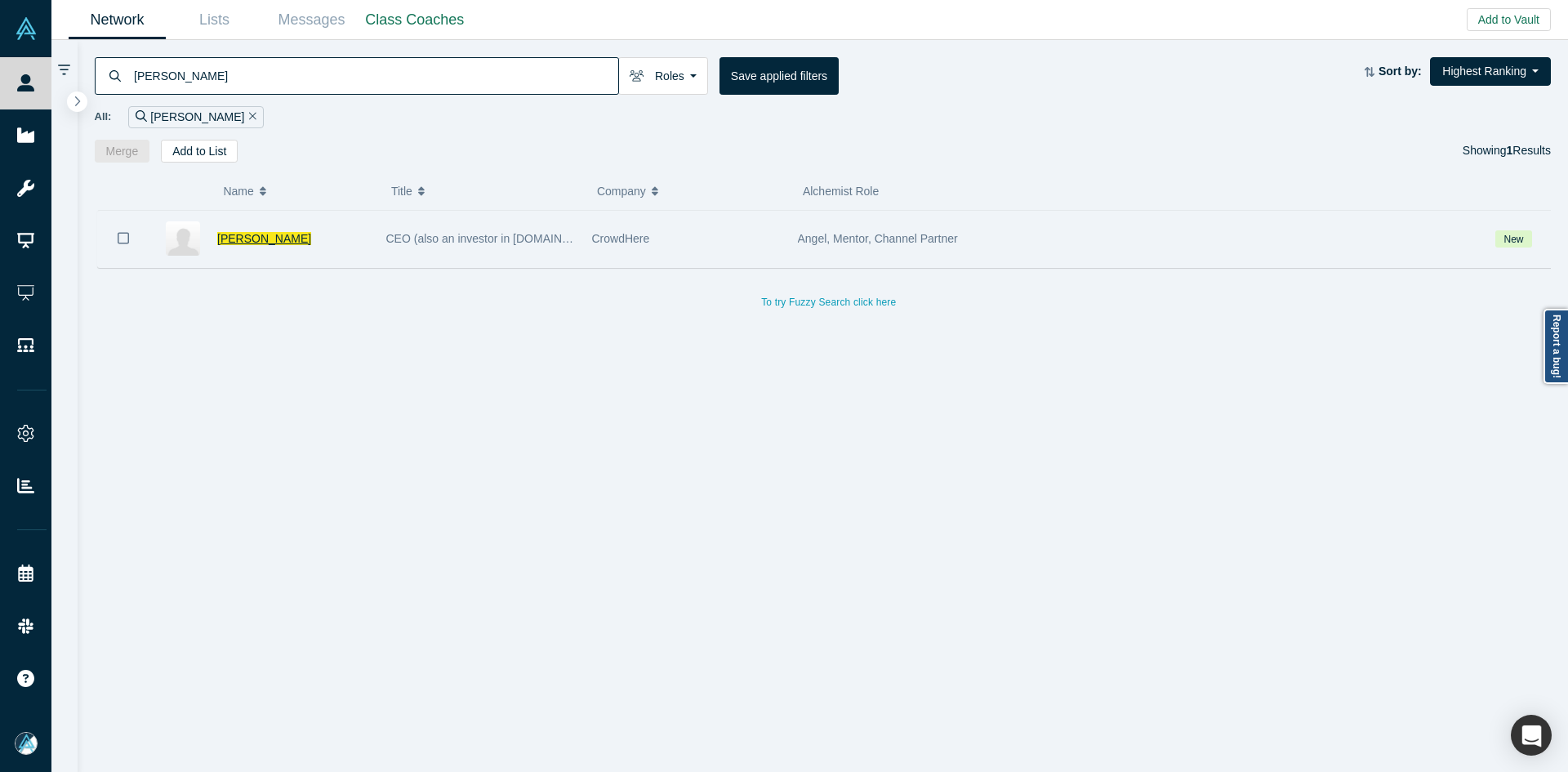
click at [260, 240] on span "Nick Pahade" at bounding box center [264, 239] width 94 height 13
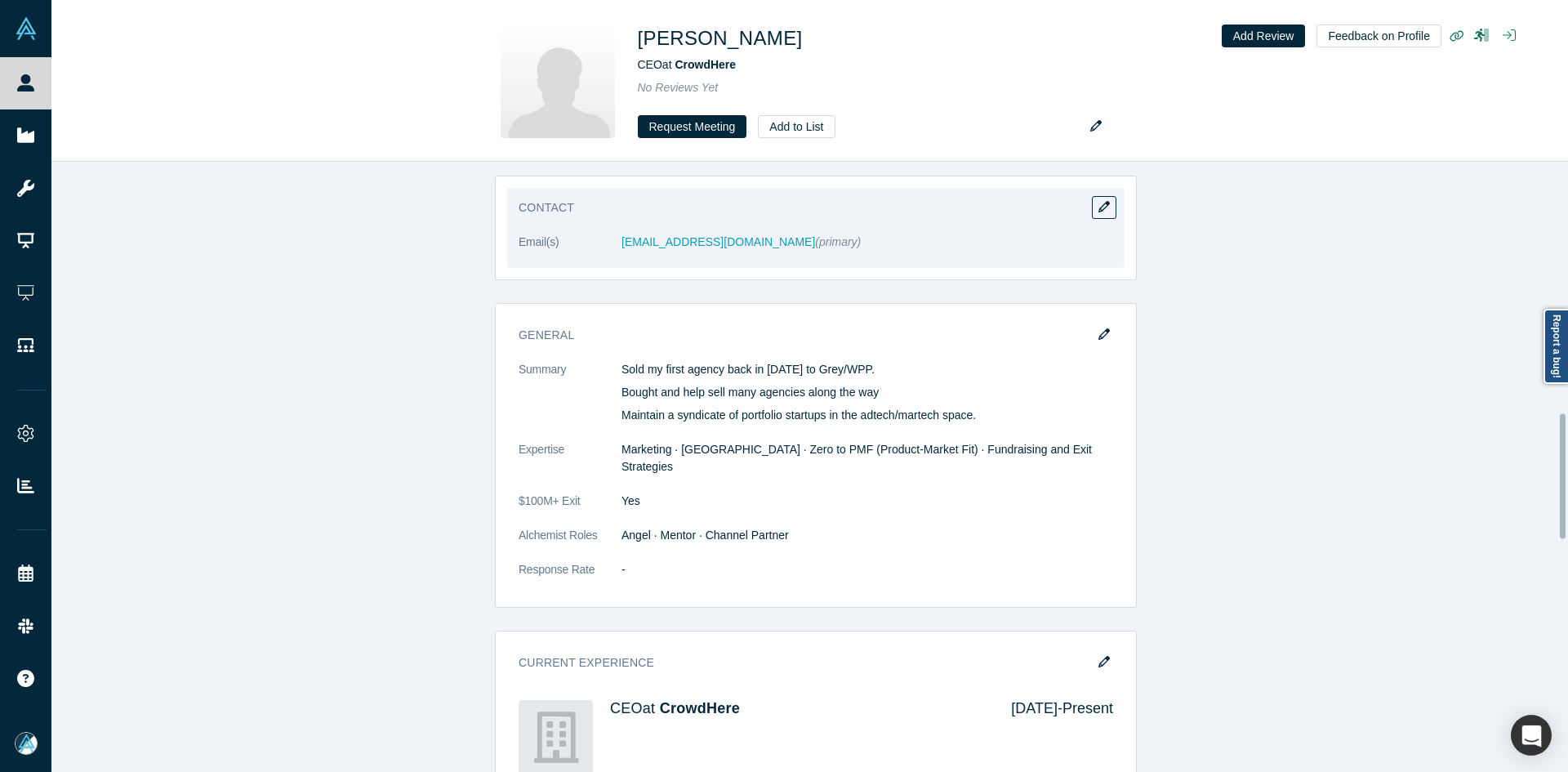
scroll to position [1226, 0]
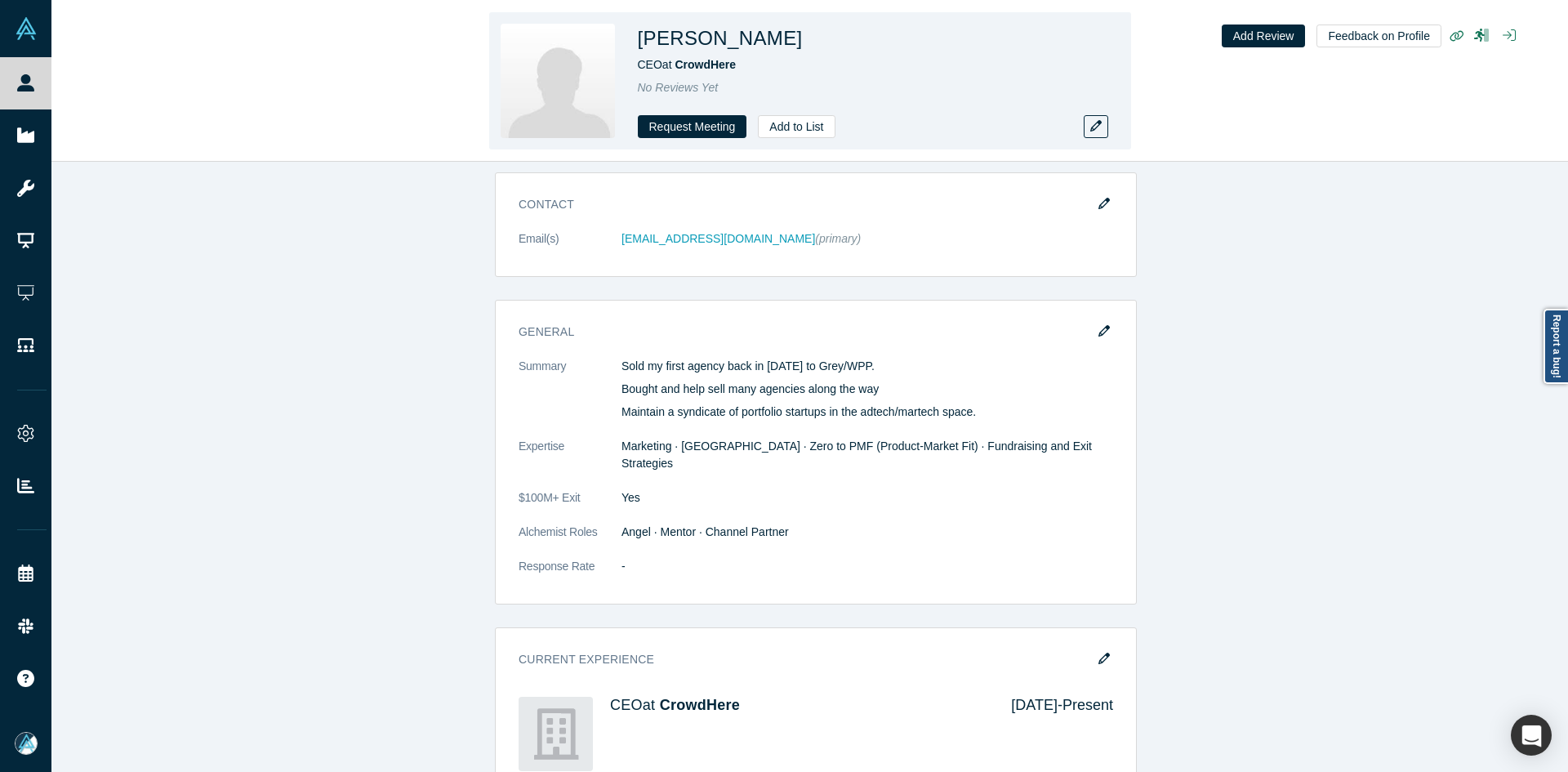
click at [722, 45] on h1 "Nick Pahade" at bounding box center [720, 38] width 165 height 29
copy h1 "Nick Pahade"
click at [722, 45] on h1 "Nick Pahade" at bounding box center [720, 38] width 165 height 29
click at [1092, 126] on icon "button" at bounding box center [1095, 126] width 12 height 12
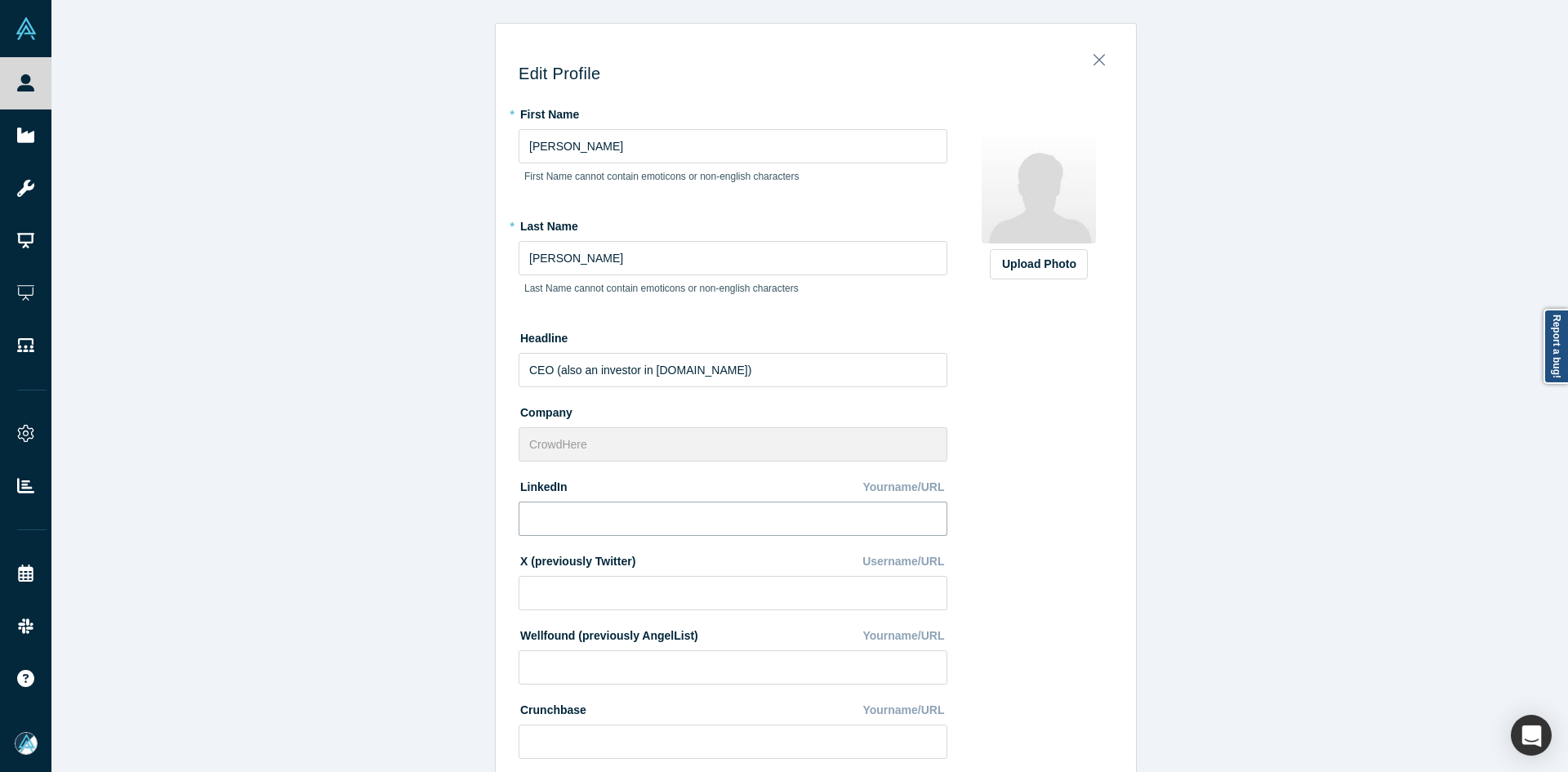
click at [676, 517] on input at bounding box center [733, 519] width 429 height 35
paste input "https://www.linkedin.com/in/nickpahade/"
type input "https://www.linkedin.com/in/nickpahade/"
click at [1008, 258] on div "Upload Photo" at bounding box center [1039, 264] width 74 height 17
click at [0, 0] on input "Upload Photo" at bounding box center [0, 0] width 0 height 0
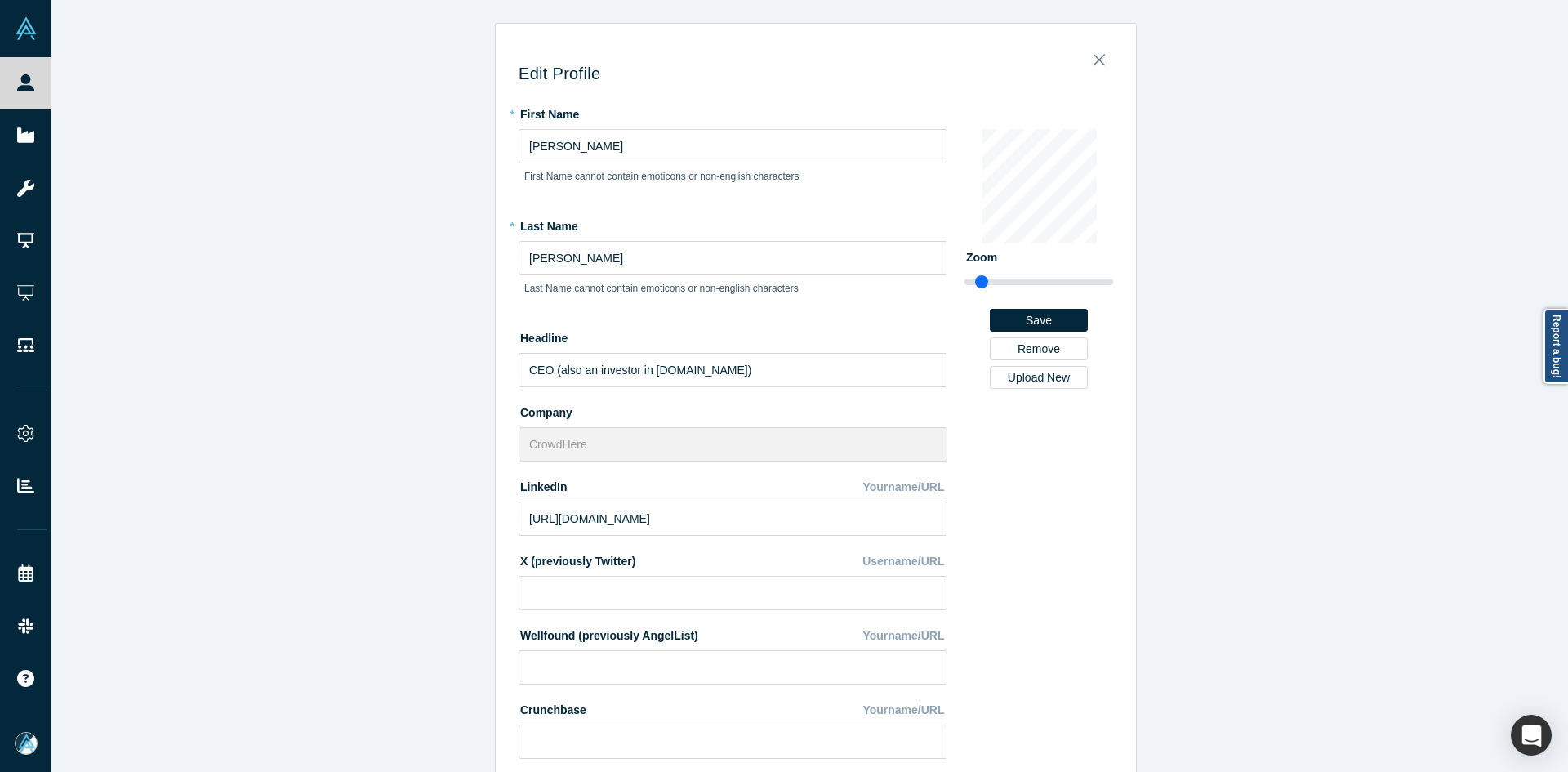
scroll to position [409, 0]
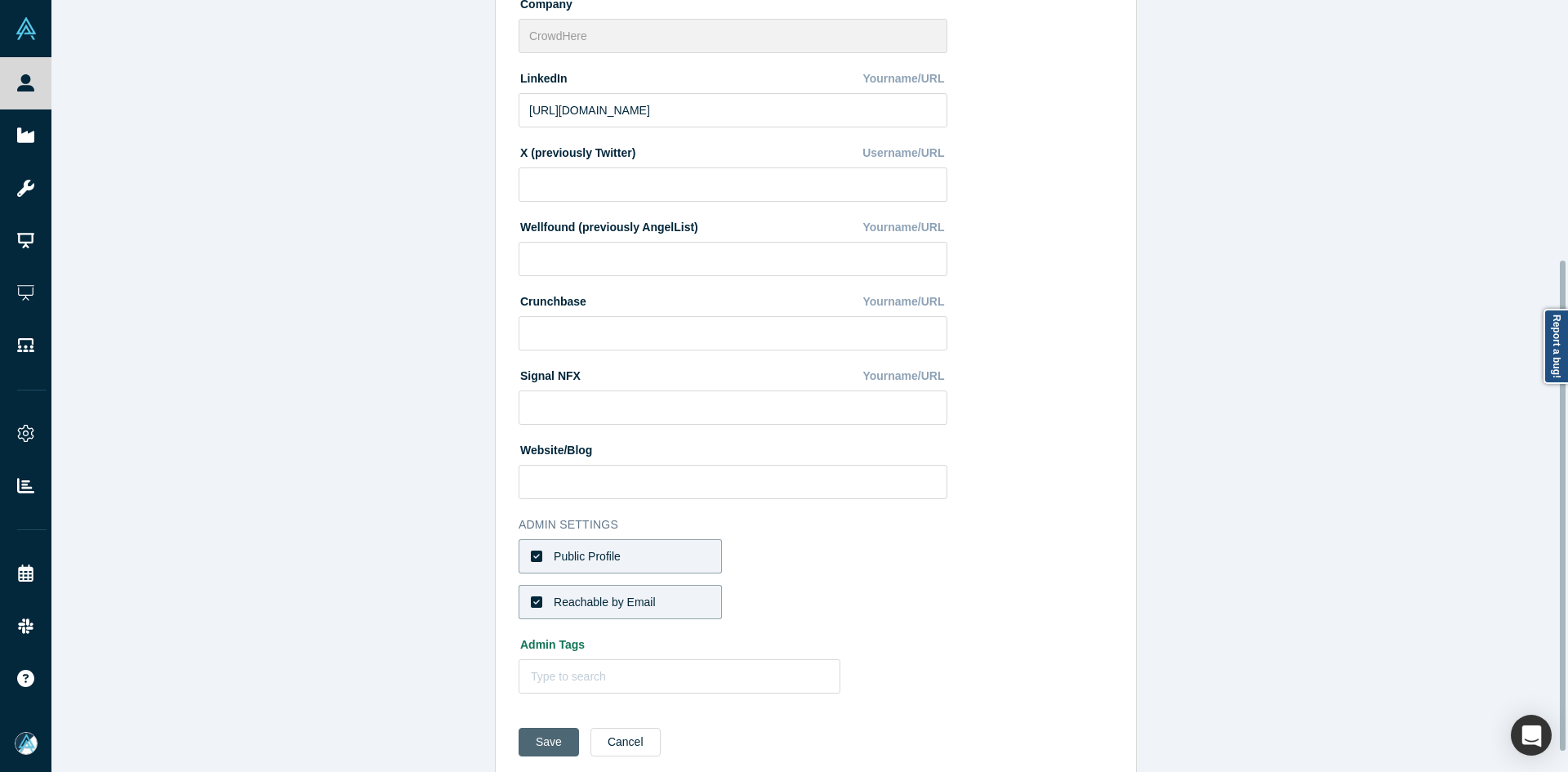
click at [538, 750] on button "Save" at bounding box center [549, 743] width 61 height 28
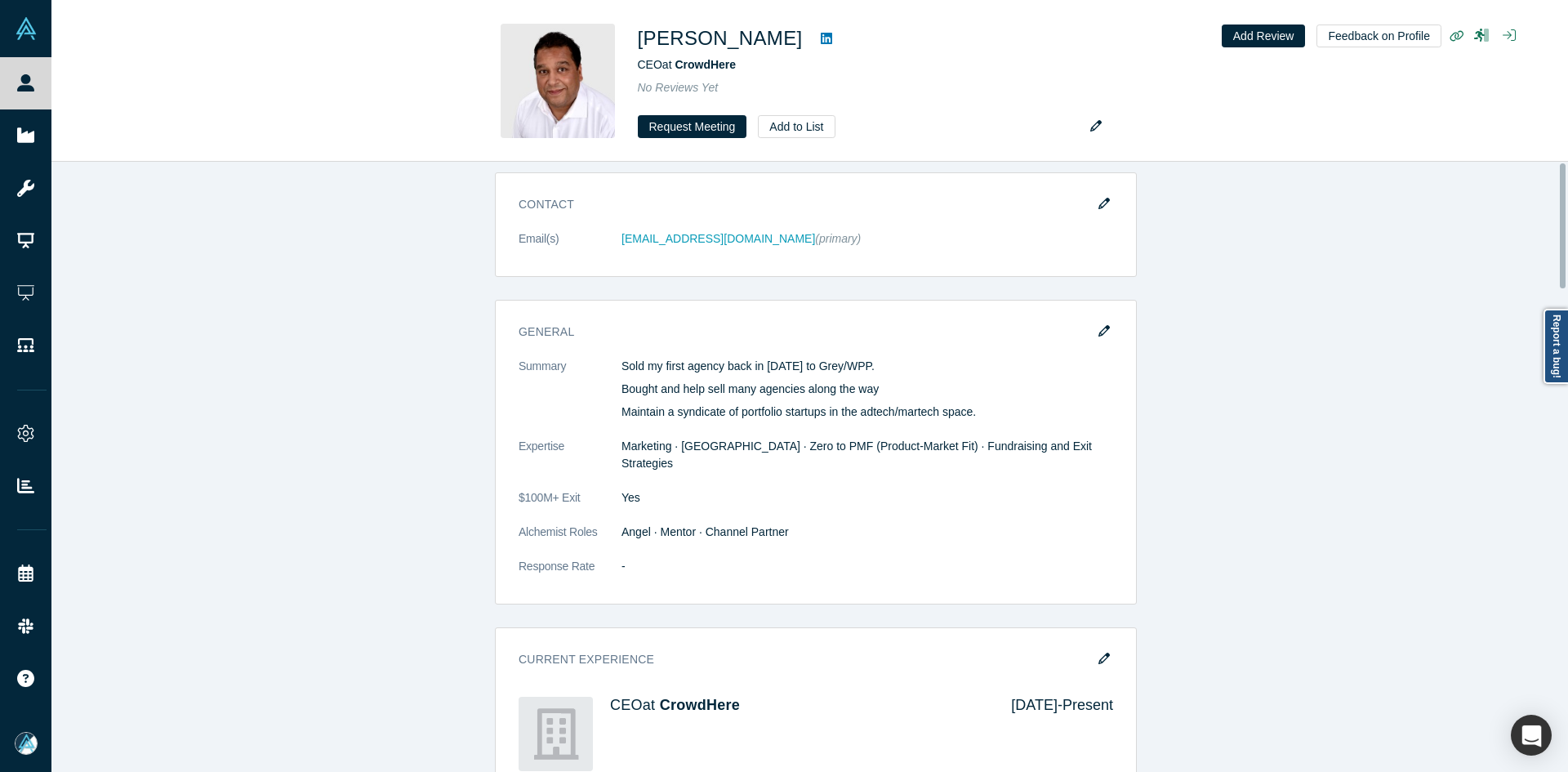
scroll to position [0, 0]
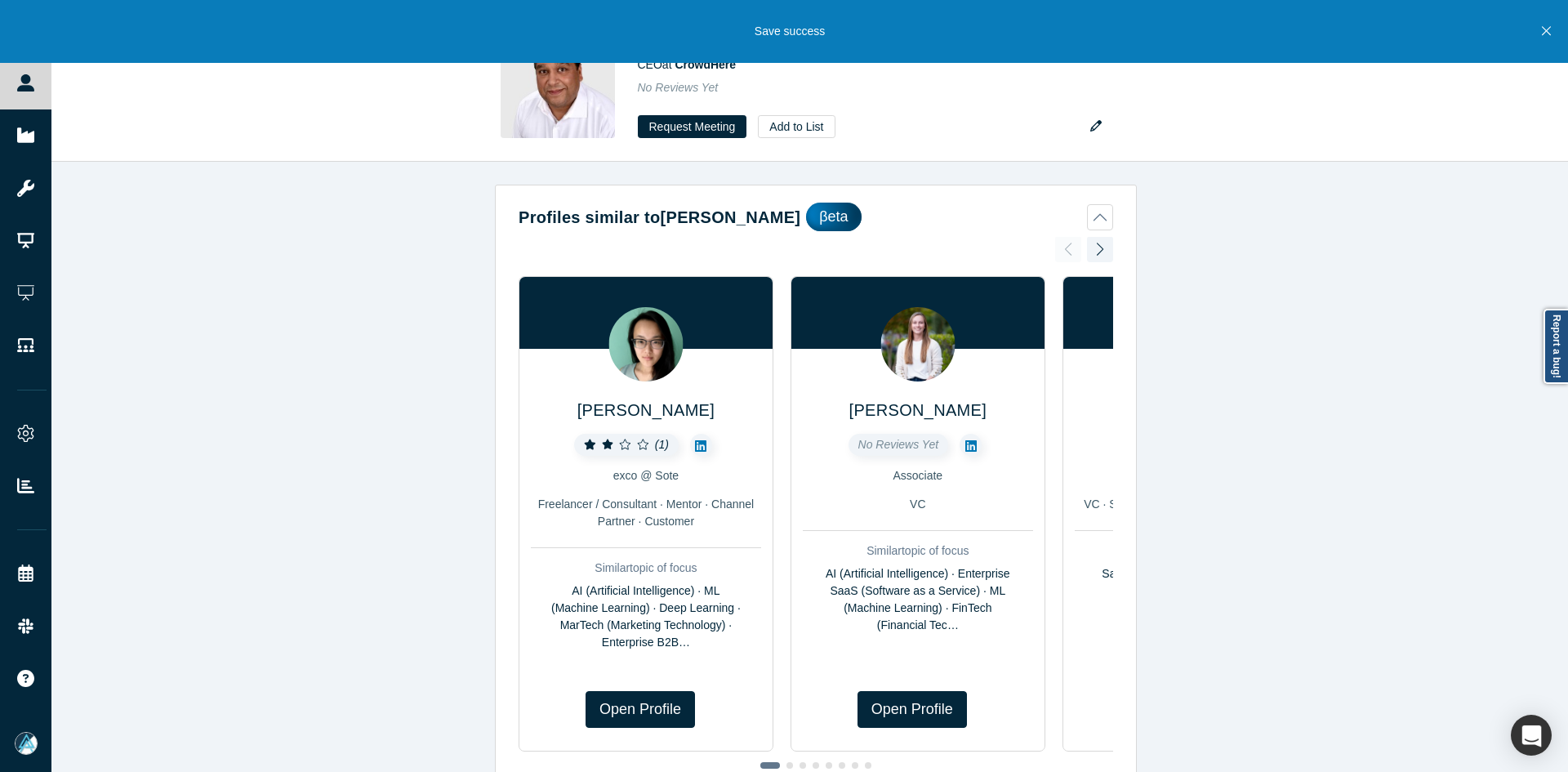
click at [1553, 30] on button "Close" at bounding box center [1547, 31] width 20 height 63
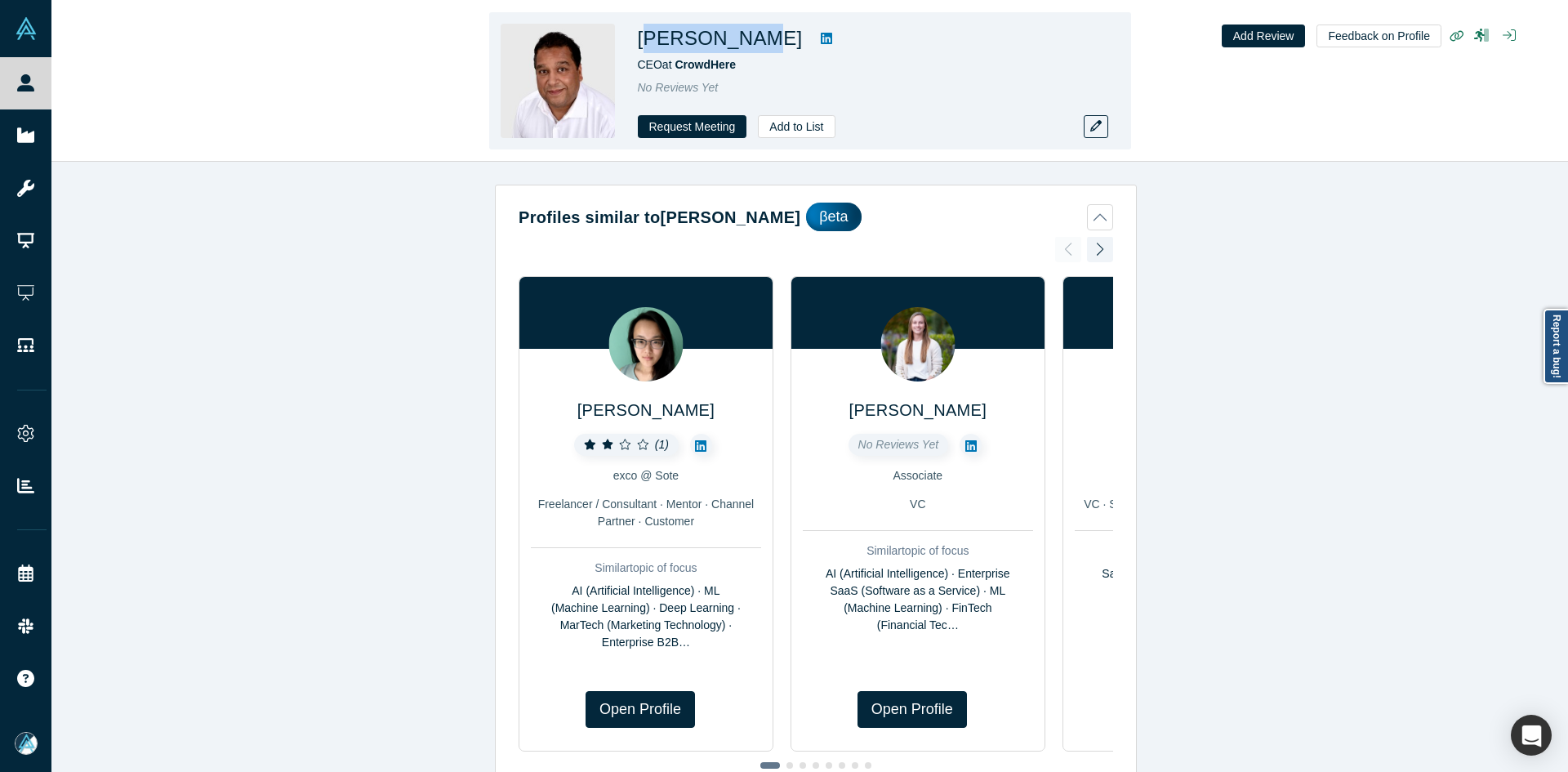
copy h1 "ick Pahade"
copy h1 "Nick Pahade"
drag, startPoint x: 746, startPoint y: 41, endPoint x: 649, endPoint y: 45, distance: 97.1
click at [642, 45] on h1 "Nick Pahade" at bounding box center [720, 38] width 165 height 29
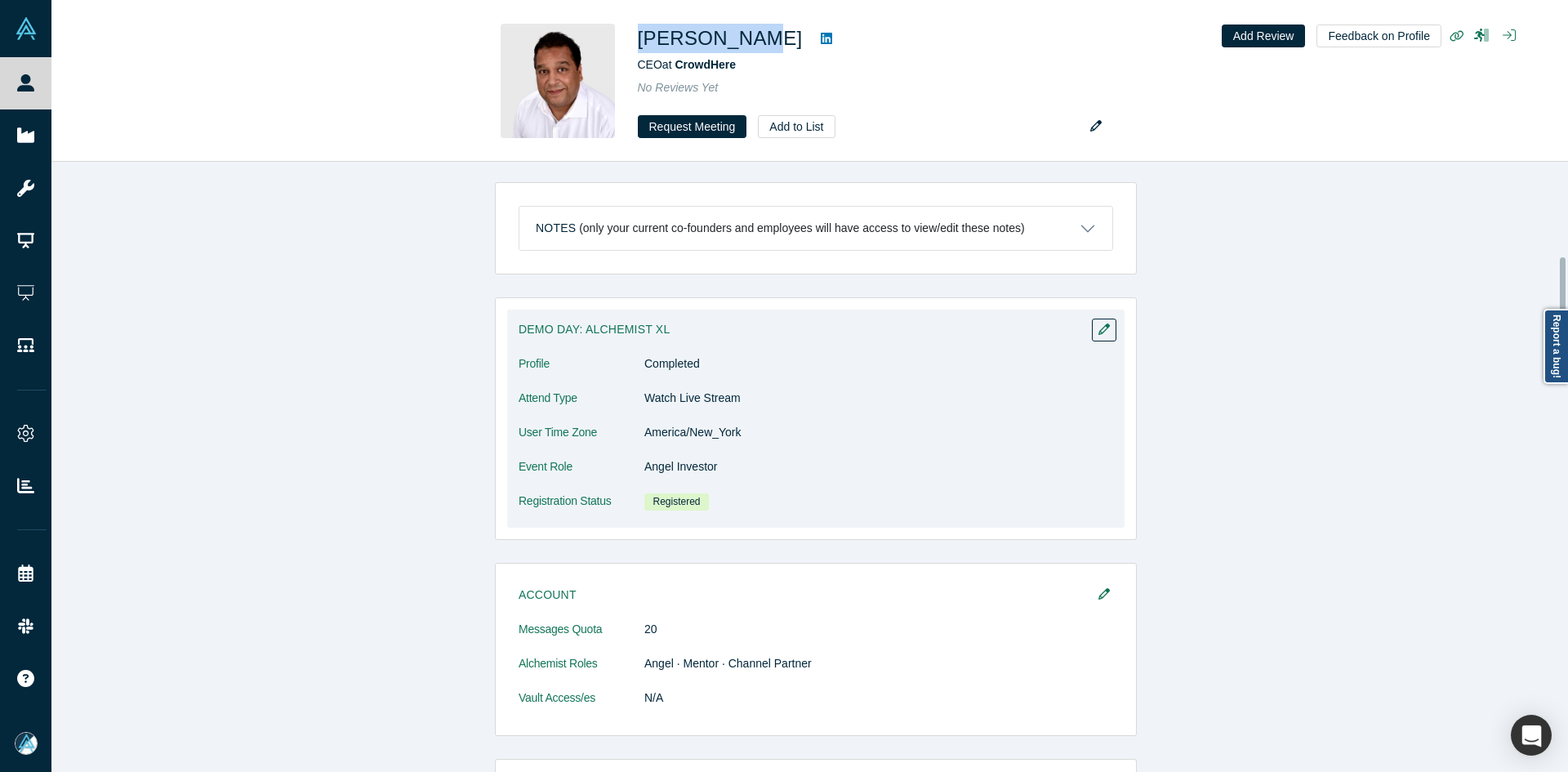
scroll to position [735, 0]
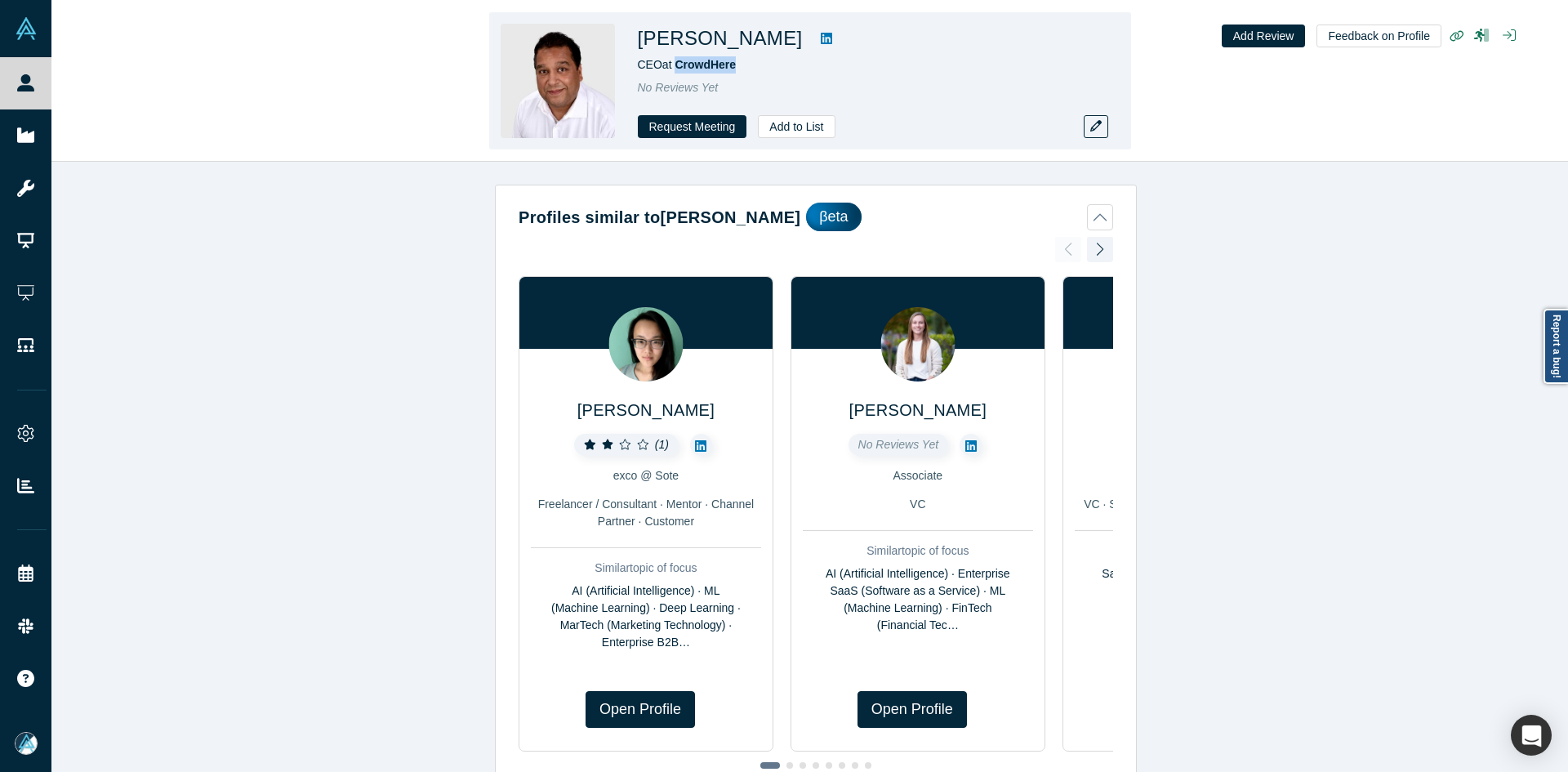
copy span "CrowdHere"
drag, startPoint x: 772, startPoint y: 64, endPoint x: 674, endPoint y: 64, distance: 98.0
click at [674, 64] on div "CEO at CrowdHere" at bounding box center [867, 64] width 457 height 17
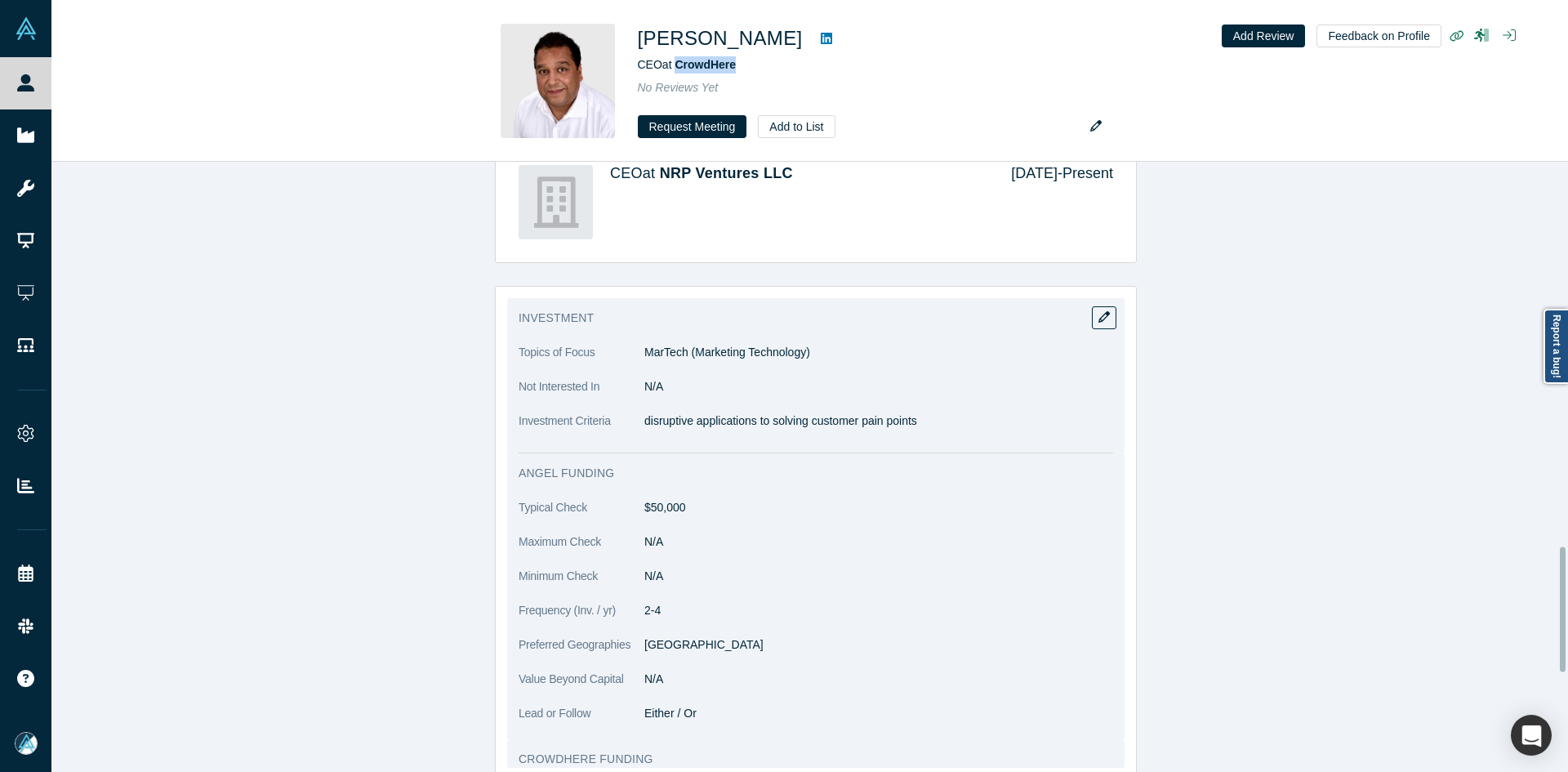
scroll to position [1880, 0]
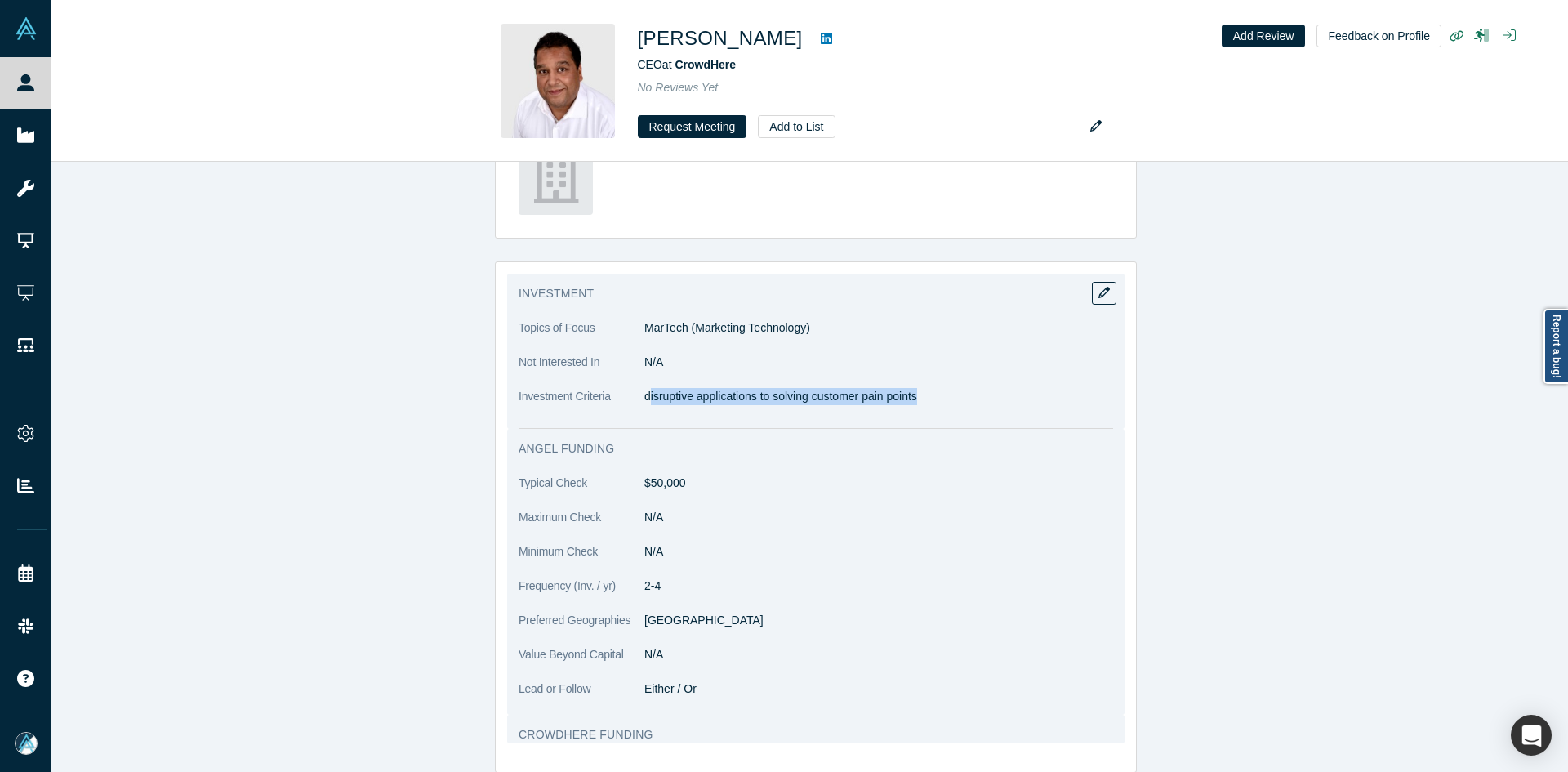
copy p "isruptive applications to solving customer pain points"
drag, startPoint x: 918, startPoint y: 396, endPoint x: 644, endPoint y: 404, distance: 274.1
click at [644, 404] on p "disruptive applications to solving customer pain points" at bounding box center [878, 396] width 469 height 17
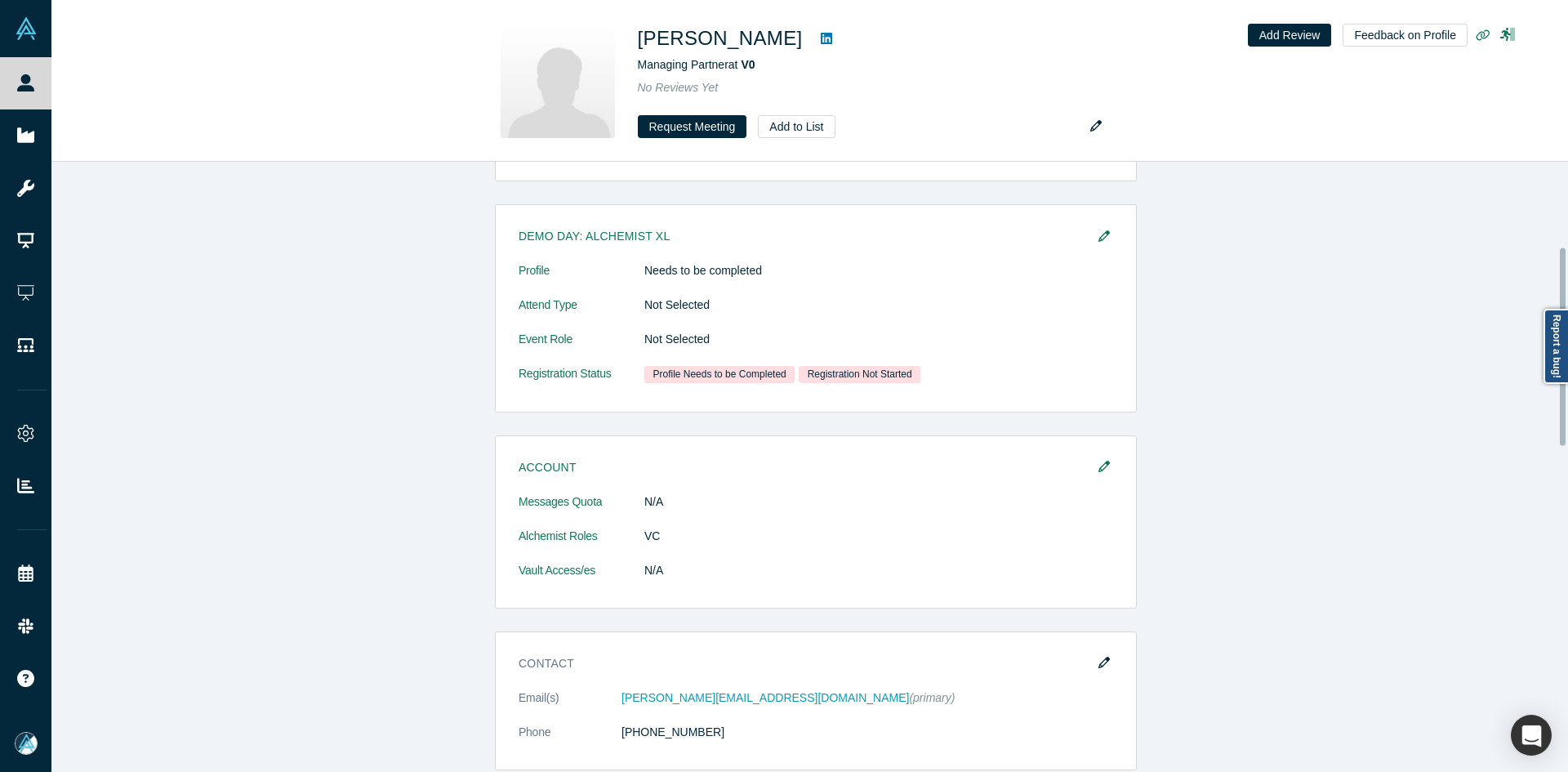
scroll to position [409, 0]
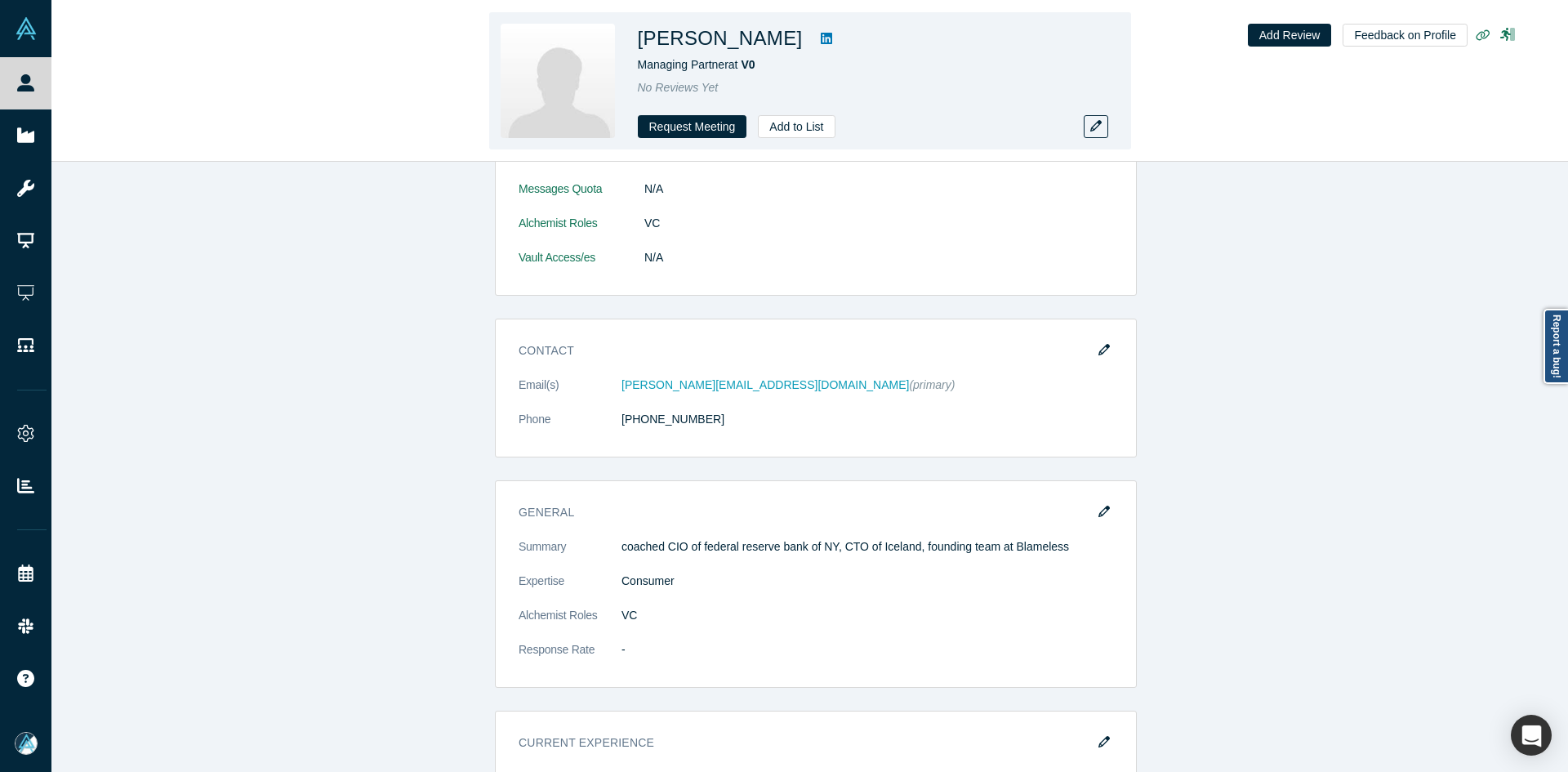
click at [821, 45] on icon at bounding box center [827, 38] width 12 height 13
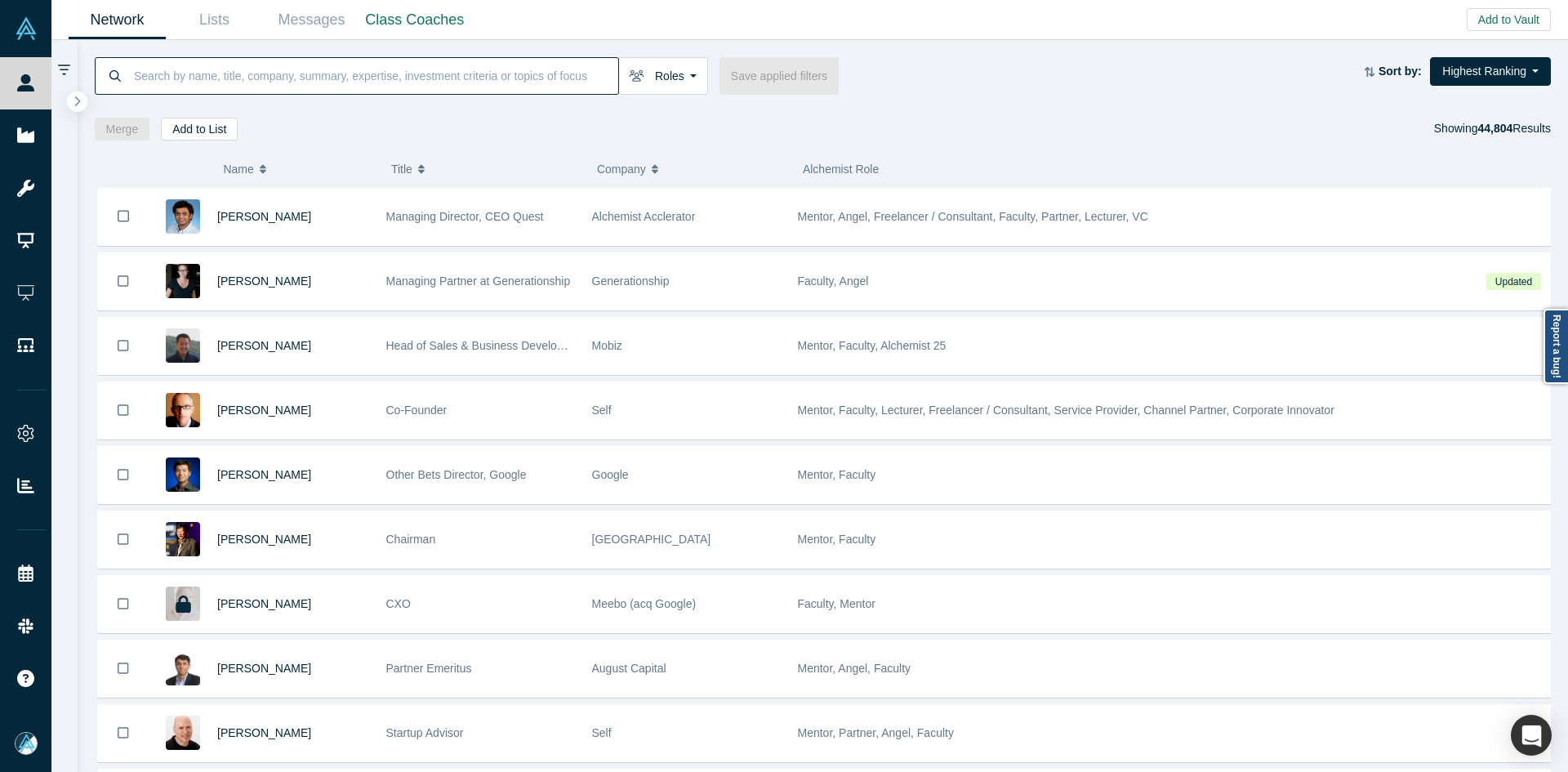
click at [377, 78] on input at bounding box center [376, 75] width 486 height 38
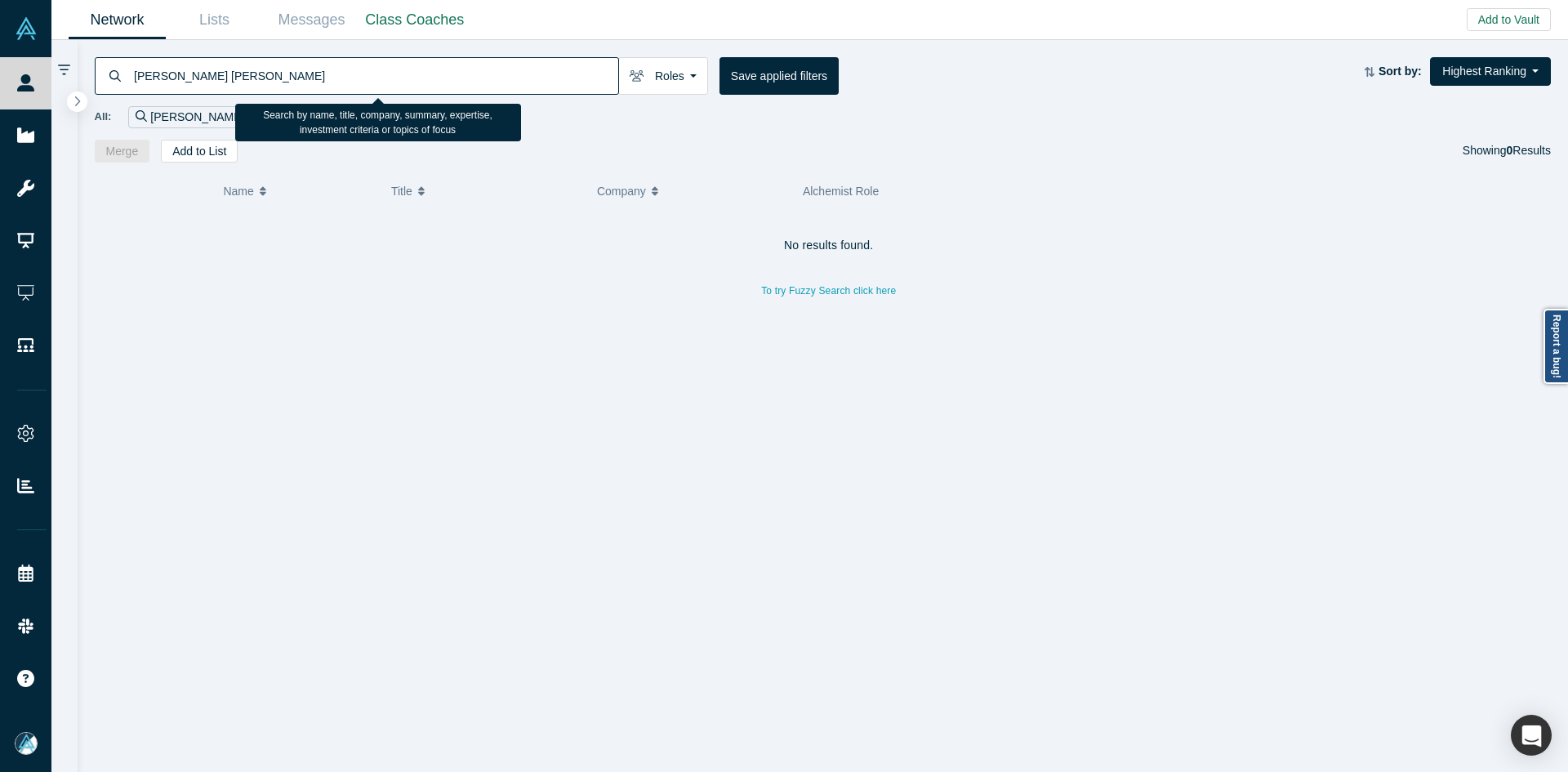
click at [339, 76] on input "lyon wang" at bounding box center [376, 75] width 486 height 38
drag, startPoint x: 141, startPoint y: 78, endPoint x: 65, endPoint y: 80, distance: 76.0
click at [65, 80] on div "lyon wong Roles Founders Faculty Mentors Alumni Mentor Angels VCs Corporate Inn…" at bounding box center [810, 406] width 1517 height 732
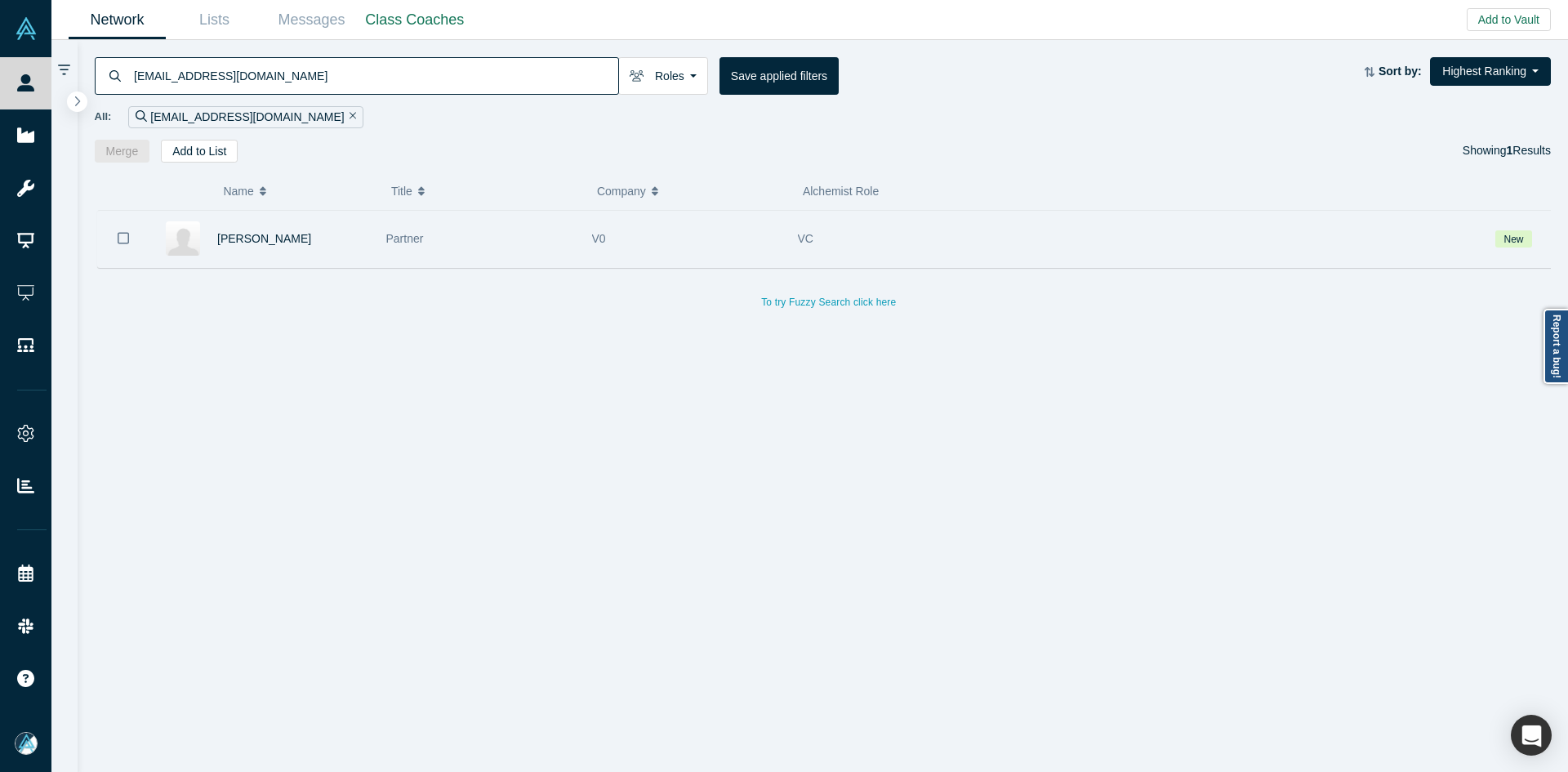
type input "[EMAIL_ADDRESS][DOMAIN_NAME]"
click at [233, 248] on div "[PERSON_NAME]" at bounding box center [293, 239] width 152 height 56
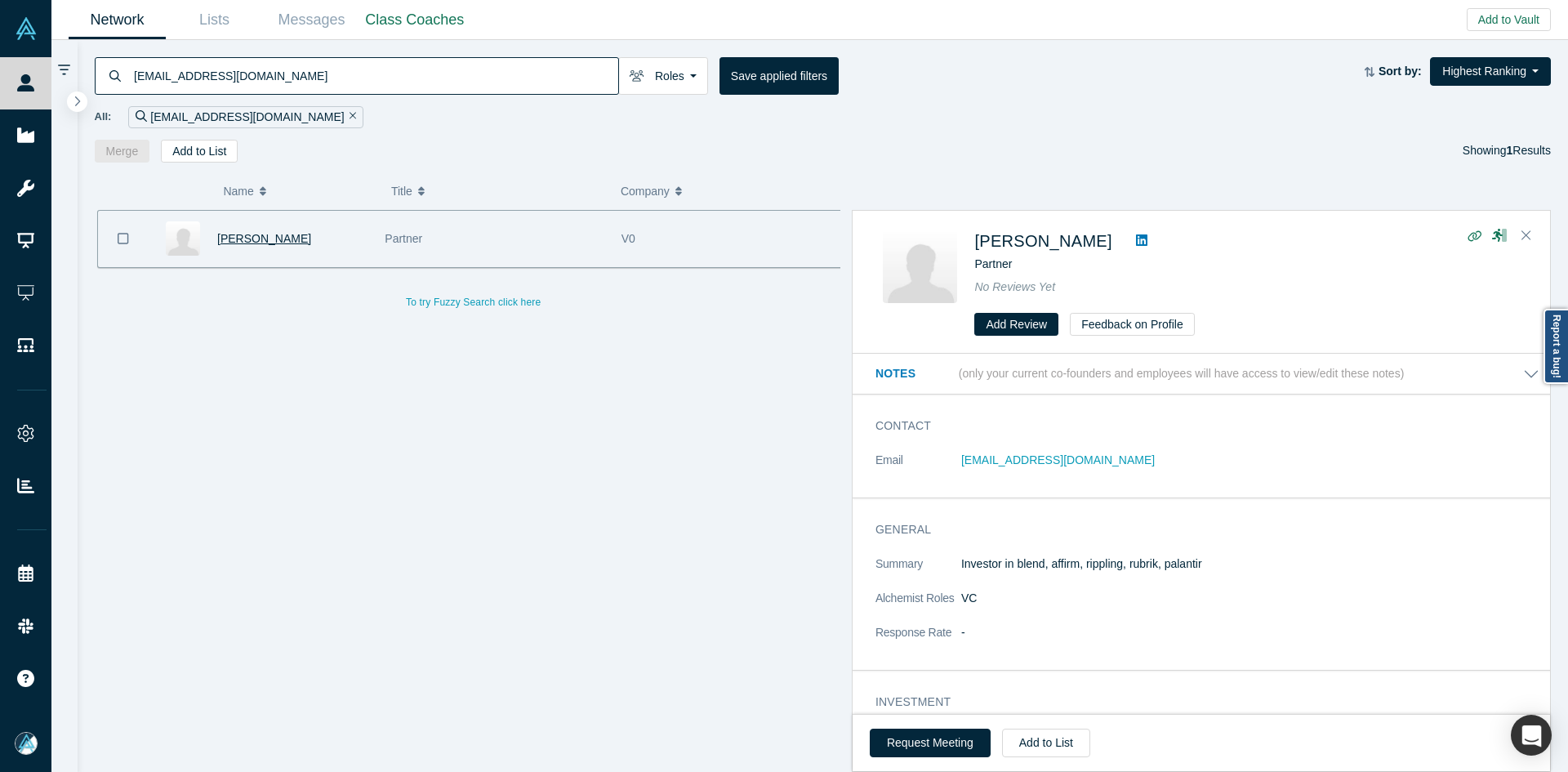
click at [239, 235] on span "[PERSON_NAME]" at bounding box center [264, 239] width 94 height 13
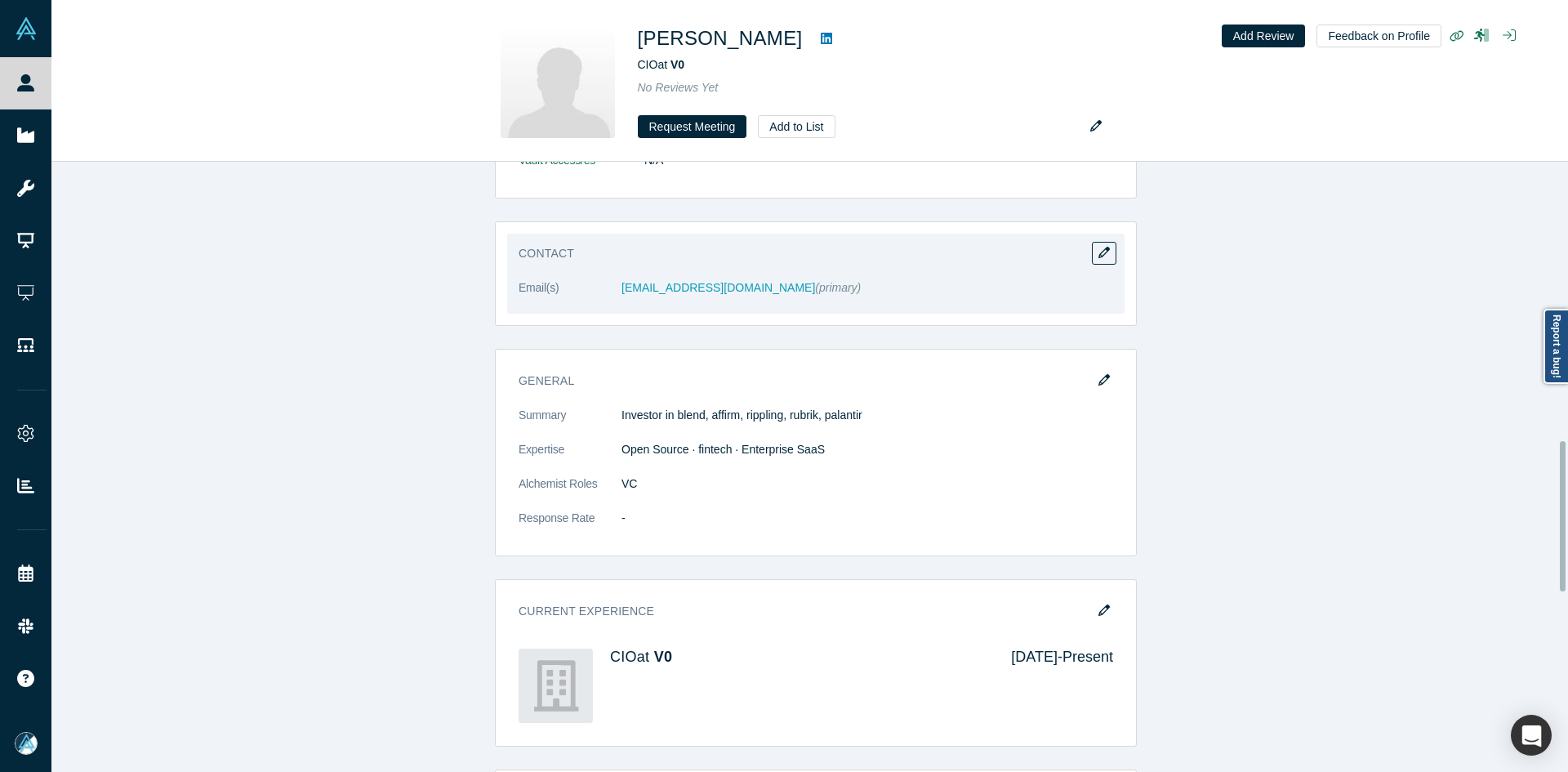
scroll to position [1144, 0]
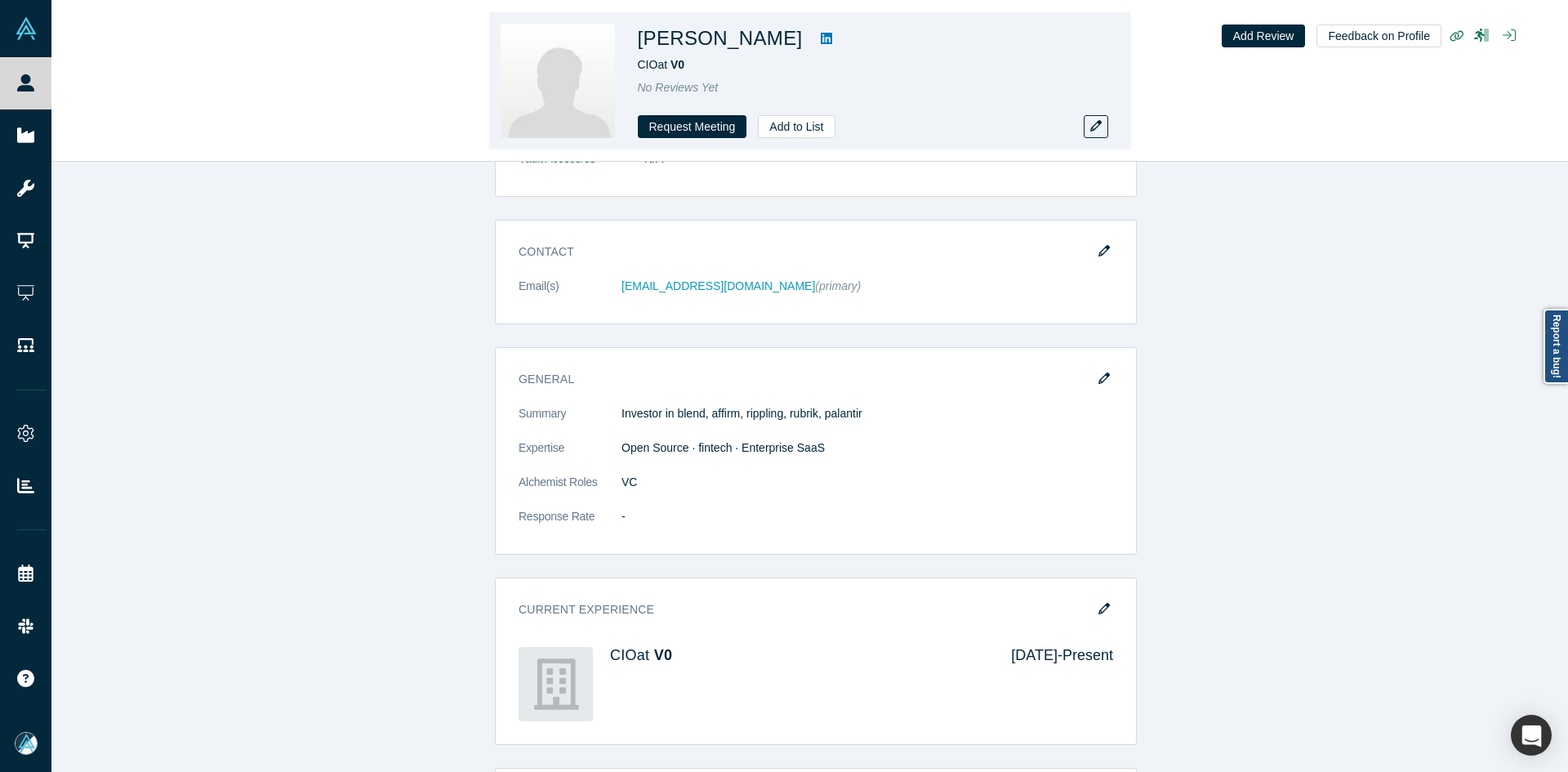
click at [821, 42] on icon at bounding box center [827, 38] width 12 height 13
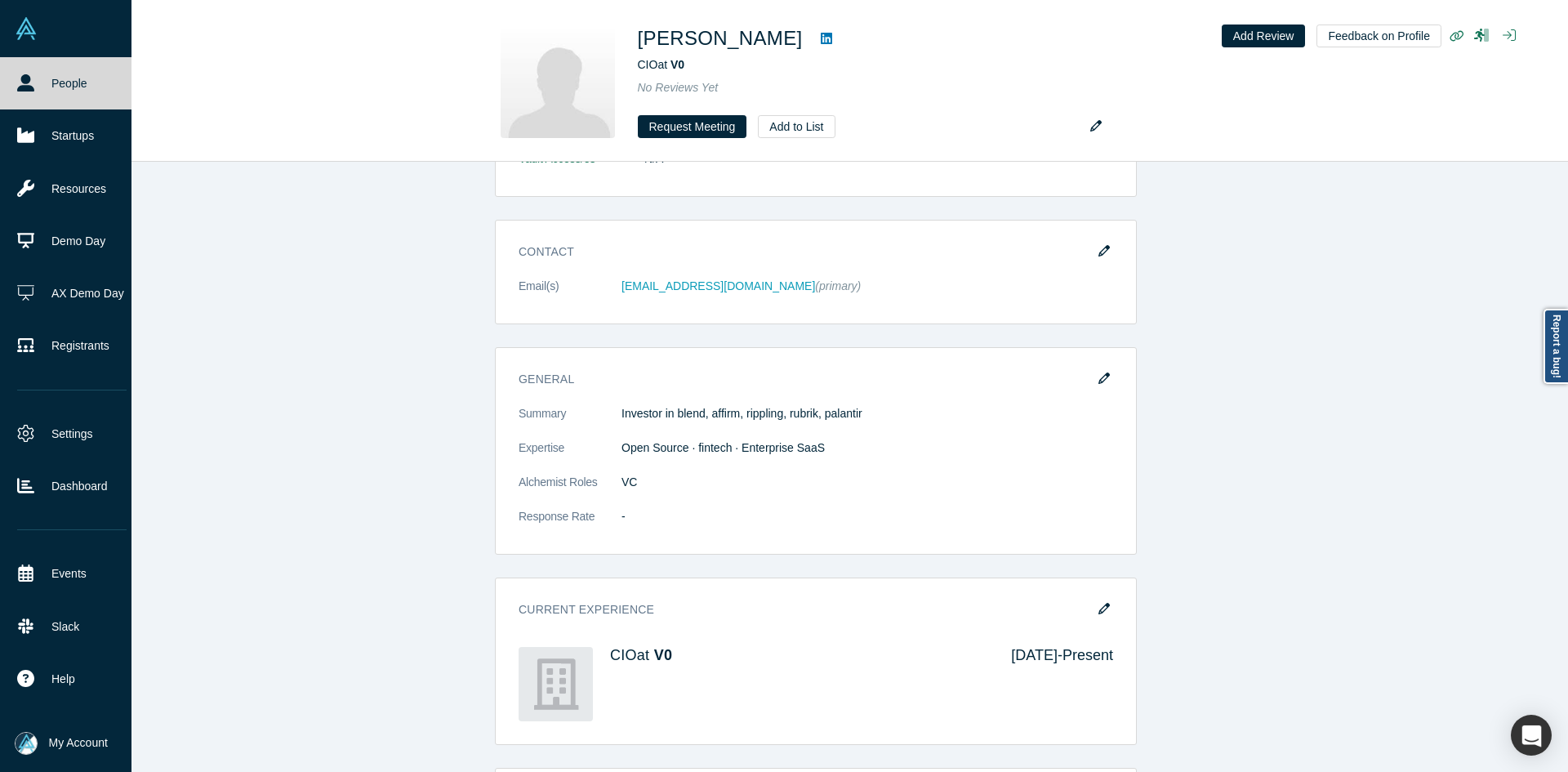
click at [43, 80] on link "People" at bounding box center [72, 83] width 144 height 53
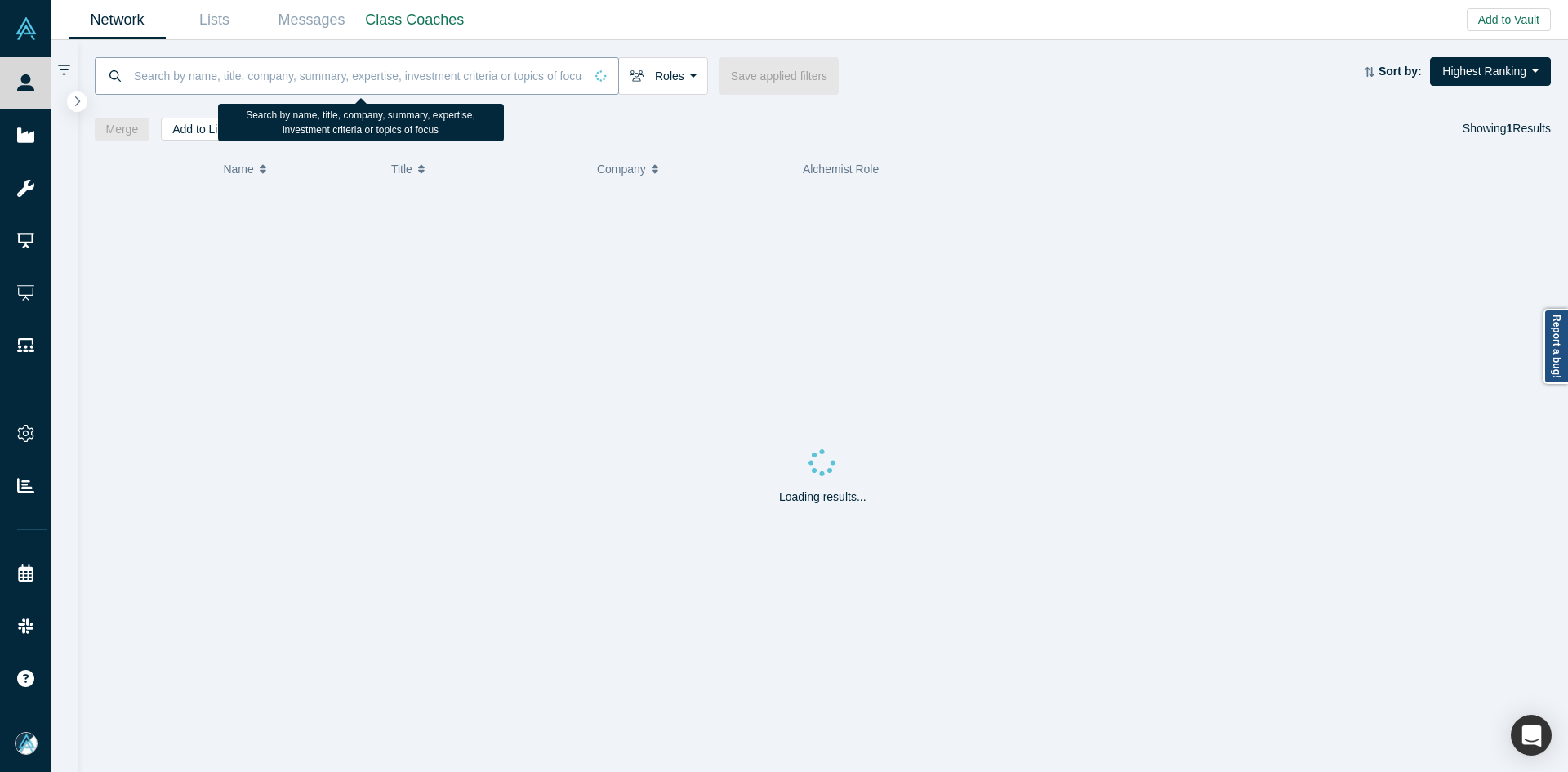
click at [350, 68] on input at bounding box center [359, 75] width 452 height 38
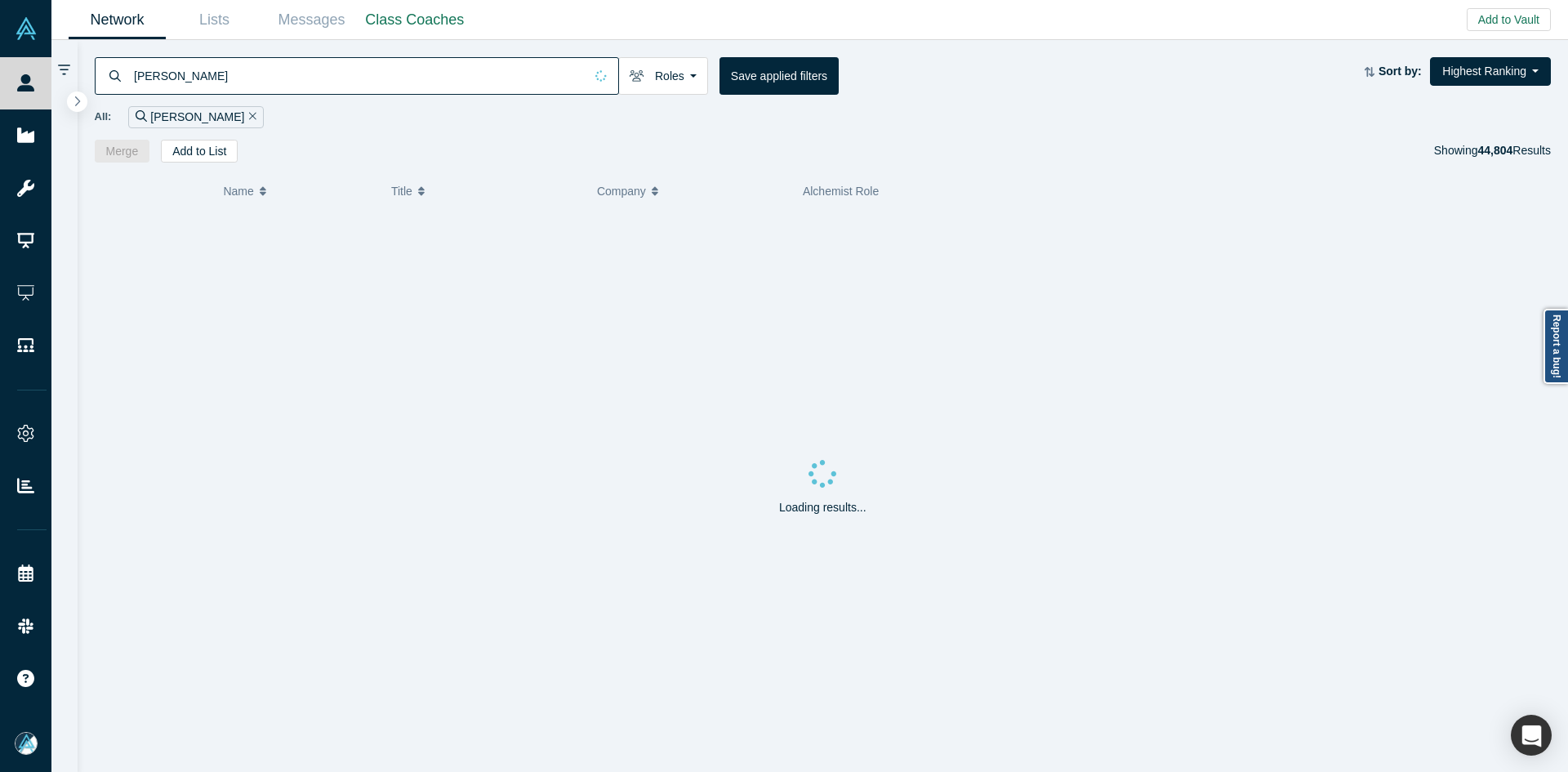
type input "[PERSON_NAME]"
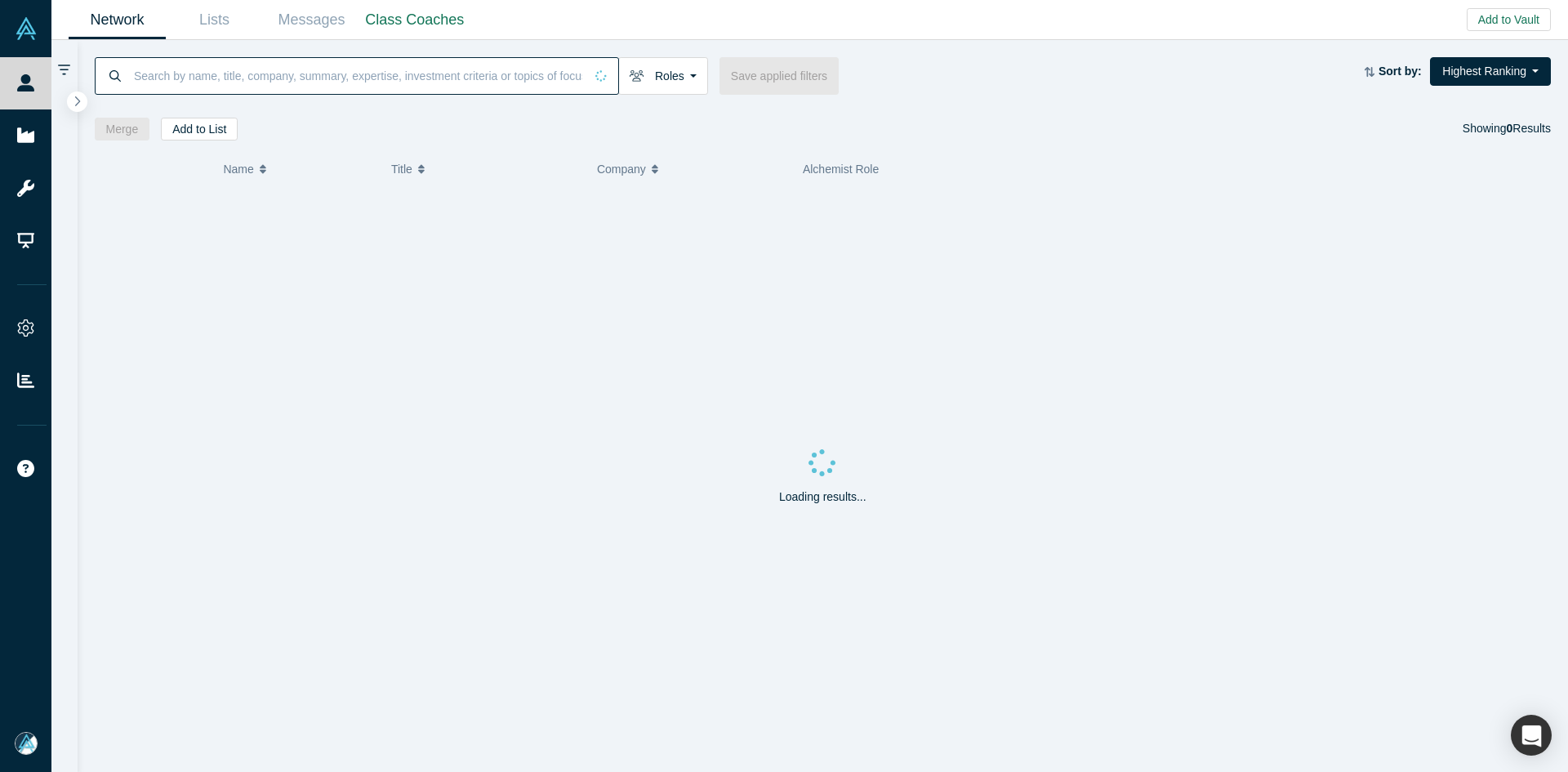
click at [445, 59] on input at bounding box center [359, 75] width 452 height 38
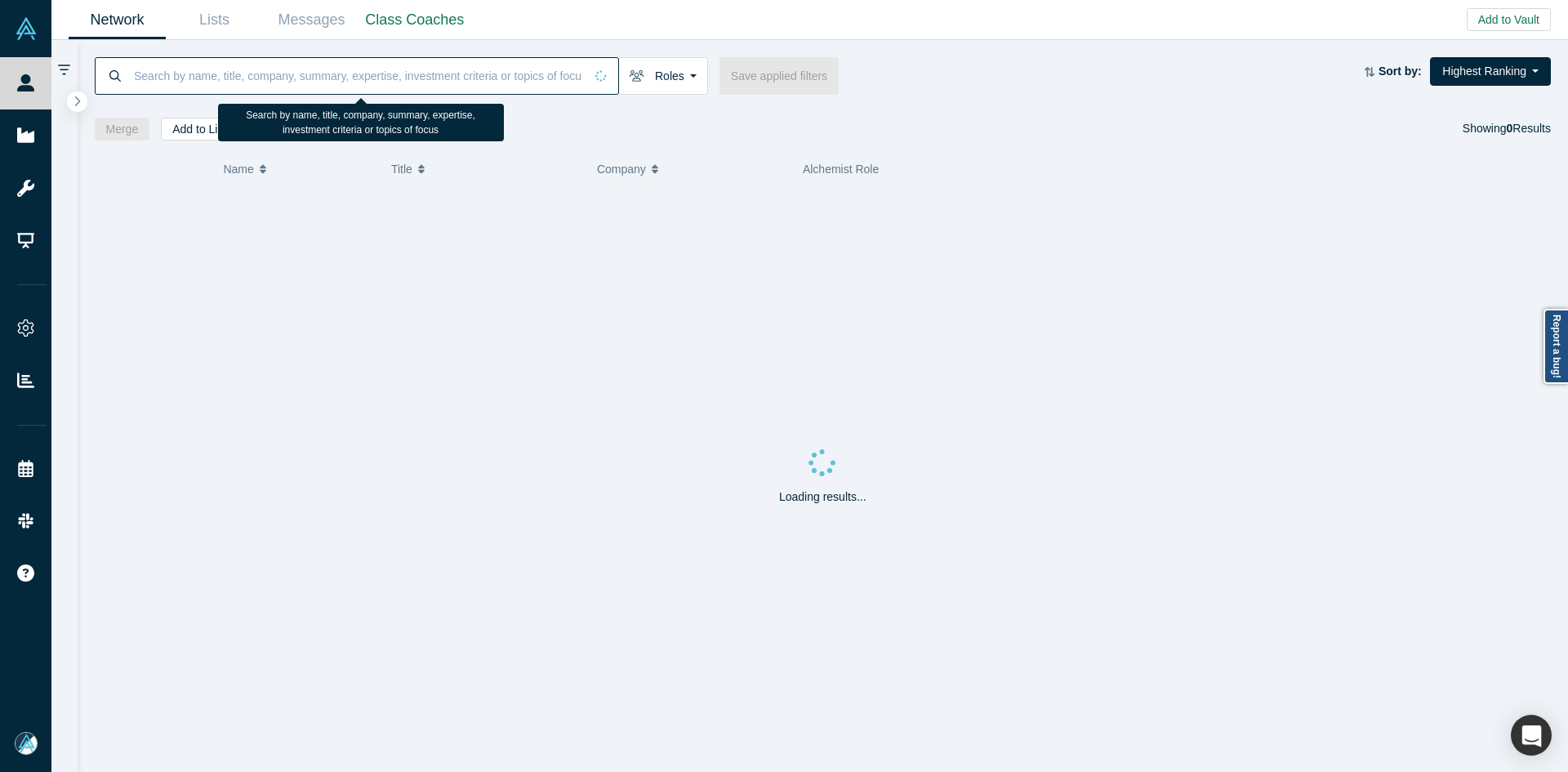
click at [444, 61] on input at bounding box center [359, 75] width 452 height 38
type input "k"
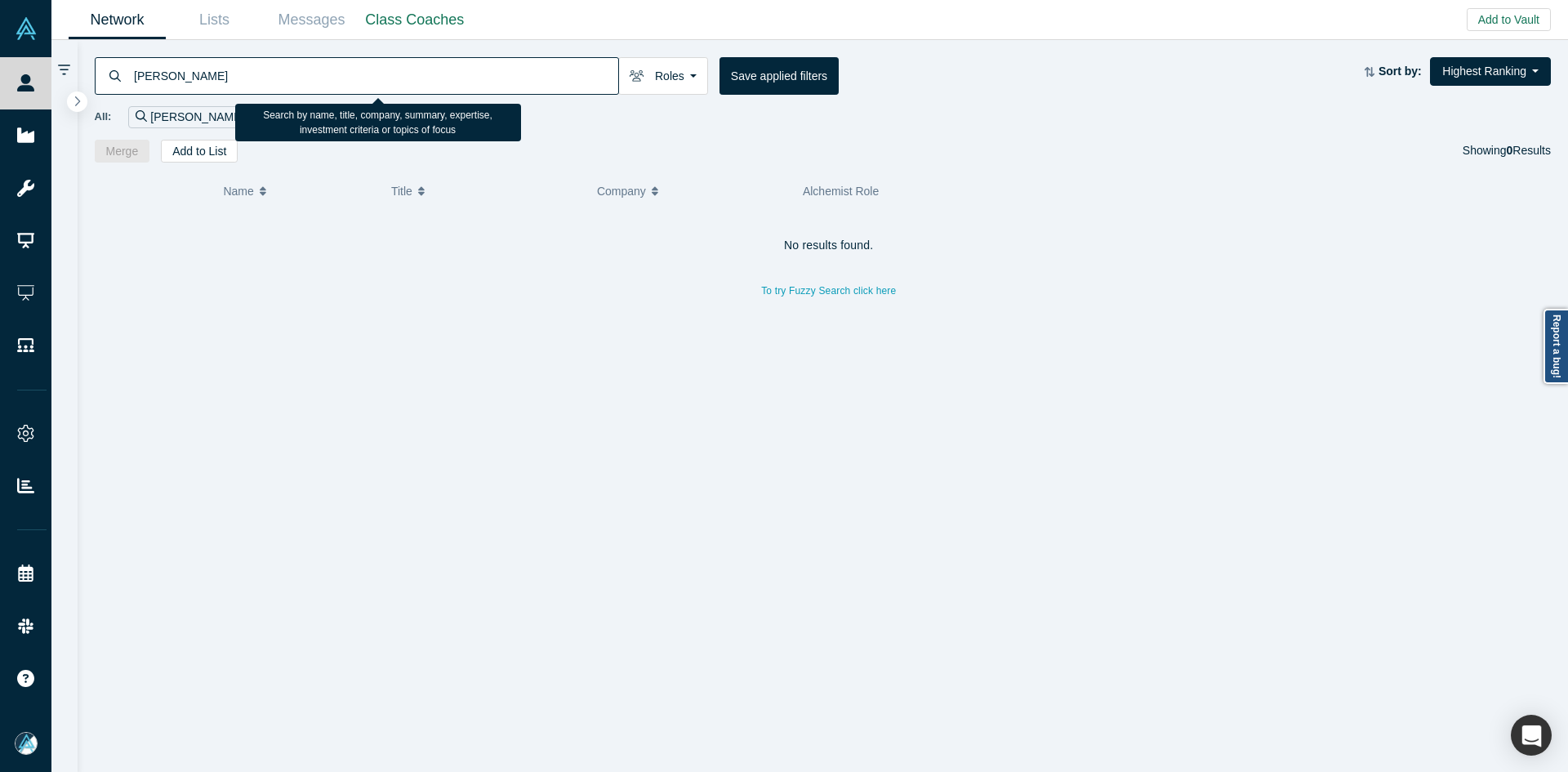
click at [522, 68] on input "[PERSON_NAME]" at bounding box center [376, 75] width 486 height 38
paste input "[PERSON_NAME][EMAIL_ADDRESS][DOMAIN_NAME]"
click at [522, 68] on input "[EMAIL_ADDRESS][DOMAIN_NAME]" at bounding box center [376, 75] width 486 height 38
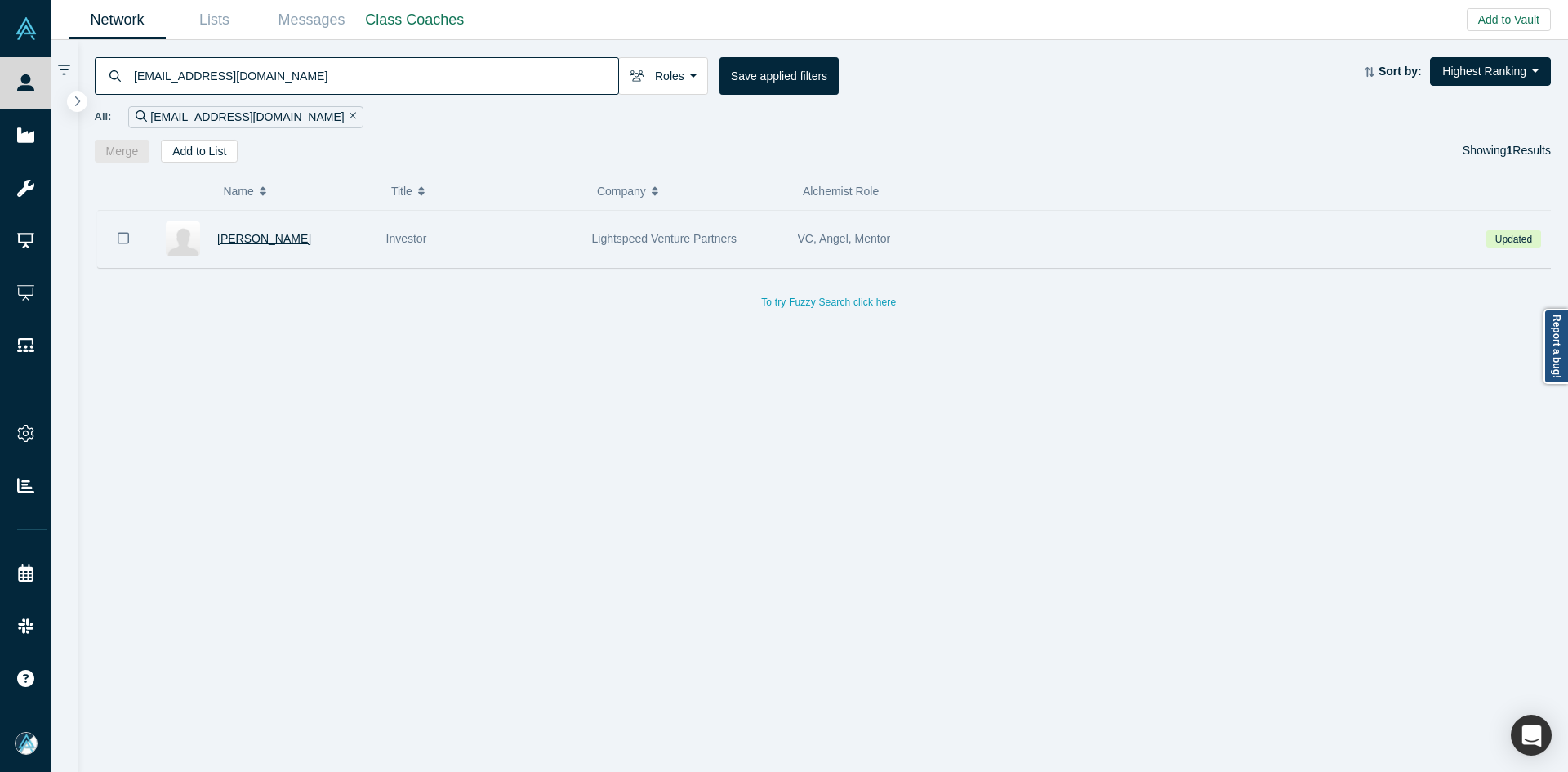
type input "lyonwong@gmail.com"
click at [266, 240] on span "[PERSON_NAME]" at bounding box center [264, 239] width 94 height 13
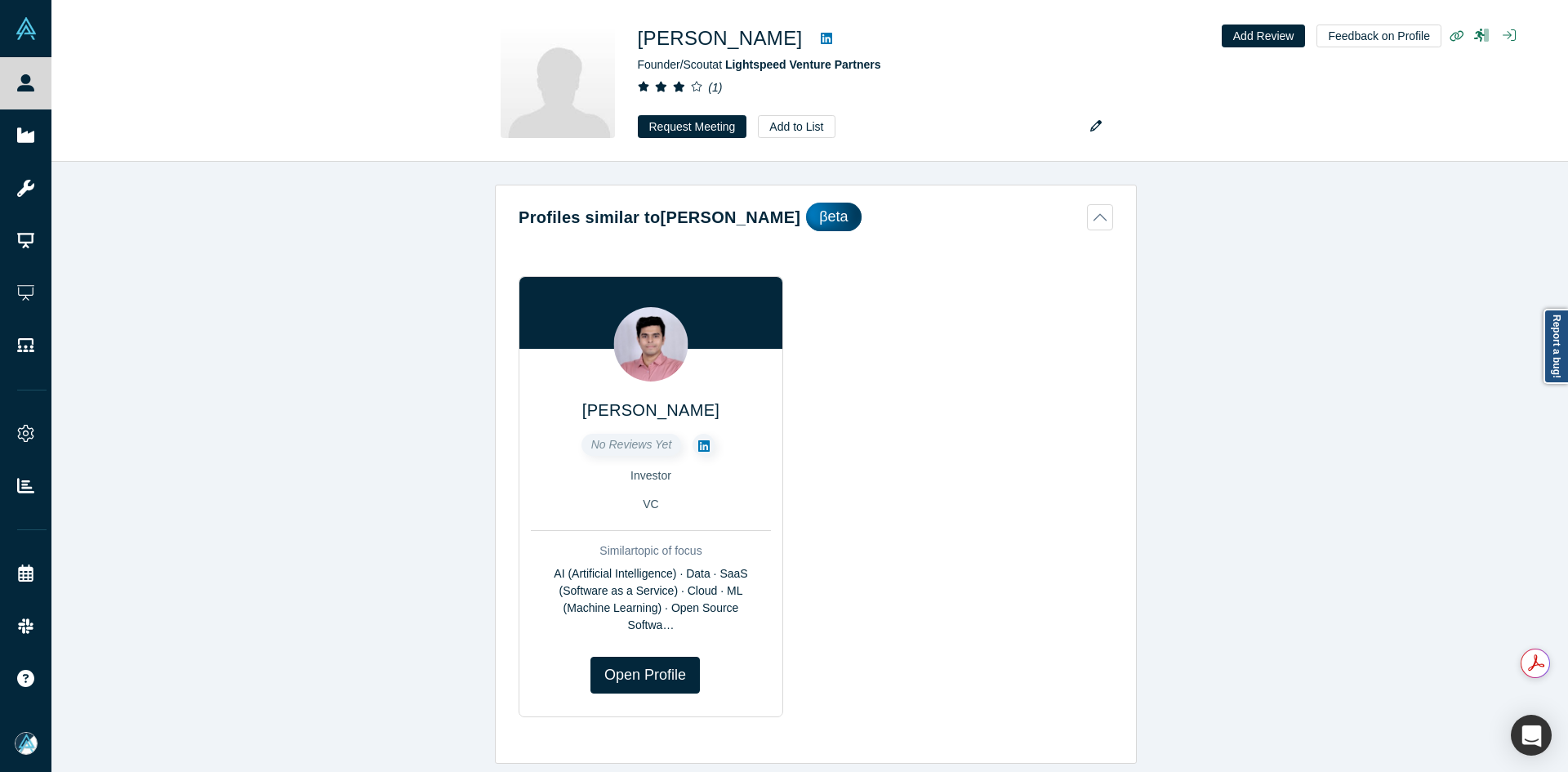
click at [356, 344] on div "Profiles similar to Christina Tan βeta Aniket Kamthe No Reviews Yet Investor VC…" at bounding box center [816, 473] width 1529 height 622
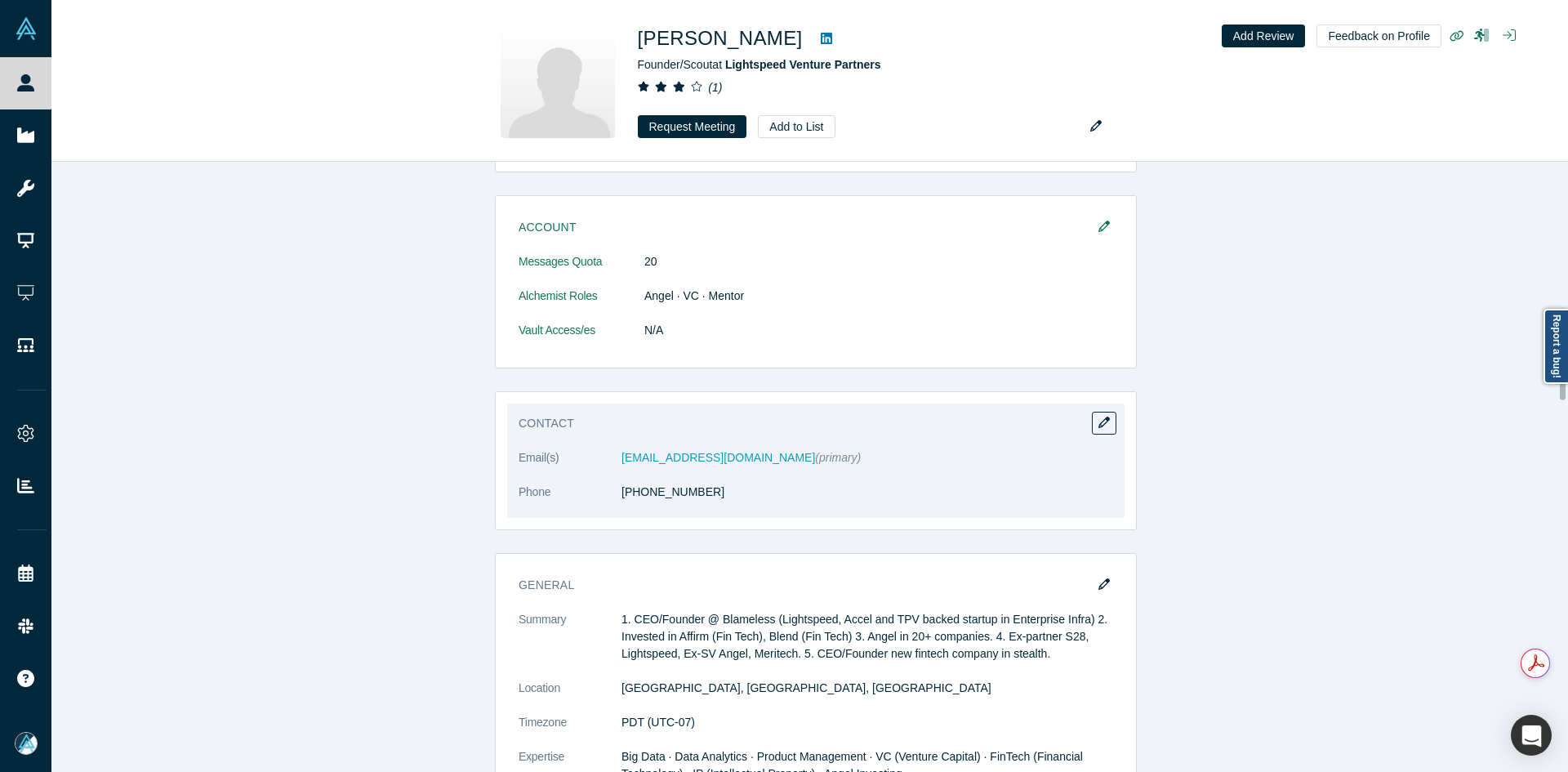
scroll to position [981, 0]
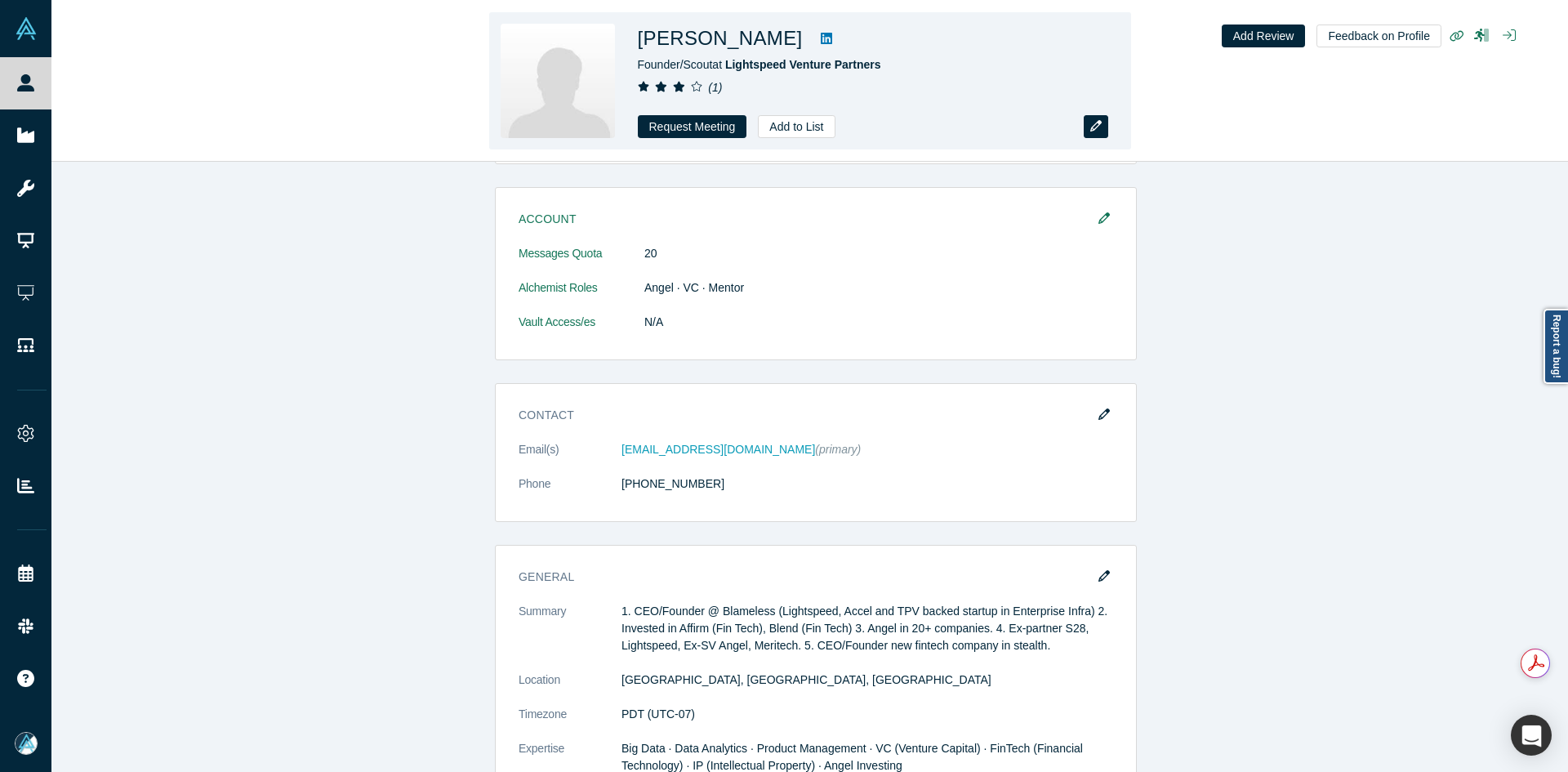
click at [1088, 126] on button "button" at bounding box center [1096, 126] width 25 height 23
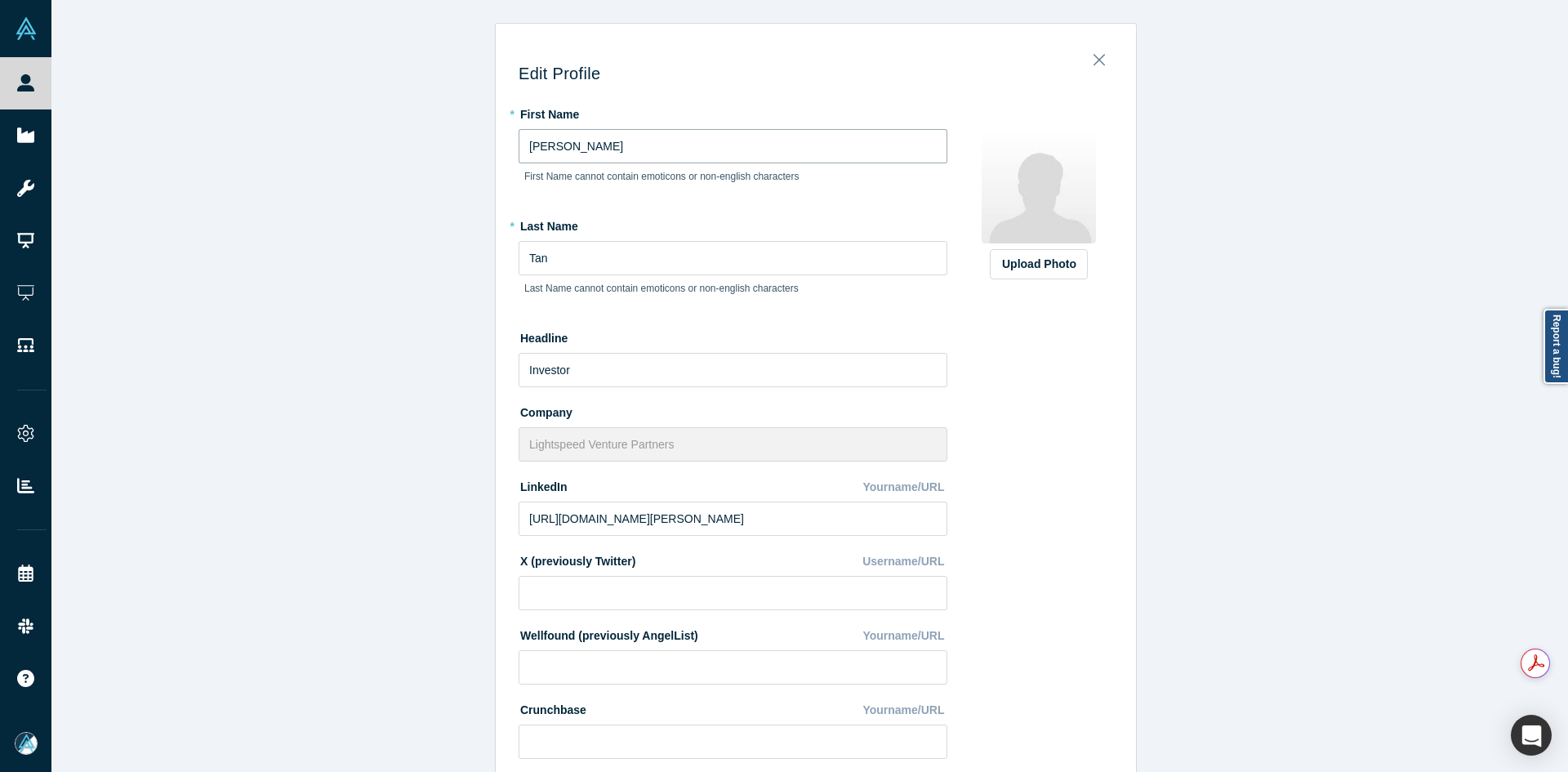
drag, startPoint x: 492, startPoint y: 154, endPoint x: 395, endPoint y: 162, distance: 97.3
click at [396, 162] on div "Edit Profile * First Name Christina First Name cannot contain emoticons or non-…" at bounding box center [816, 392] width 1529 height 784
type input "Lyon"
type input "Wong"
drag, startPoint x: 748, startPoint y: 521, endPoint x: 320, endPoint y: 521, distance: 428.0
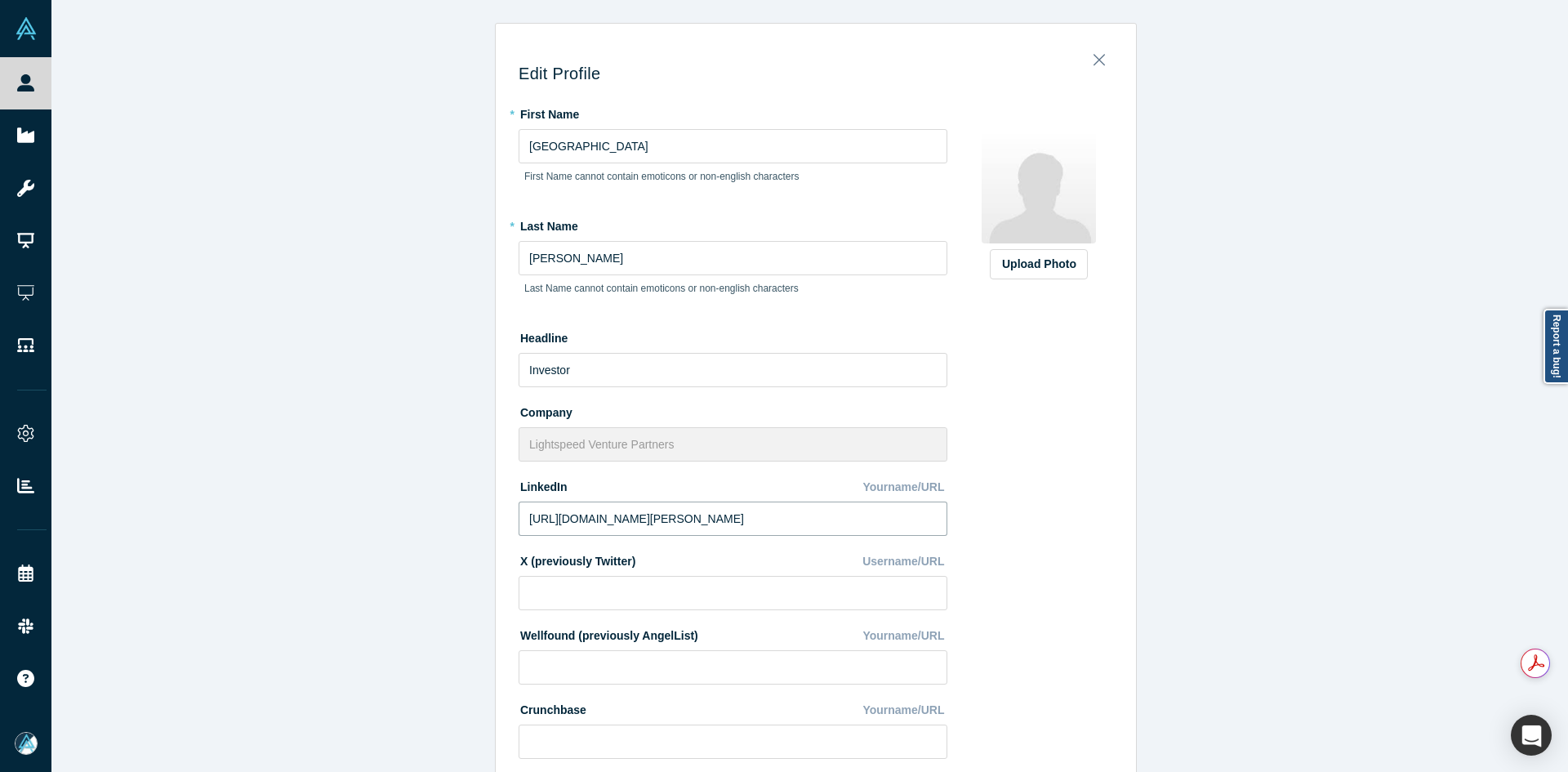
click at [347, 520] on div "Edit Profile * First Name Lyon First Name cannot contain emoticons or non-engli…" at bounding box center [816, 392] width 1529 height 784
paste input "www.linkedin.com/in/lyonwong/"
type input "https://www.linkedin.com/in/lyonwong/"
click at [1040, 264] on div "Upload Photo" at bounding box center [1039, 264] width 74 height 17
click at [0, 0] on input "Upload Photo" at bounding box center [0, 0] width 0 height 0
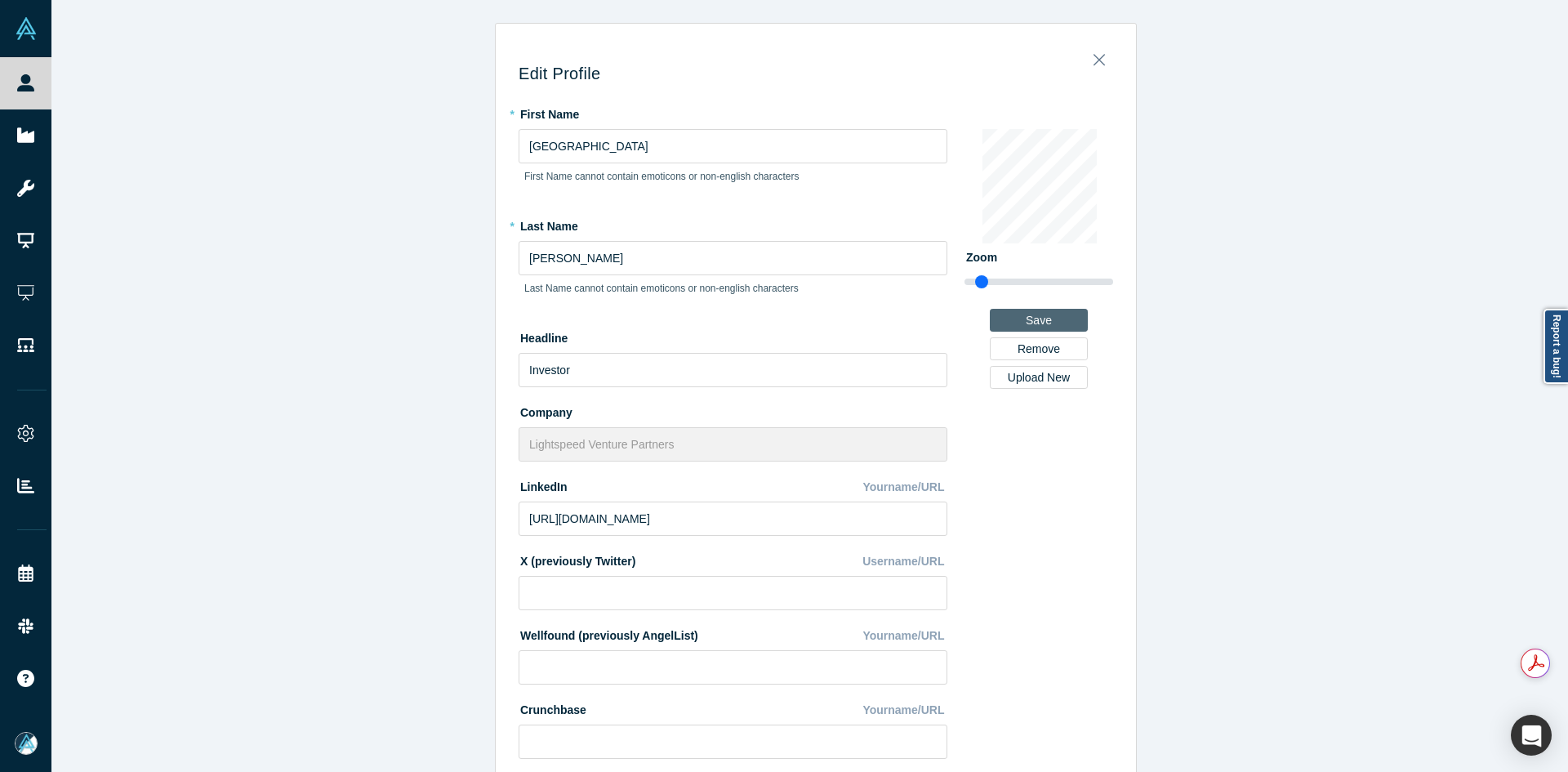
click at [1021, 324] on button "Save" at bounding box center [1039, 321] width 98 height 23
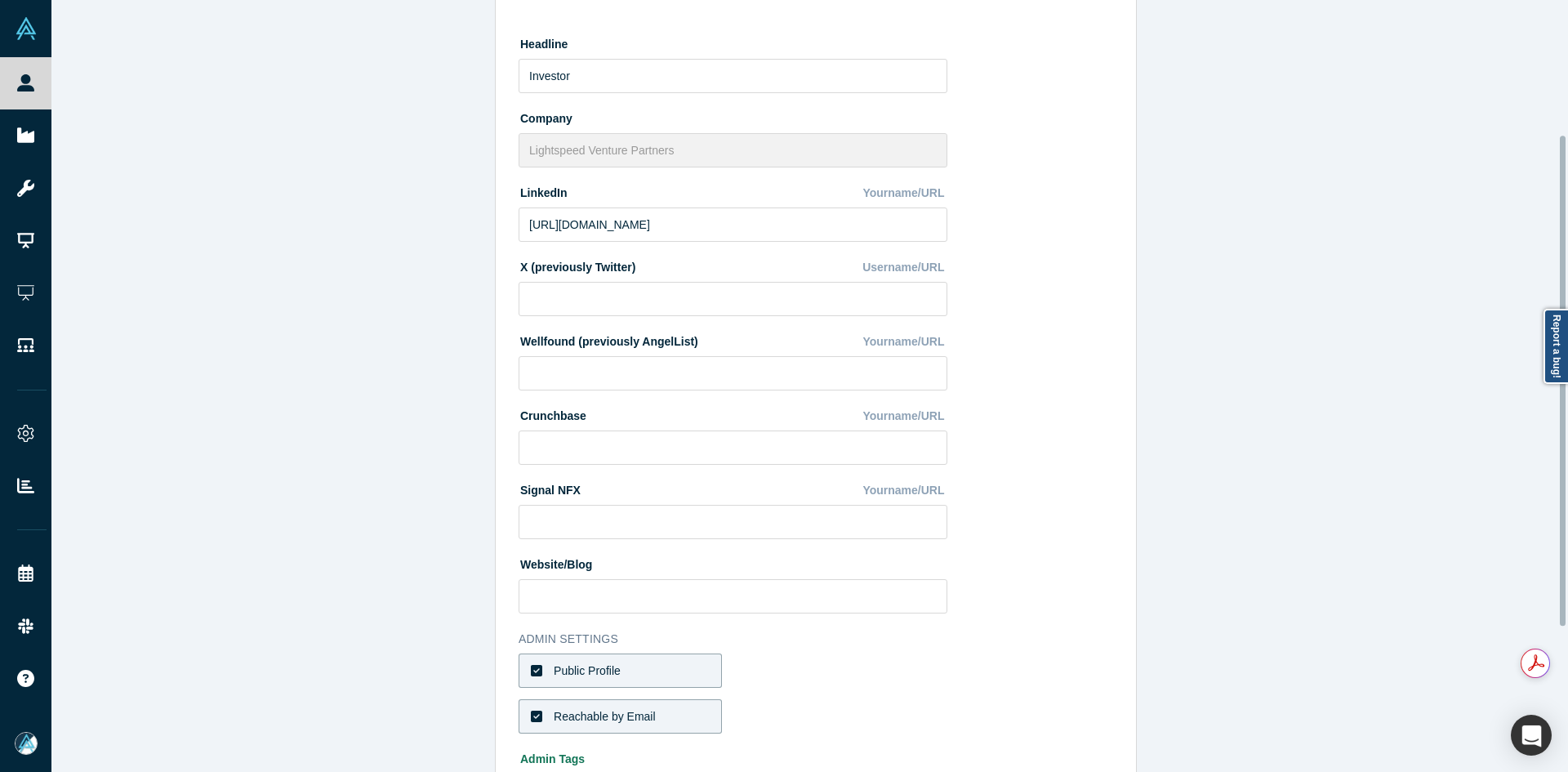
scroll to position [440, 0]
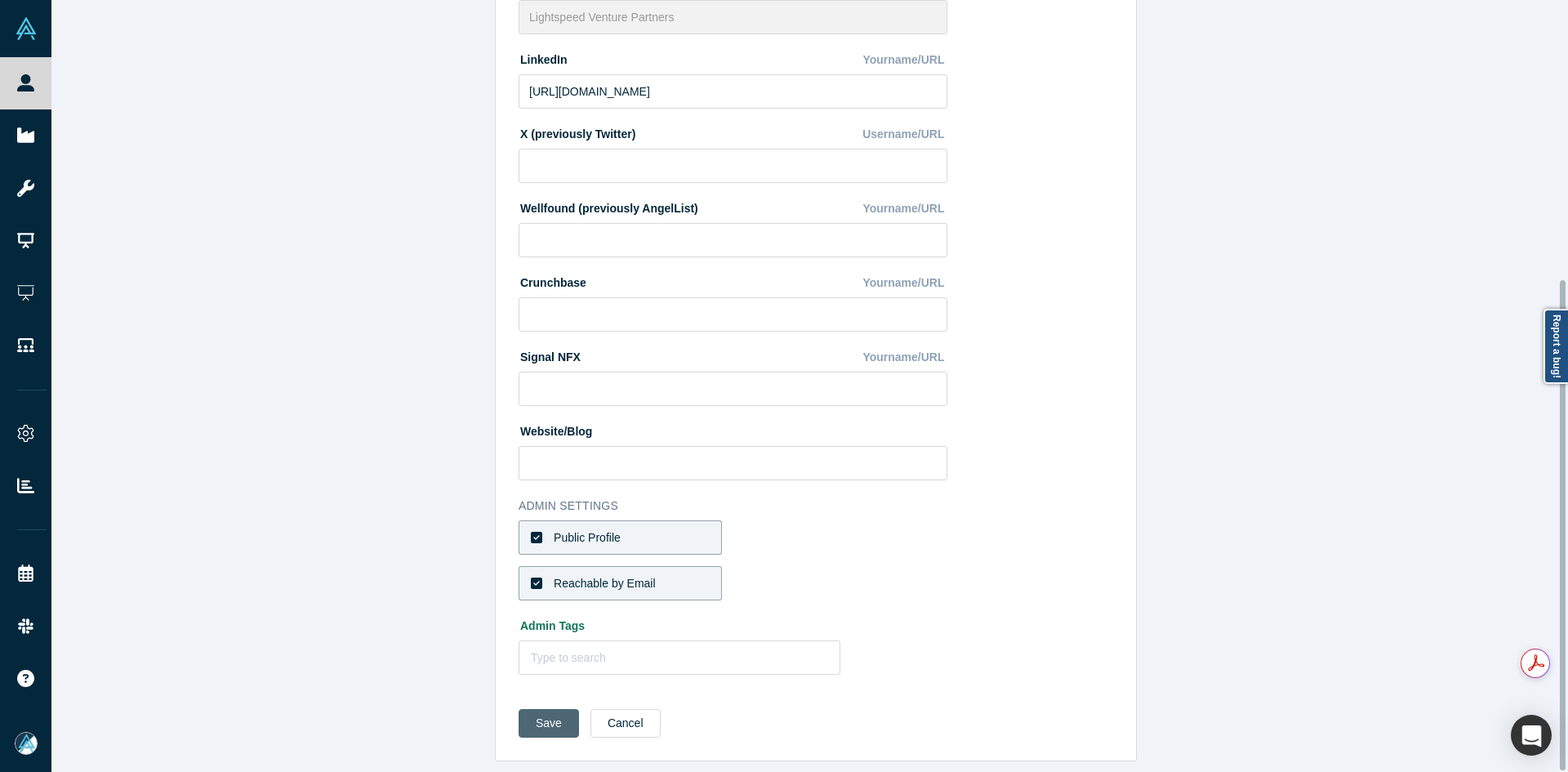
click at [521, 710] on button "Save" at bounding box center [549, 724] width 61 height 28
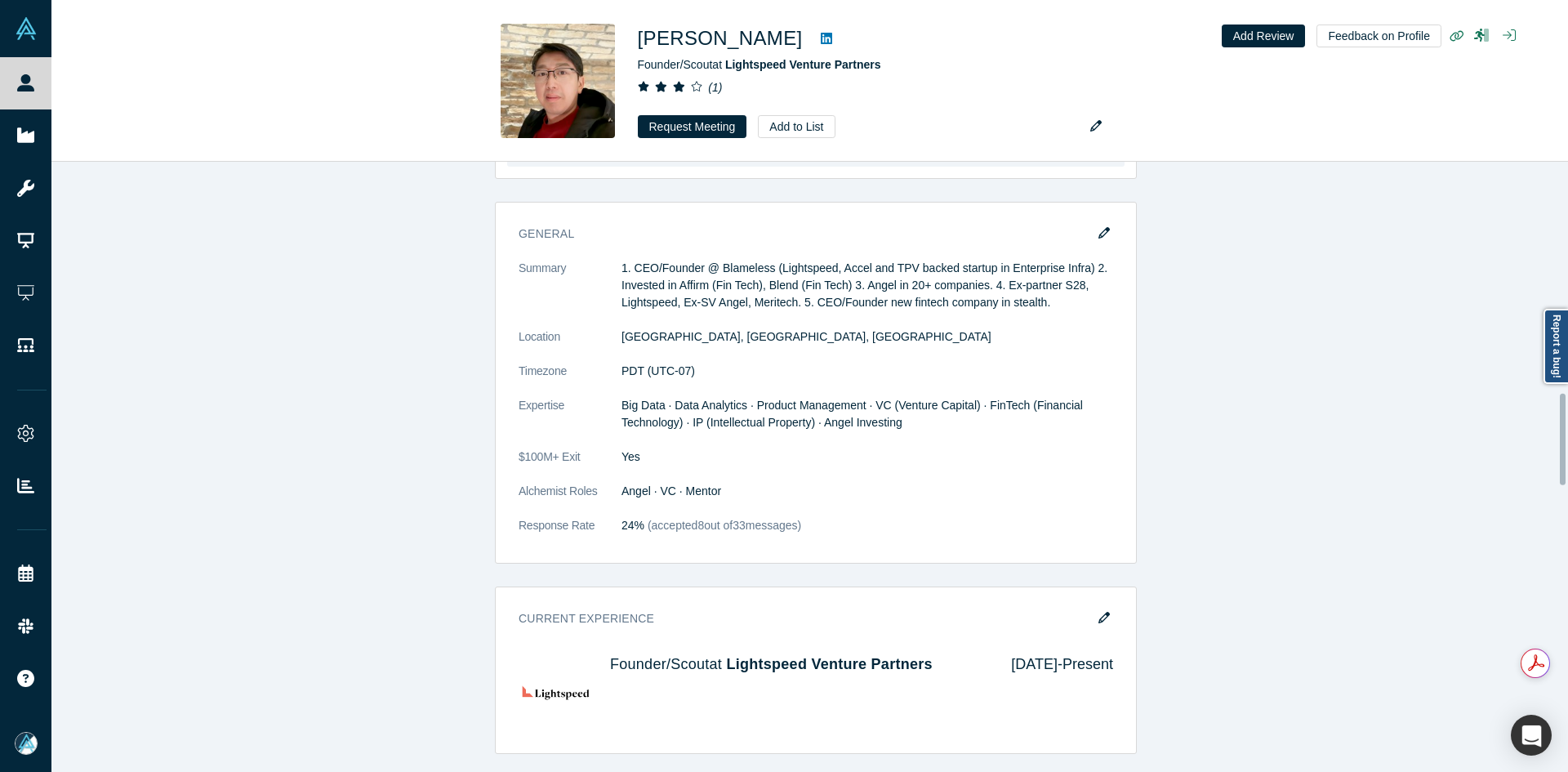
scroll to position [1062, 0]
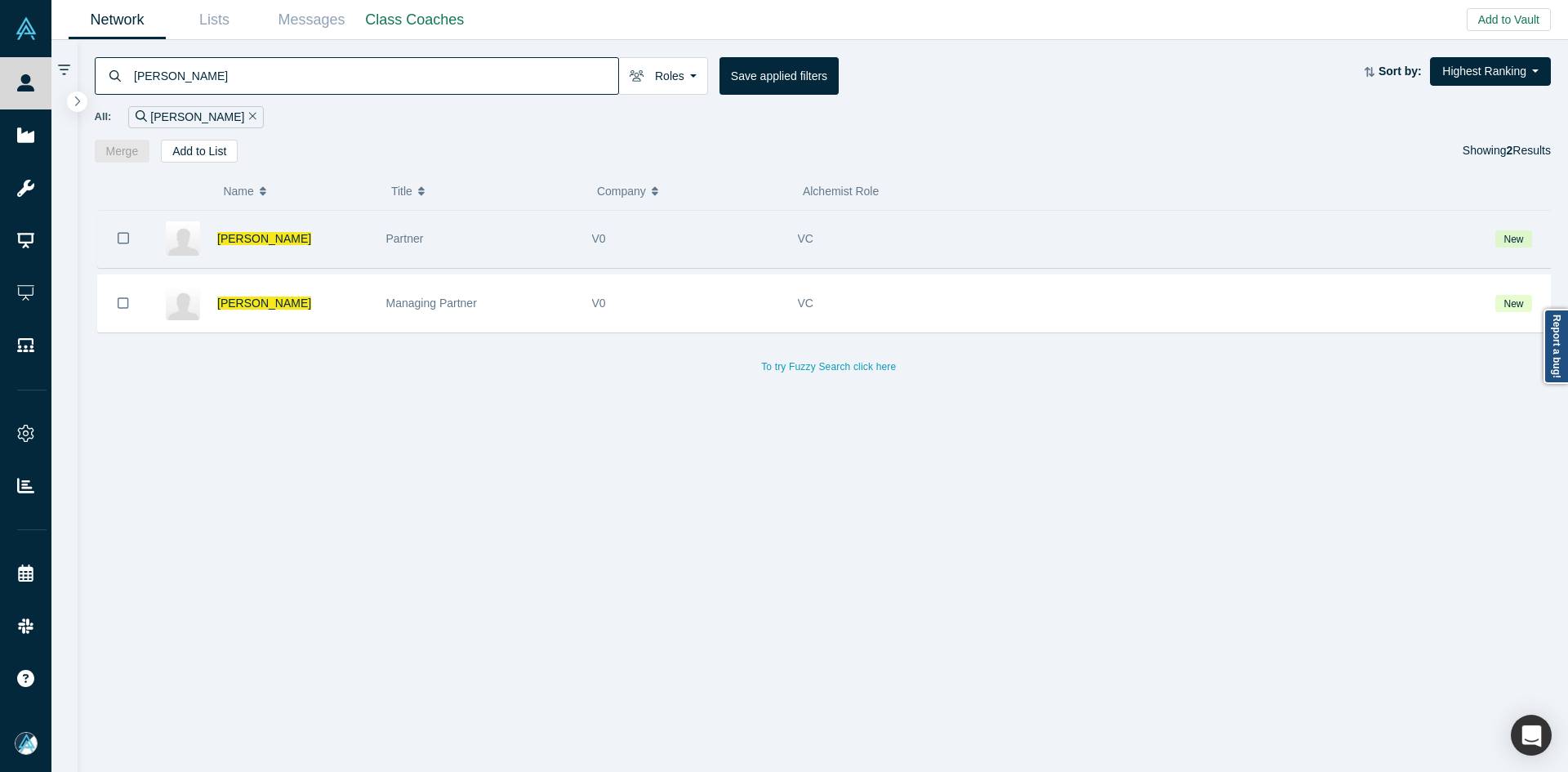
click at [120, 240] on icon "Bookmark" at bounding box center [123, 238] width 12 height 15
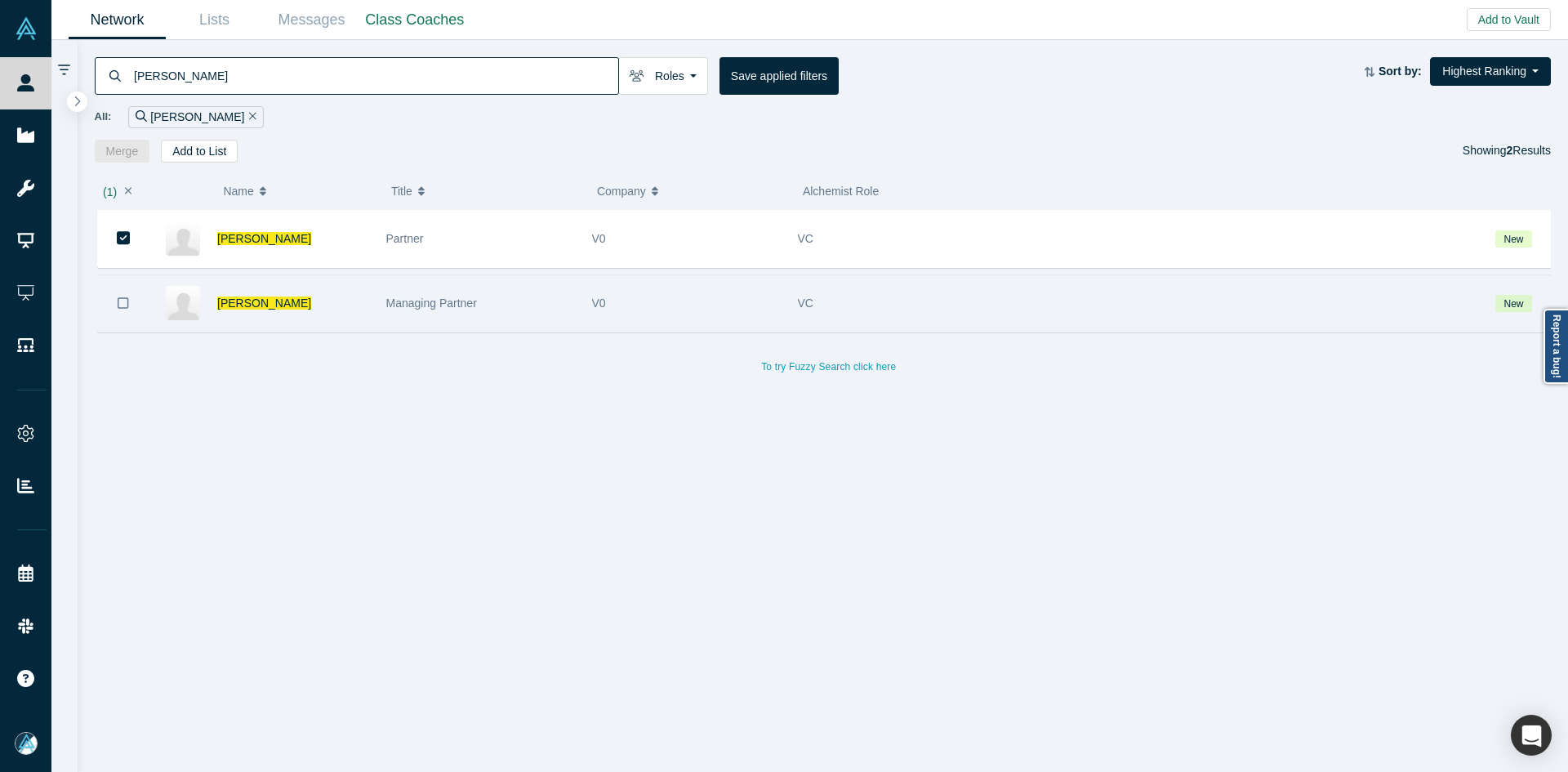
click at [122, 304] on icon "Bookmark" at bounding box center [123, 303] width 12 height 15
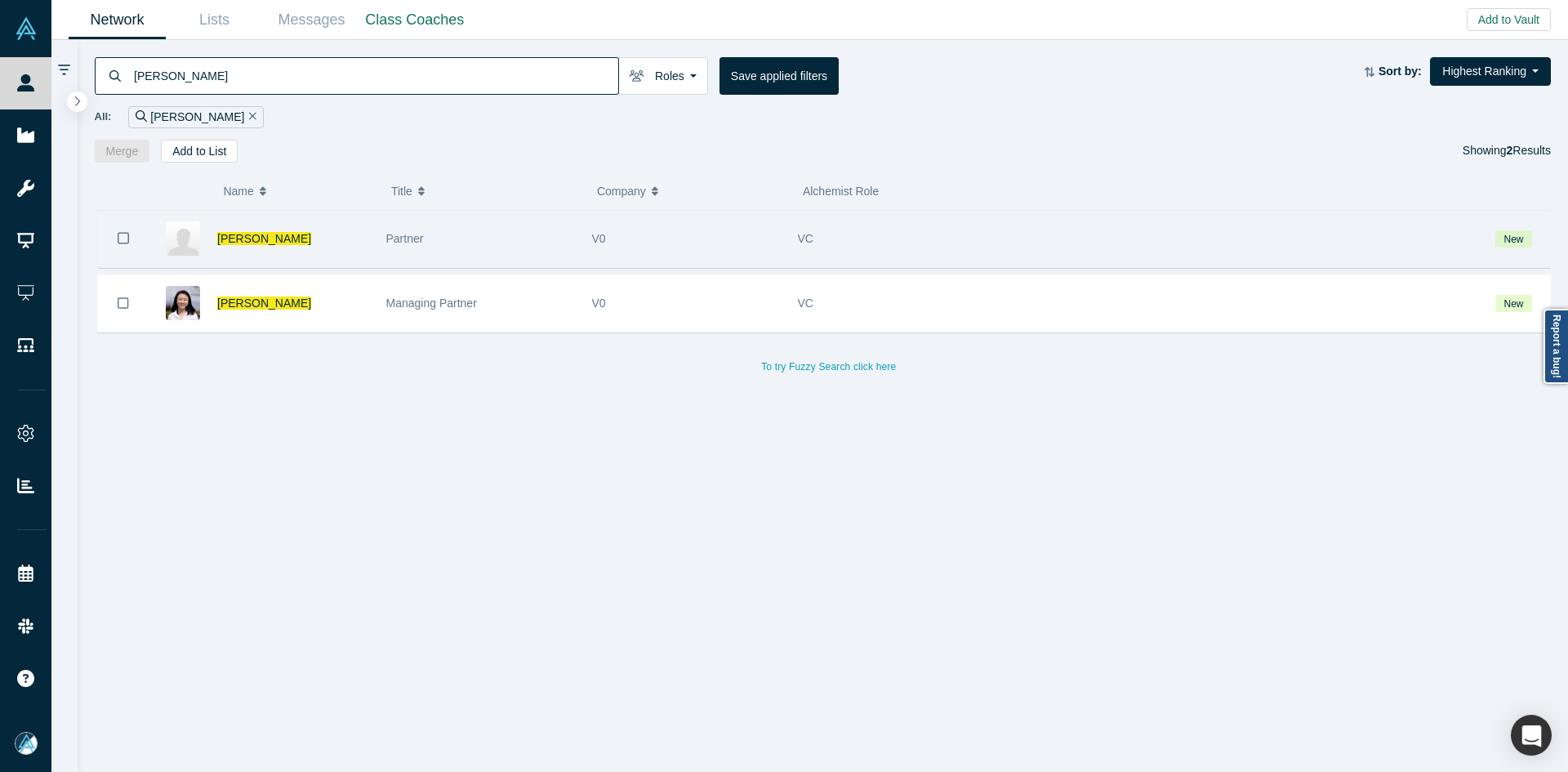
click at [119, 244] on icon "Bookmark" at bounding box center [123, 238] width 12 height 15
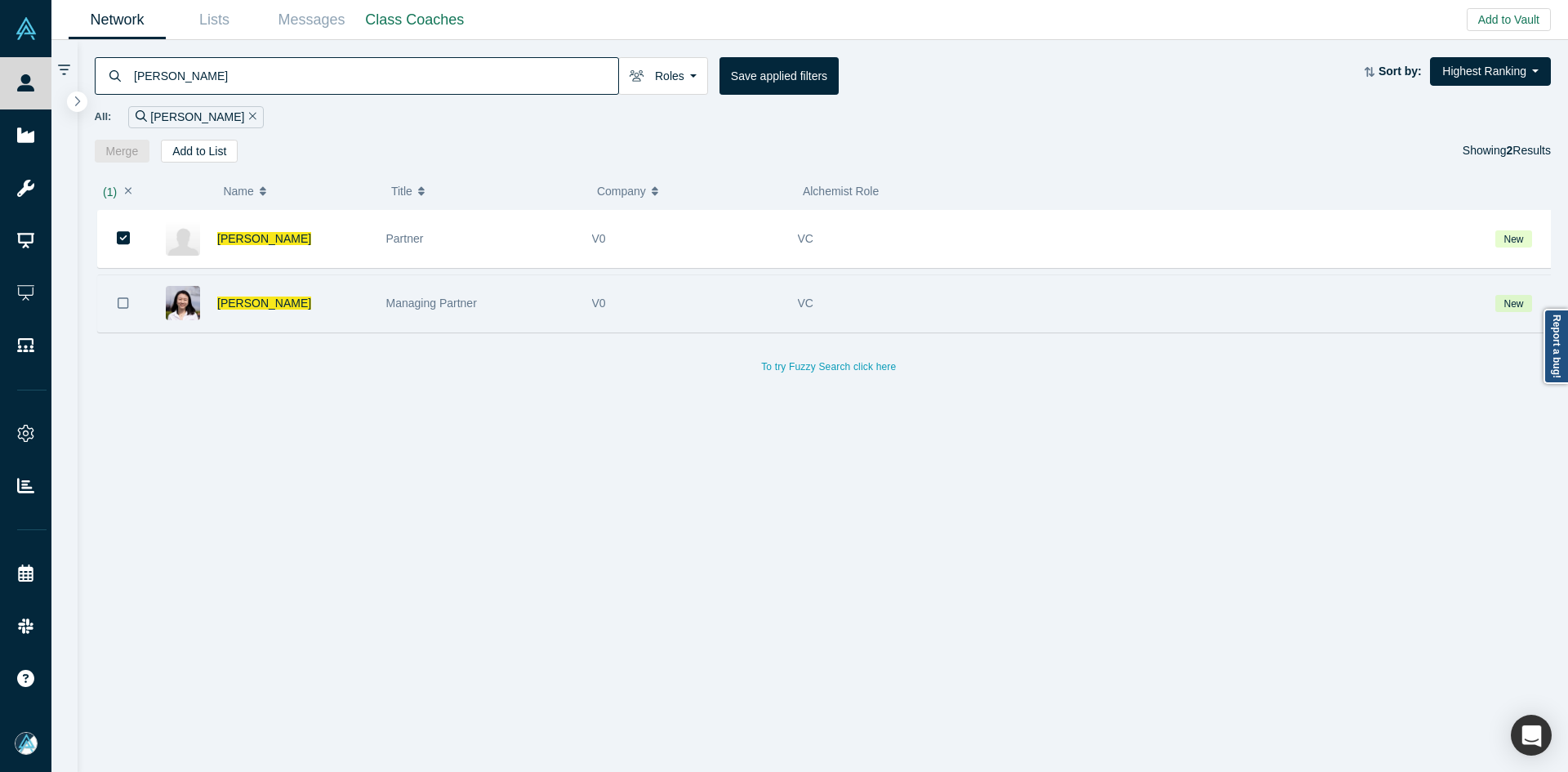
click at [125, 305] on icon "Bookmark" at bounding box center [123, 303] width 12 height 15
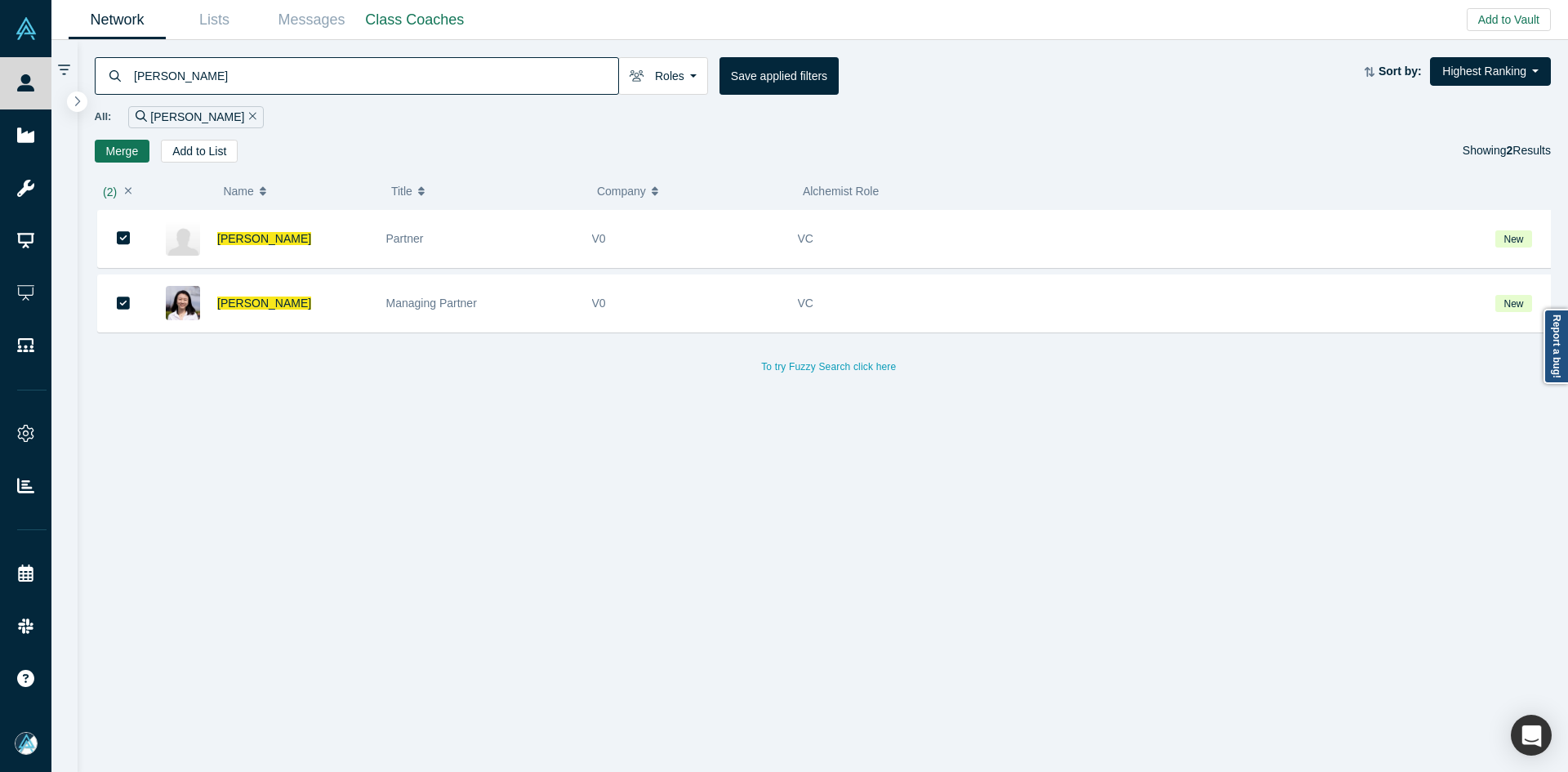
click at [120, 157] on button "Merge" at bounding box center [122, 151] width 55 height 23
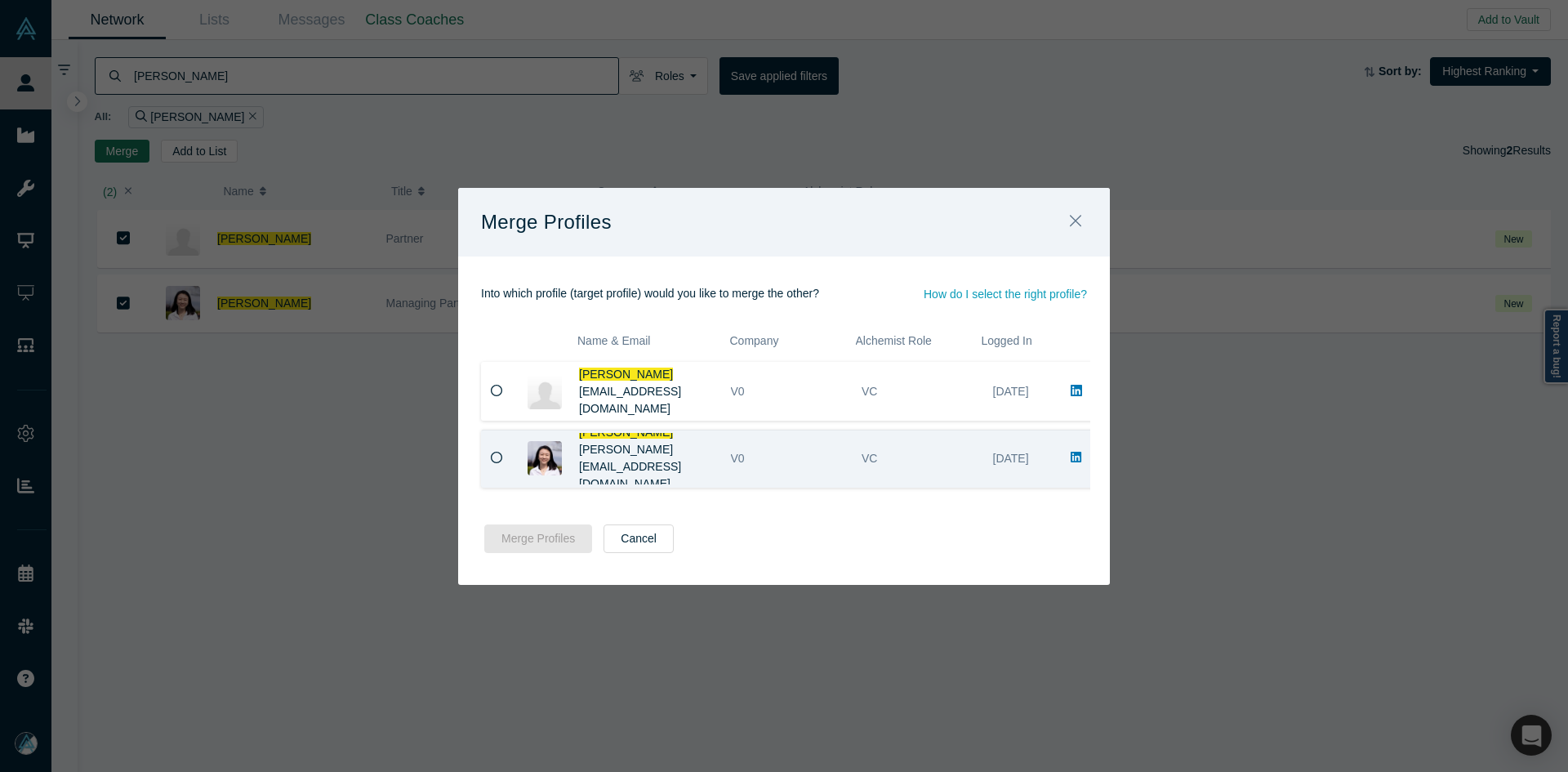
click at [610, 467] on span "[PERSON_NAME][EMAIL_ADDRESS][DOMAIN_NAME]" at bounding box center [630, 467] width 102 height 47
click at [634, 544] on button "Cancel" at bounding box center [638, 539] width 70 height 28
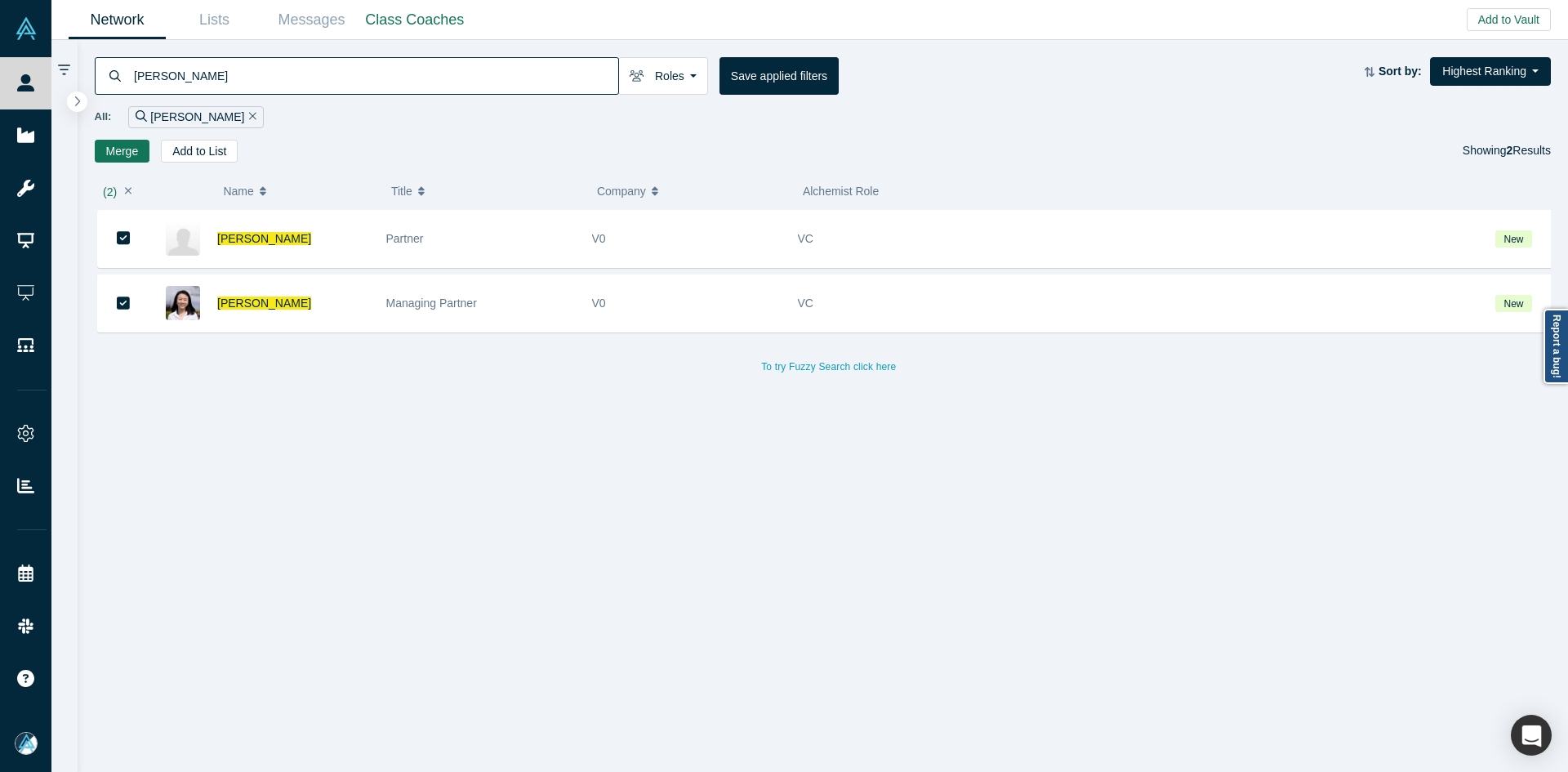
click at [126, 152] on button "Merge" at bounding box center [122, 151] width 55 height 23
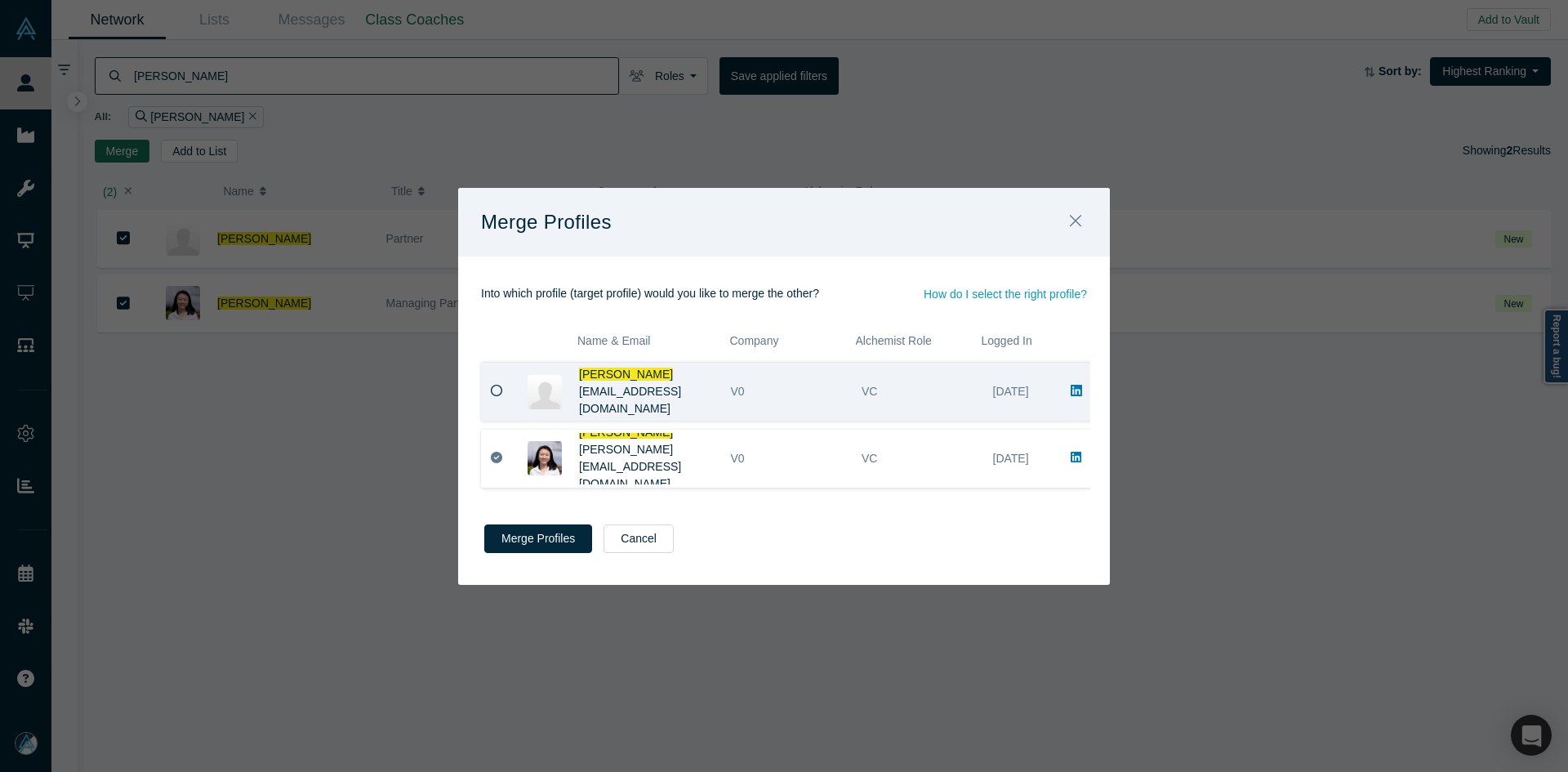
click at [657, 402] on span "[EMAIL_ADDRESS][DOMAIN_NAME]" at bounding box center [630, 400] width 102 height 30
copy span "[EMAIL_ADDRESS][DOMAIN_NAME]"
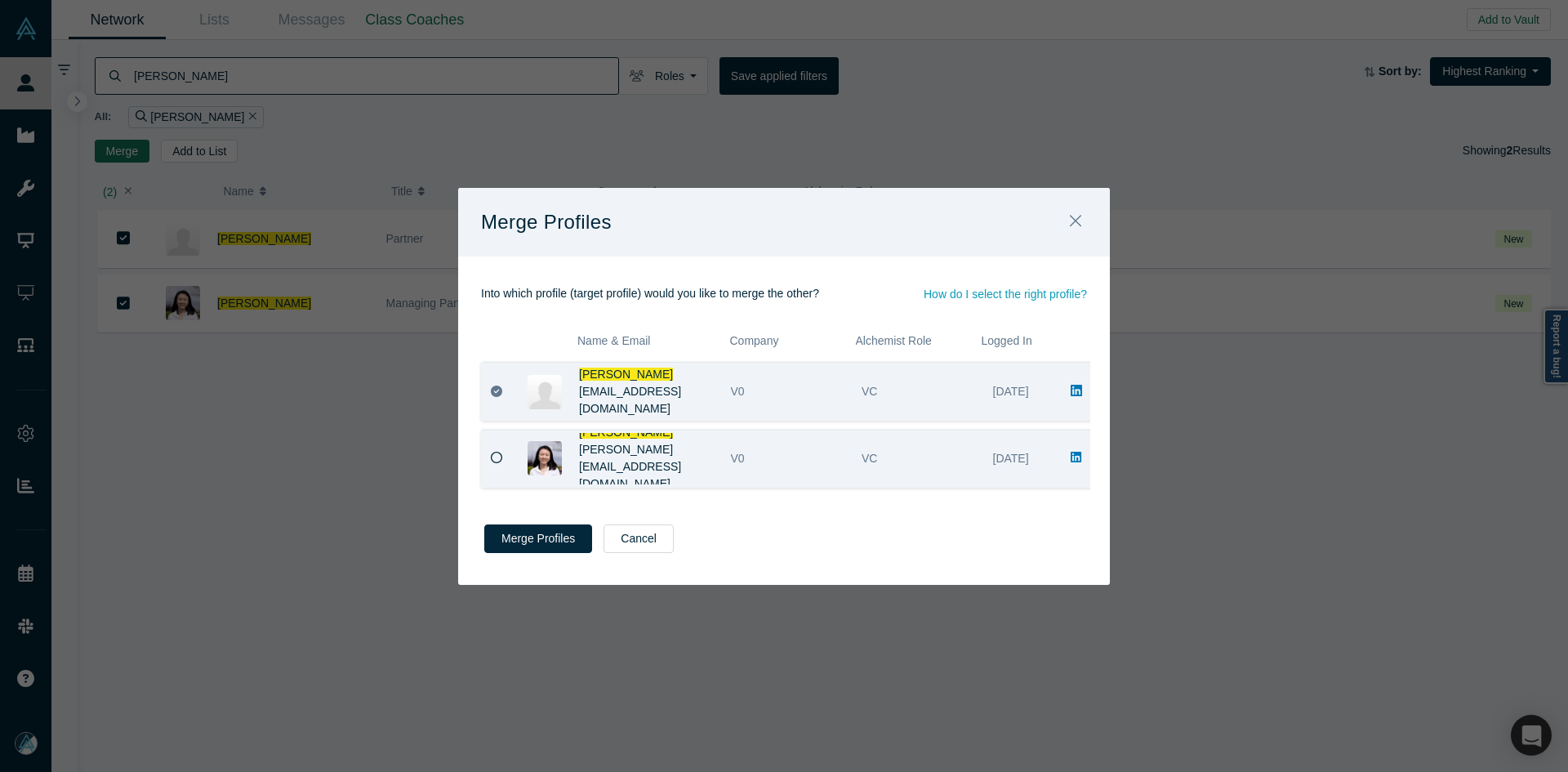
click at [499, 453] on icon at bounding box center [497, 459] width 12 height 12
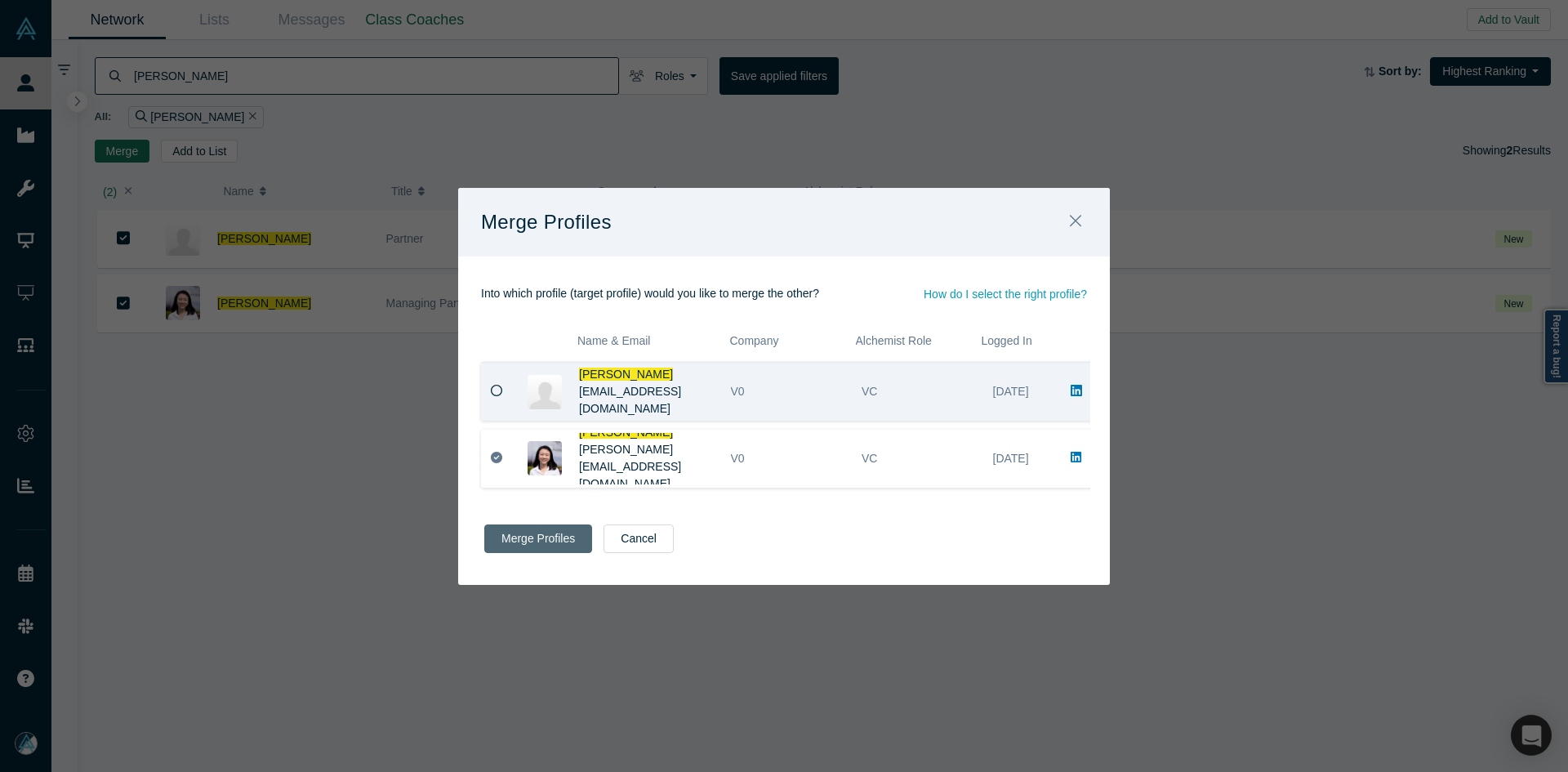
click at [550, 541] on button "Merge Profiles" at bounding box center [537, 539] width 108 height 28
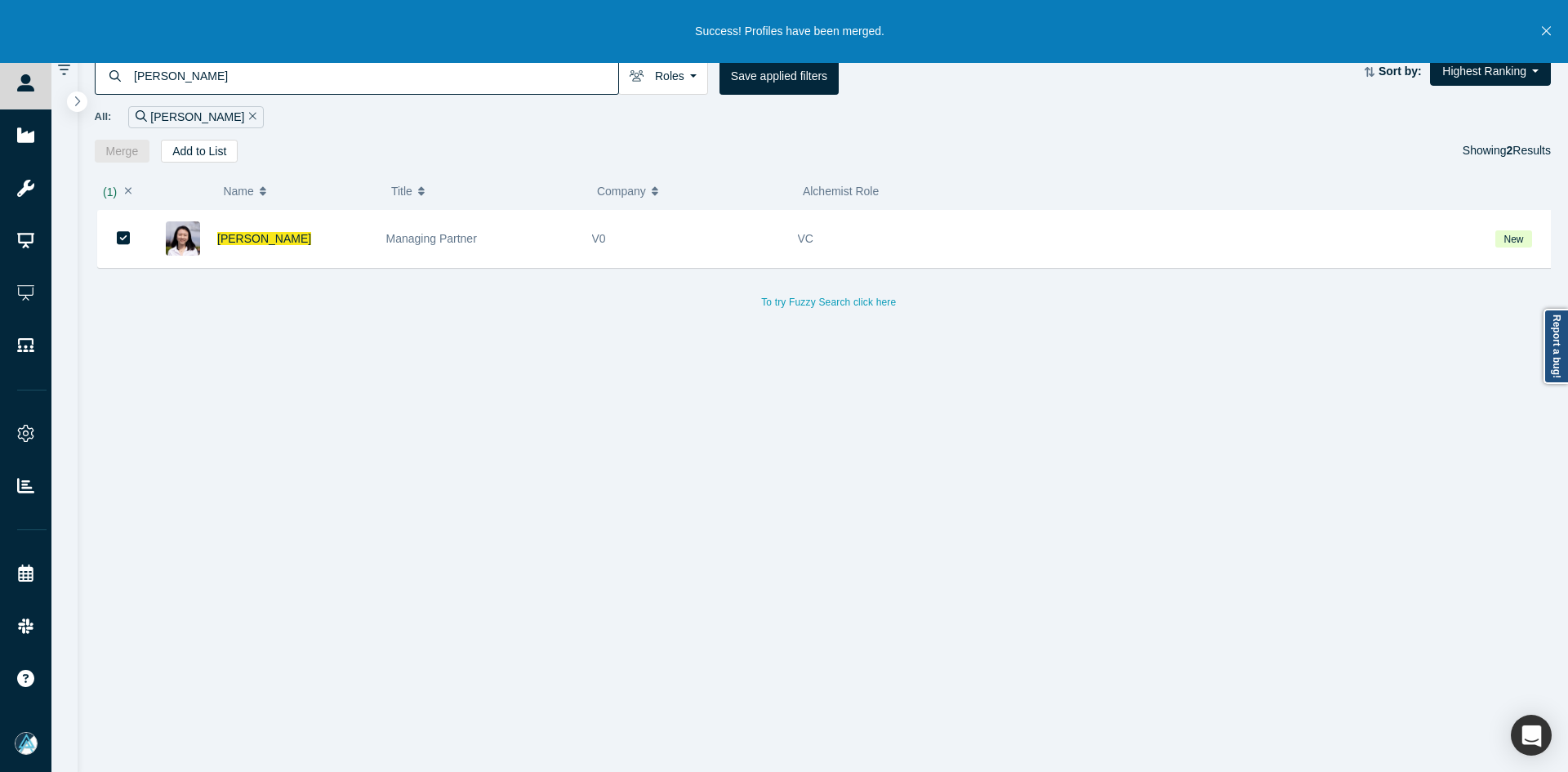
drag, startPoint x: 238, startPoint y: 234, endPoint x: 415, endPoint y: 524, distance: 339.7
click at [238, 234] on span "[PERSON_NAME]" at bounding box center [264, 239] width 94 height 13
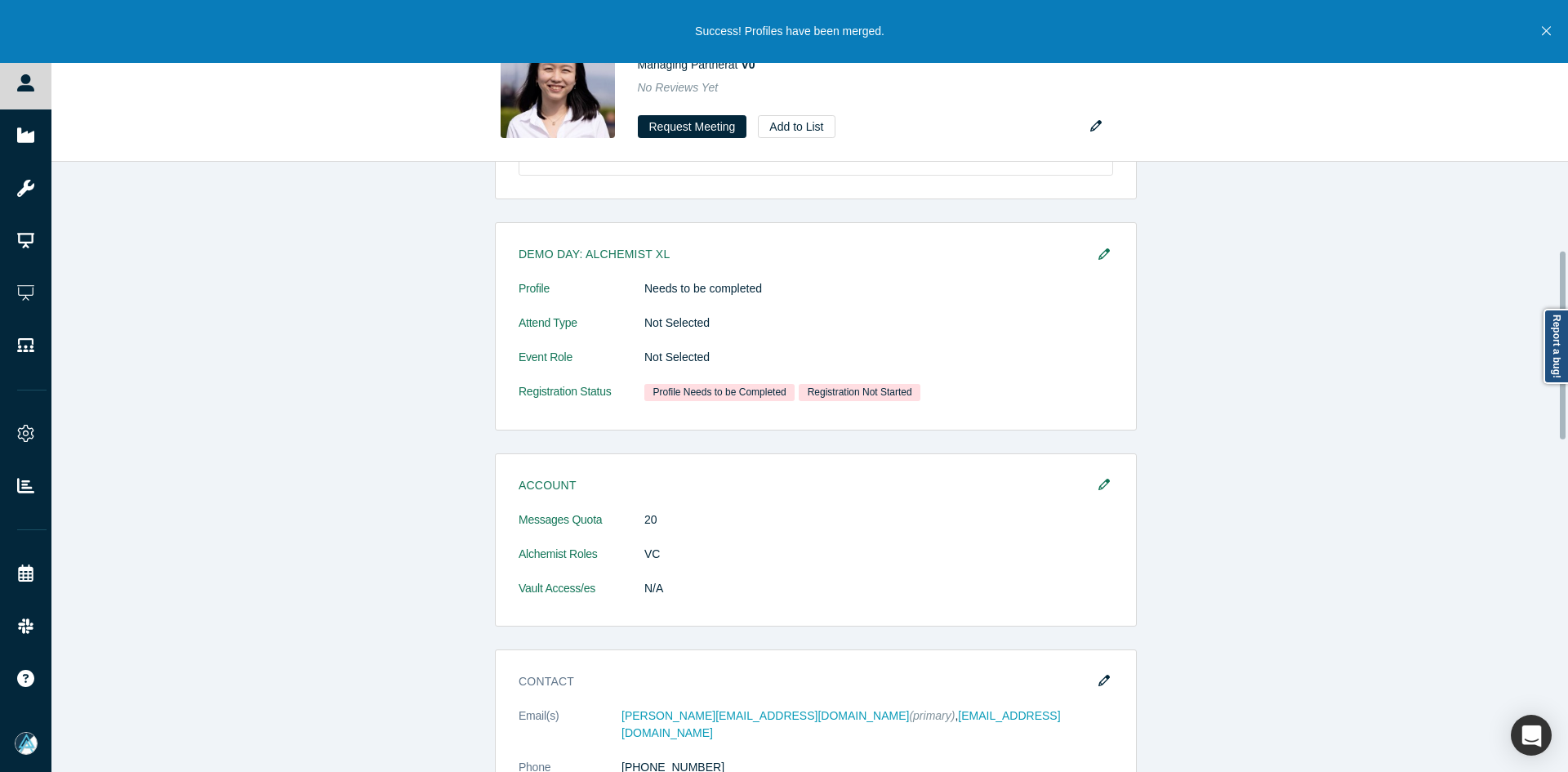
scroll to position [491, 0]
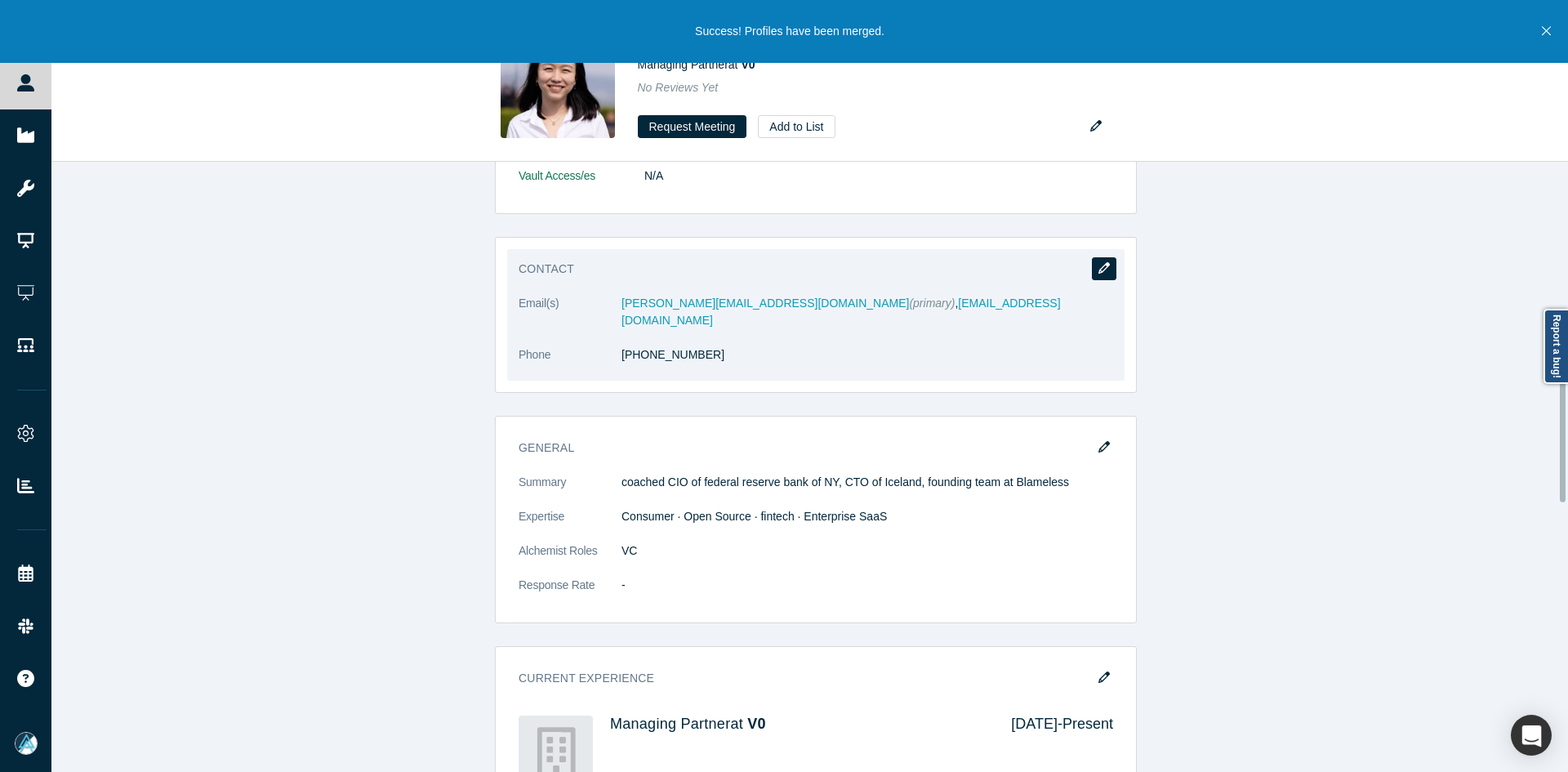
click at [1102, 273] on icon "button" at bounding box center [1104, 268] width 12 height 12
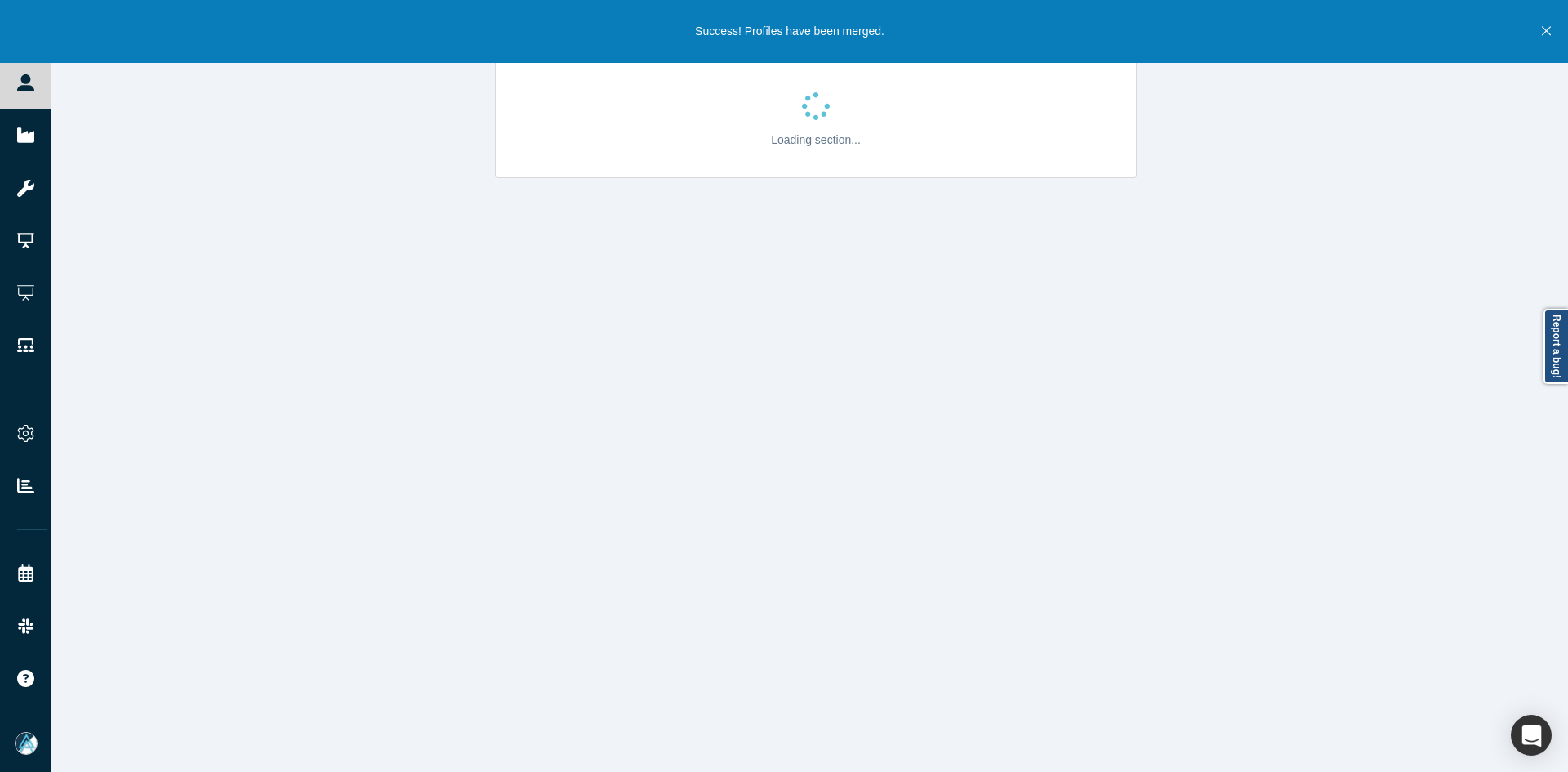
scroll to position [0, 0]
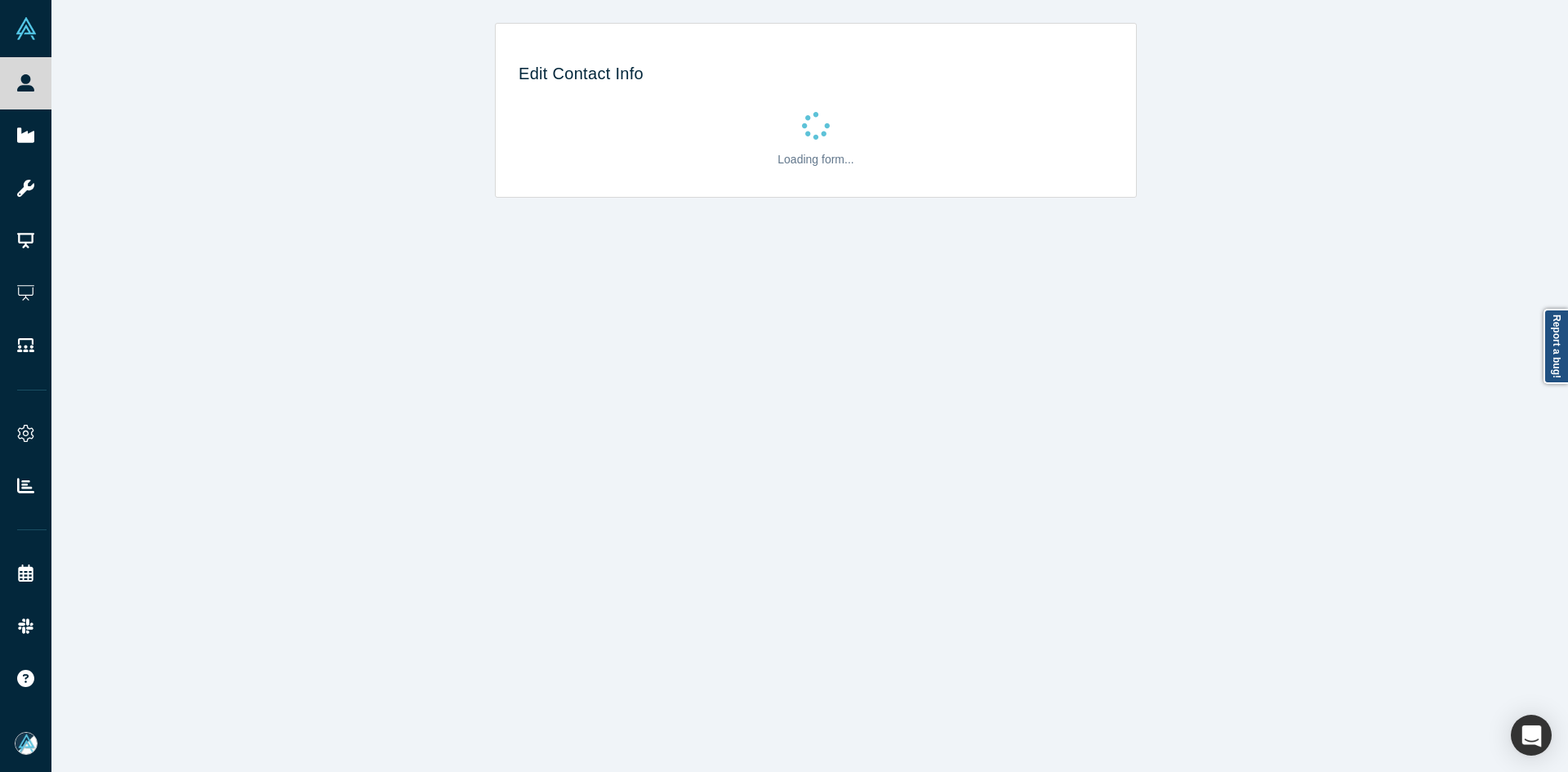
select select "US"
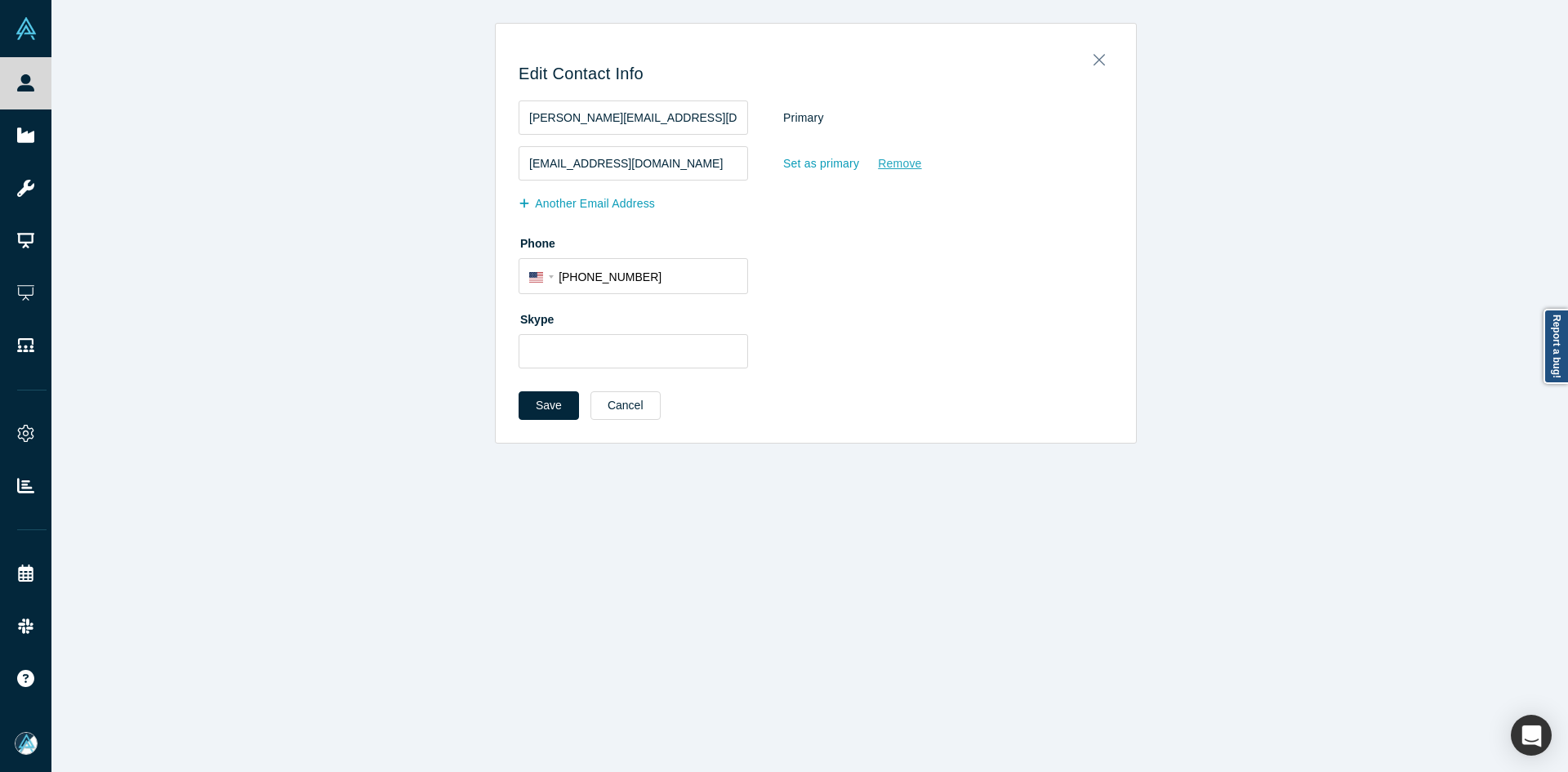
click at [881, 163] on div "Remove" at bounding box center [900, 164] width 44 height 28
click at [0, 0] on input "Remove" at bounding box center [0, 0] width 0 height 0
click at [546, 399] on button "Save" at bounding box center [549, 406] width 61 height 28
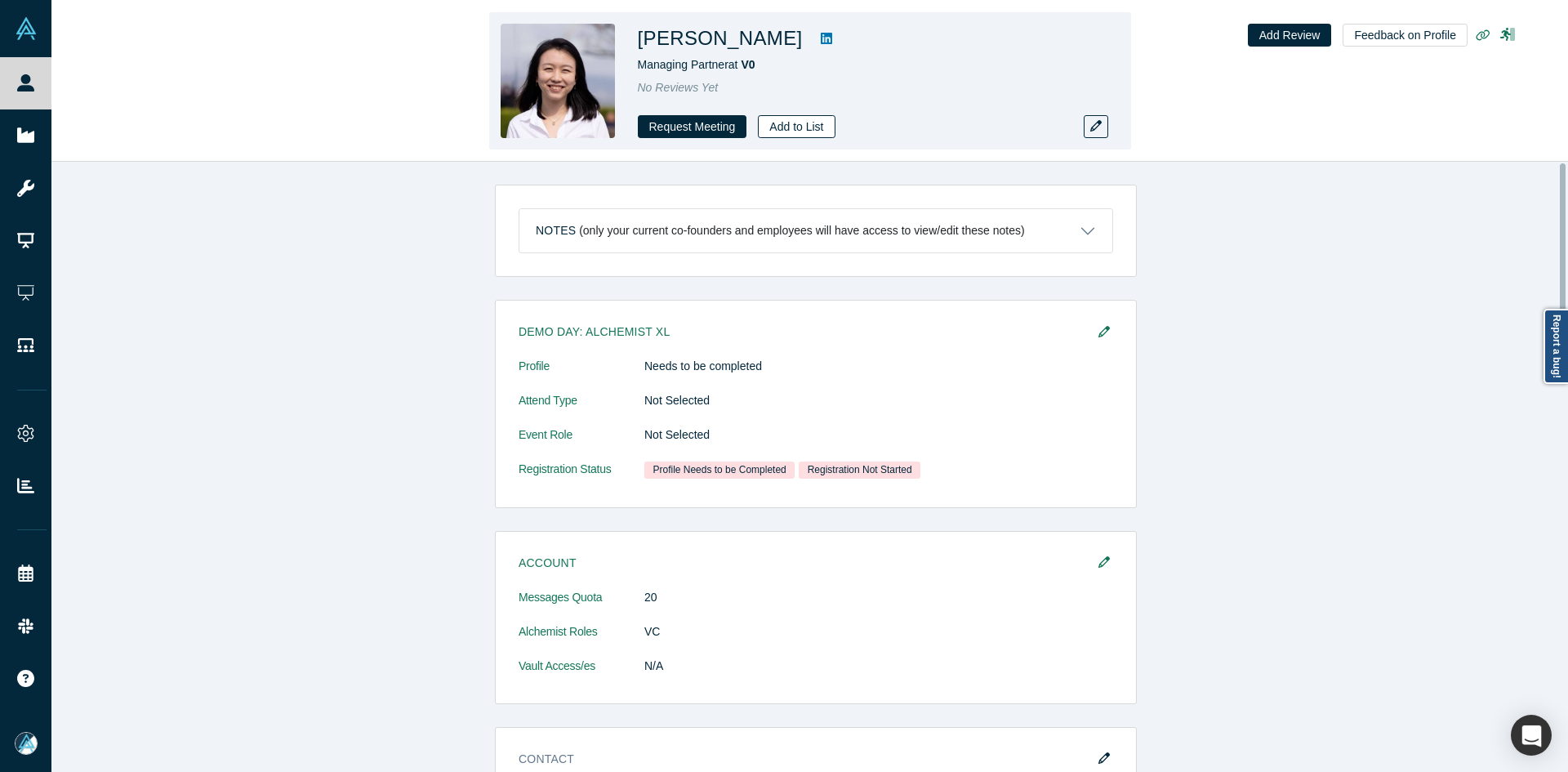
click at [802, 134] on button "Add to List" at bounding box center [796, 126] width 77 height 23
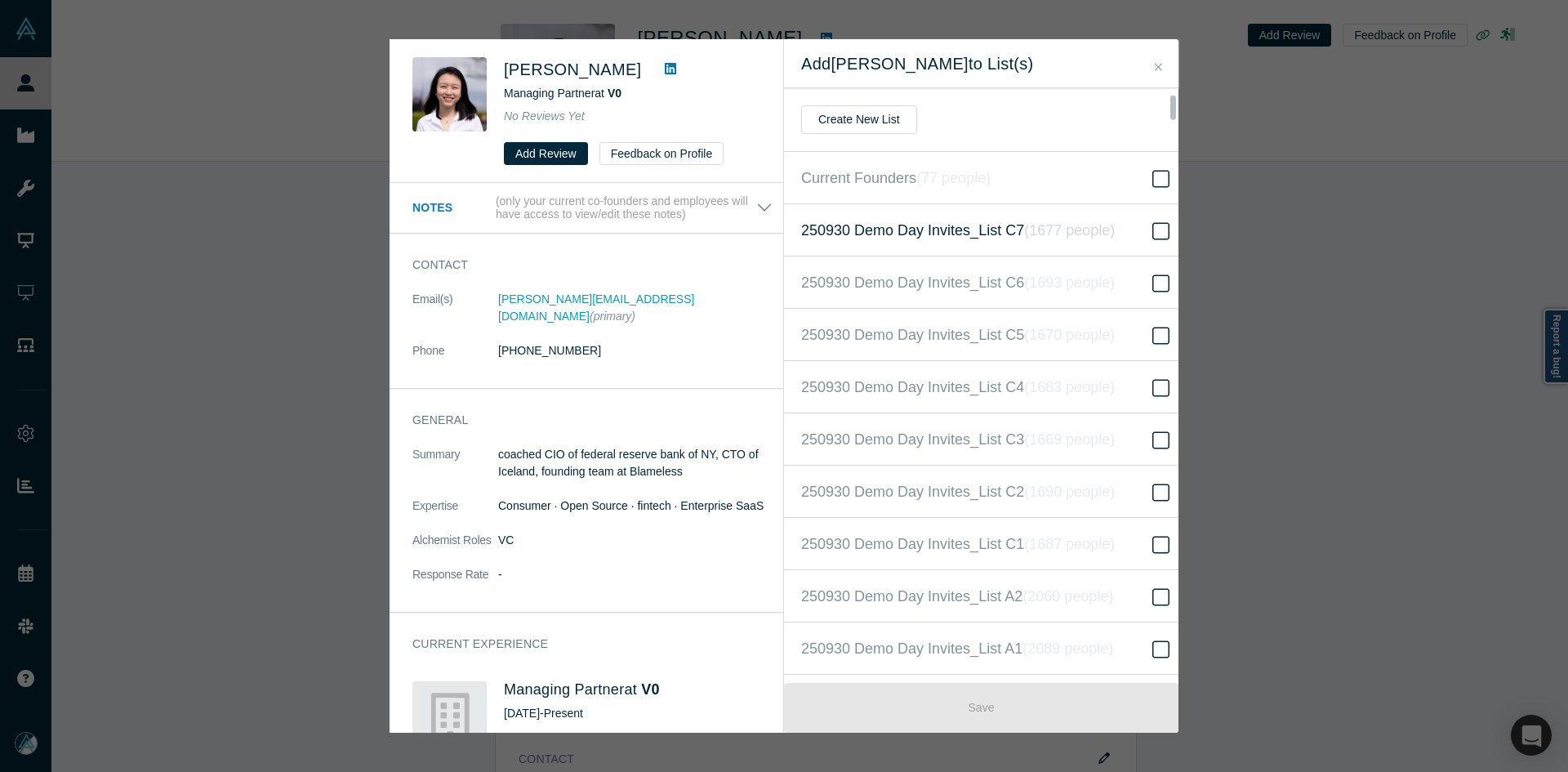
scroll to position [367, 0]
click at [1090, 381] on icon "( 16628 people )" at bounding box center [1088, 386] width 99 height 16
click at [0, 0] on input "250930 Demo Day Invites_Base List ( 16628 people )" at bounding box center [0, 0] width 0 height 0
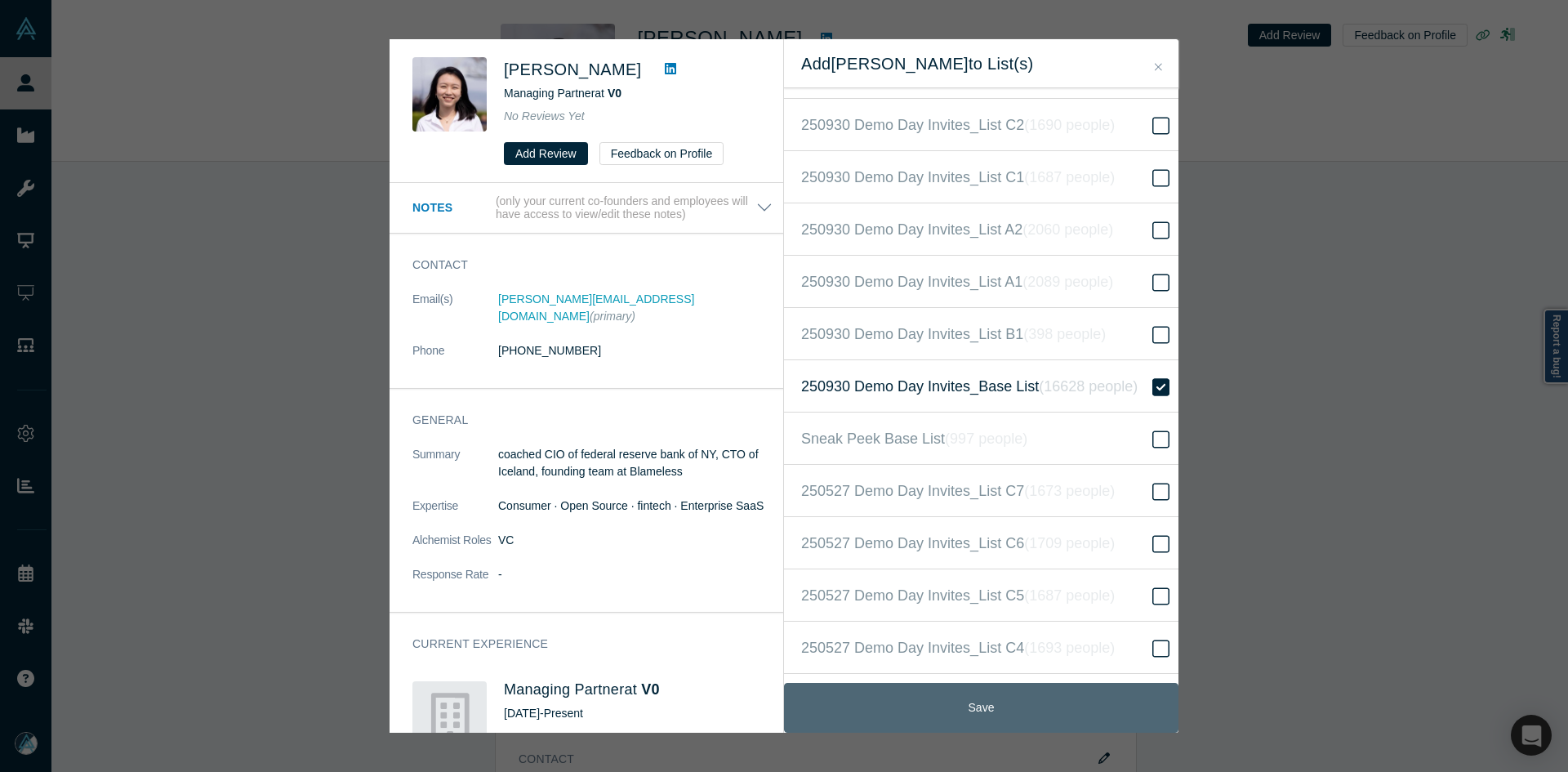
click at [997, 702] on button "Save" at bounding box center [981, 708] width 394 height 50
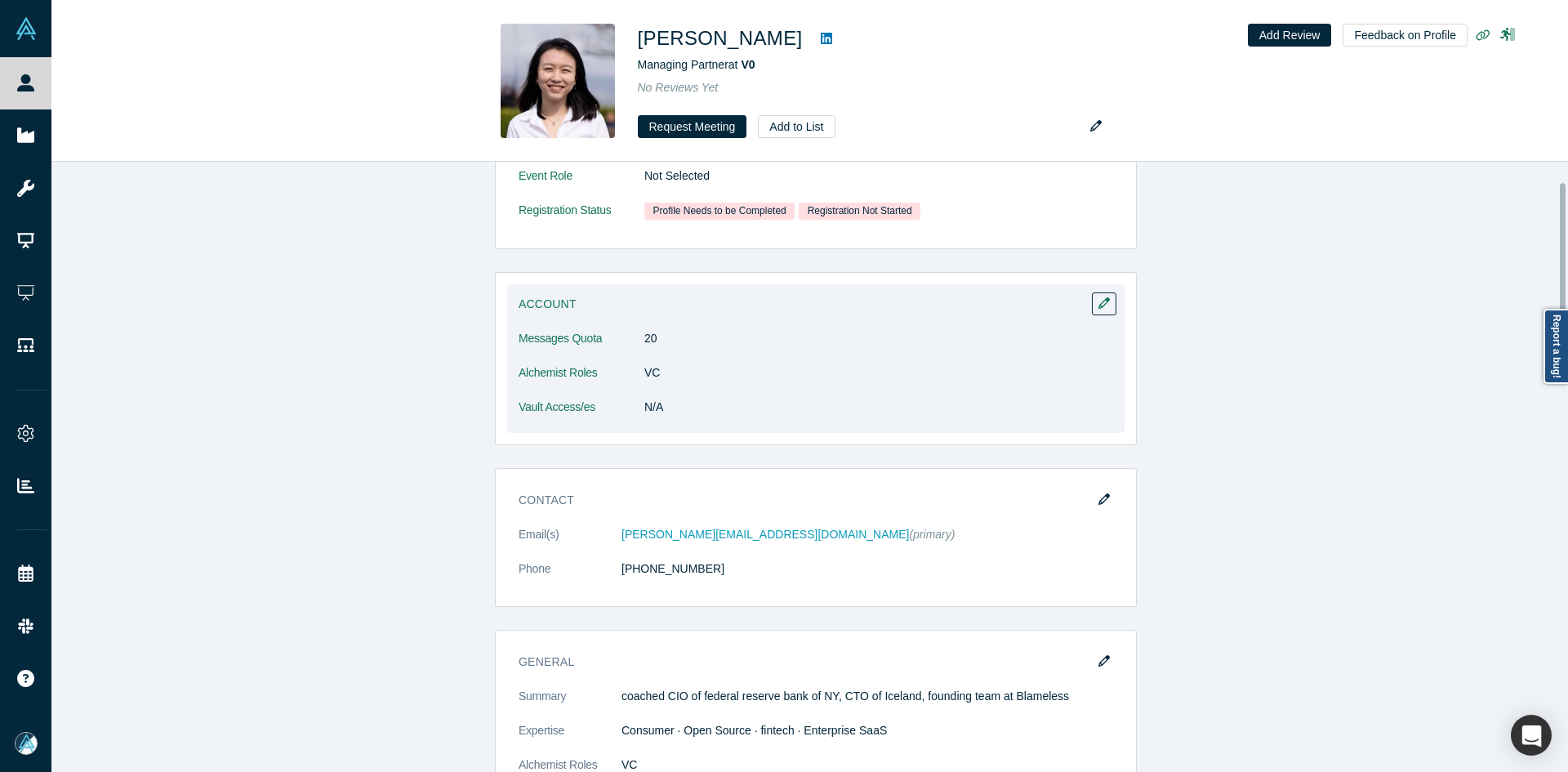
scroll to position [409, 0]
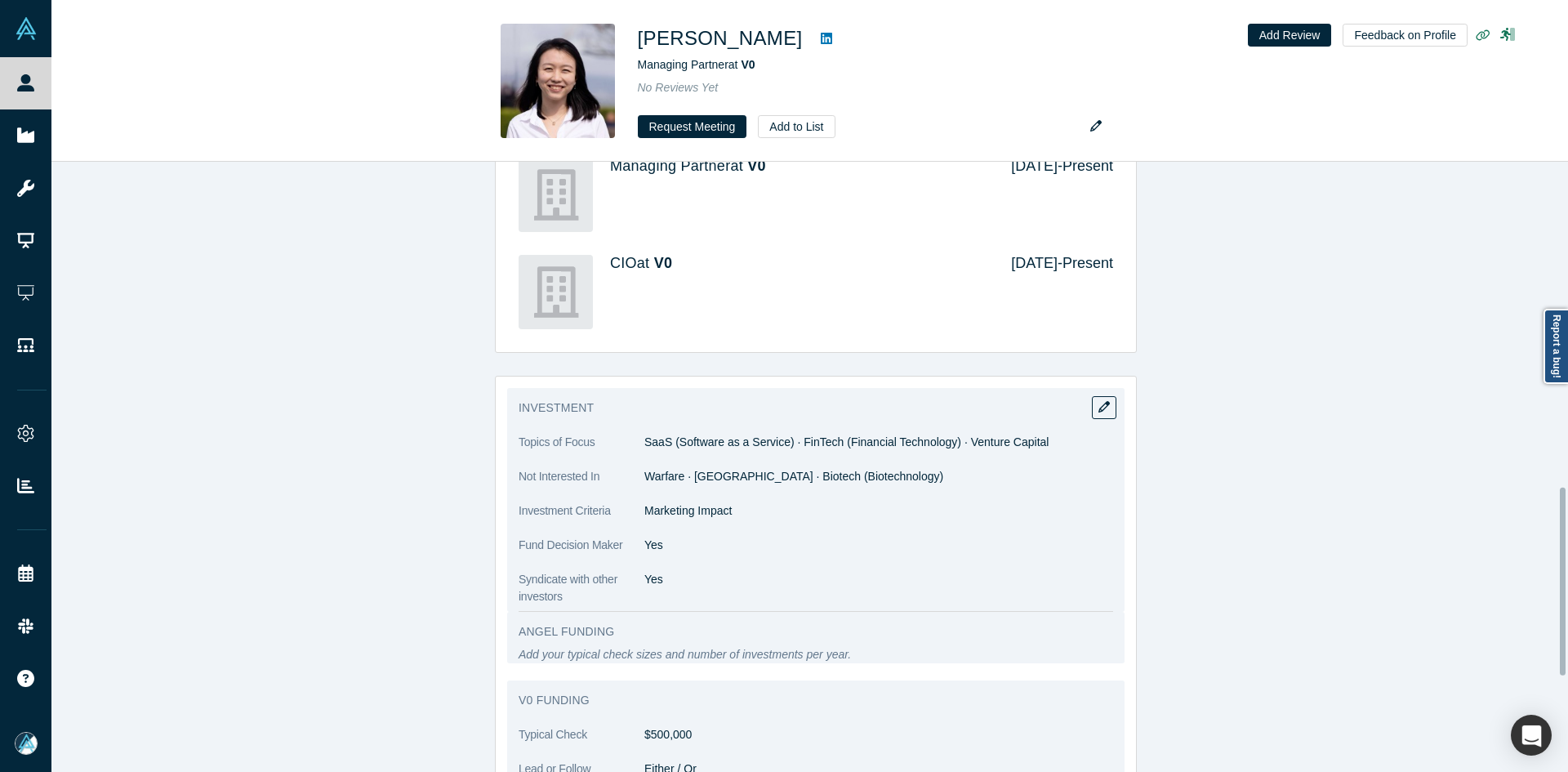
scroll to position [1062, 0]
